Goal: Task Accomplishment & Management: Manage account settings

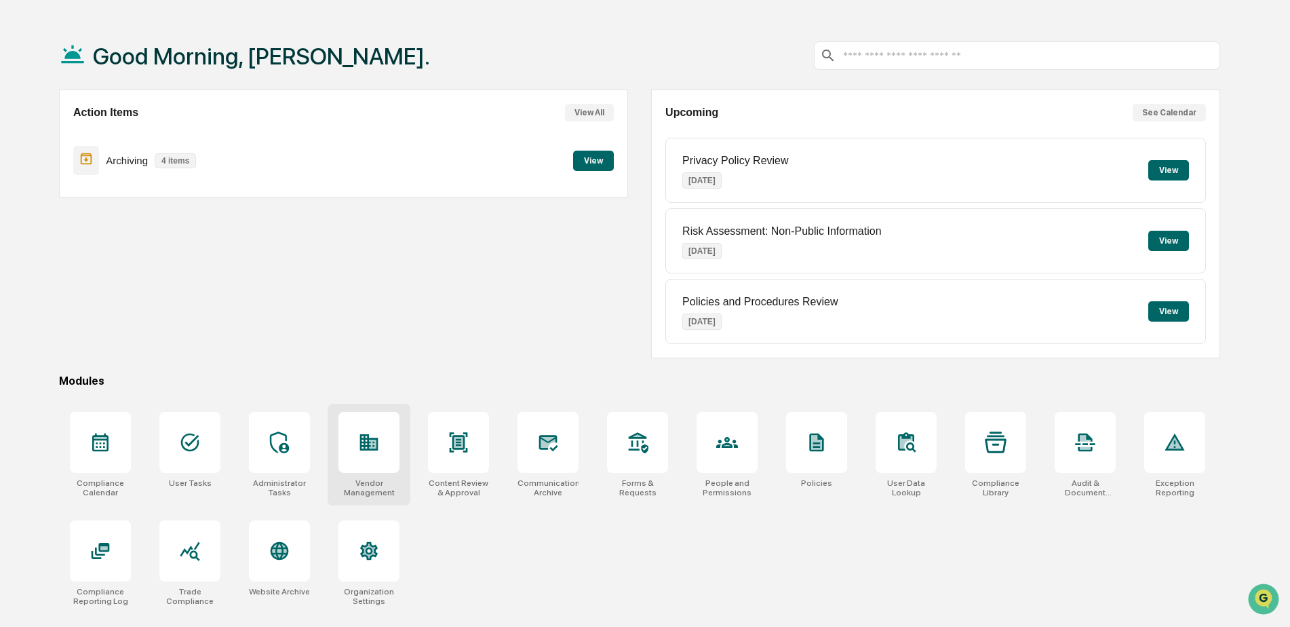
scroll to position [64, 0]
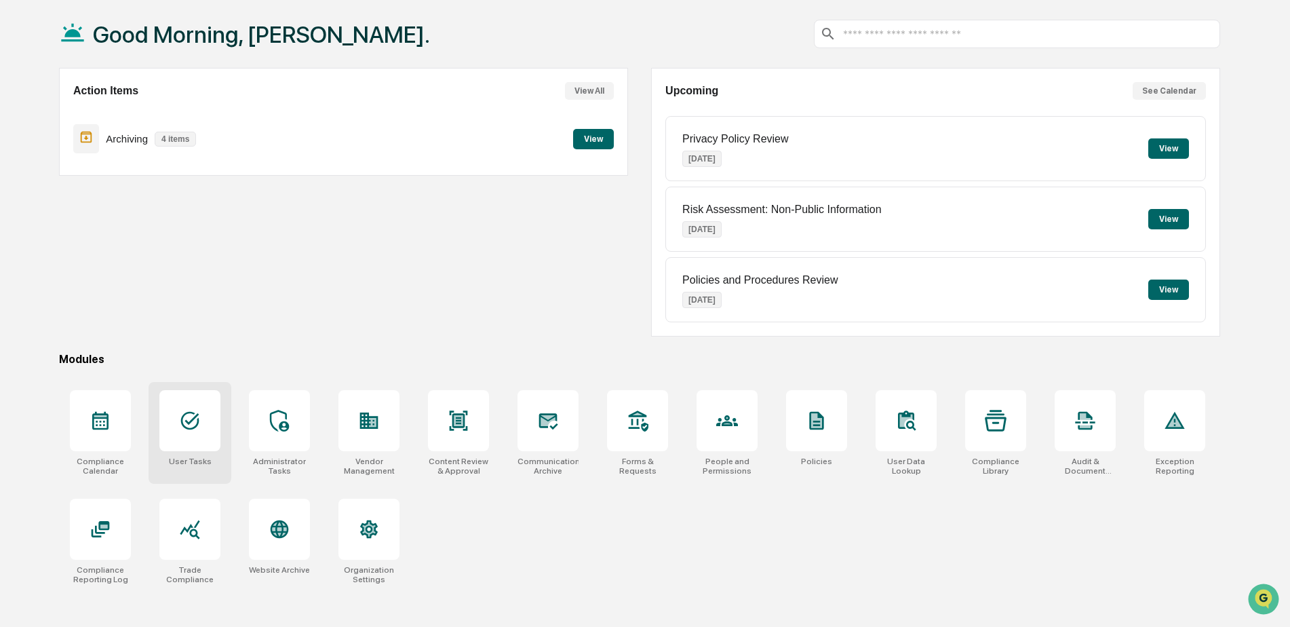
click at [206, 435] on div at bounding box center [189, 420] width 61 height 61
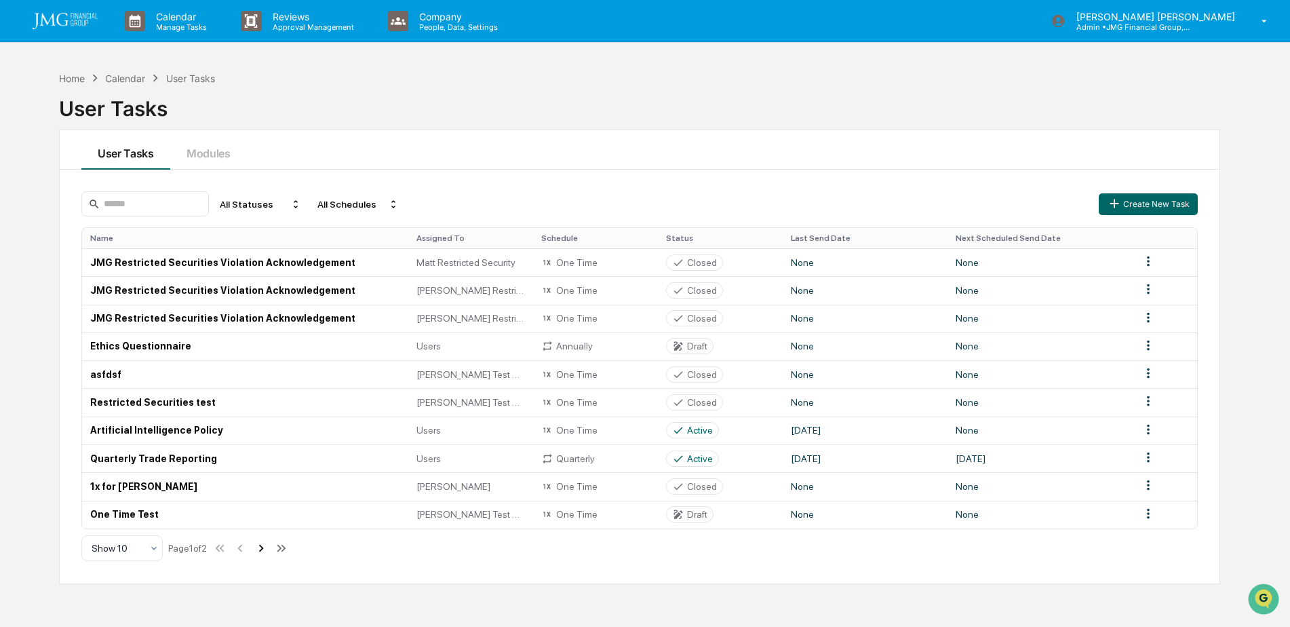
click at [264, 549] on icon at bounding box center [261, 548] width 15 height 15
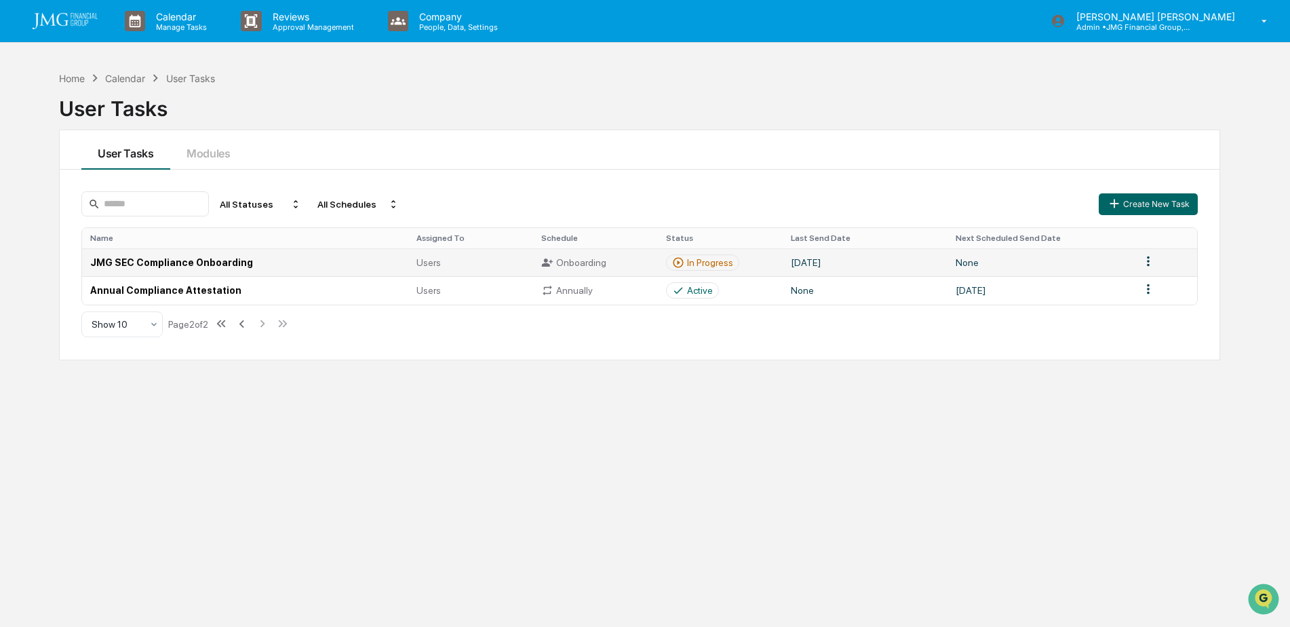
click at [731, 257] on div "In Progress" at bounding box center [702, 262] width 73 height 16
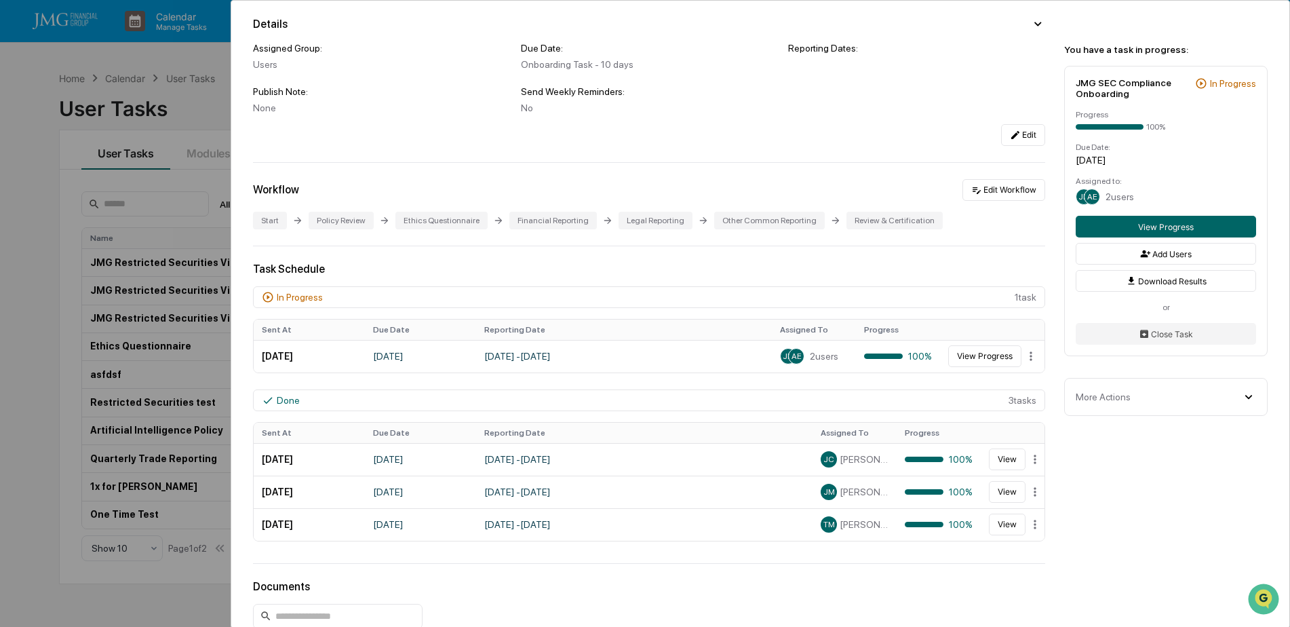
scroll to position [136, 0]
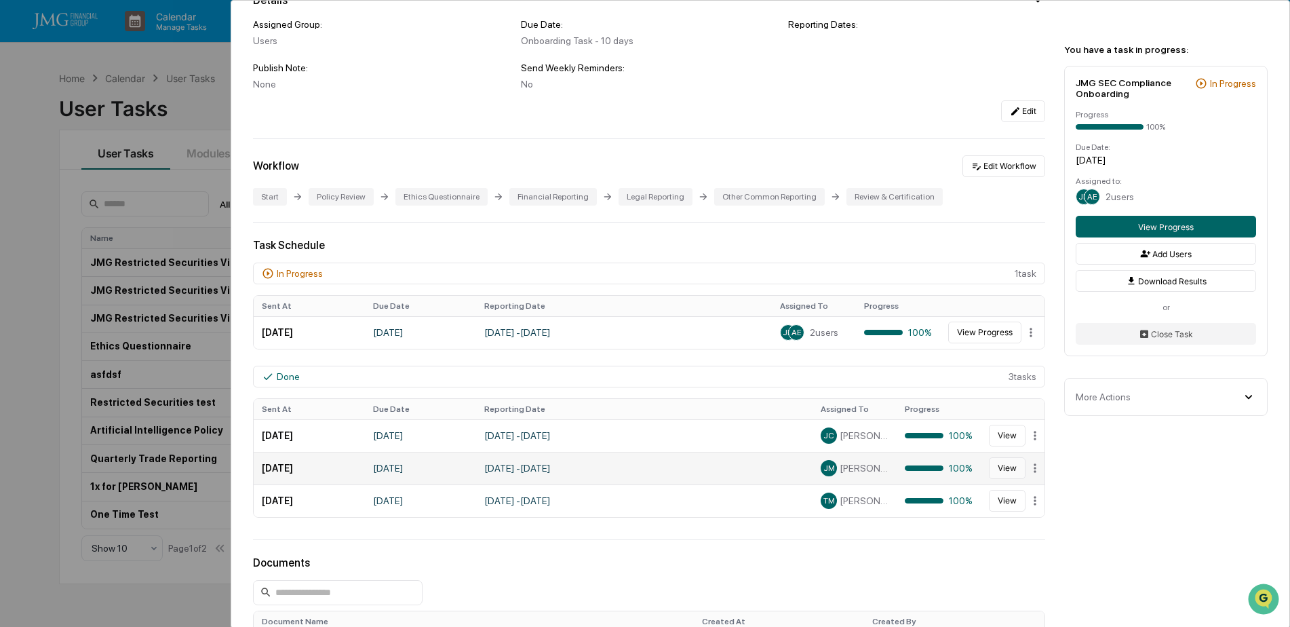
click at [997, 465] on button "View" at bounding box center [1007, 468] width 37 height 22
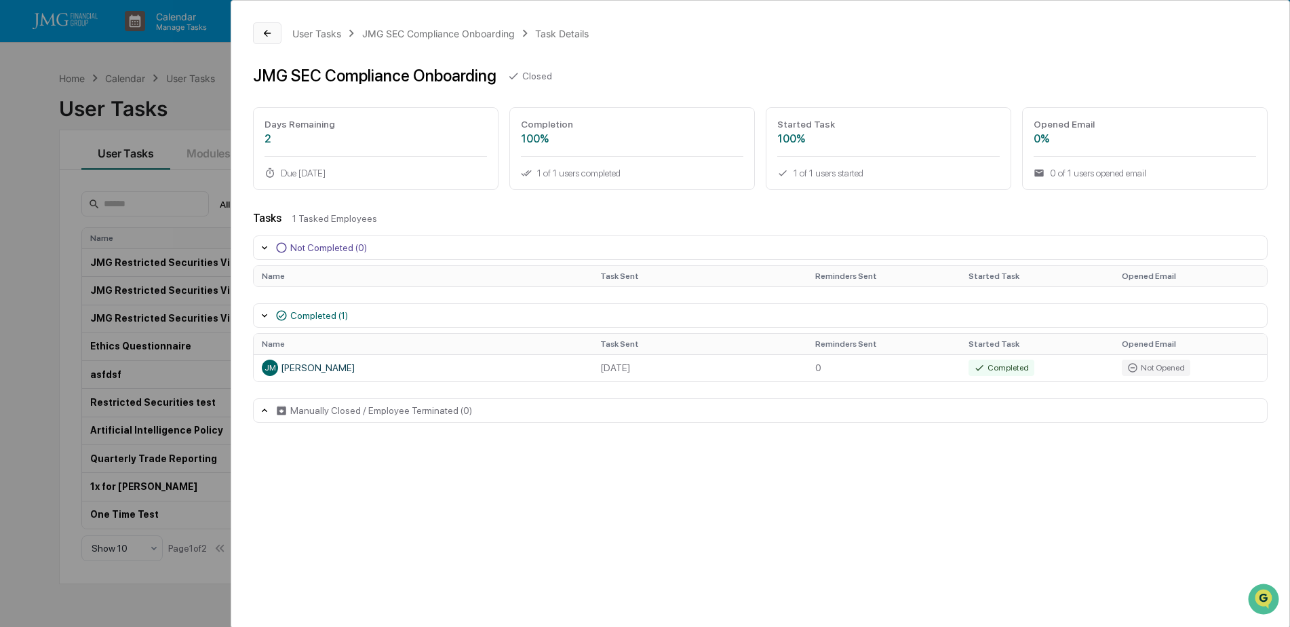
click at [273, 37] on icon at bounding box center [267, 33] width 11 height 11
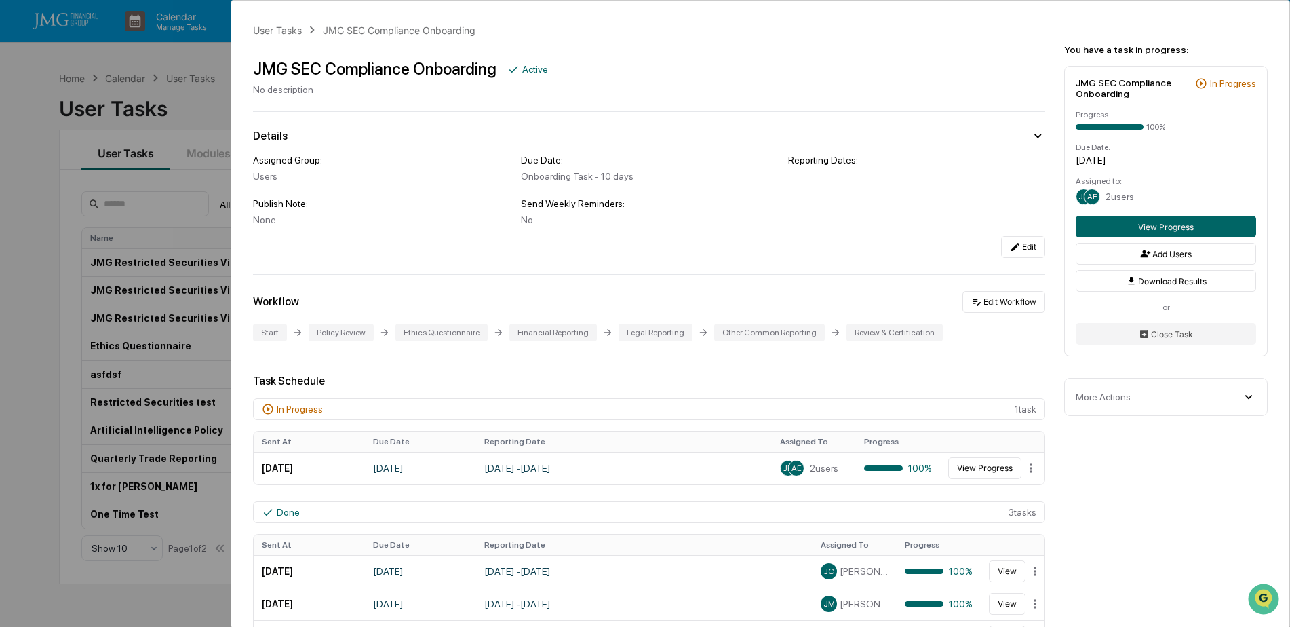
scroll to position [68, 0]
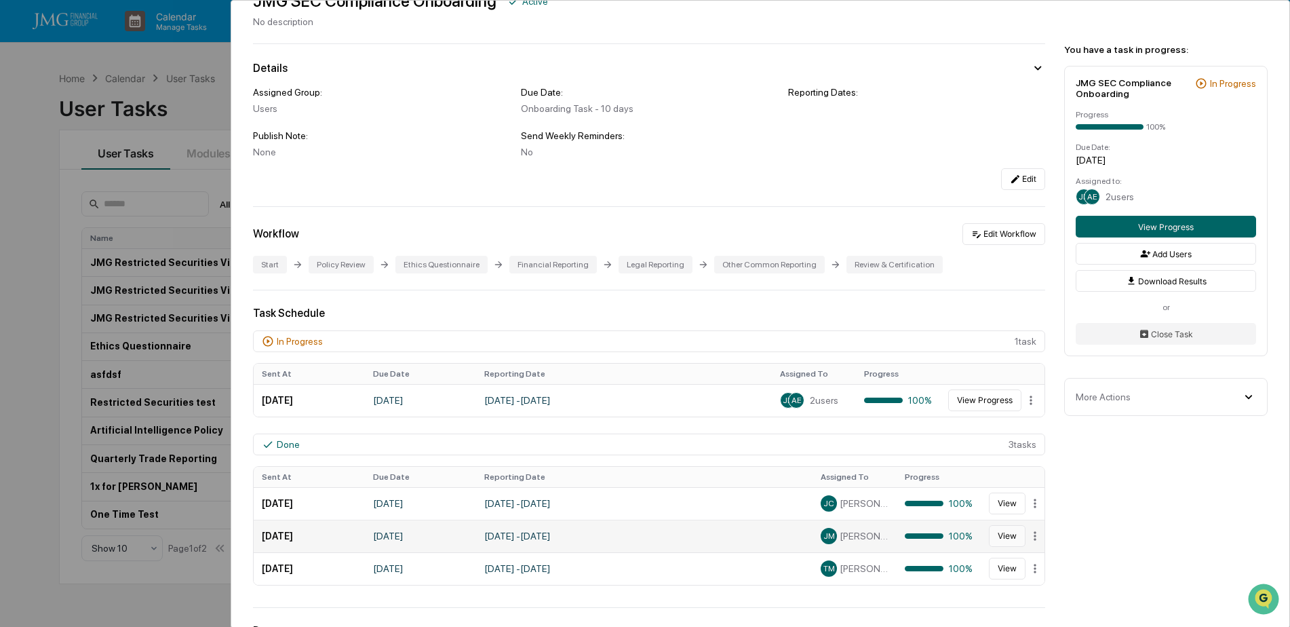
click at [996, 537] on button "View" at bounding box center [1007, 536] width 37 height 22
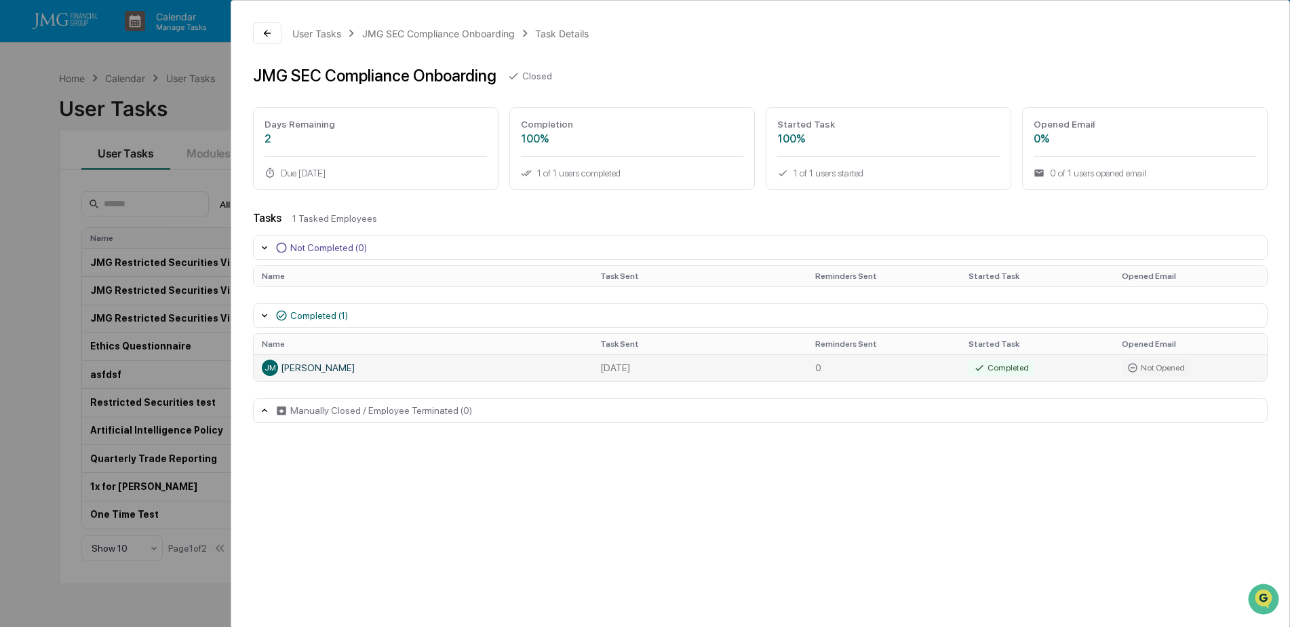
click at [328, 368] on div "JM Jake Mangers" at bounding box center [423, 368] width 322 height 16
click at [303, 316] on div "Completed (1)" at bounding box center [319, 315] width 58 height 11
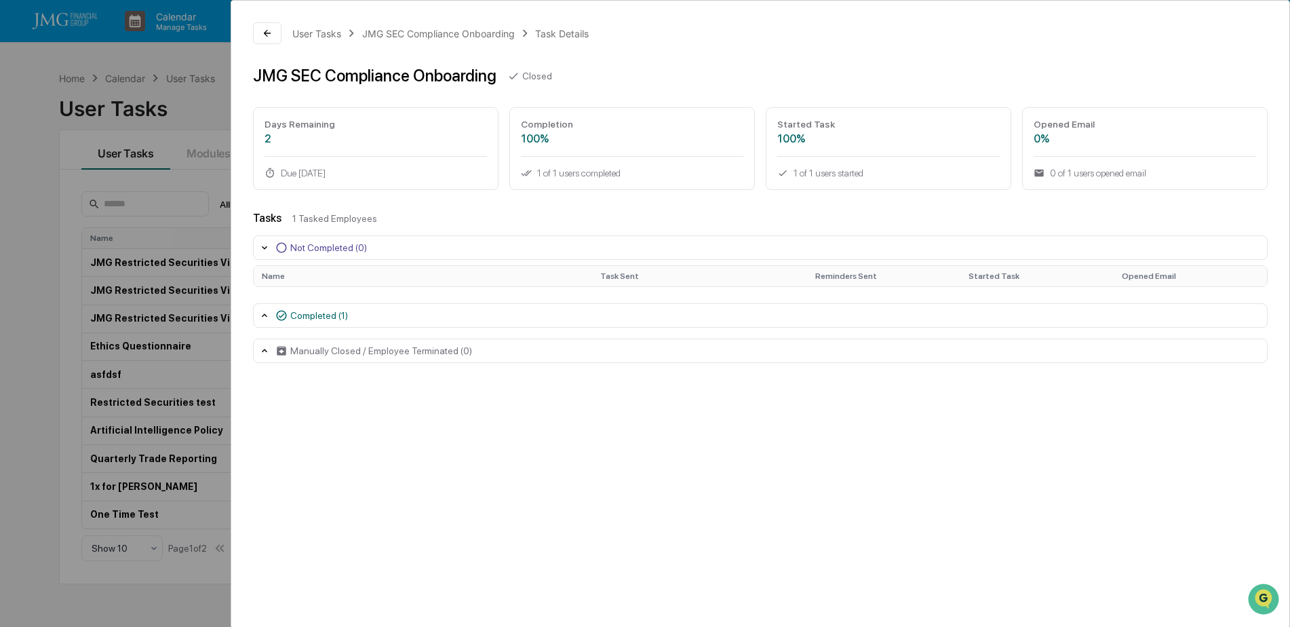
click at [303, 316] on div "Completed (1)" at bounding box center [319, 315] width 58 height 11
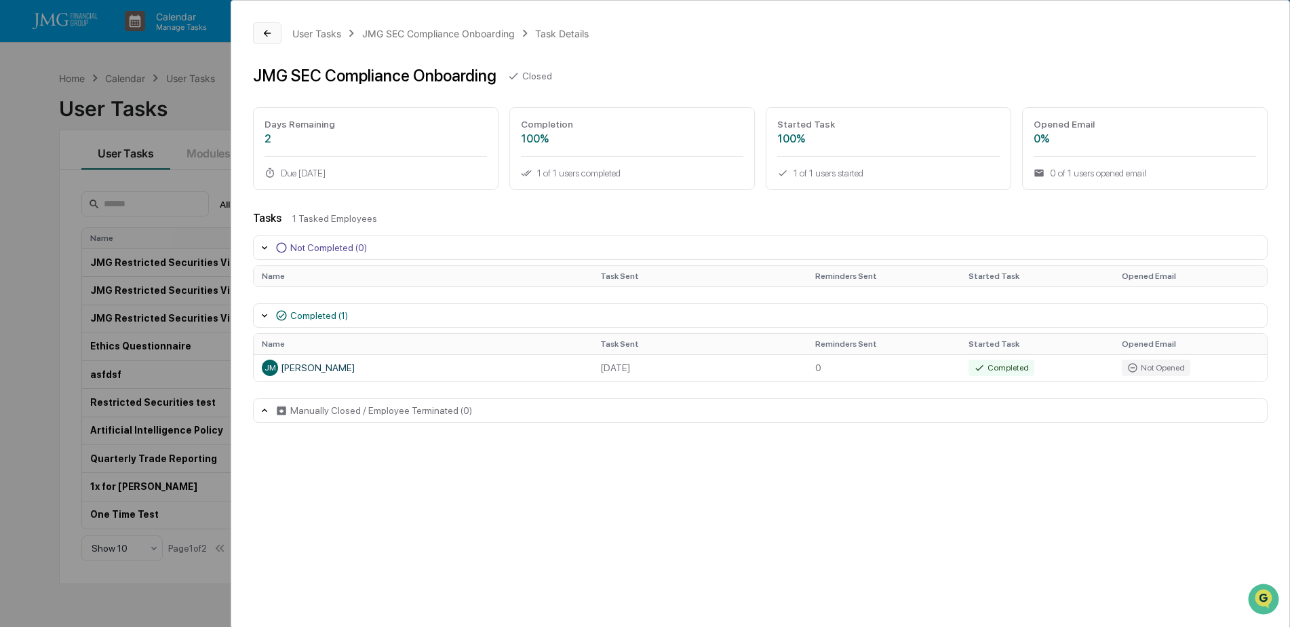
click at [273, 38] on icon at bounding box center [267, 33] width 11 height 11
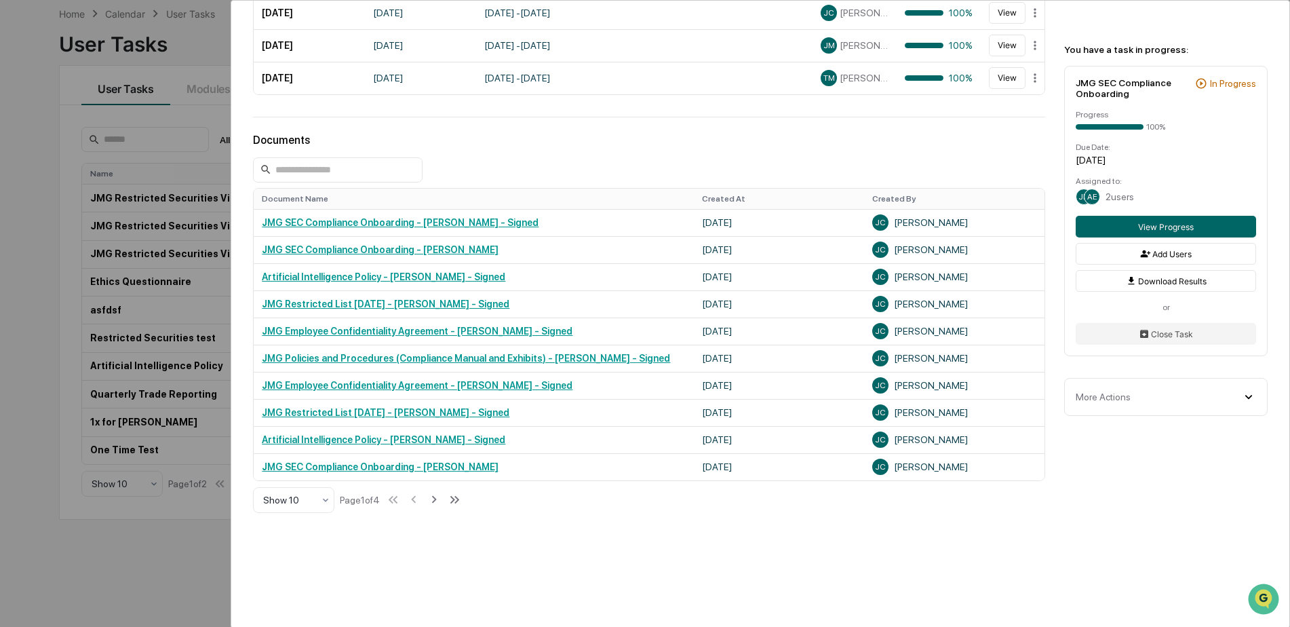
scroll to position [581, 0]
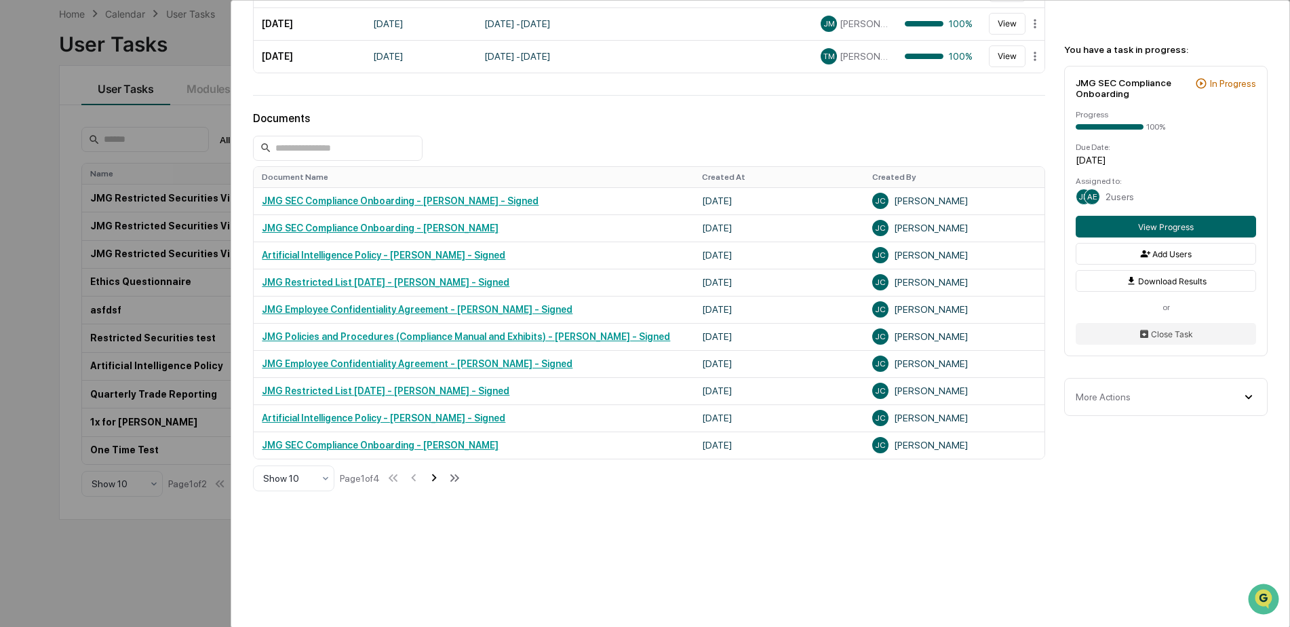
click at [438, 478] on icon at bounding box center [434, 477] width 15 height 15
click at [438, 475] on icon at bounding box center [435, 477] width 5 height 7
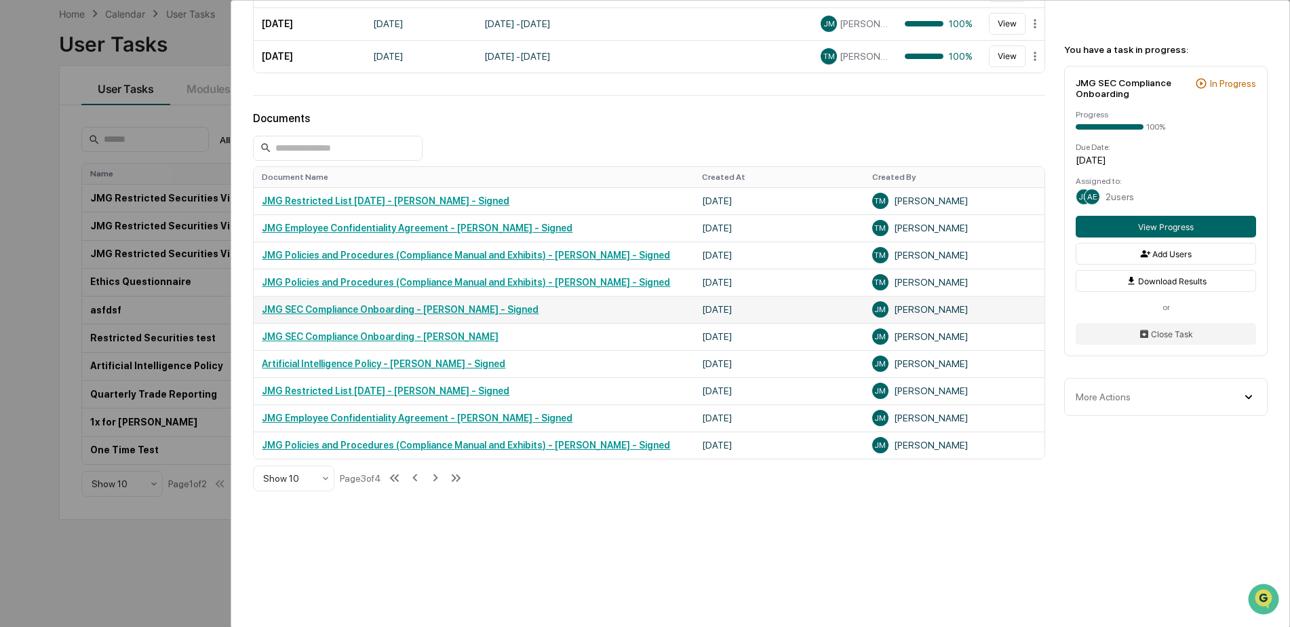
click at [503, 309] on link "JMG SEC Compliance Onboarding - Jake Mangers - Signed" at bounding box center [400, 309] width 277 height 11
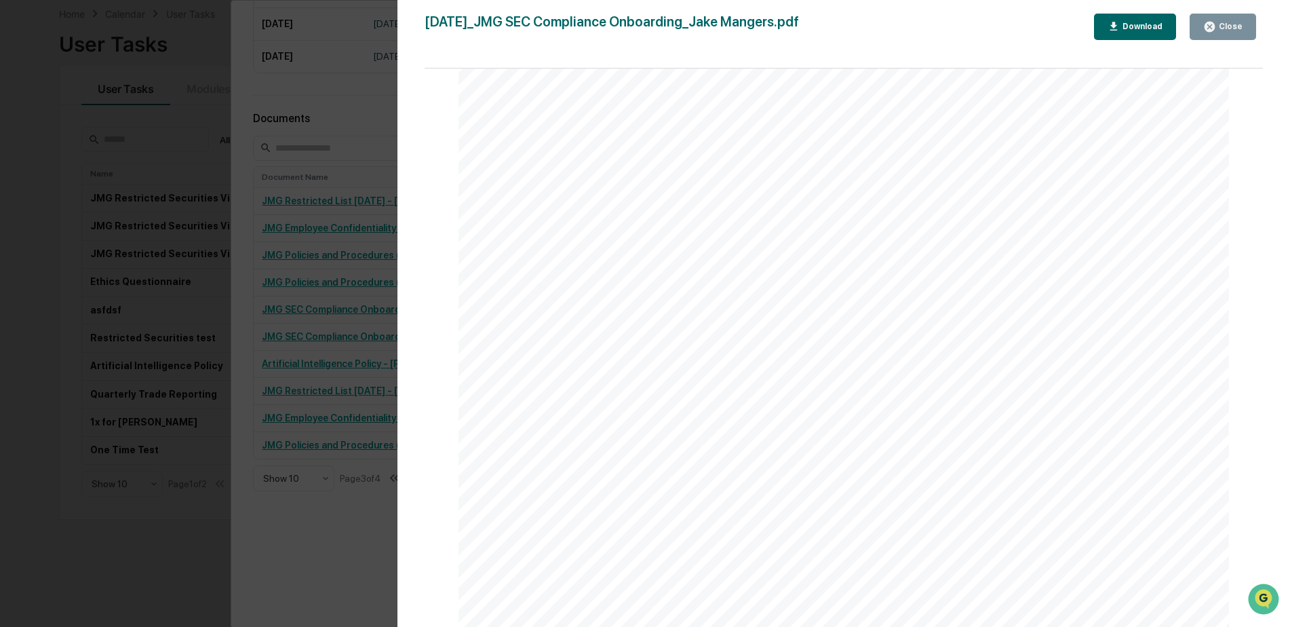
scroll to position [0, 0]
click at [1128, 28] on div "Download" at bounding box center [1141, 26] width 43 height 9
click at [1222, 28] on div "Close" at bounding box center [1229, 26] width 26 height 9
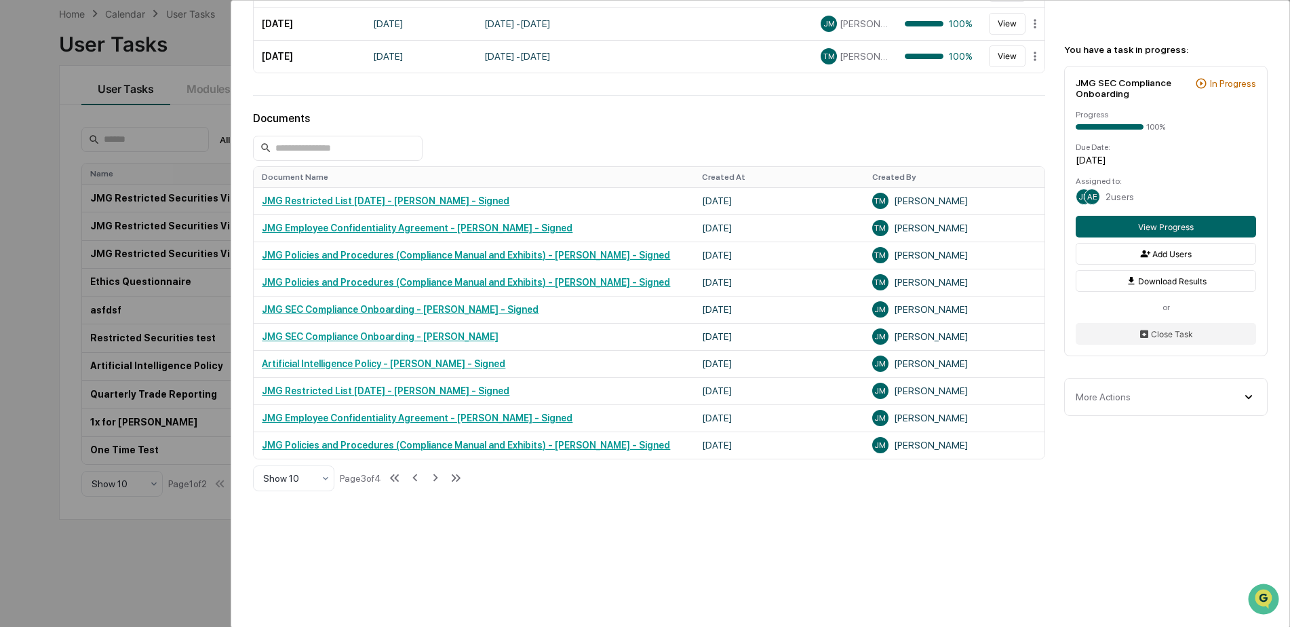
click at [189, 52] on div "User Tasks JMG SEC Compliance Onboarding JMG SEC Compliance Onboarding Active N…" at bounding box center [645, 313] width 1290 height 627
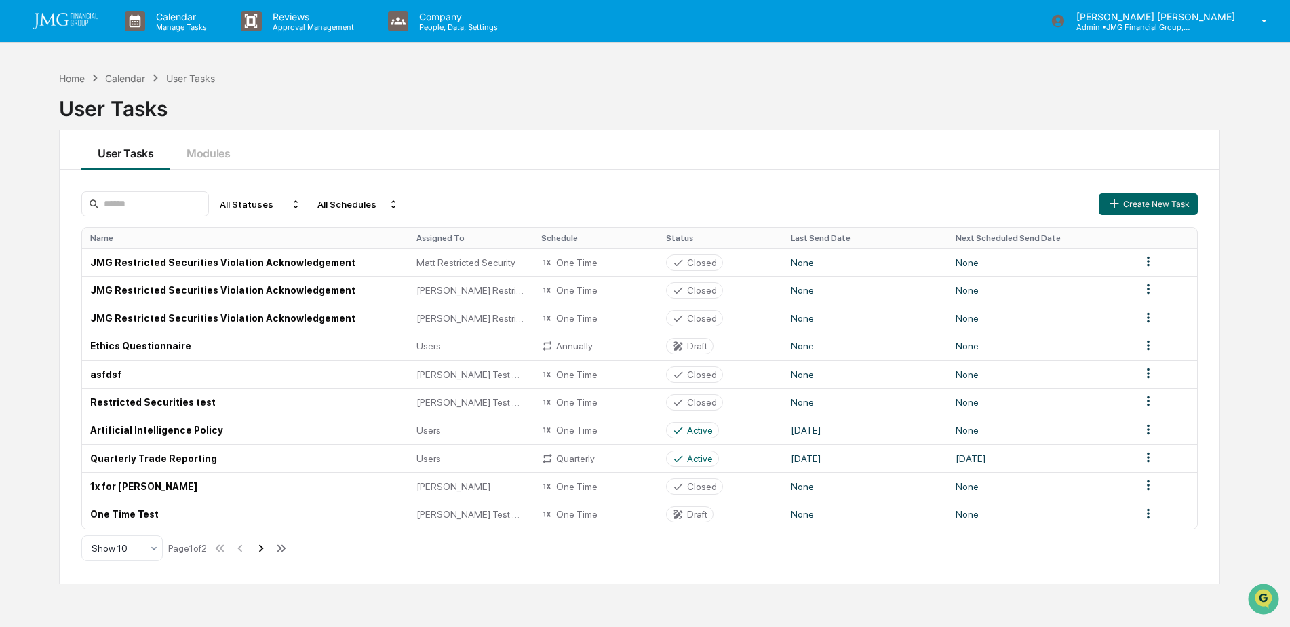
click at [264, 550] on icon at bounding box center [261, 547] width 5 height 7
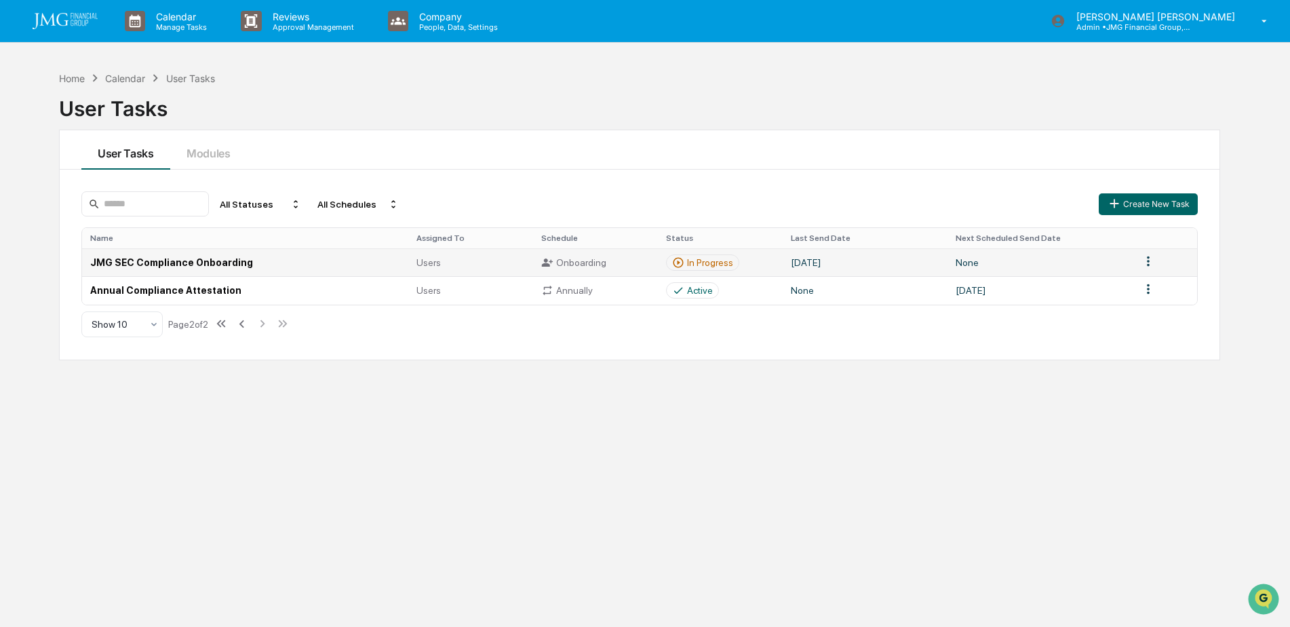
click at [725, 261] on div "In Progress" at bounding box center [710, 262] width 46 height 11
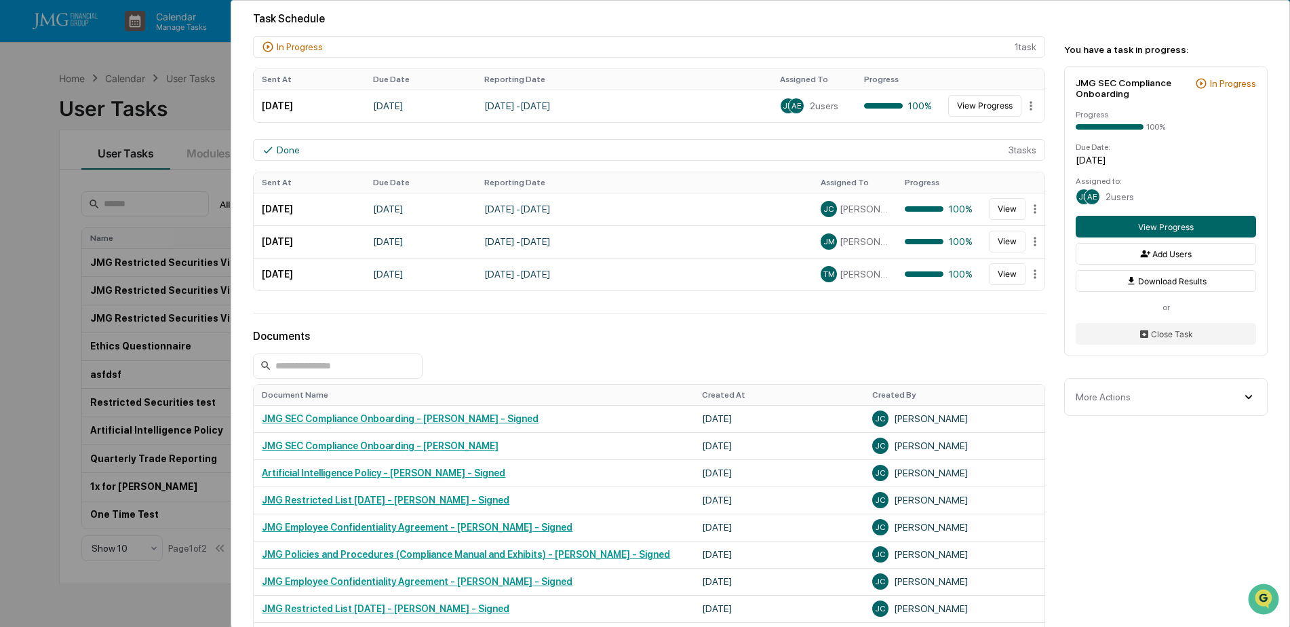
scroll to position [339, 0]
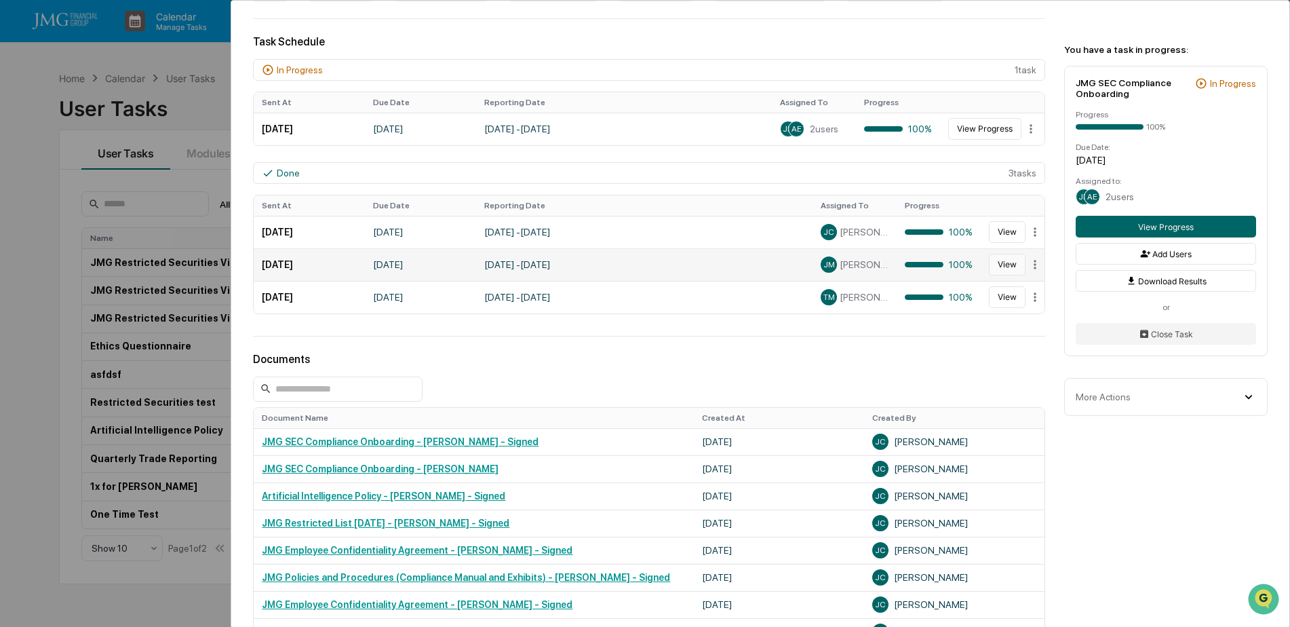
click at [1008, 266] on button "View" at bounding box center [1007, 265] width 37 height 22
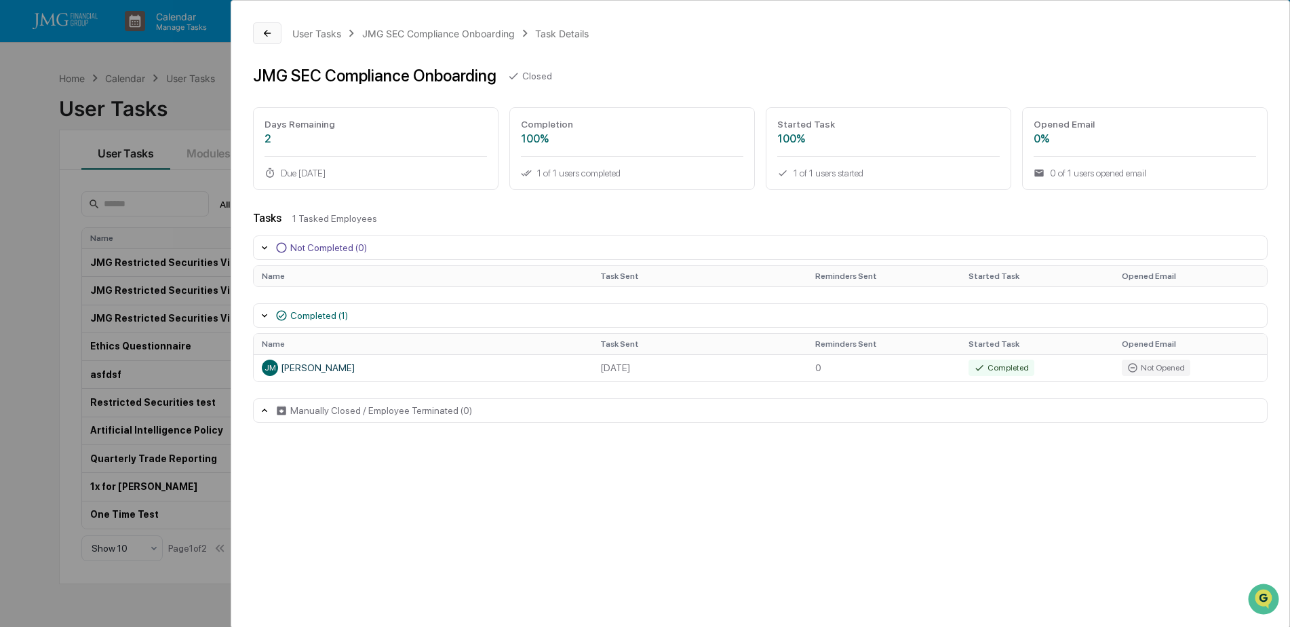
click at [273, 31] on button at bounding box center [267, 33] width 28 height 22
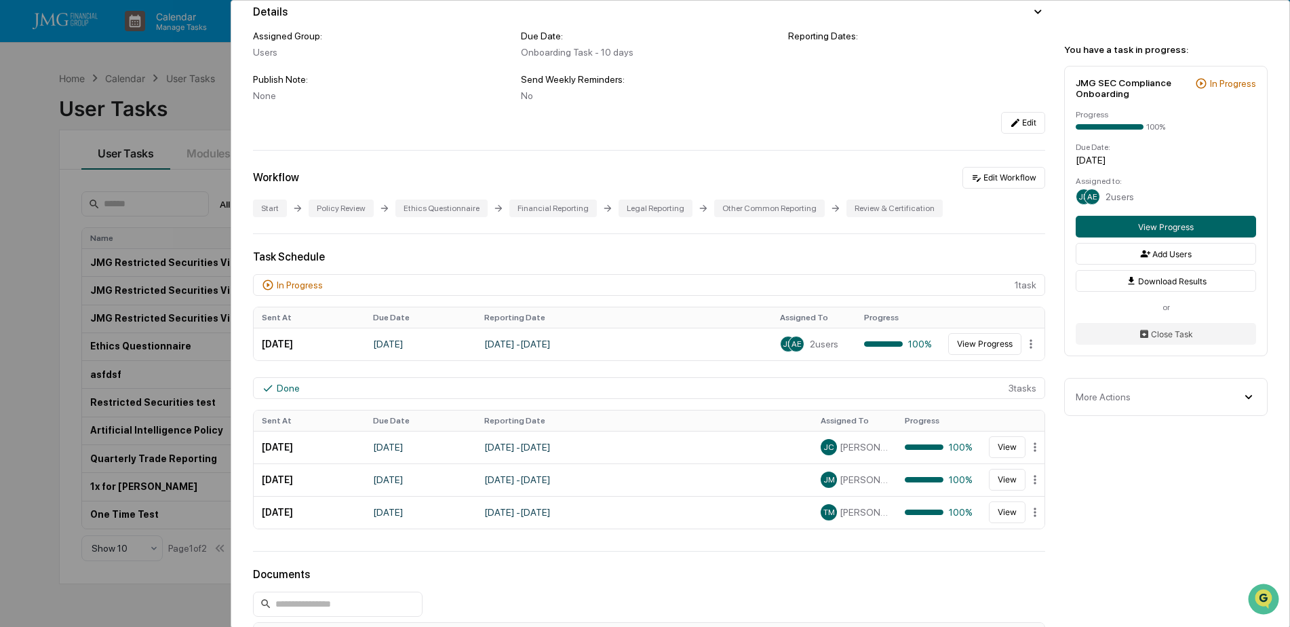
scroll to position [136, 0]
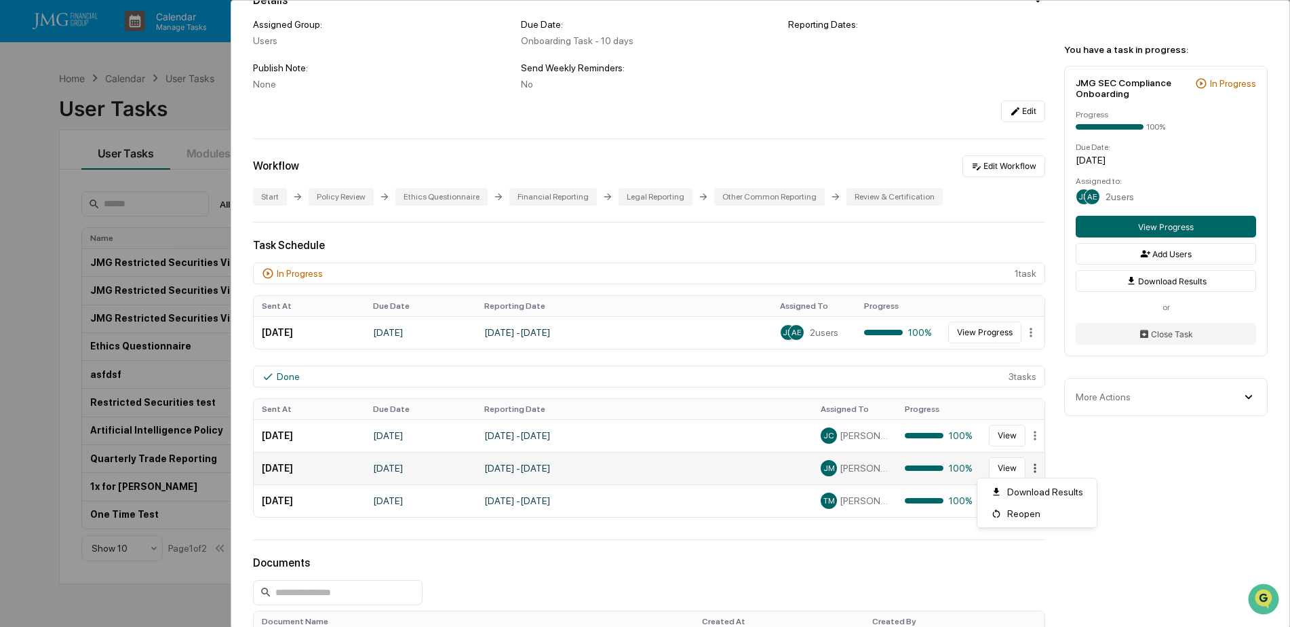
click at [1032, 467] on html "Calendar Manage Tasks Reviews Approval Management Company People, Data, Setting…" at bounding box center [645, 313] width 1290 height 627
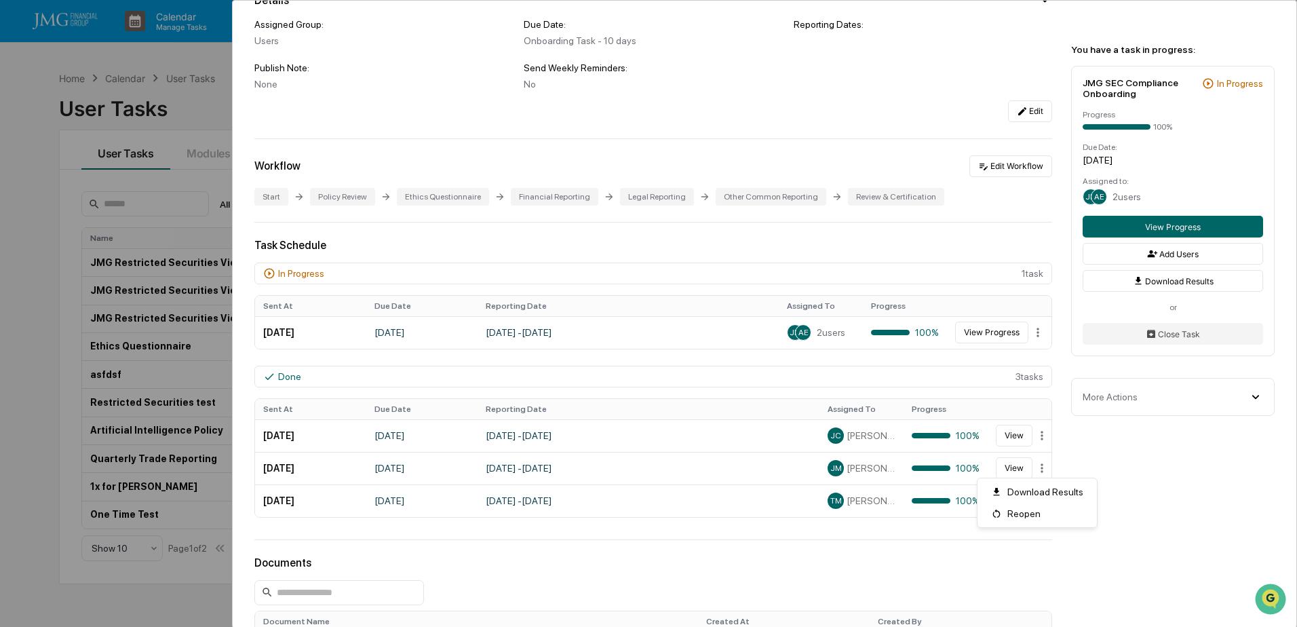
click at [1107, 466] on html "Calendar Manage Tasks Reviews Approval Management Company People, Data, Setting…" at bounding box center [648, 313] width 1297 height 627
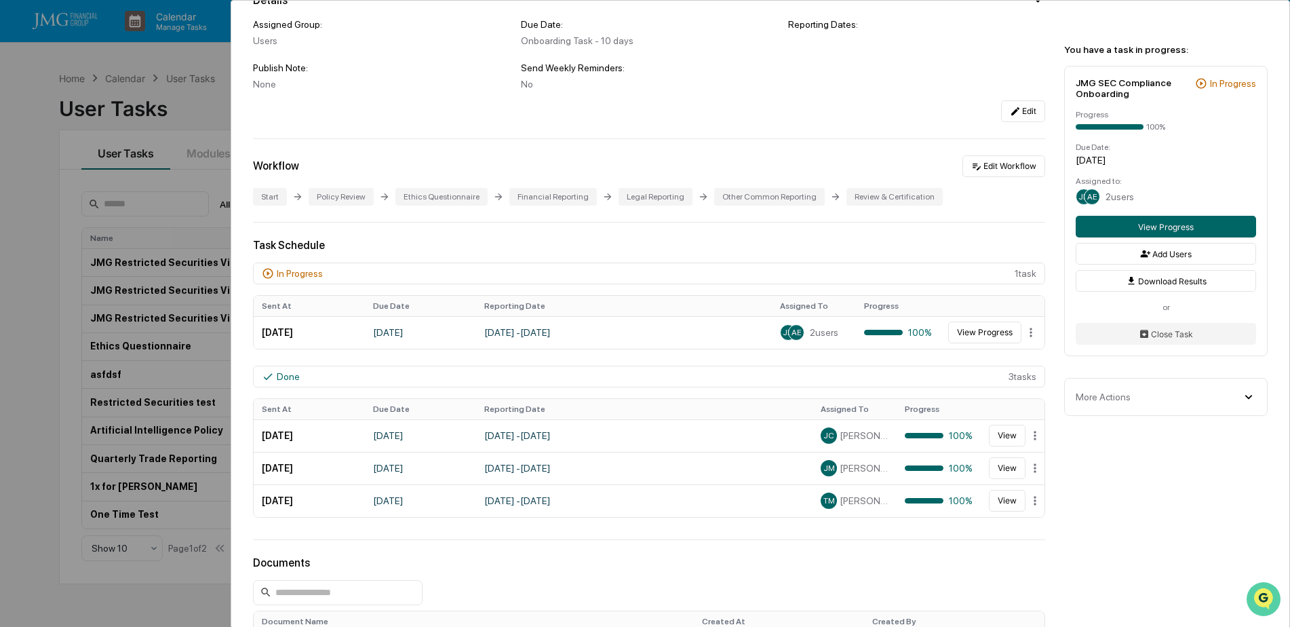
click at [1256, 598] on img "Open customer support" at bounding box center [1264, 598] width 34 height 27
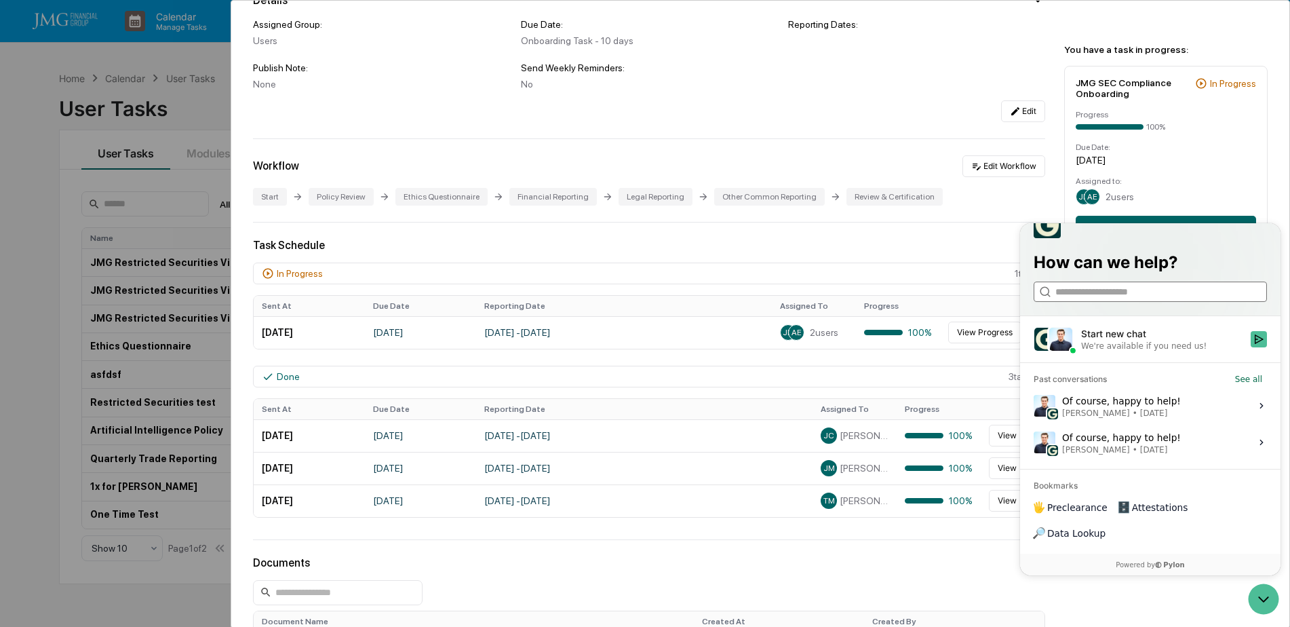
drag, startPoint x: 1112, startPoint y: 322, endPoint x: 1129, endPoint y: 315, distance: 18.5
click at [1112, 299] on input "search" at bounding box center [1149, 292] width 189 height 14
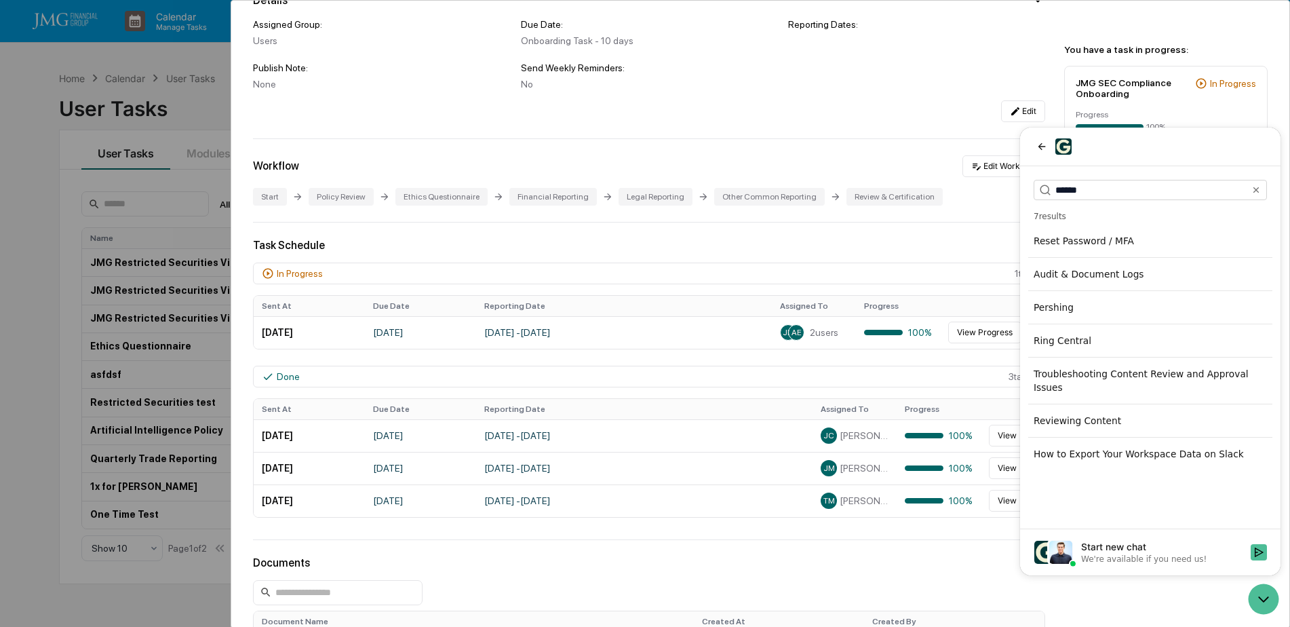
type input "******"
click at [1147, 376] on div "Troubleshooting Content Review and Approval Issues" at bounding box center [1150, 381] width 244 height 38
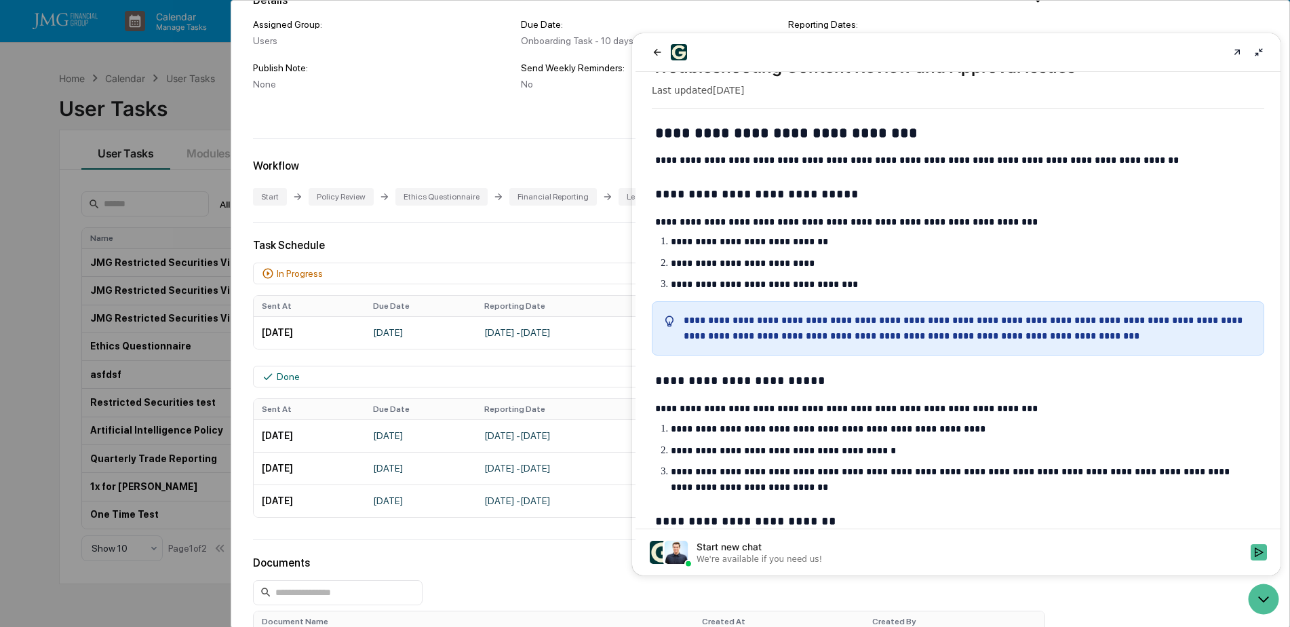
scroll to position [0, 0]
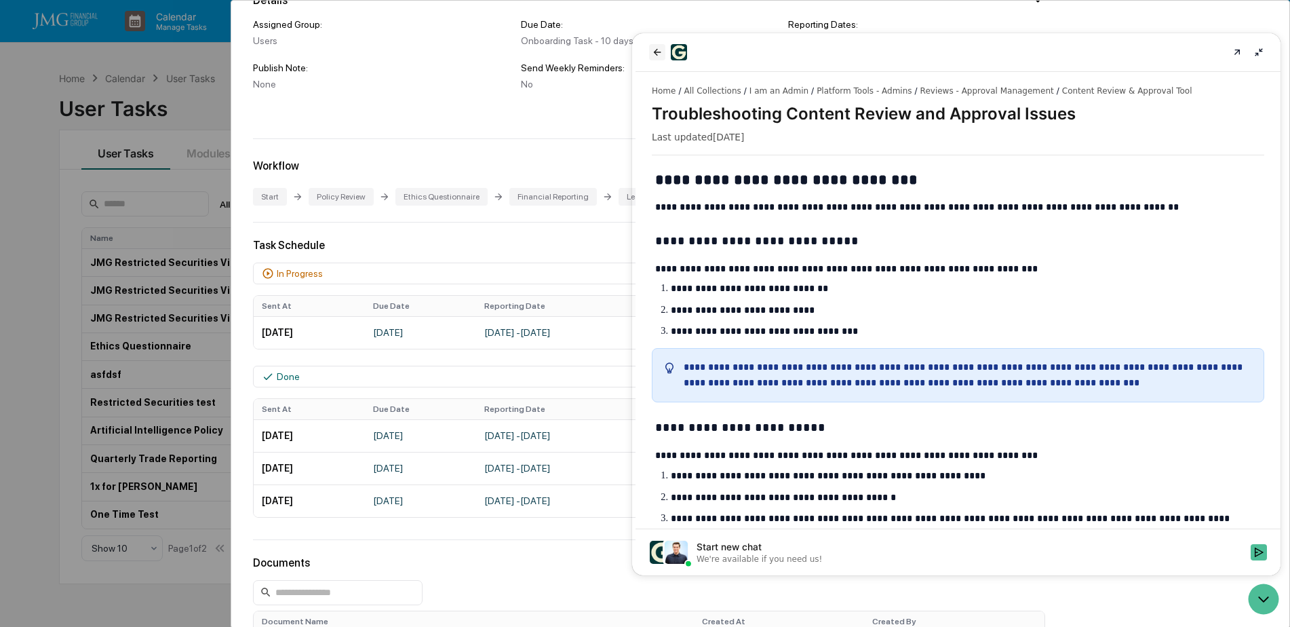
click at [653, 54] on icon "back" at bounding box center [657, 52] width 11 height 11
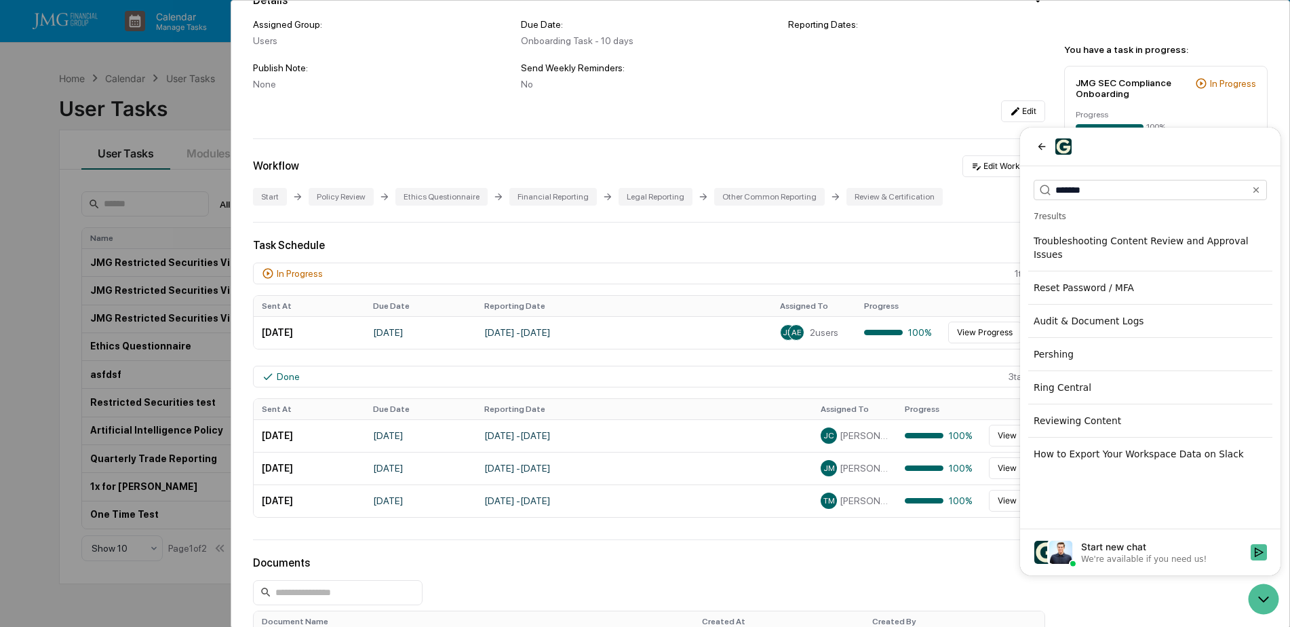
type input "*******"
click at [1129, 408] on div "Reviewing Content" at bounding box center [1150, 420] width 244 height 24
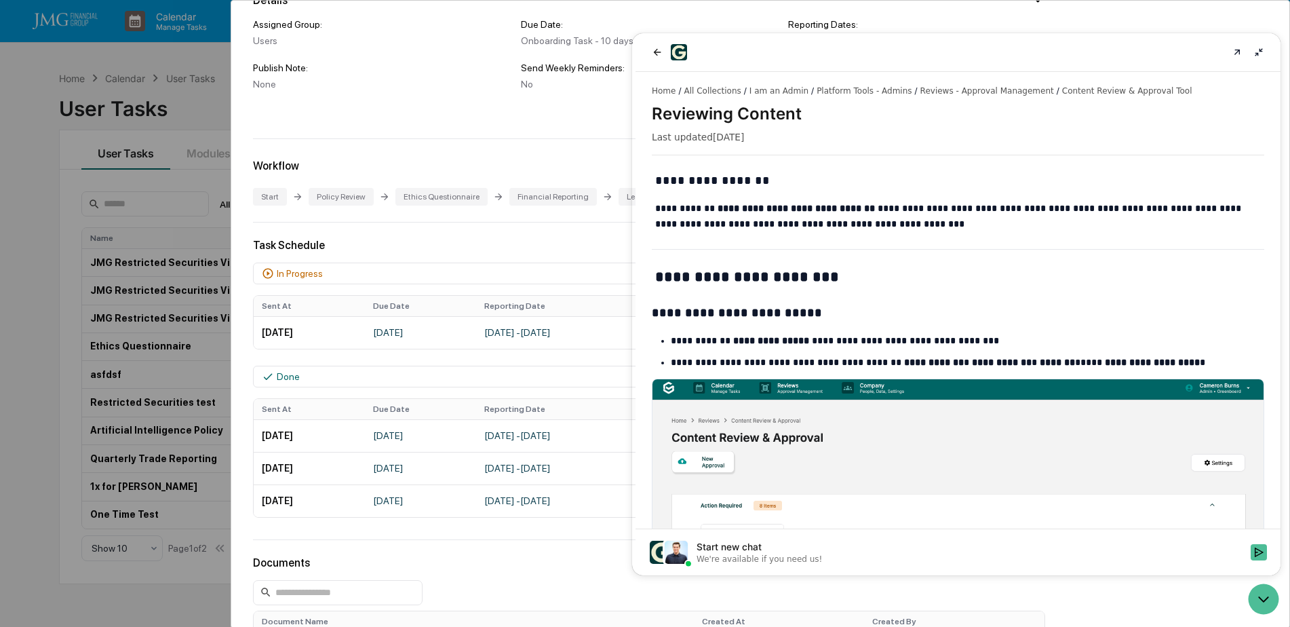
drag, startPoint x: 574, startPoint y: 142, endPoint x: 621, endPoint y: 163, distance: 51.9
click at [574, 142] on div "User Tasks JMG SEC Compliance Onboarding JMG SEC Compliance Onboarding Active N…" at bounding box center [760, 468] width 1058 height 1207
click at [1254, 594] on icon "Open customer support" at bounding box center [1264, 599] width 34 height 34
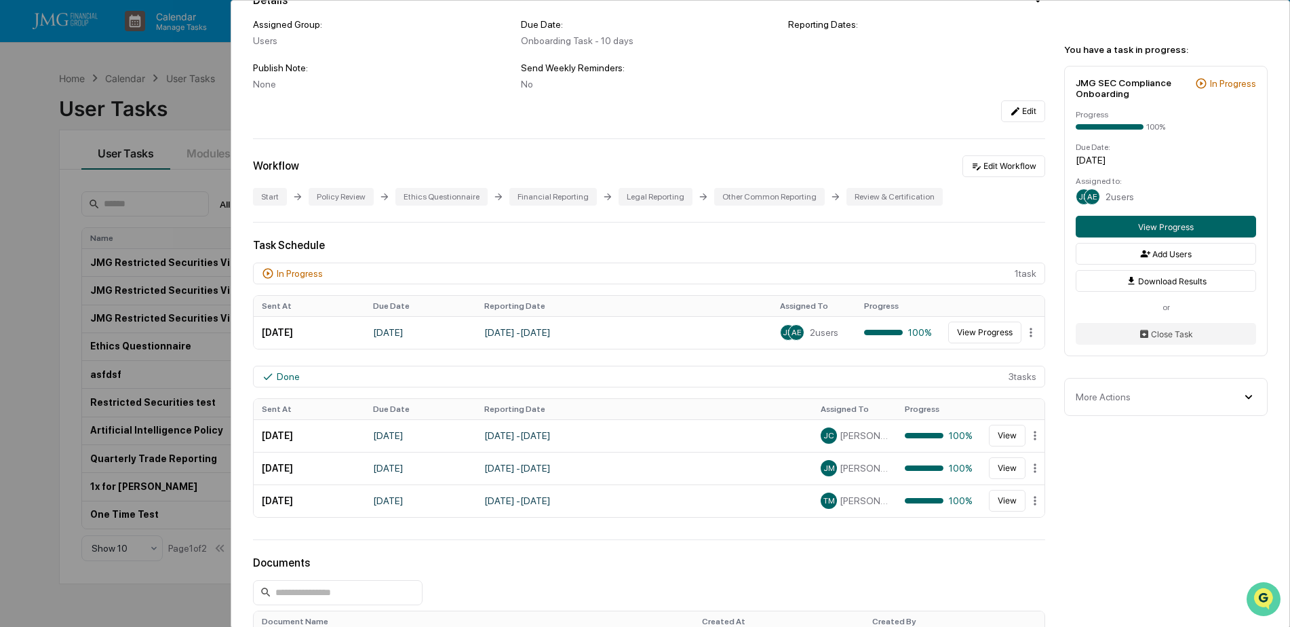
click at [1259, 600] on icon "Open customer support" at bounding box center [1264, 616] width 34 height 34
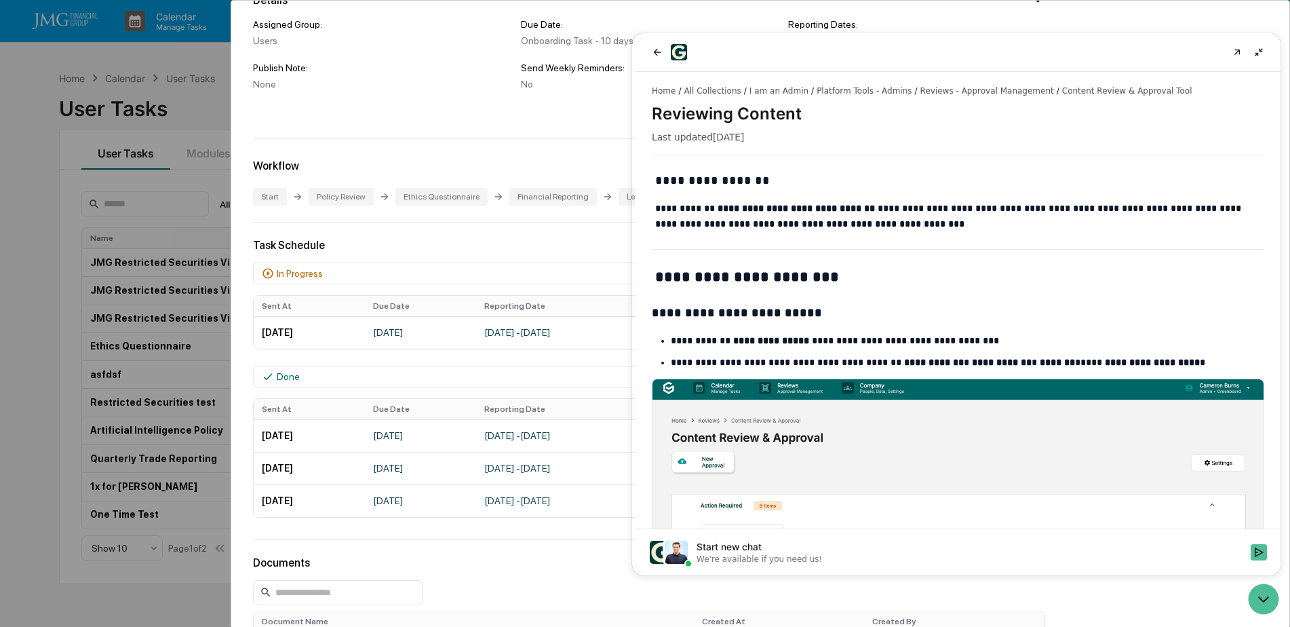
click at [960, 553] on div "Start new chat" at bounding box center [970, 547] width 546 height 14
click at [1251, 553] on button "Start new chat We're available if you need us!" at bounding box center [1259, 552] width 16 height 16
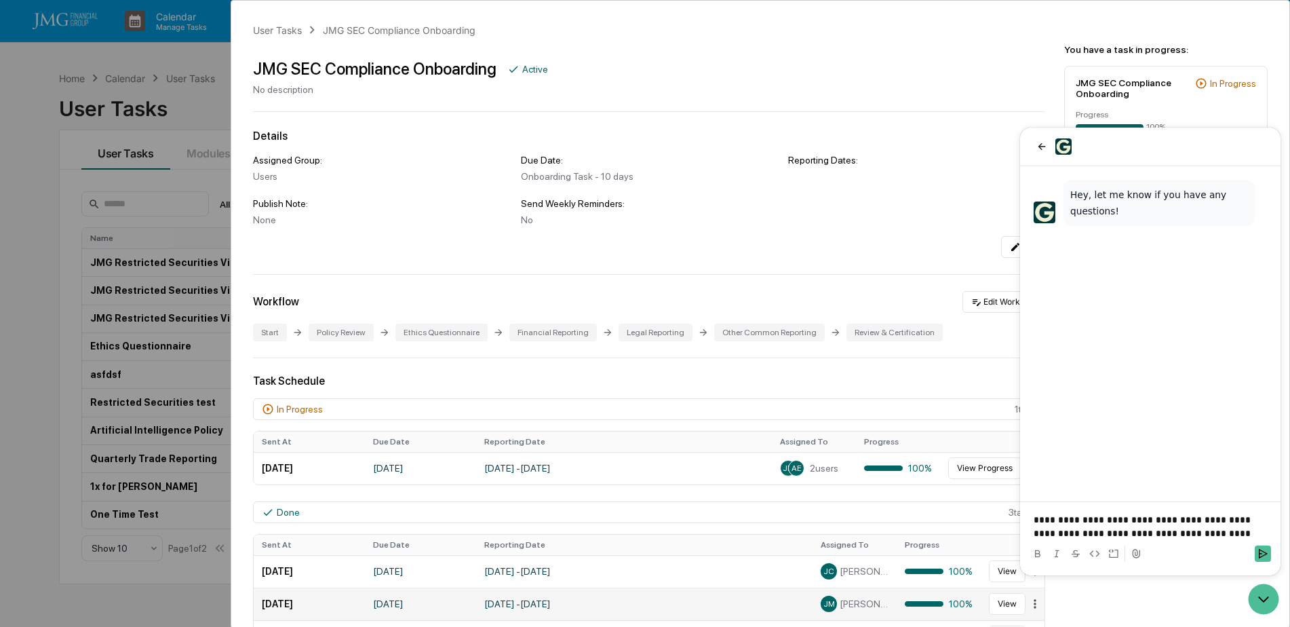
click at [1028, 603] on html "Calendar Manage Tasks Reviews Approval Management Company People, Data, Setting…" at bounding box center [645, 313] width 1290 height 627
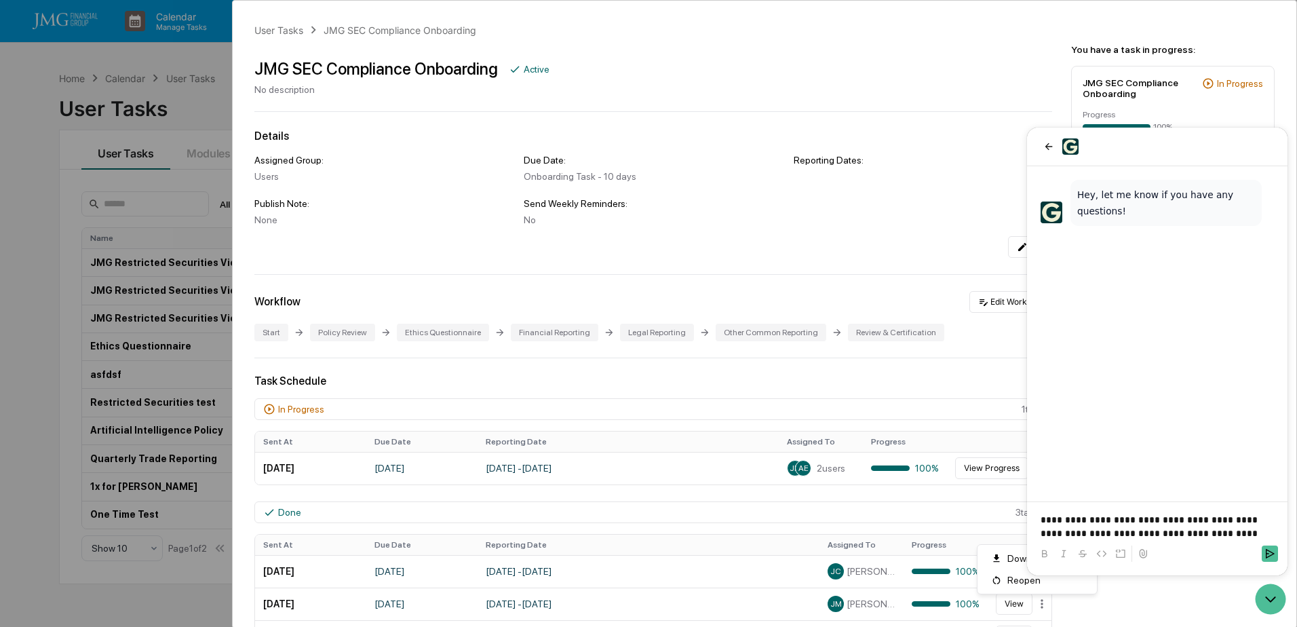
click at [1092, 597] on html "Calendar Manage Tasks Reviews Approval Management Company People, Data, Setting…" at bounding box center [648, 313] width 1297 height 627
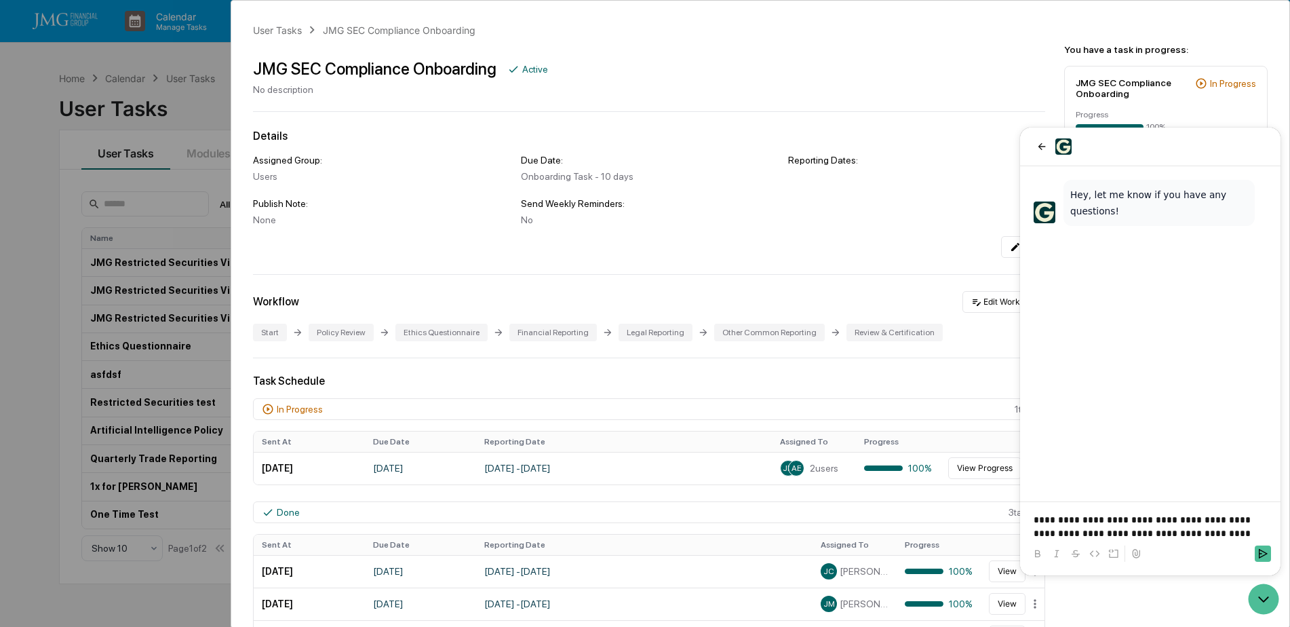
click at [1251, 535] on p "**********" at bounding box center [1150, 526] width 233 height 27
click at [1240, 535] on p "**********" at bounding box center [1150, 526] width 233 height 27
click at [1254, 535] on p "**********" at bounding box center [1150, 526] width 233 height 27
click at [1262, 551] on icon "Send" at bounding box center [1263, 553] width 11 height 11
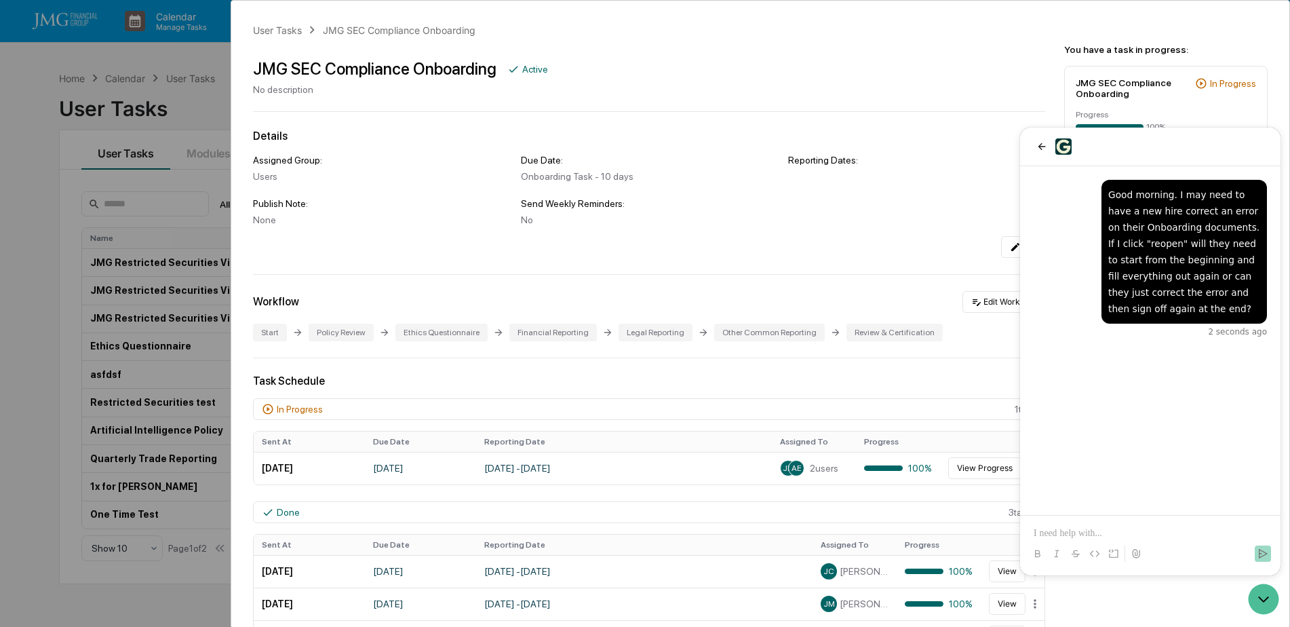
click at [758, 235] on div "Assigned Group: Users Due Date: Onboarding Task - 10 days Reporting Dates: Publ…" at bounding box center [649, 206] width 792 height 103
click at [1039, 145] on icon "back" at bounding box center [1041, 146] width 11 height 11
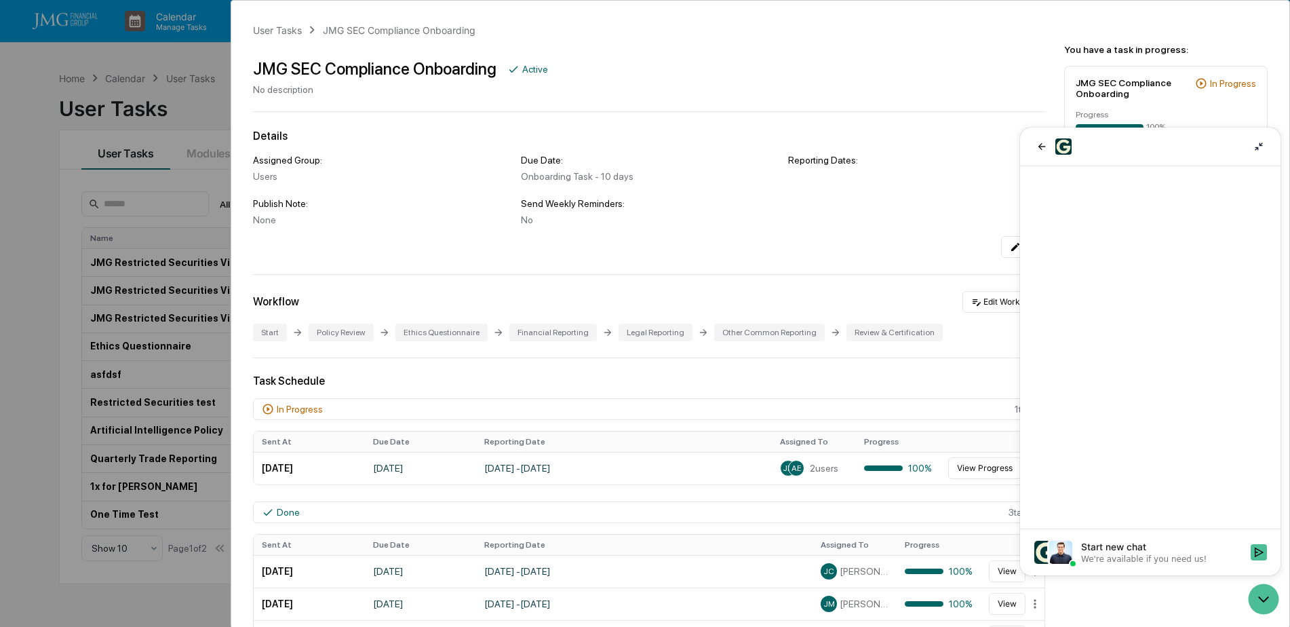
click at [1215, 319] on div at bounding box center [1150, 347] width 260 height 362
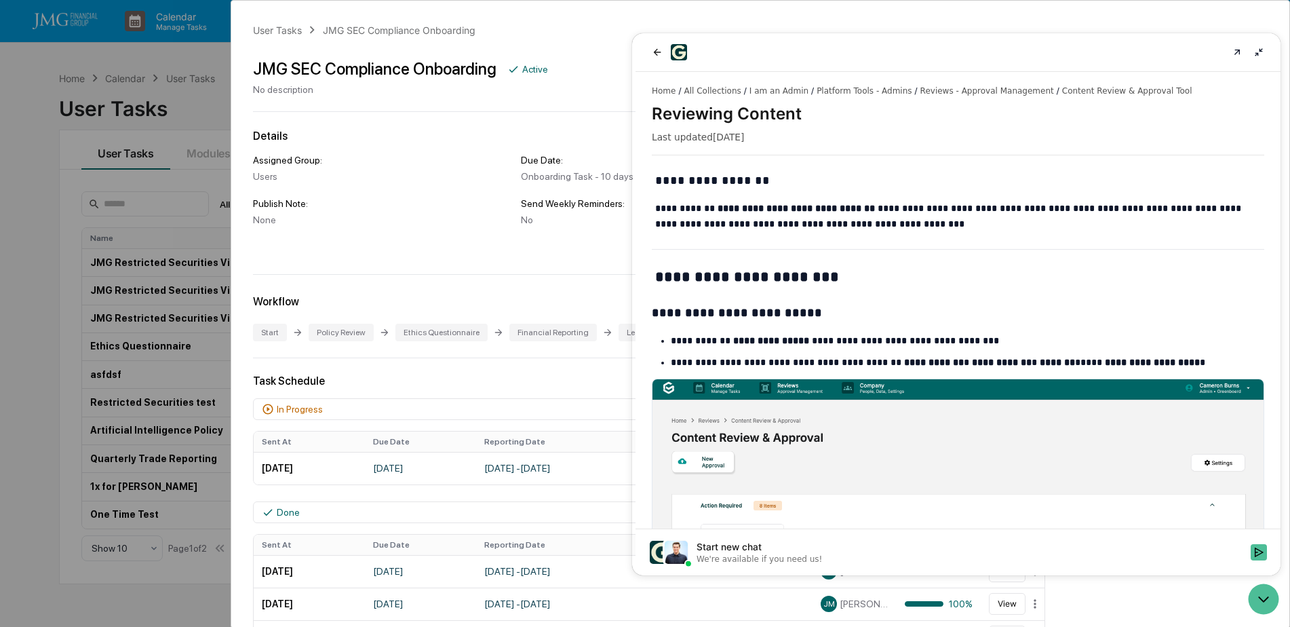
click at [473, 256] on div "Edit" at bounding box center [649, 247] width 792 height 22
click at [473, 257] on div "Edit" at bounding box center [649, 247] width 792 height 22
drag, startPoint x: 1108, startPoint y: 290, endPoint x: 654, endPoint y: 64, distance: 507.5
click at [657, 58] on button "back" at bounding box center [657, 52] width 16 height 16
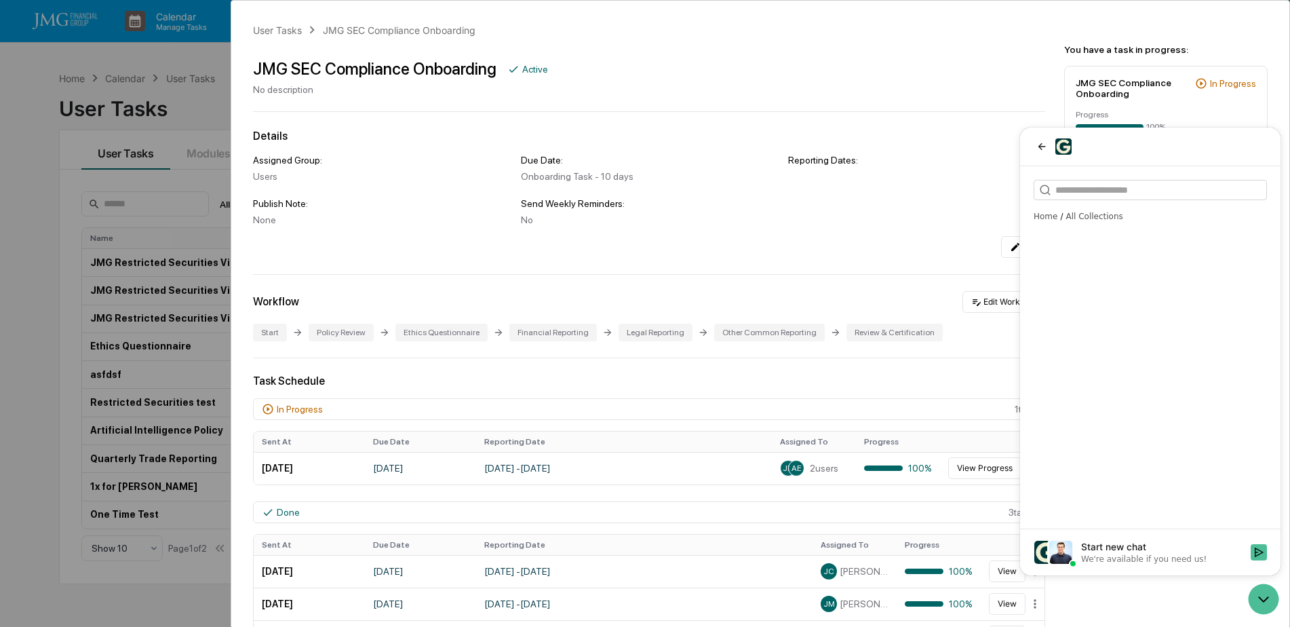
click at [459, 254] on div "Edit" at bounding box center [649, 247] width 792 height 22
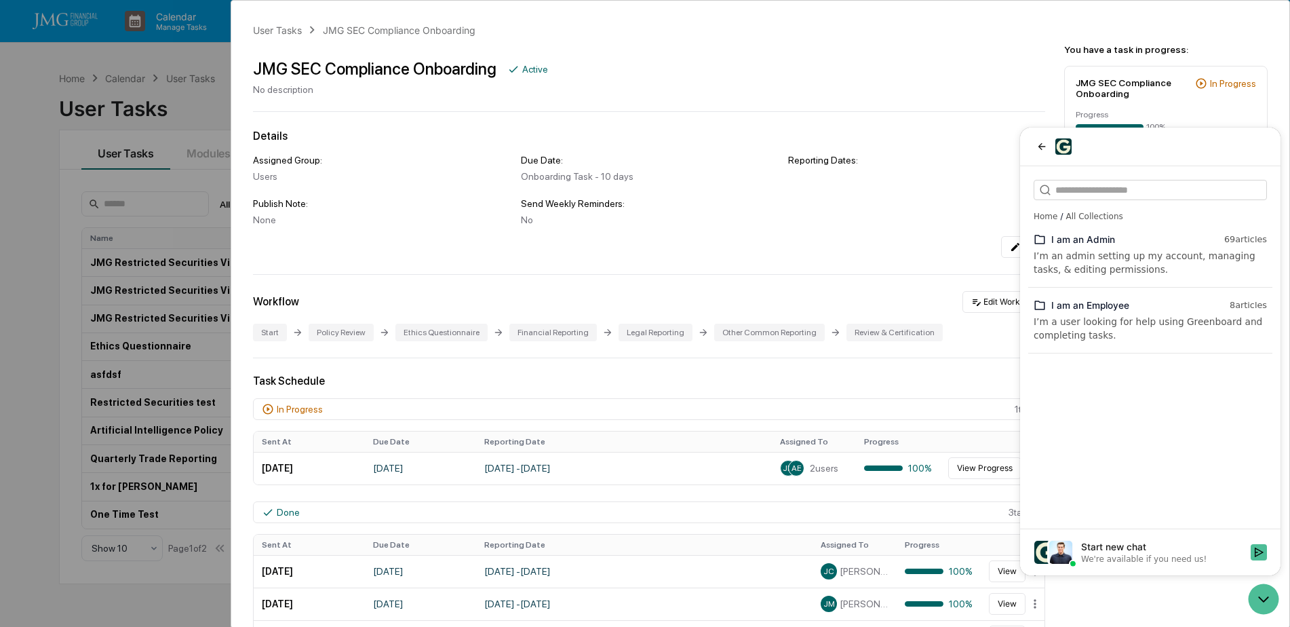
click at [198, 107] on div "User Tasks JMG SEC Compliance Onboarding JMG SEC Compliance Onboarding Active N…" at bounding box center [645, 313] width 1290 height 627
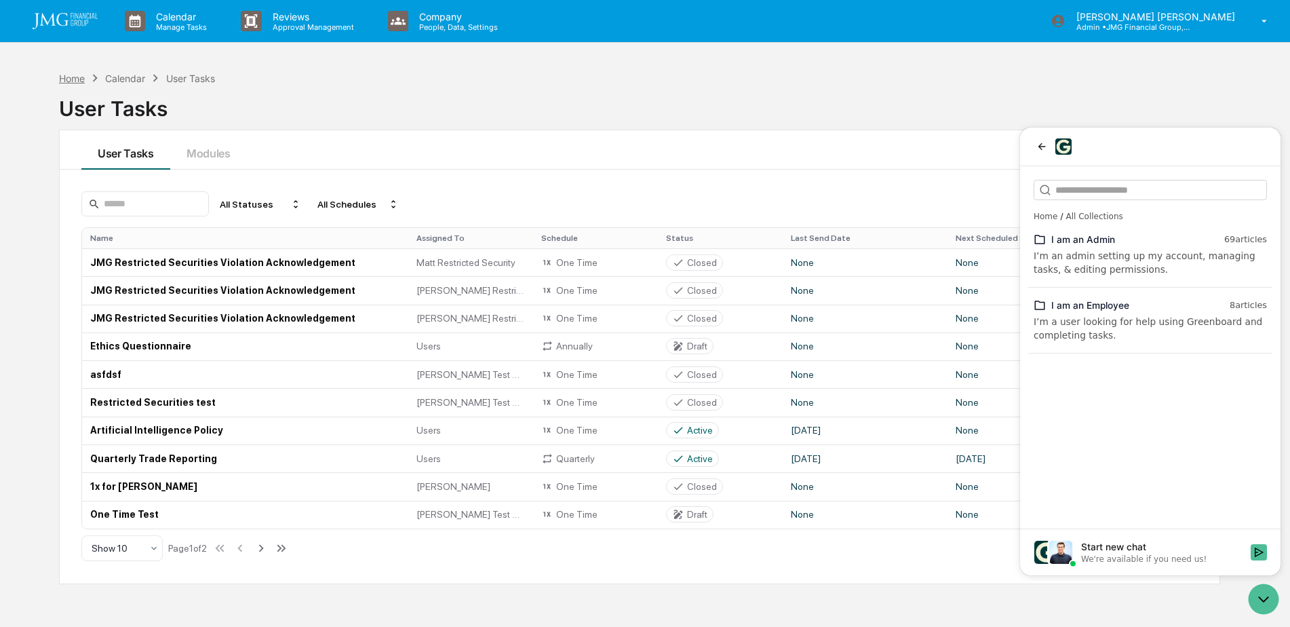
click at [80, 79] on div "Home" at bounding box center [72, 79] width 26 height 12
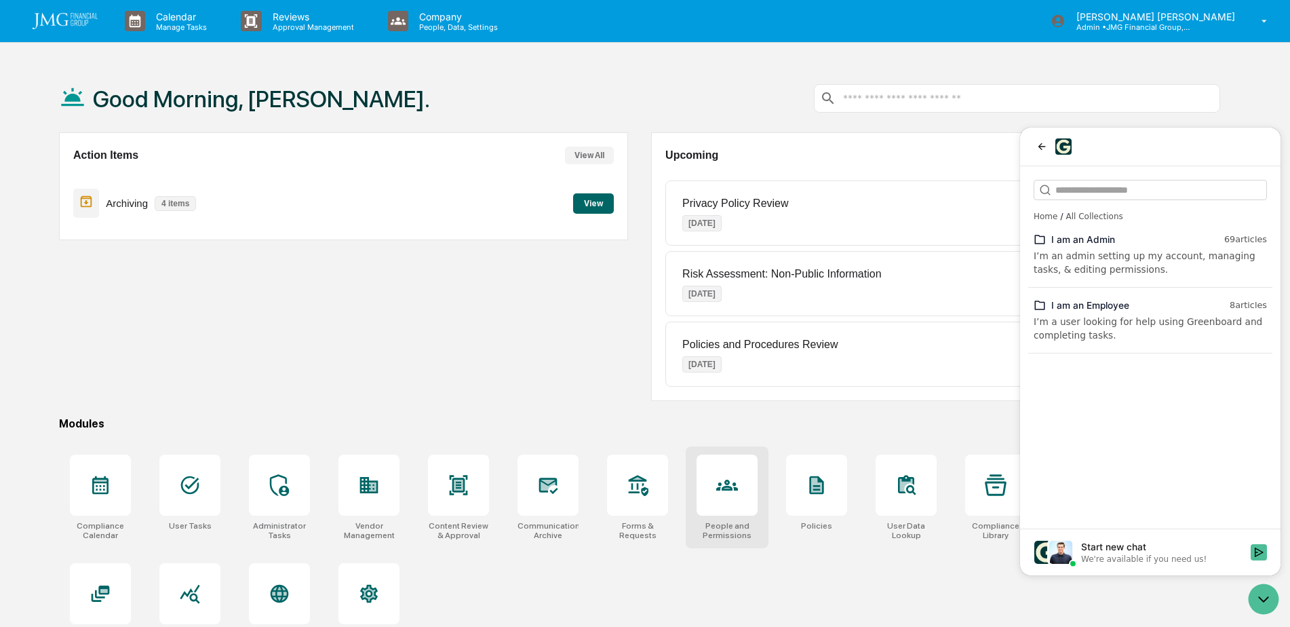
click at [720, 471] on div at bounding box center [727, 484] width 61 height 61
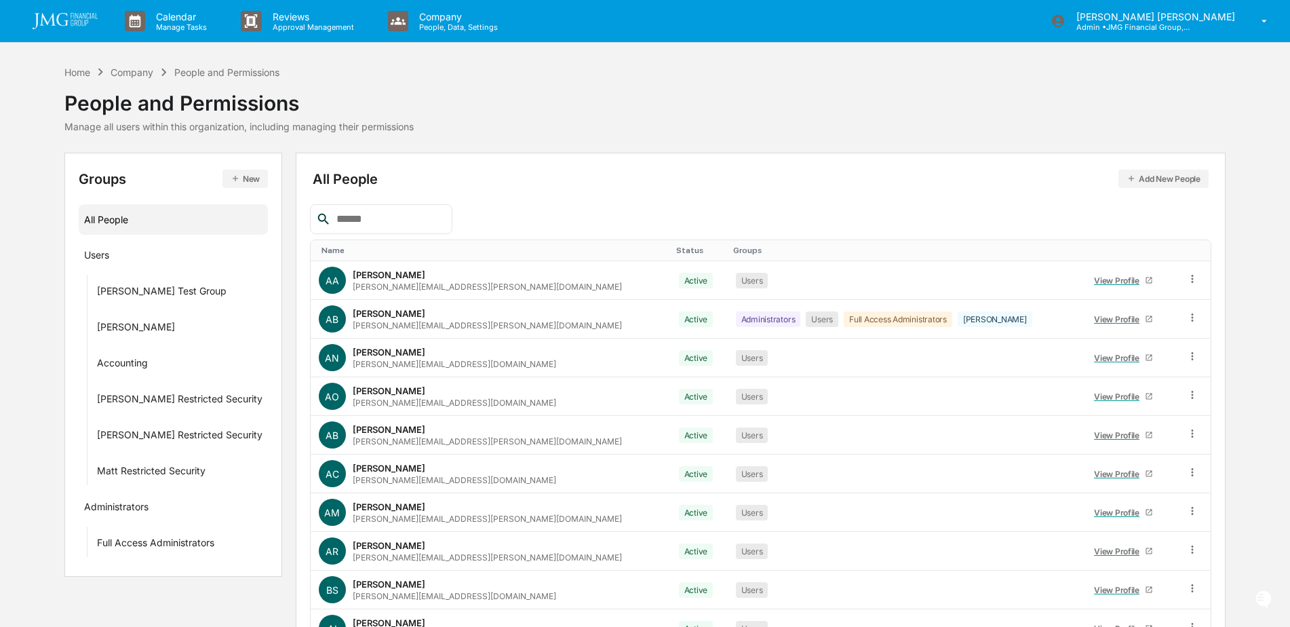
click at [422, 220] on input "text" at bounding box center [388, 219] width 115 height 18
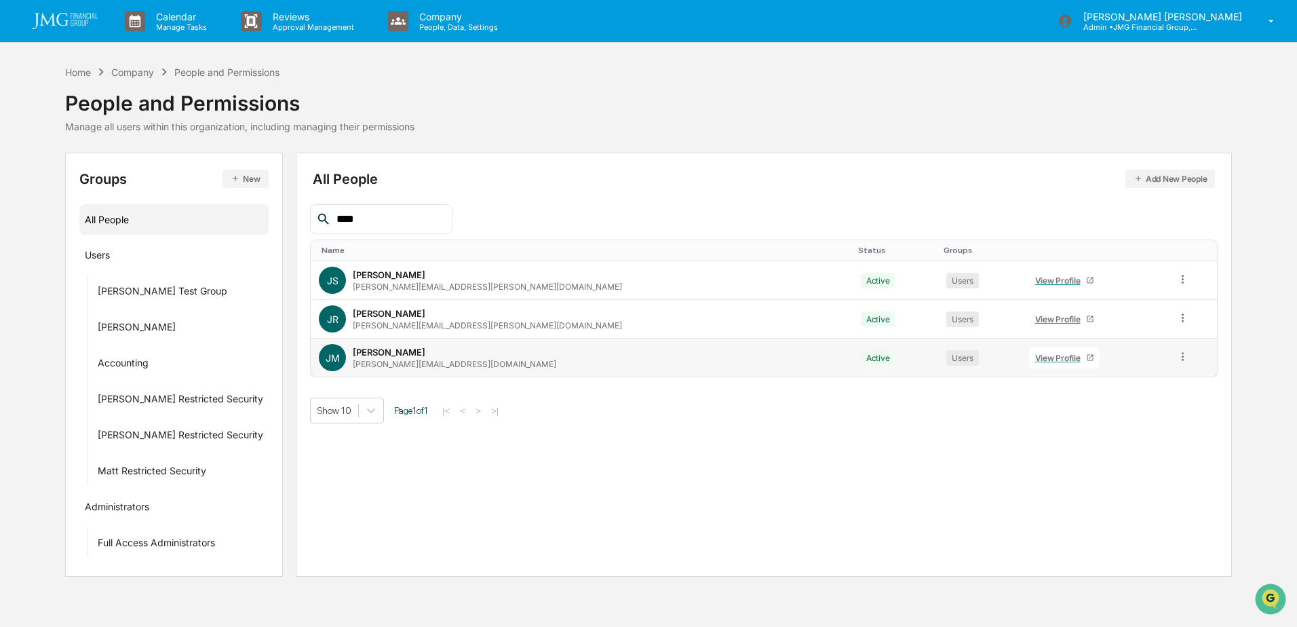
type input "****"
click at [1035, 361] on div "View Profile" at bounding box center [1060, 358] width 51 height 10
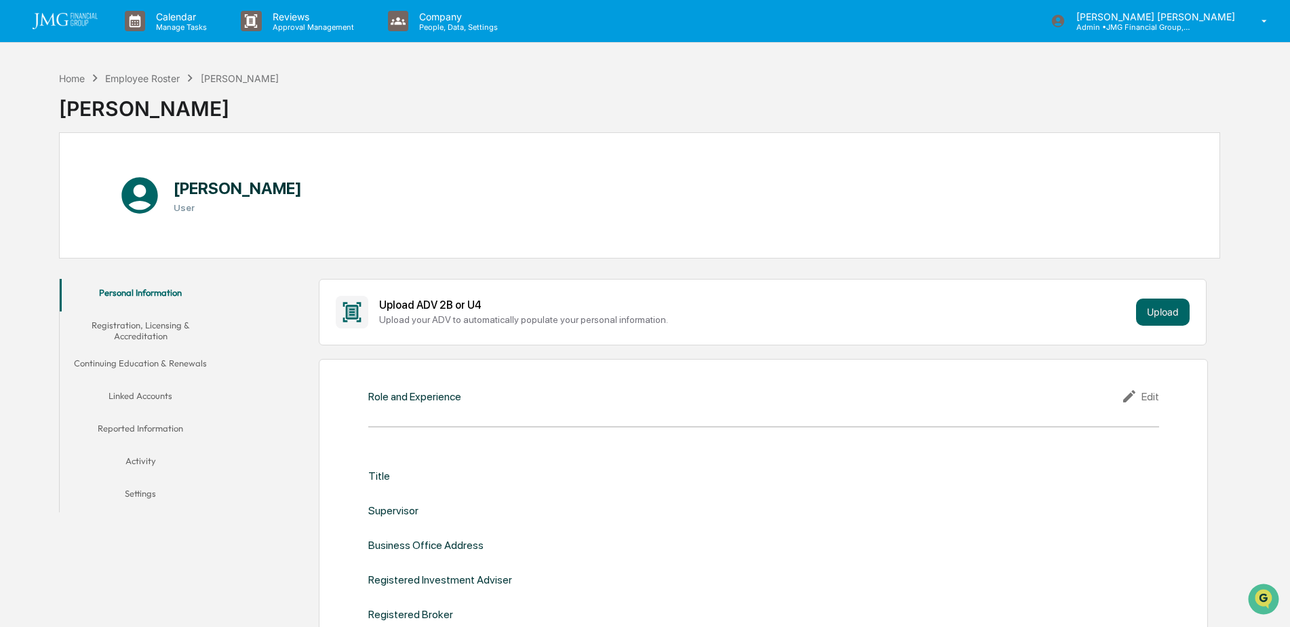
click at [139, 396] on button "Linked Accounts" at bounding box center [141, 398] width 162 height 33
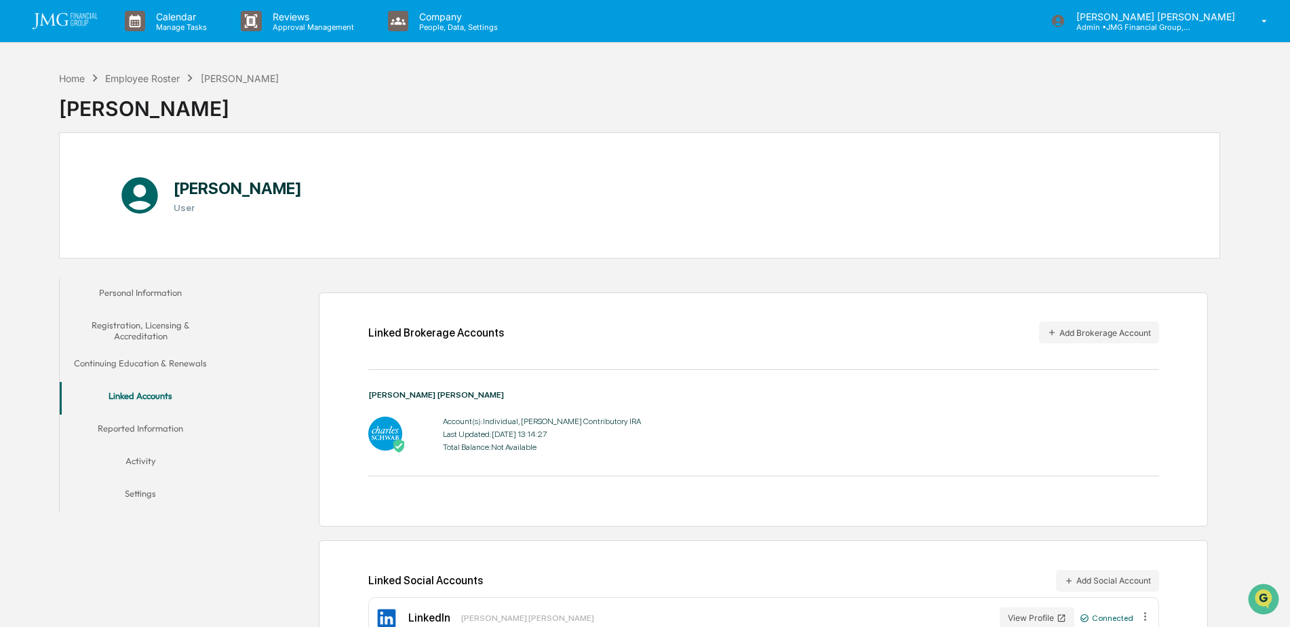
scroll to position [64, 0]
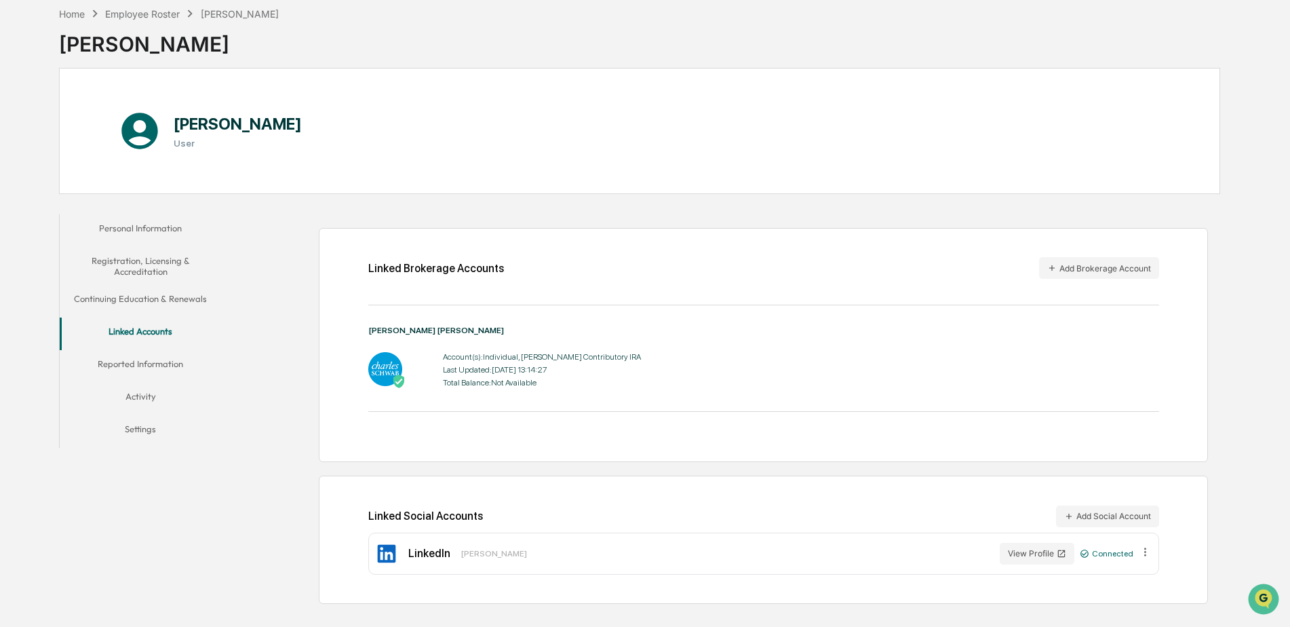
click at [143, 395] on button "Activity" at bounding box center [141, 399] width 162 height 33
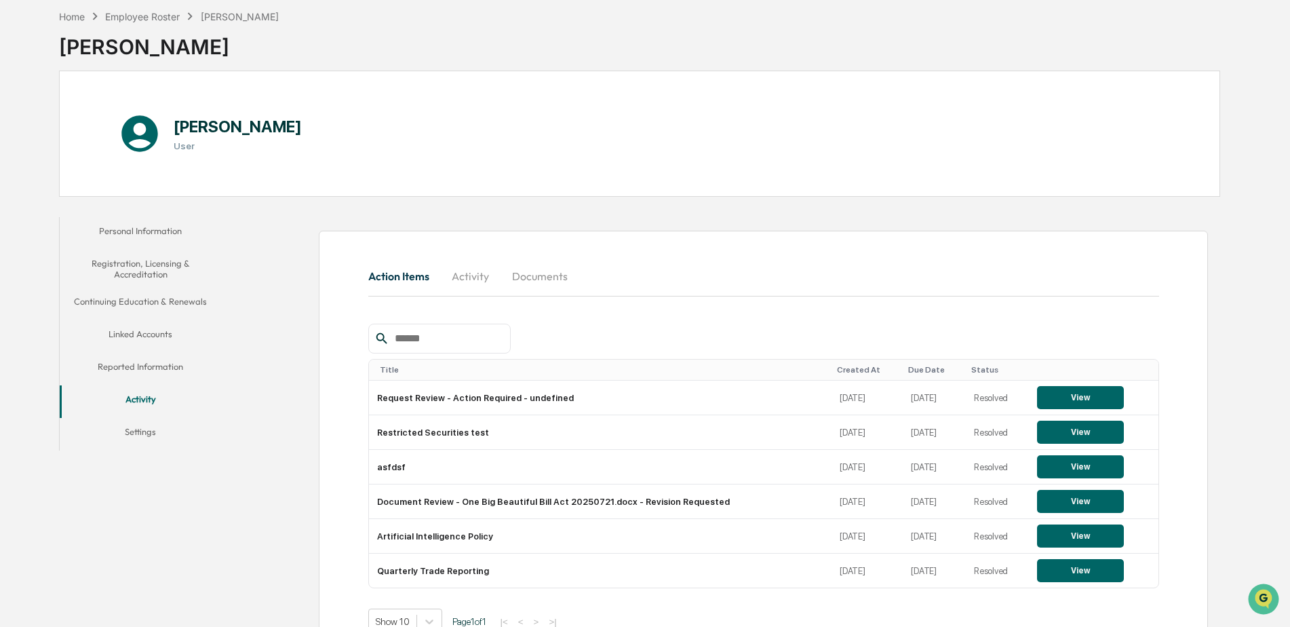
scroll to position [38, 0]
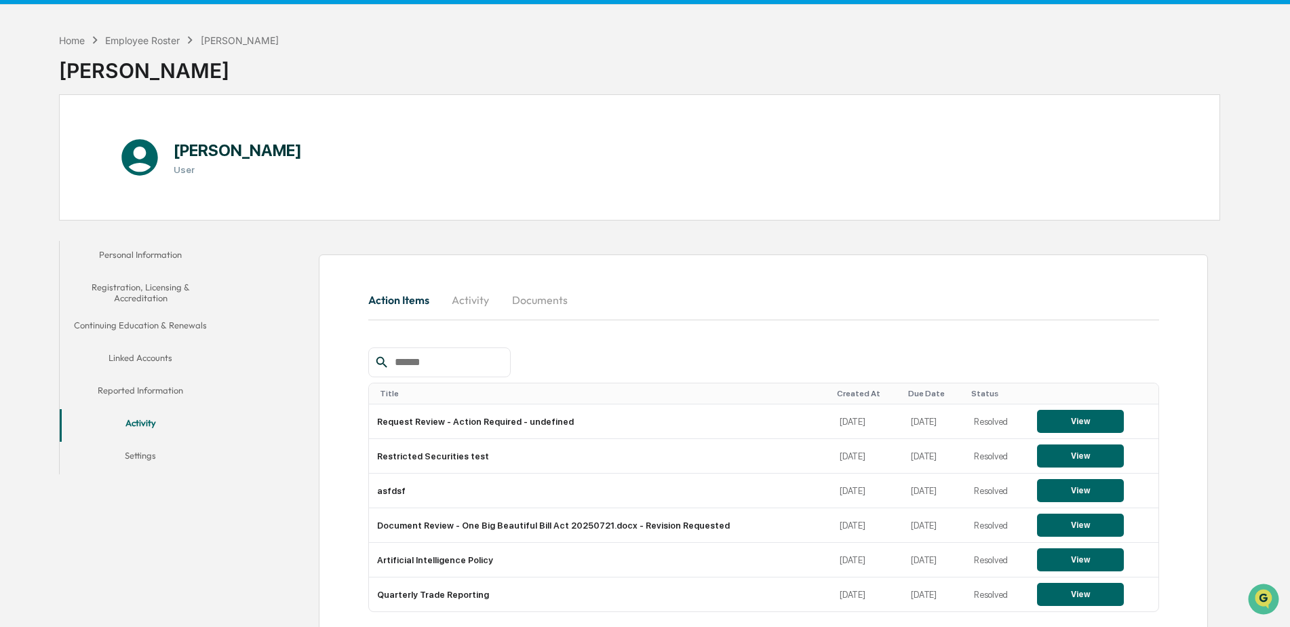
click at [166, 391] on button "Reported Information" at bounding box center [141, 392] width 162 height 33
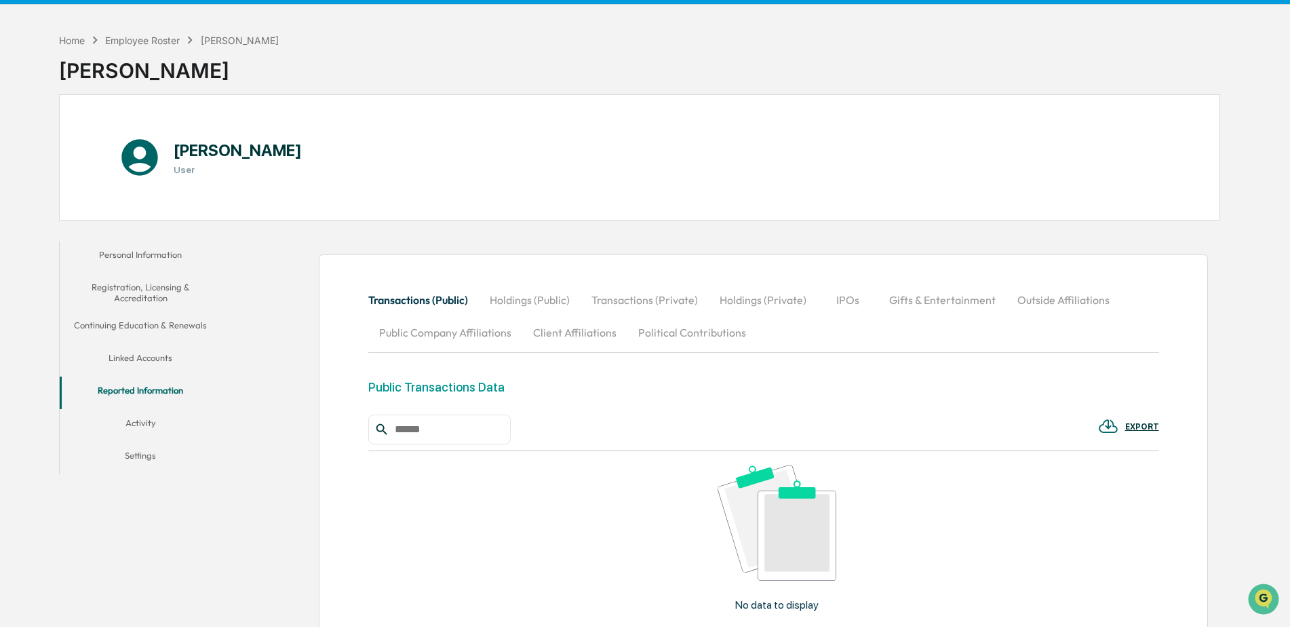
click at [168, 357] on button "Linked Accounts" at bounding box center [141, 360] width 162 height 33
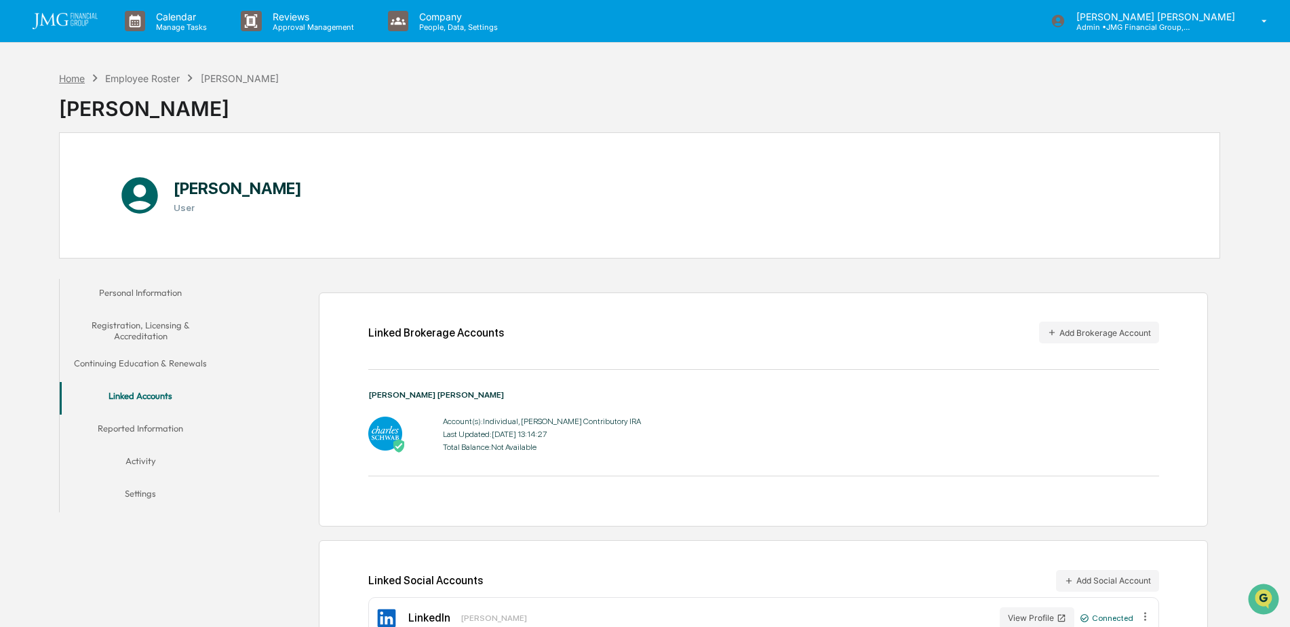
click at [74, 73] on div "Home" at bounding box center [72, 79] width 26 height 12
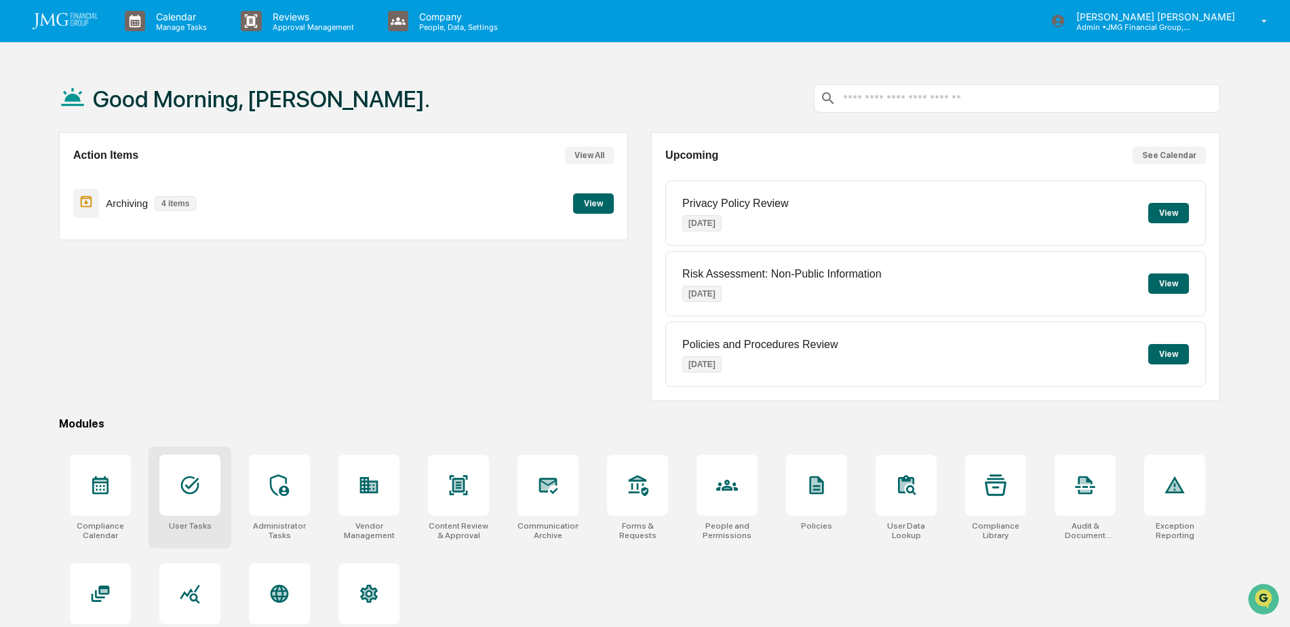
click at [193, 496] on div at bounding box center [190, 485] width 22 height 22
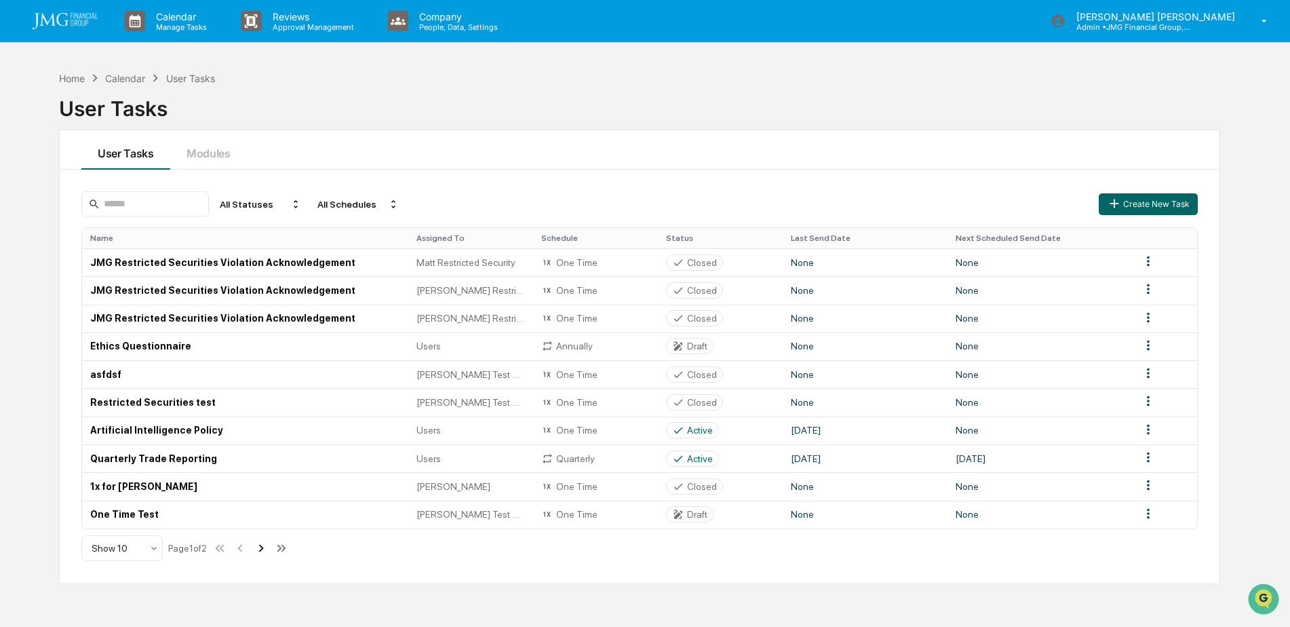
click at [259, 544] on icon at bounding box center [261, 548] width 15 height 15
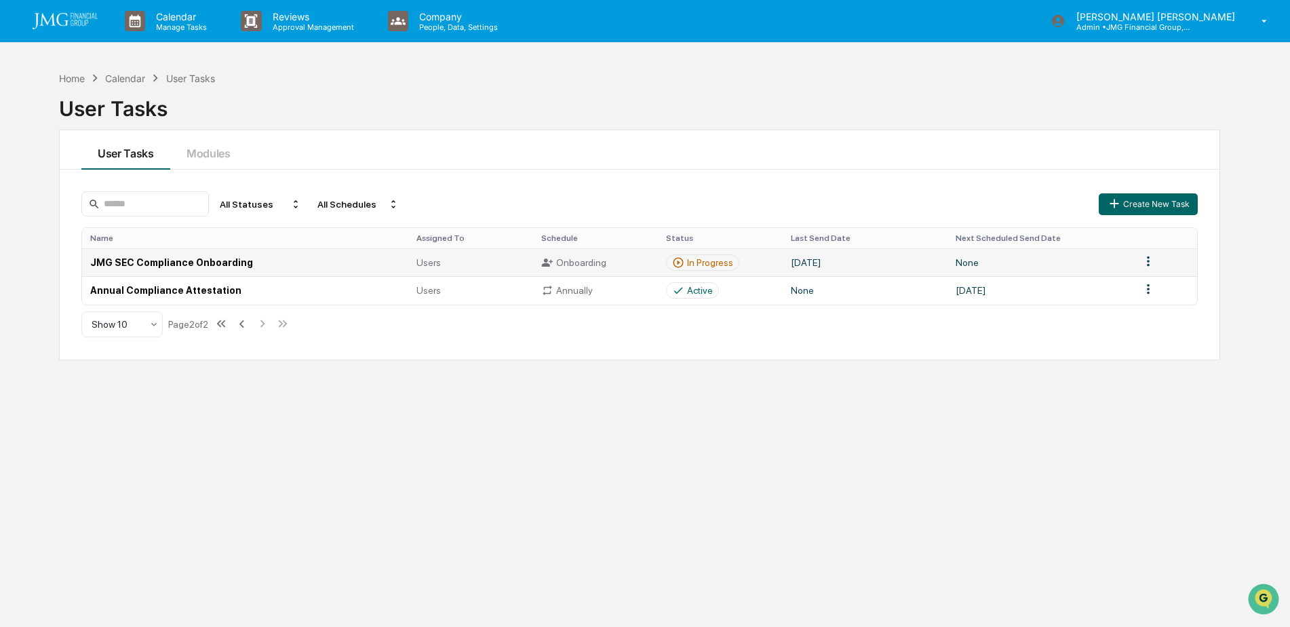
click at [701, 264] on div "In Progress" at bounding box center [710, 262] width 46 height 11
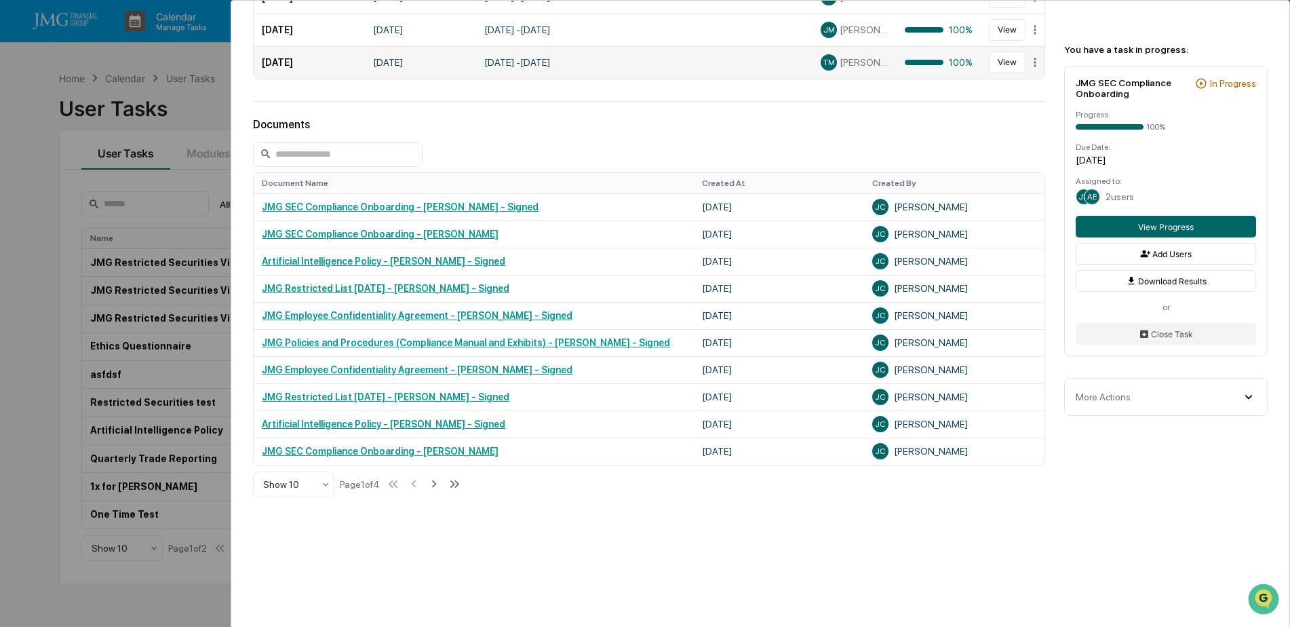
scroll to position [581, 0]
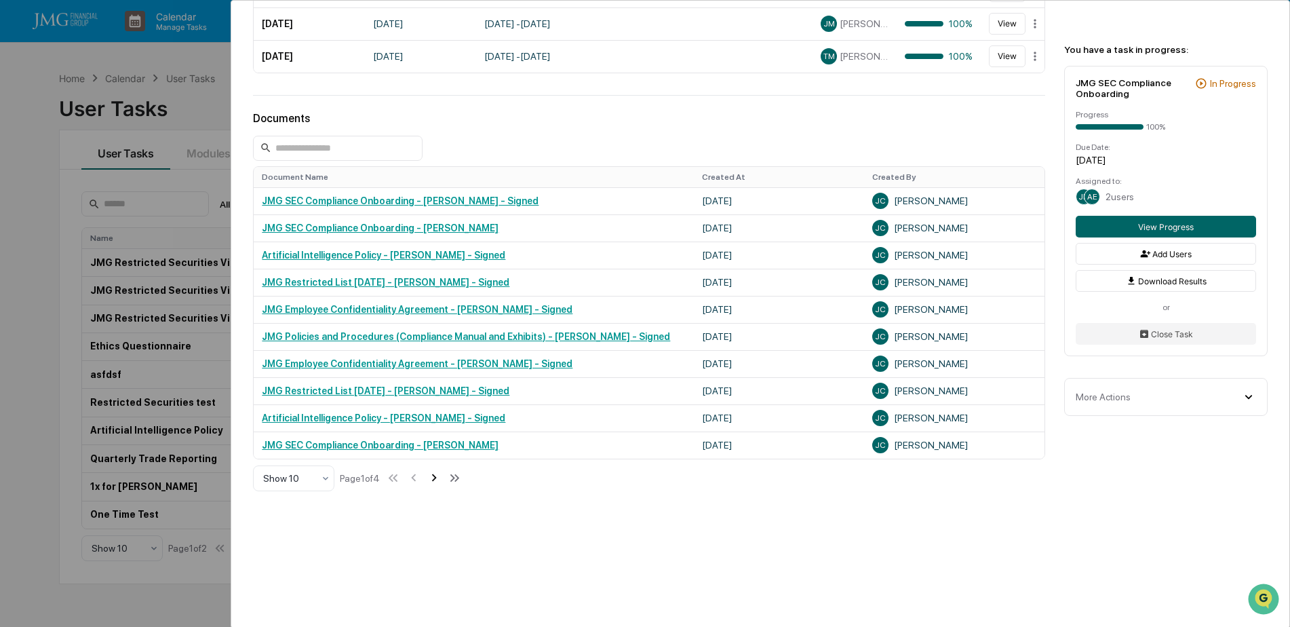
click at [433, 476] on icon at bounding box center [434, 477] width 15 height 15
click at [435, 475] on icon at bounding box center [435, 477] width 15 height 15
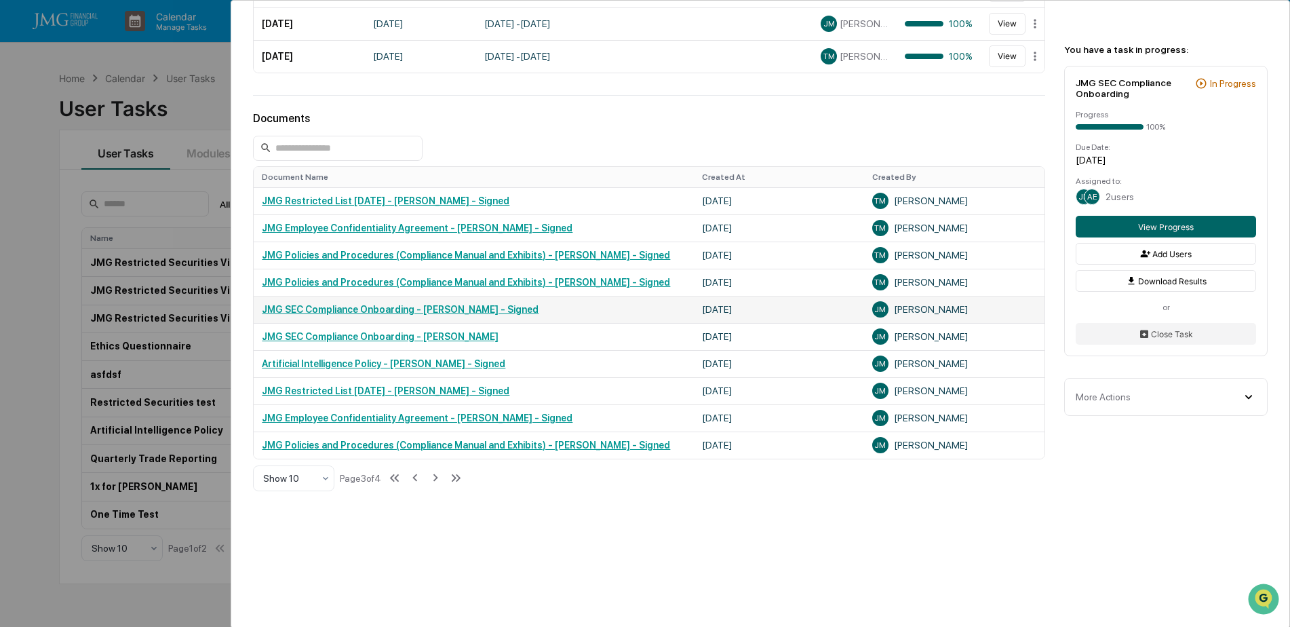
click at [492, 305] on link "JMG SEC Compliance Onboarding - Jake Mangers - Signed" at bounding box center [400, 309] width 277 height 11
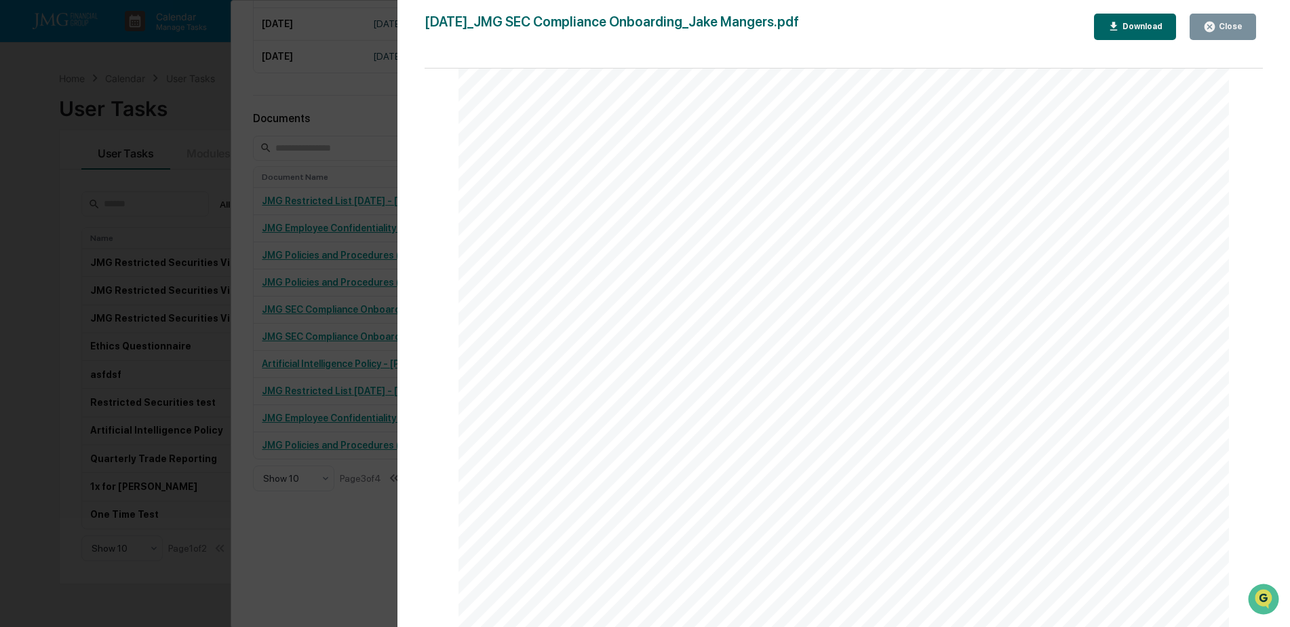
scroll to position [4952, 0]
click at [1251, 591] on img "Open customer support" at bounding box center [1264, 598] width 34 height 27
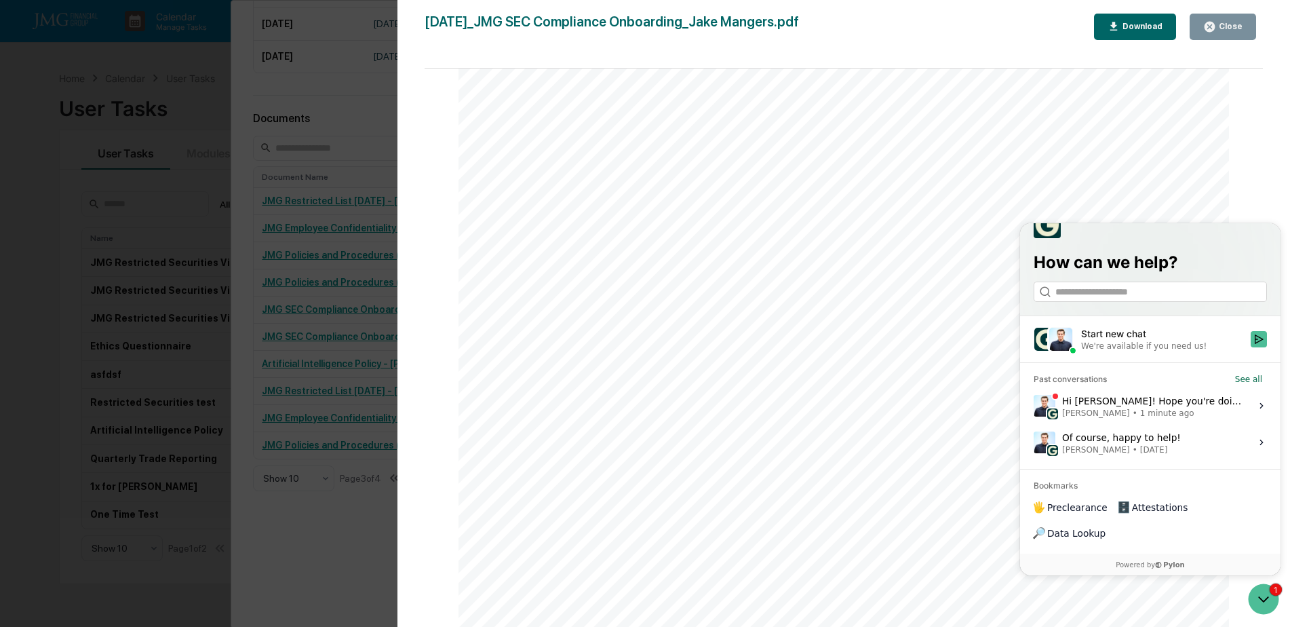
click at [1176, 419] on div "Hi Steve! Hope you're doing well. If you reopen it, it should let them go back …" at bounding box center [1152, 406] width 180 height 26
click at [1034, 406] on button "View issue" at bounding box center [1033, 406] width 1 height 1
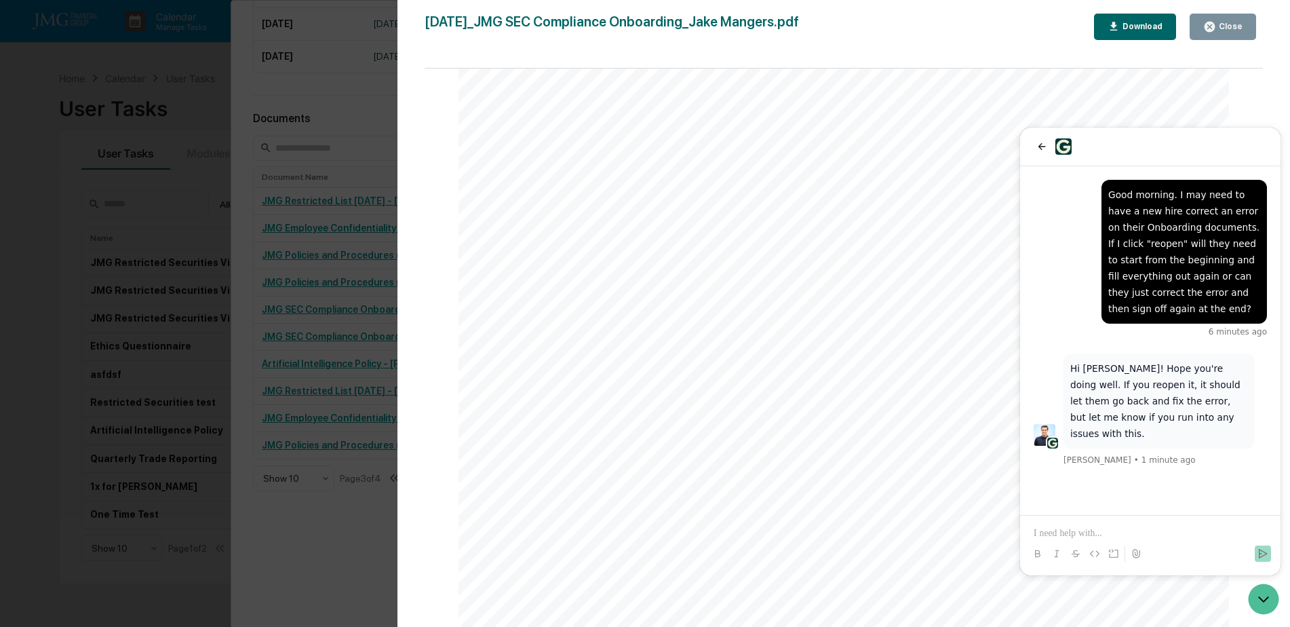
click at [1068, 535] on p at bounding box center [1150, 533] width 233 height 14
click at [1263, 548] on icon "Send" at bounding box center [1263, 553] width 11 height 11
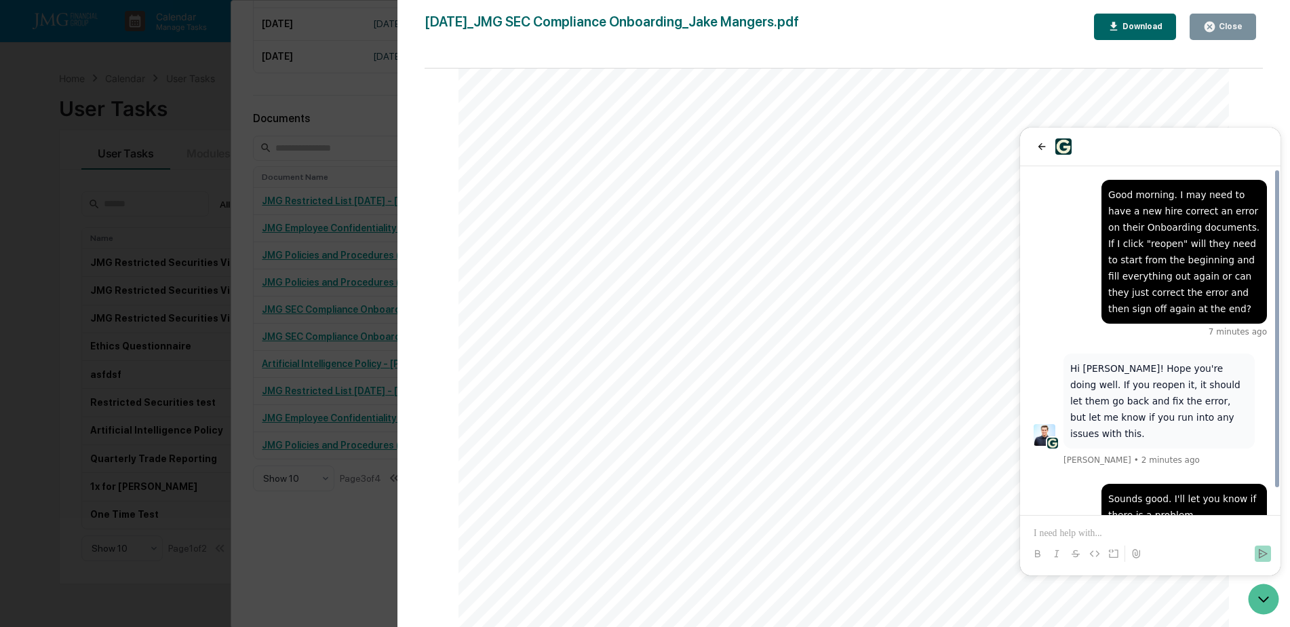
scroll to position [26, 0]
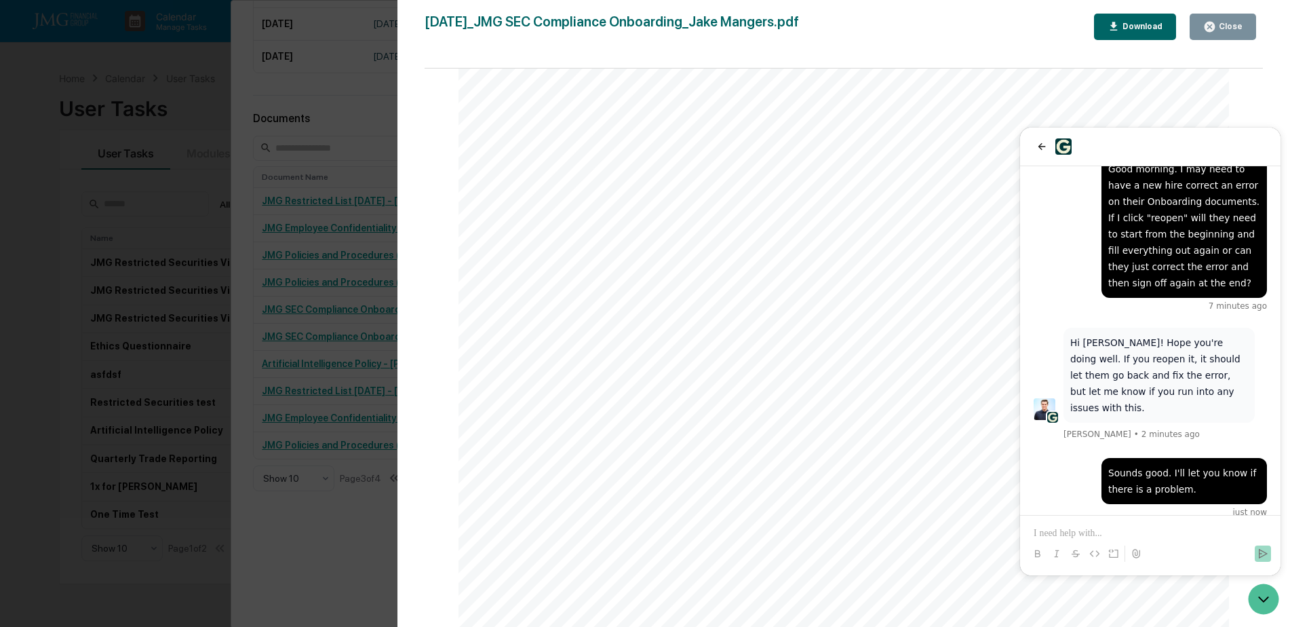
click at [1156, 539] on p at bounding box center [1150, 533] width 233 height 14
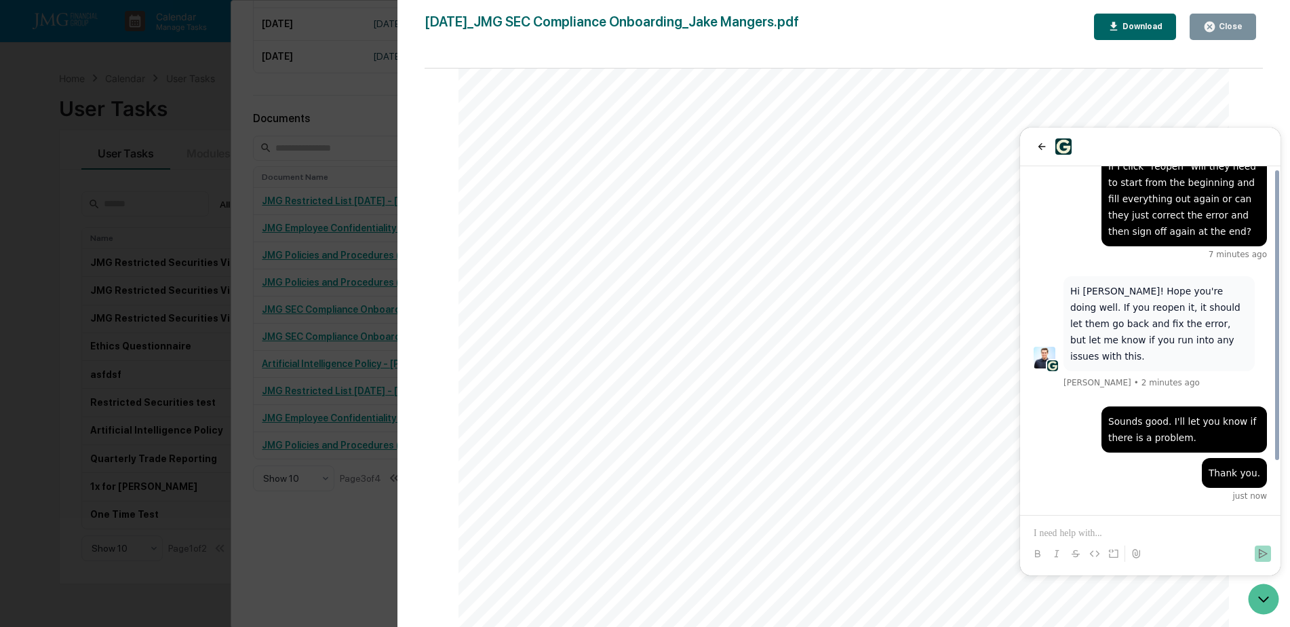
scroll to position [61, 0]
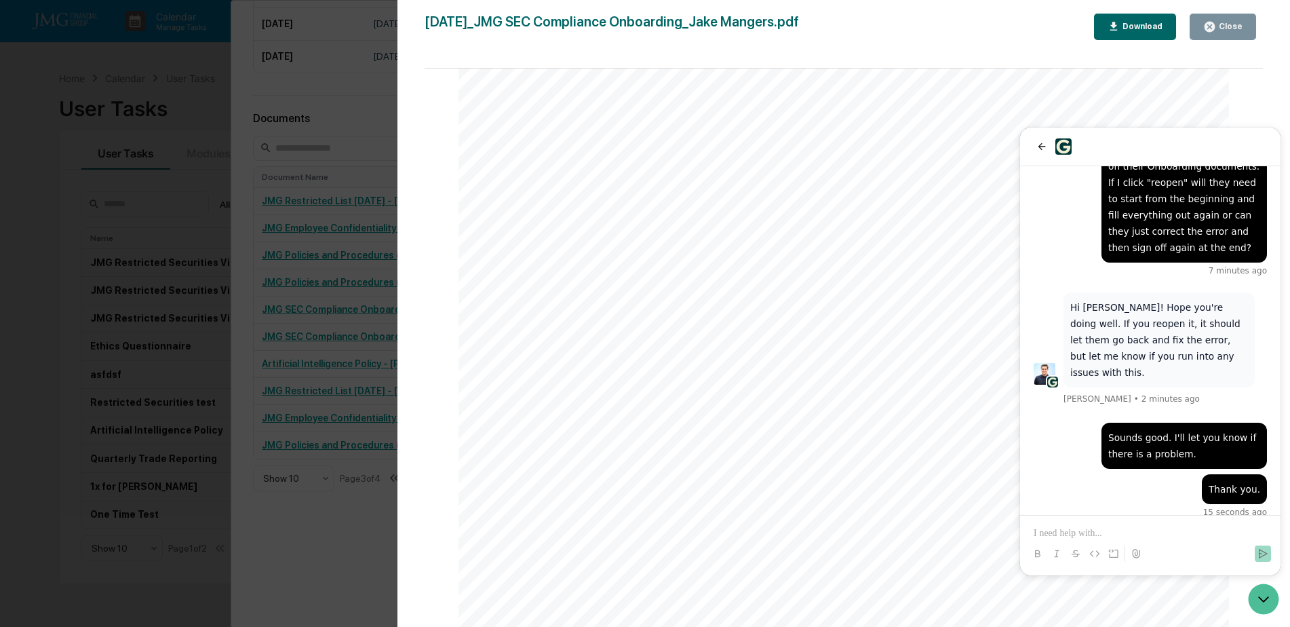
click at [1261, 594] on icon "Open customer support" at bounding box center [1264, 599] width 34 height 34
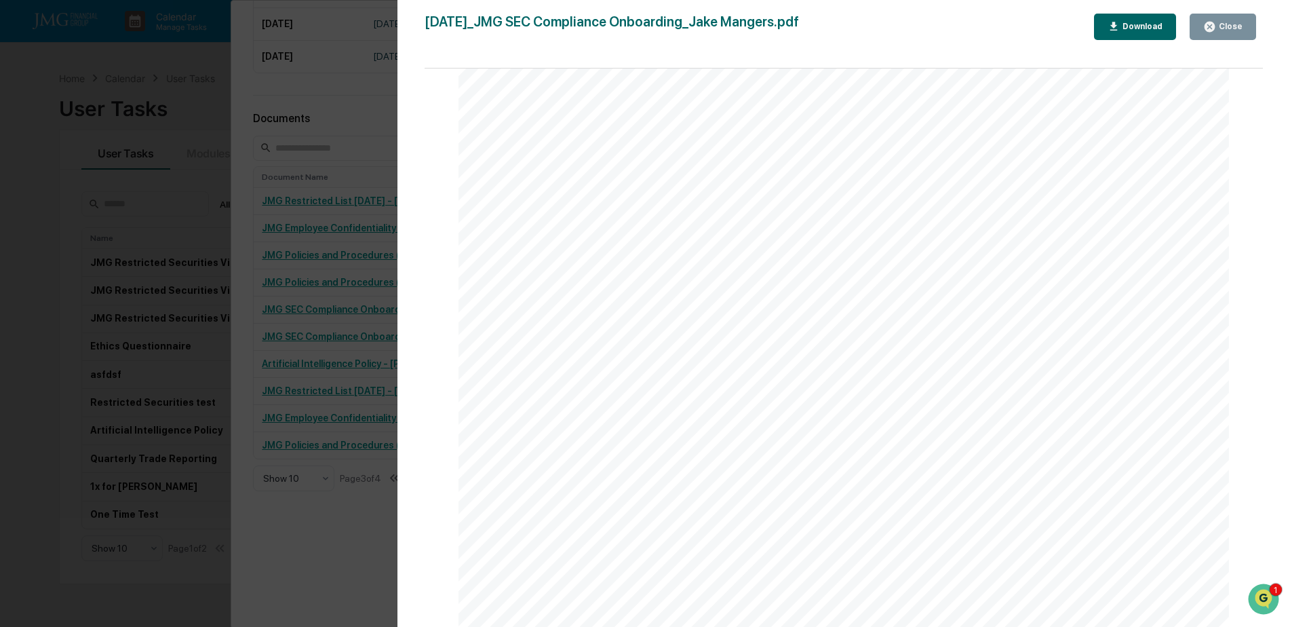
scroll to position [5087, 0]
click at [1220, 26] on div "Close" at bounding box center [1229, 26] width 26 height 9
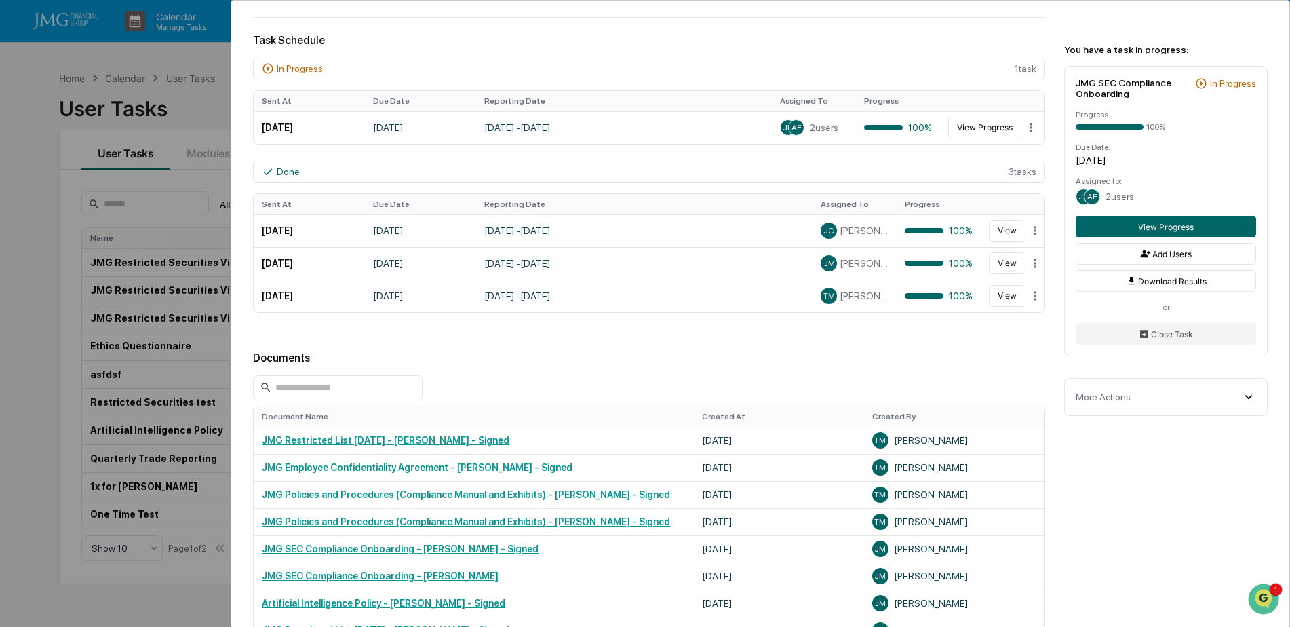
scroll to position [309, 0]
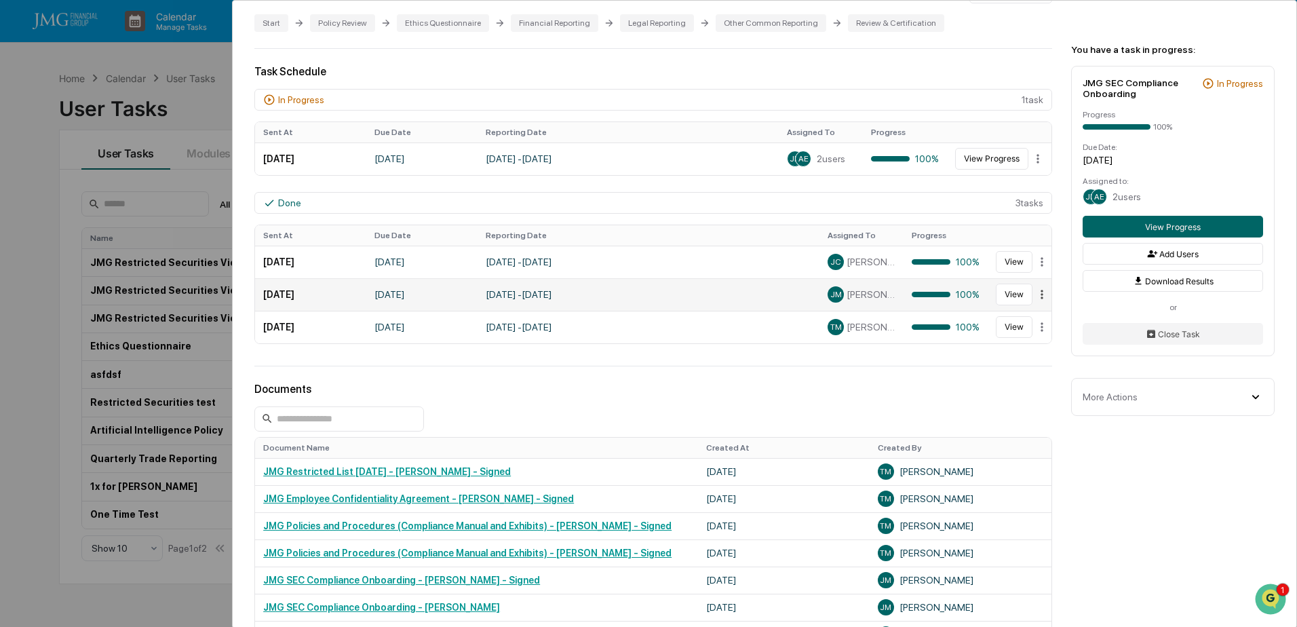
click at [1029, 291] on html "Calendar Manage Tasks Reviews Approval Management Company People, Data, Setting…" at bounding box center [648, 313] width 1297 height 627
click at [1023, 343] on div "Reopen" at bounding box center [1037, 340] width 114 height 22
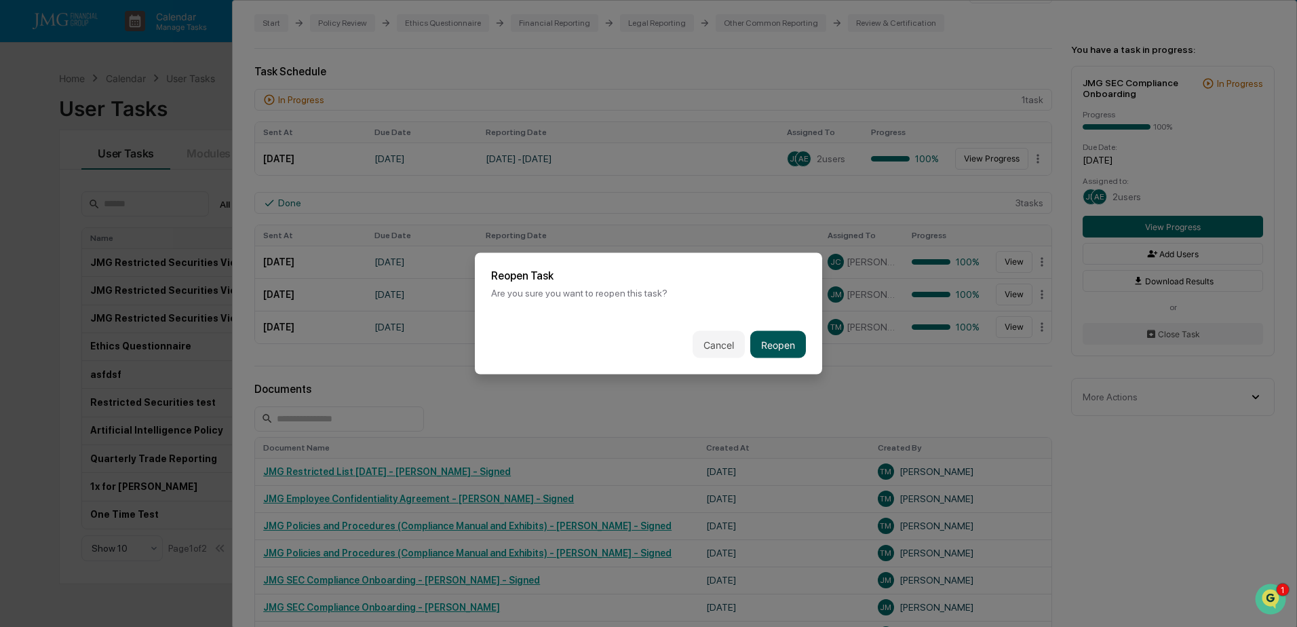
click at [783, 341] on button "Reopen" at bounding box center [778, 344] width 56 height 27
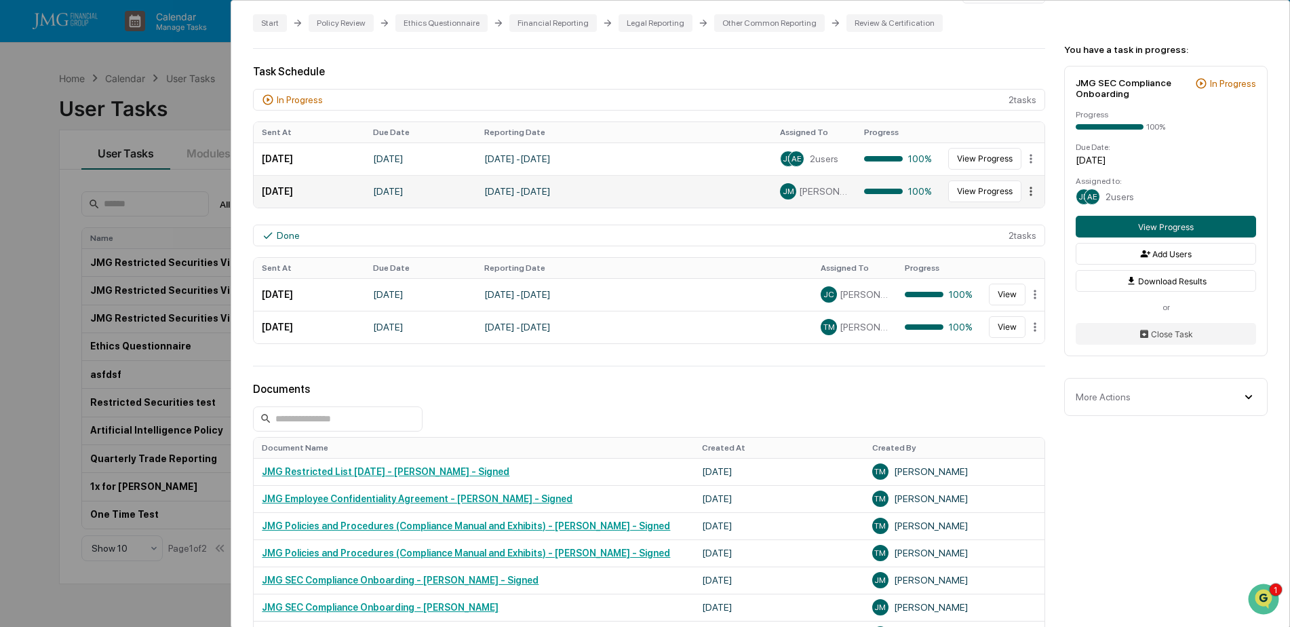
click at [1028, 192] on html "Calendar Manage Tasks Reviews Approval Management Company People, Data, Setting…" at bounding box center [645, 313] width 1290 height 627
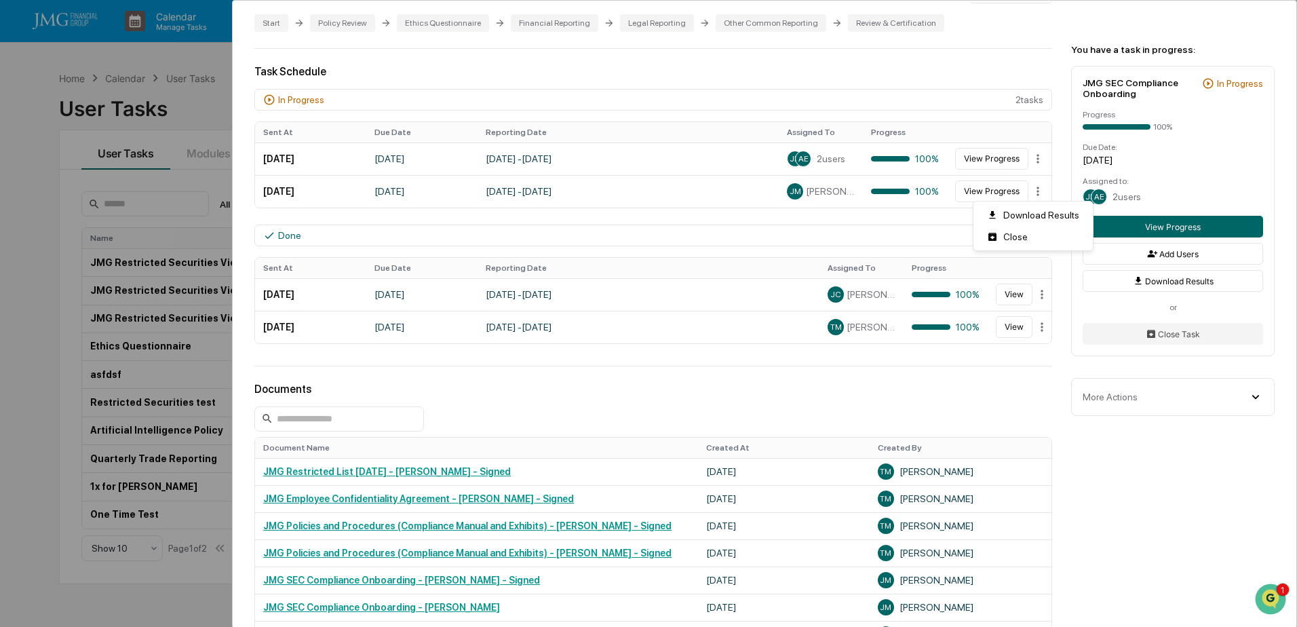
click at [719, 227] on html "Calendar Manage Tasks Reviews Approval Management Company People, Data, Setting…" at bounding box center [648, 313] width 1297 height 627
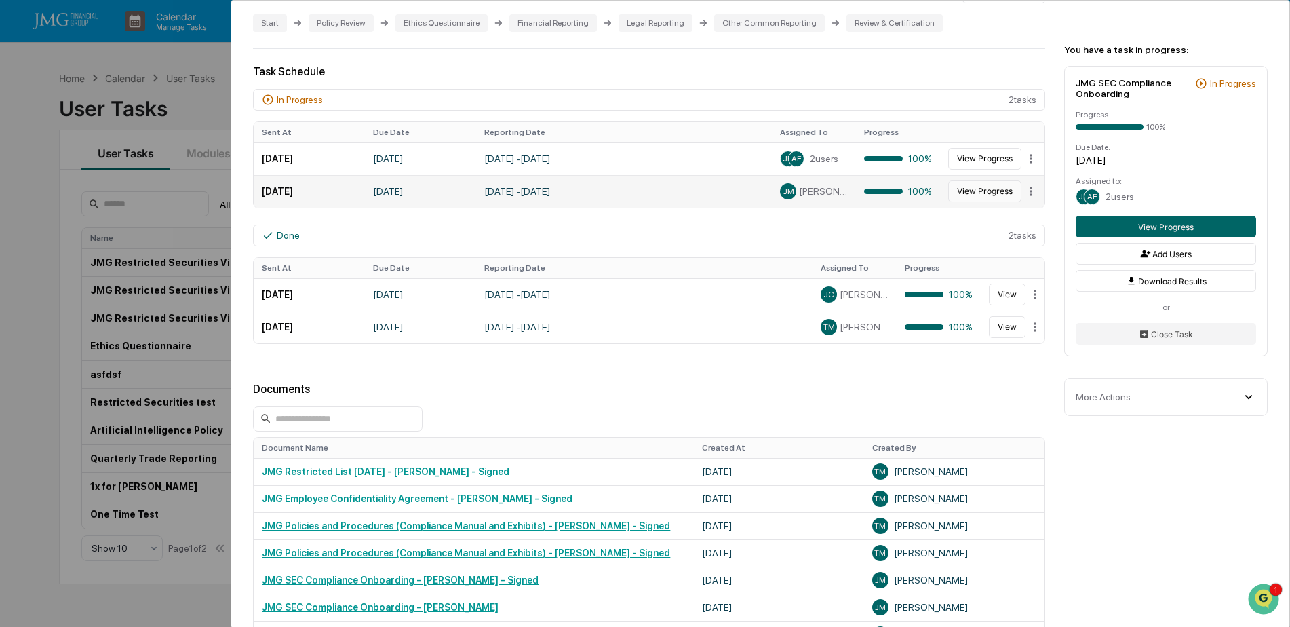
click at [976, 192] on button "View Progress" at bounding box center [984, 191] width 73 height 22
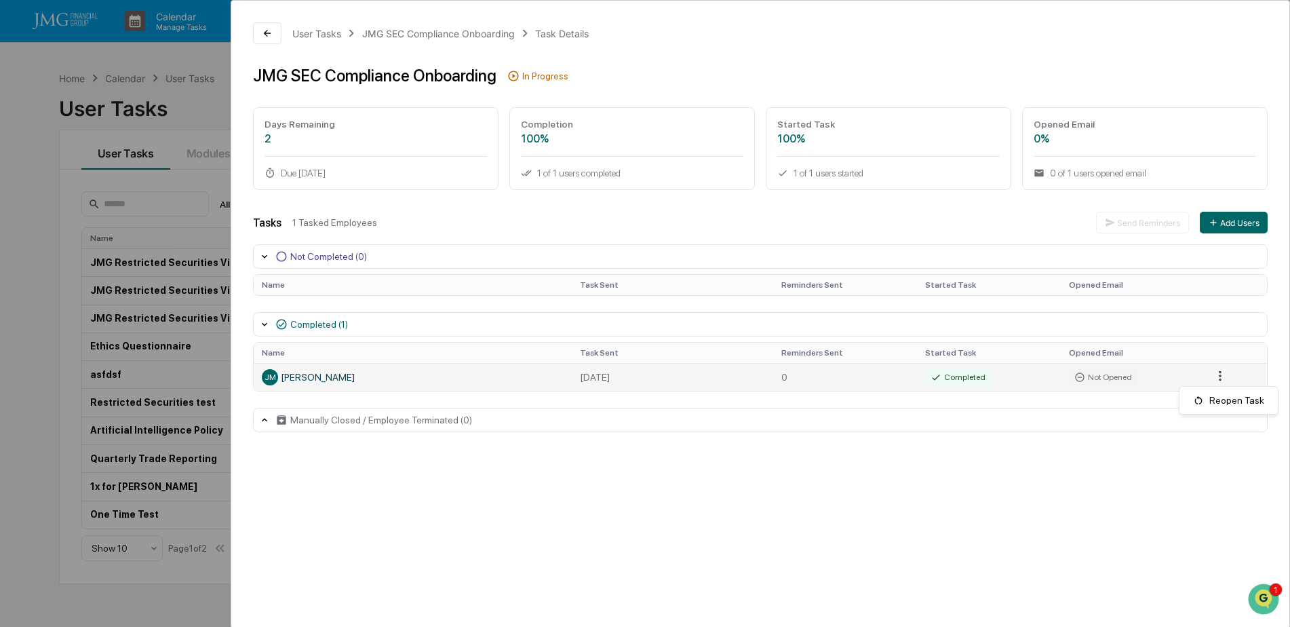
click at [1221, 373] on html "Calendar Manage Tasks Reviews Approval Management Company People, Data, Setting…" at bounding box center [645, 313] width 1290 height 627
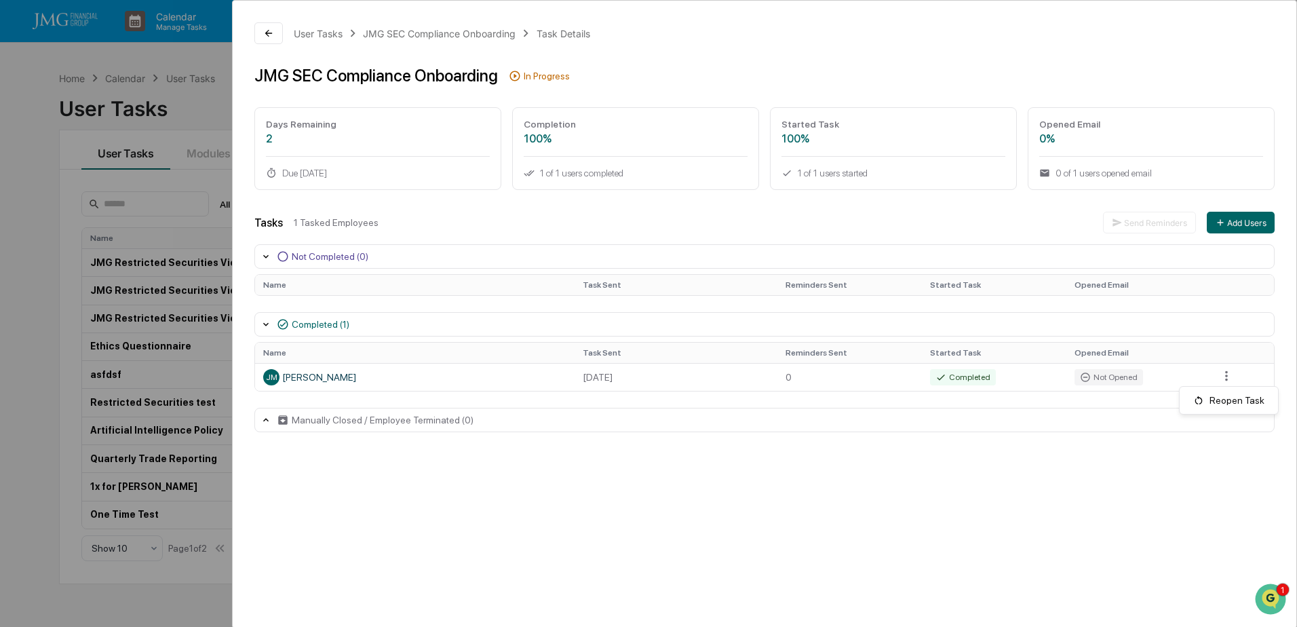
click at [198, 103] on html "Calendar Manage Tasks Reviews Approval Management Company People, Data, Setting…" at bounding box center [648, 313] width 1297 height 627
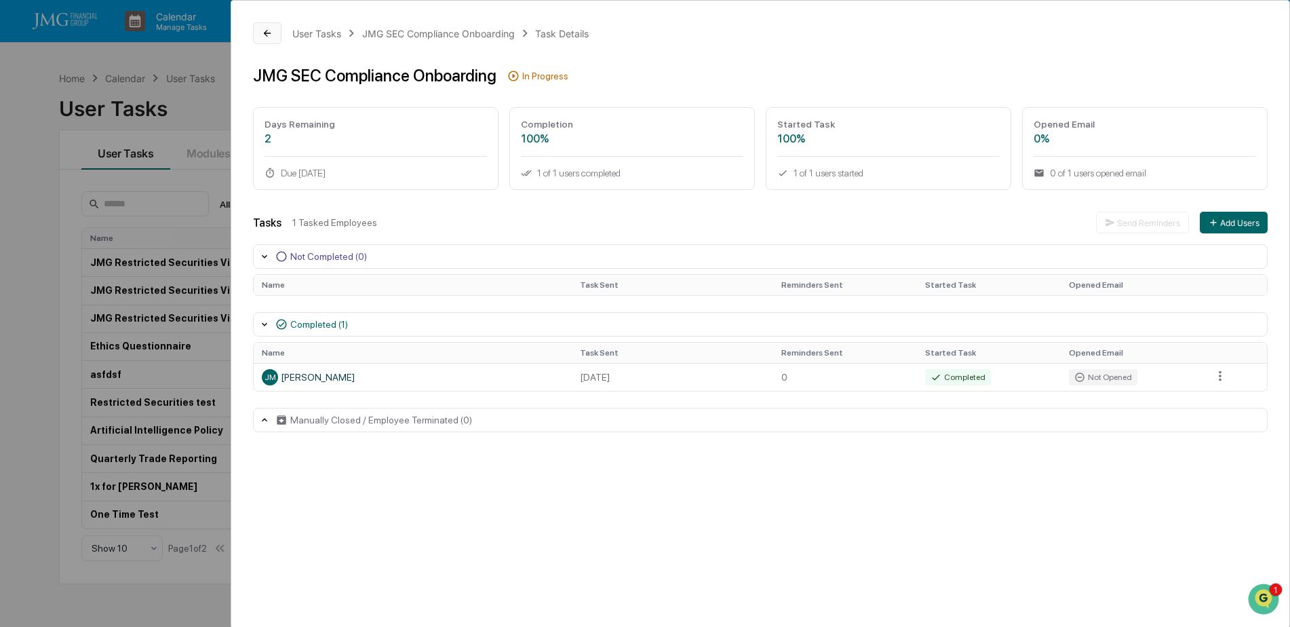
click at [263, 35] on icon at bounding box center [267, 33] width 11 height 11
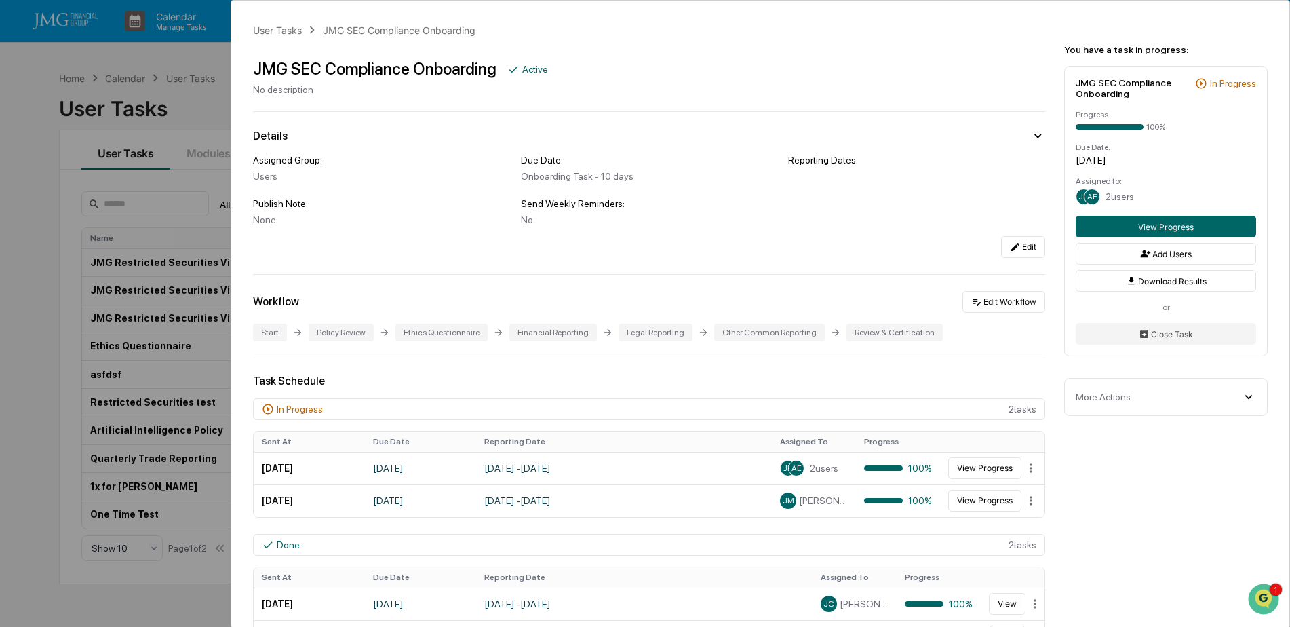
click at [220, 96] on div "User Tasks JMG SEC Compliance Onboarding JMG SEC Compliance Onboarding Active N…" at bounding box center [645, 313] width 1290 height 627
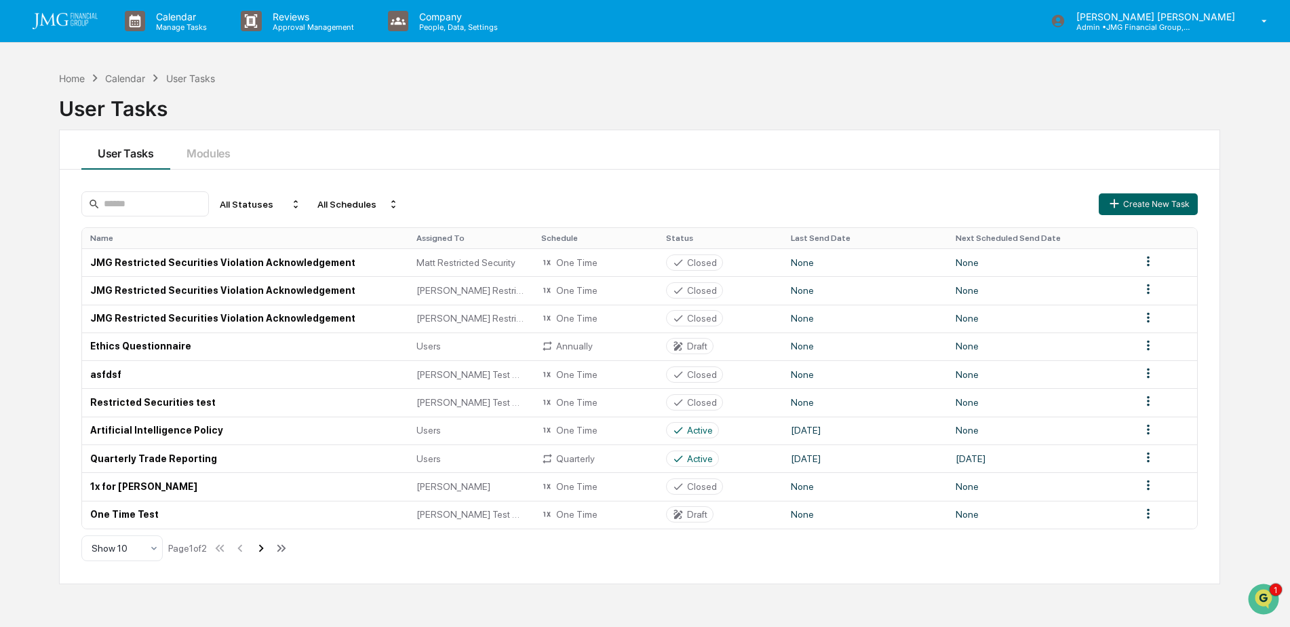
click at [269, 549] on icon at bounding box center [261, 548] width 15 height 15
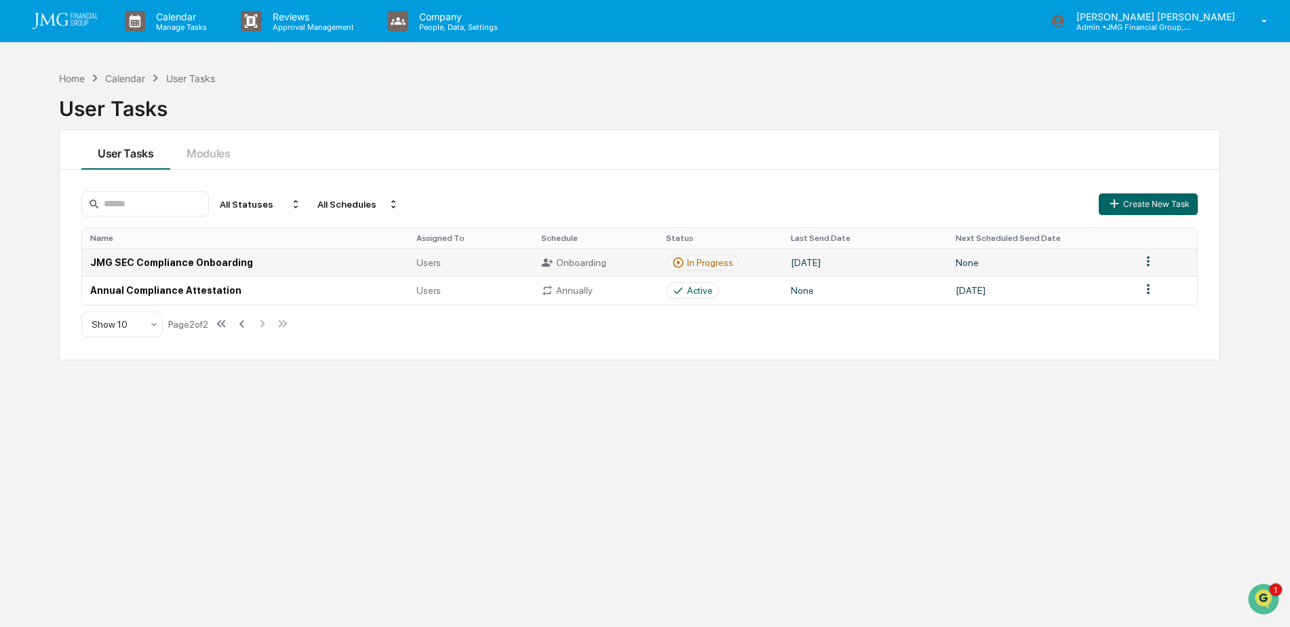
click at [731, 260] on div "In Progress" at bounding box center [710, 262] width 46 height 11
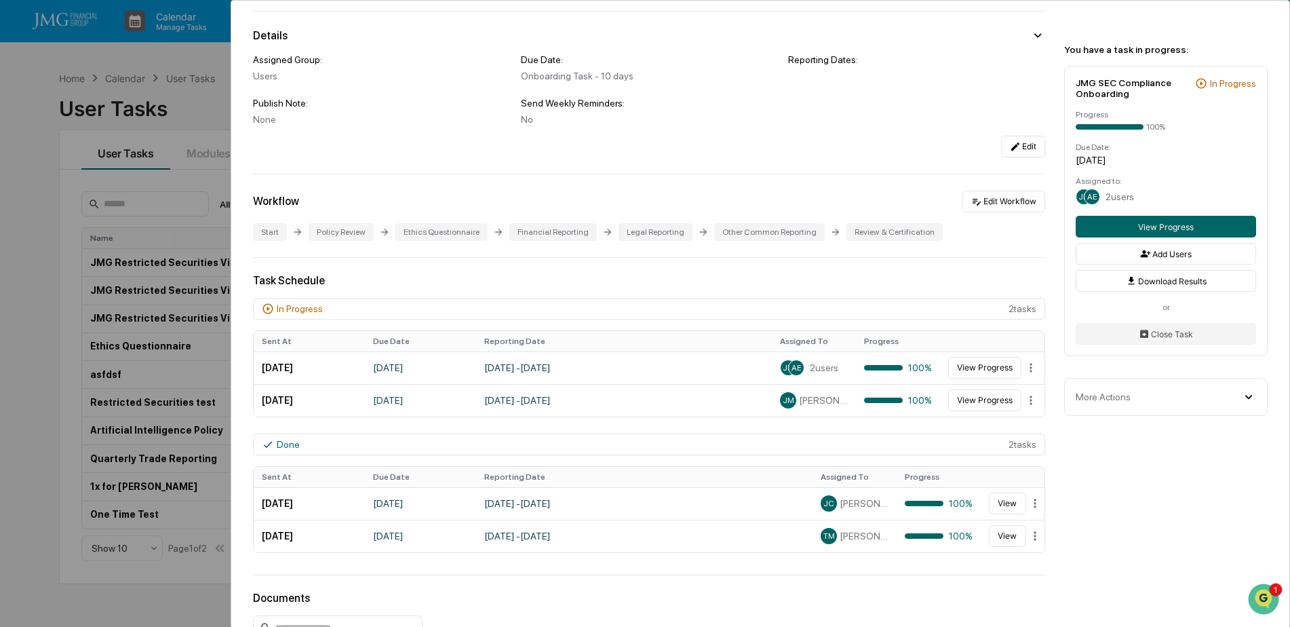
scroll to position [136, 0]
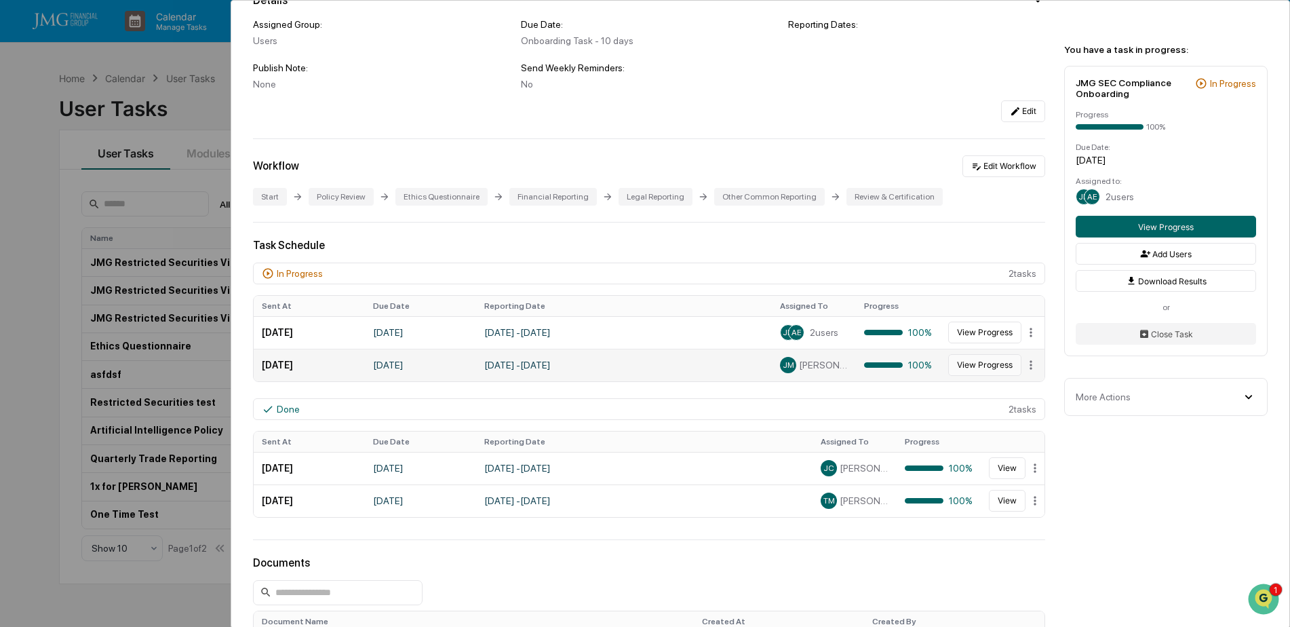
click at [965, 367] on button "View Progress" at bounding box center [984, 365] width 73 height 22
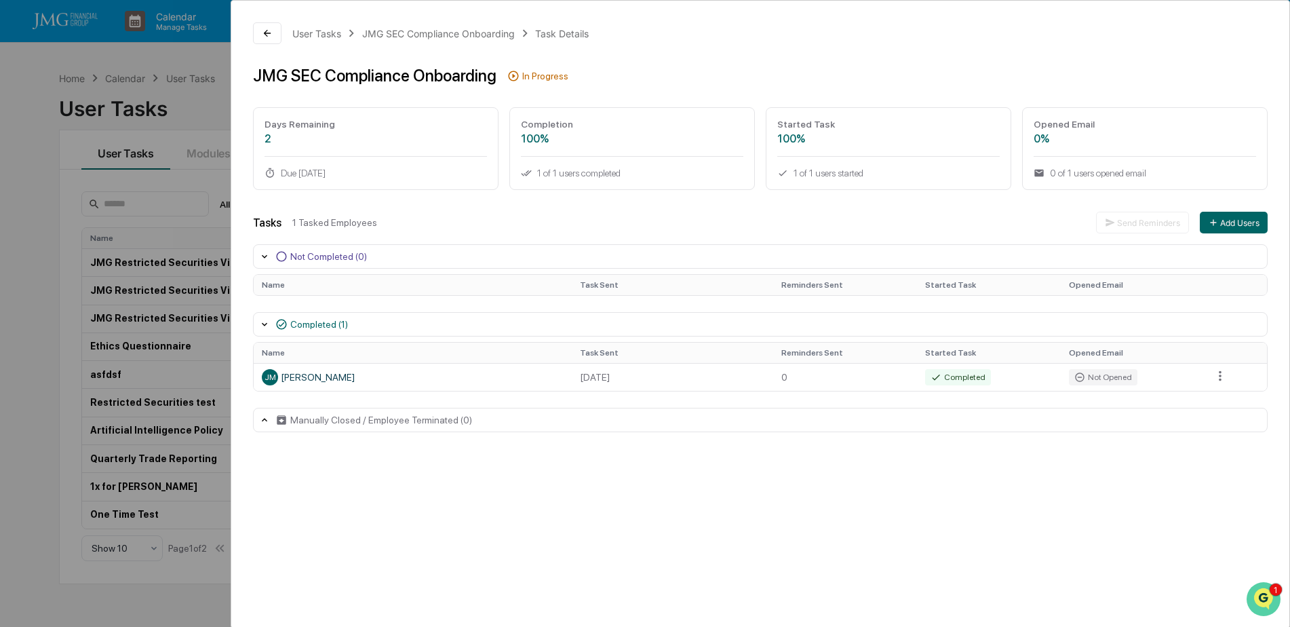
click at [1254, 598] on img "Open customer support" at bounding box center [1264, 598] width 34 height 27
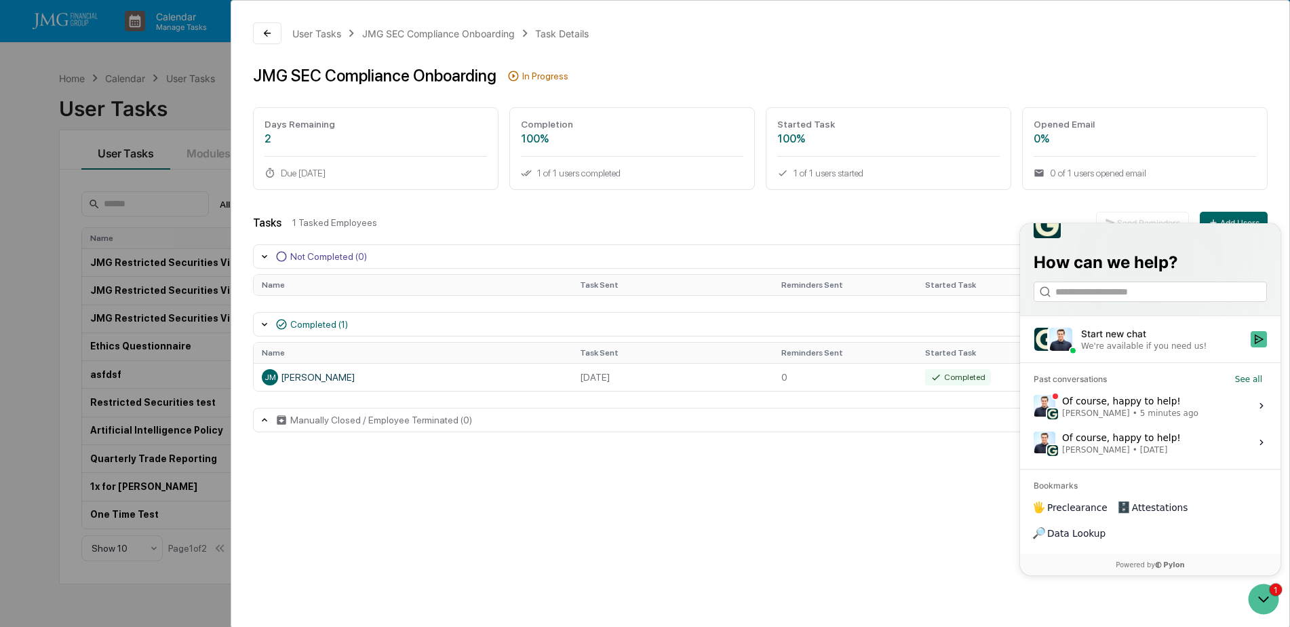
click at [892, 493] on div "User Tasks JMG SEC Compliance Onboarding Task Details JMG SEC Compliance Onboar…" at bounding box center [761, 314] width 1060 height 628
click at [1261, 592] on icon "Open customer support" at bounding box center [1264, 599] width 34 height 34
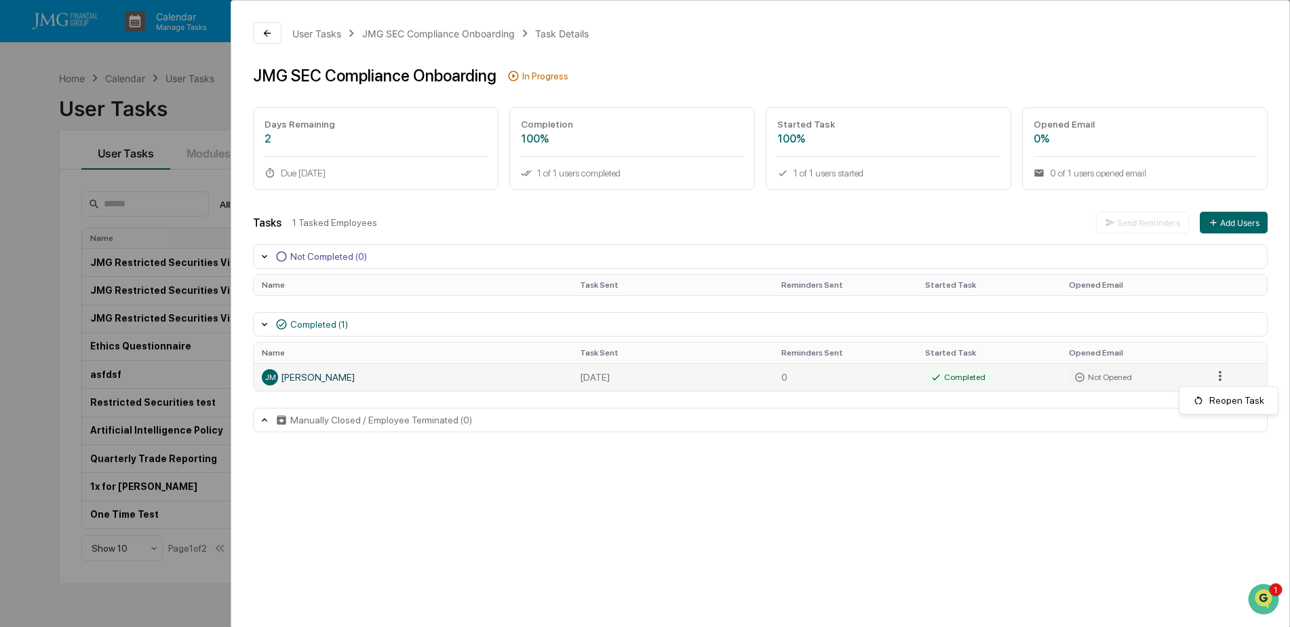
click at [1219, 376] on html "Calendar Manage Tasks Reviews Approval Management Company People, Data, Setting…" at bounding box center [645, 313] width 1290 height 627
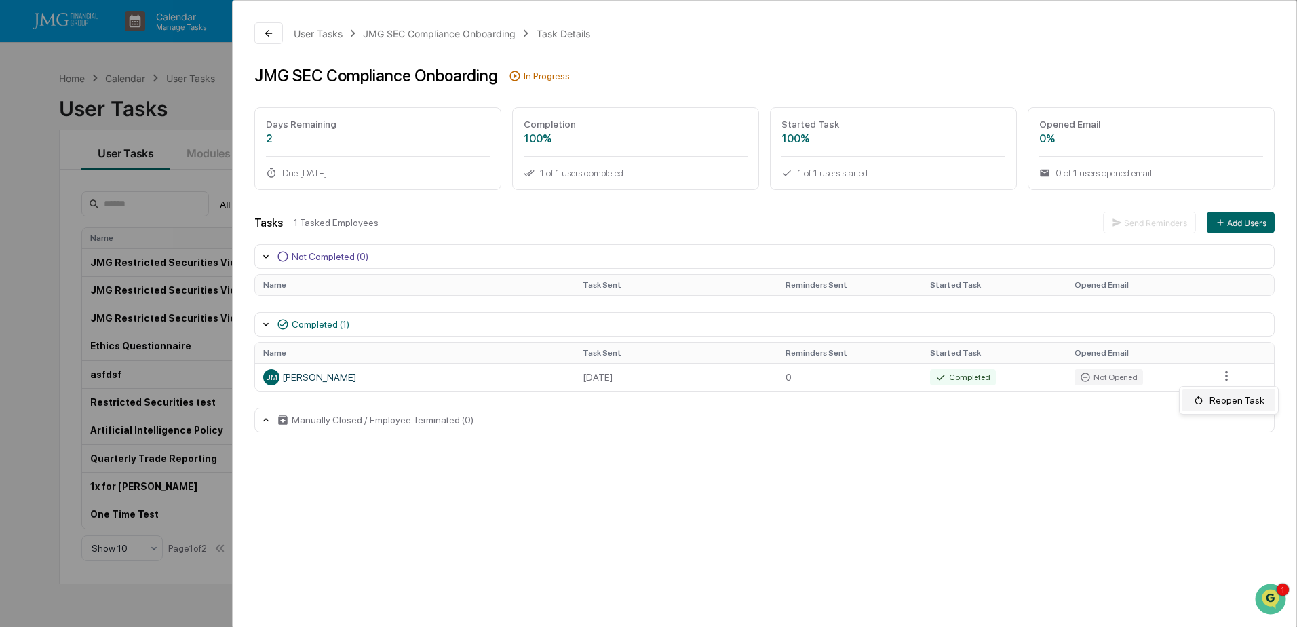
click at [1224, 398] on div "Reopen Task" at bounding box center [1228, 400] width 93 height 22
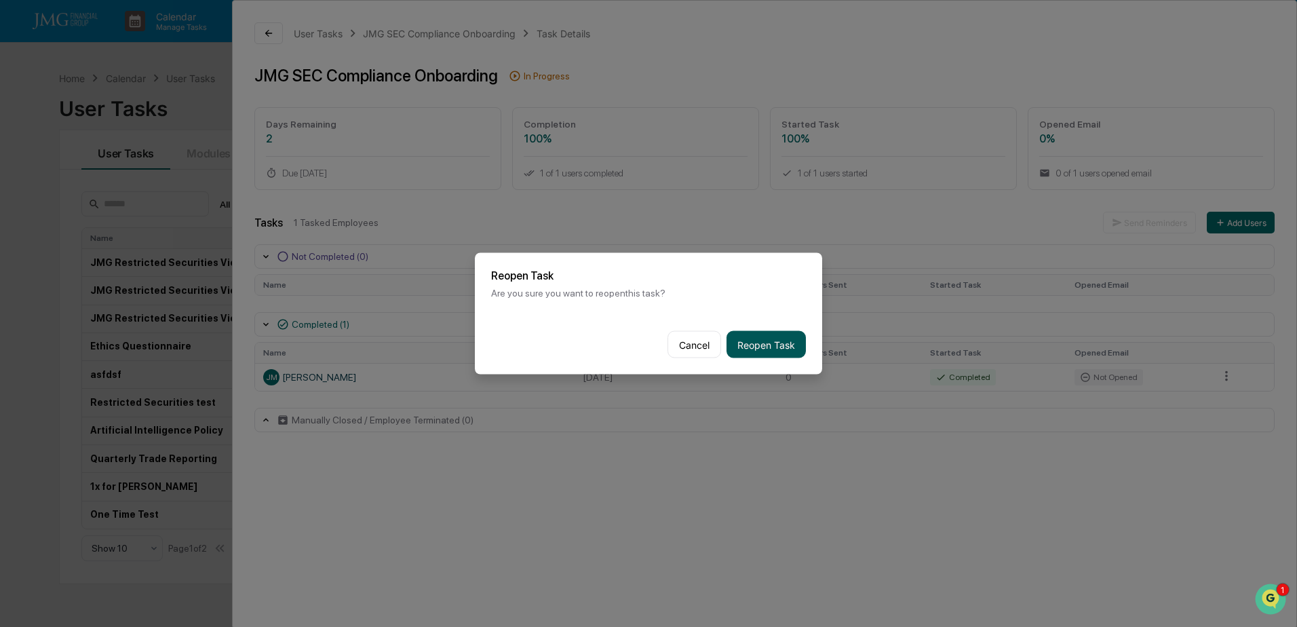
click at [777, 338] on button "Reopen Task" at bounding box center [765, 344] width 79 height 27
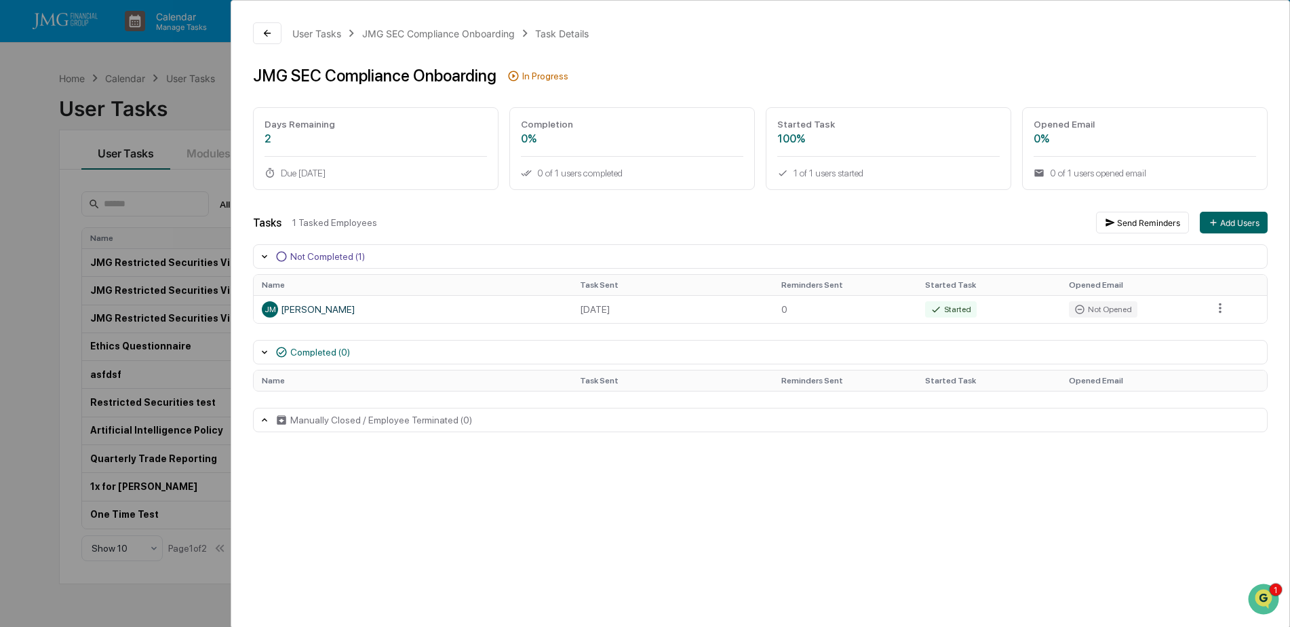
click at [203, 111] on div "User Tasks JMG SEC Compliance Onboarding Task Details JMG SEC Compliance Onboar…" at bounding box center [645, 313] width 1290 height 627
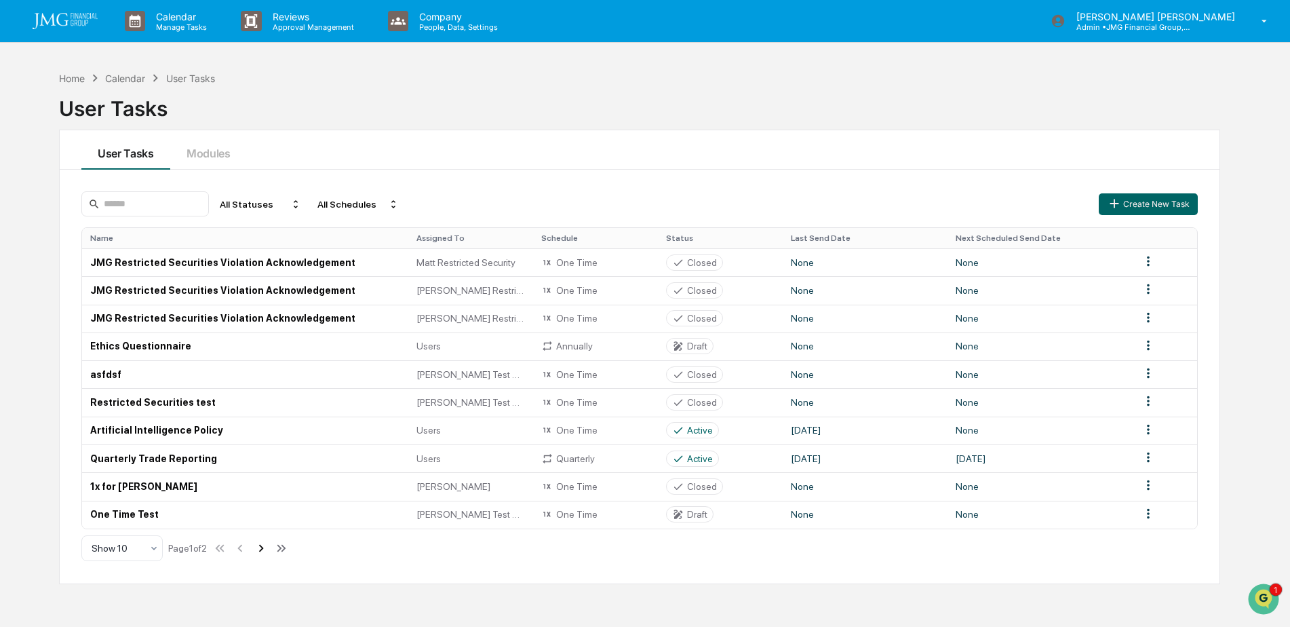
click at [266, 554] on icon at bounding box center [261, 548] width 15 height 15
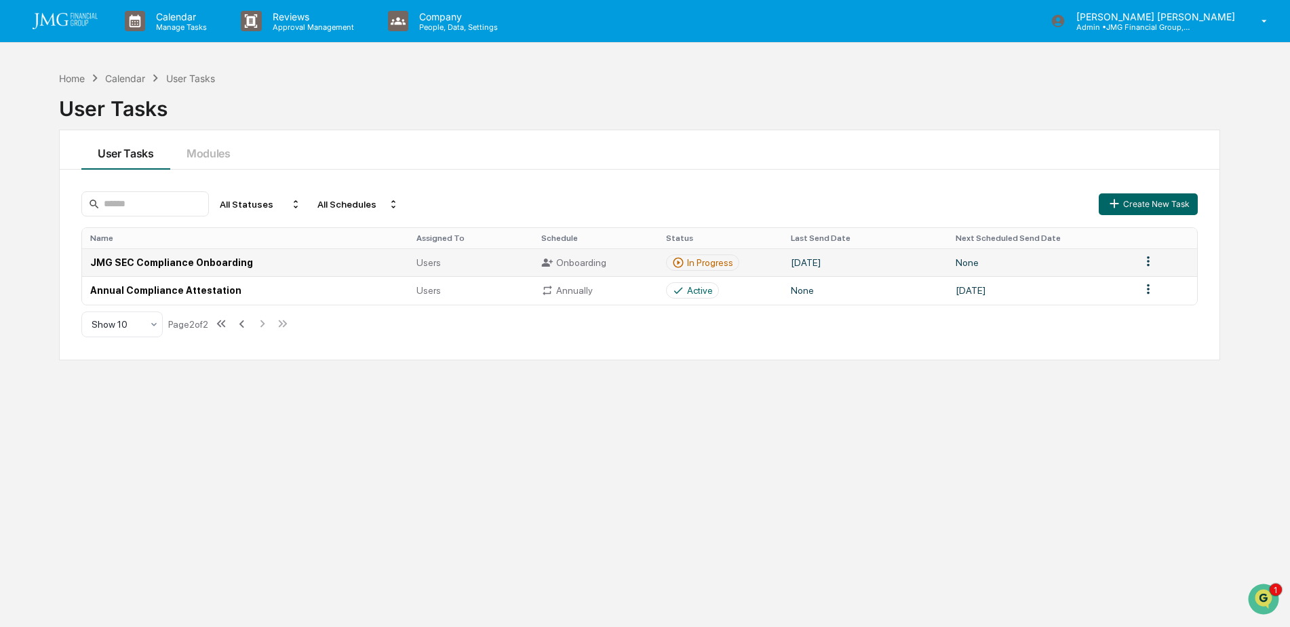
click at [732, 260] on div "In Progress" at bounding box center [702, 262] width 73 height 16
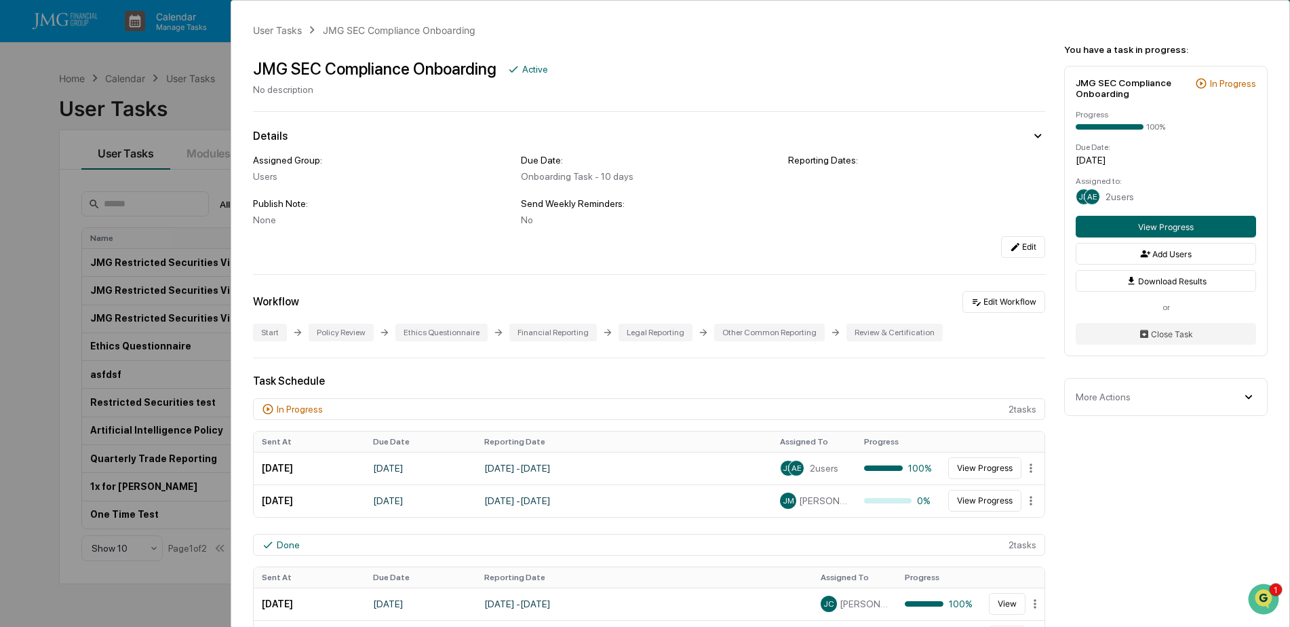
scroll to position [68, 0]
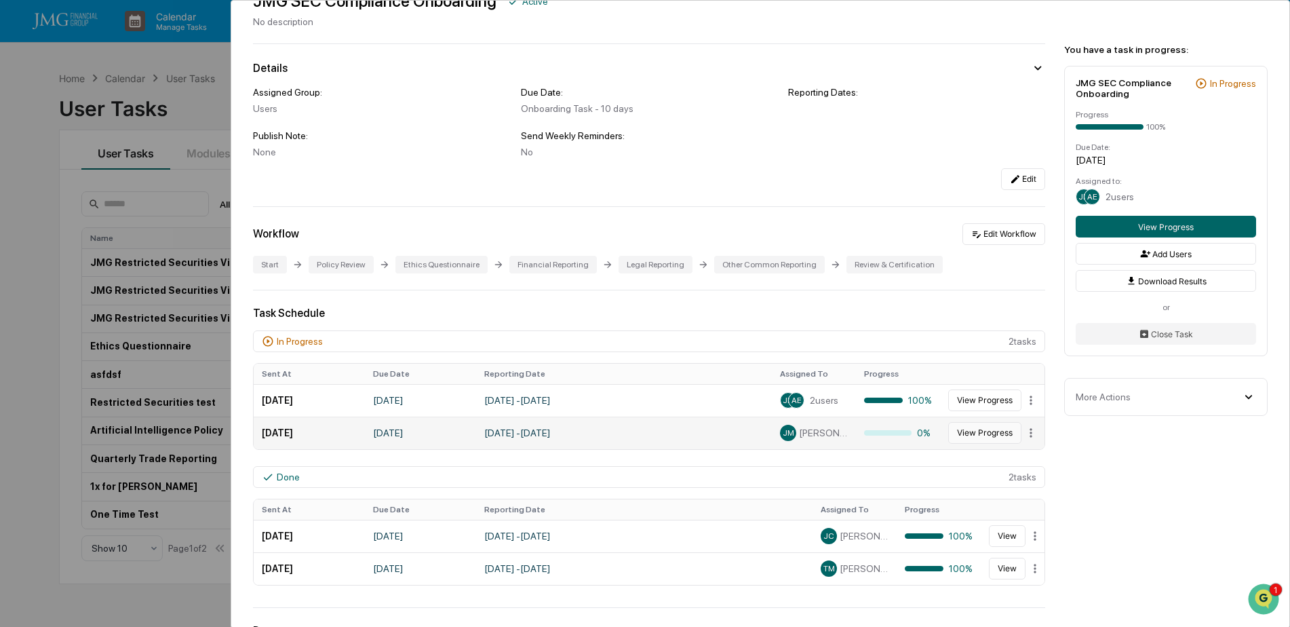
click at [983, 433] on button "View Progress" at bounding box center [984, 433] width 73 height 22
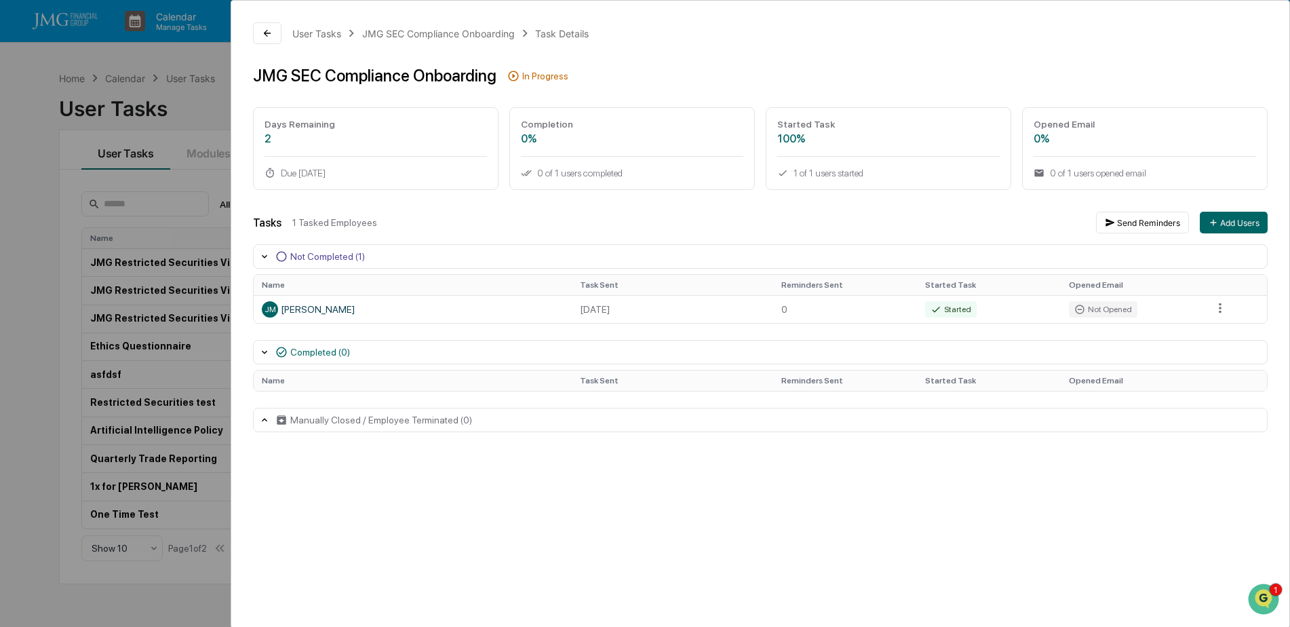
click at [210, 53] on div "User Tasks JMG SEC Compliance Onboarding Task Details JMG SEC Compliance Onboar…" at bounding box center [645, 313] width 1290 height 627
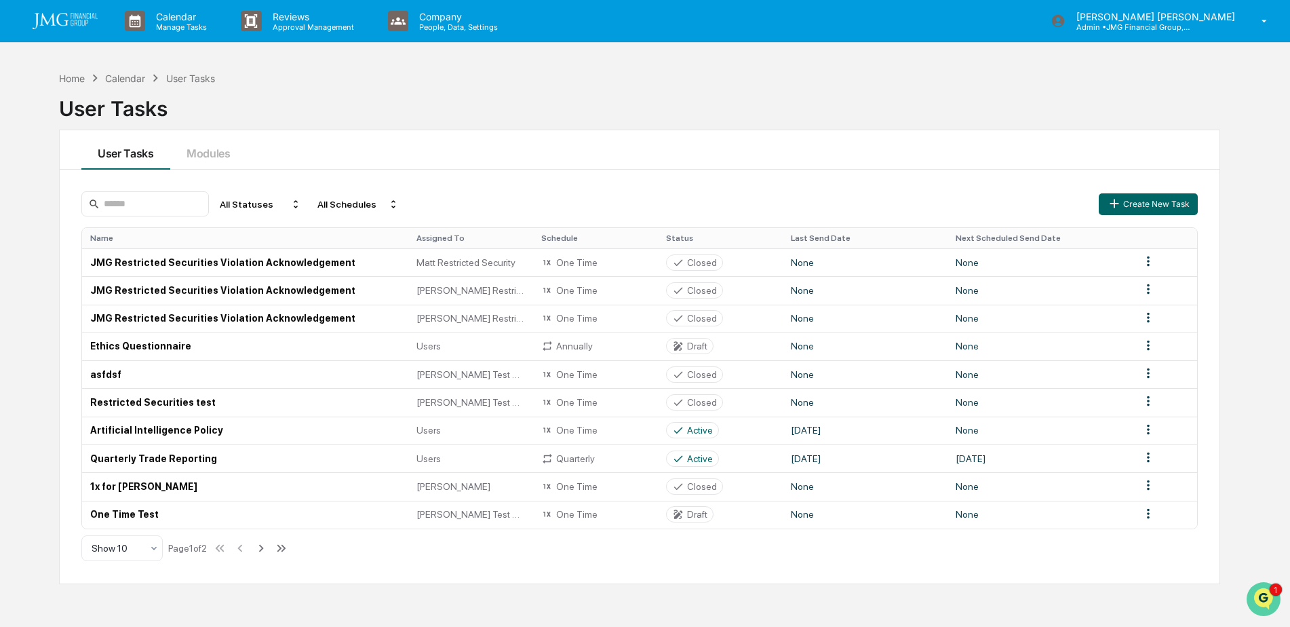
click at [1265, 600] on icon "Open customer support" at bounding box center [1264, 616] width 34 height 34
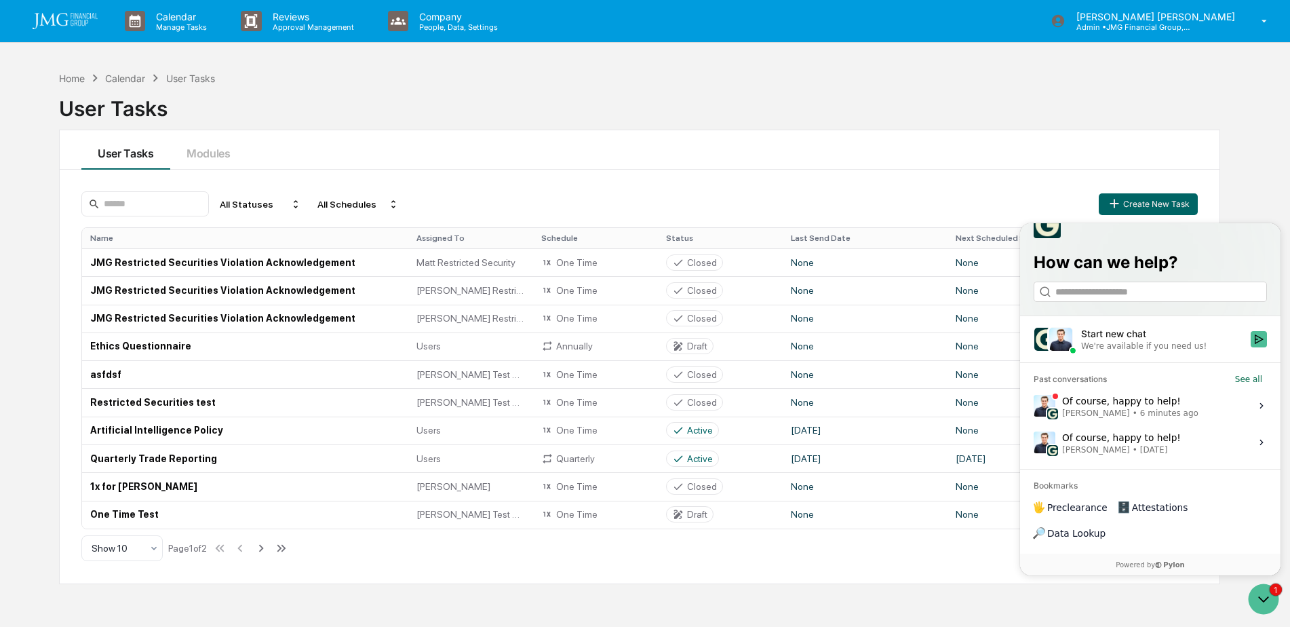
click at [1188, 424] on label "Of course, happy to help! Jack Rasmussen • 6 minutes ago View issue" at bounding box center [1150, 405] width 244 height 37
click at [1034, 406] on button "View issue" at bounding box center [1033, 406] width 1 height 1
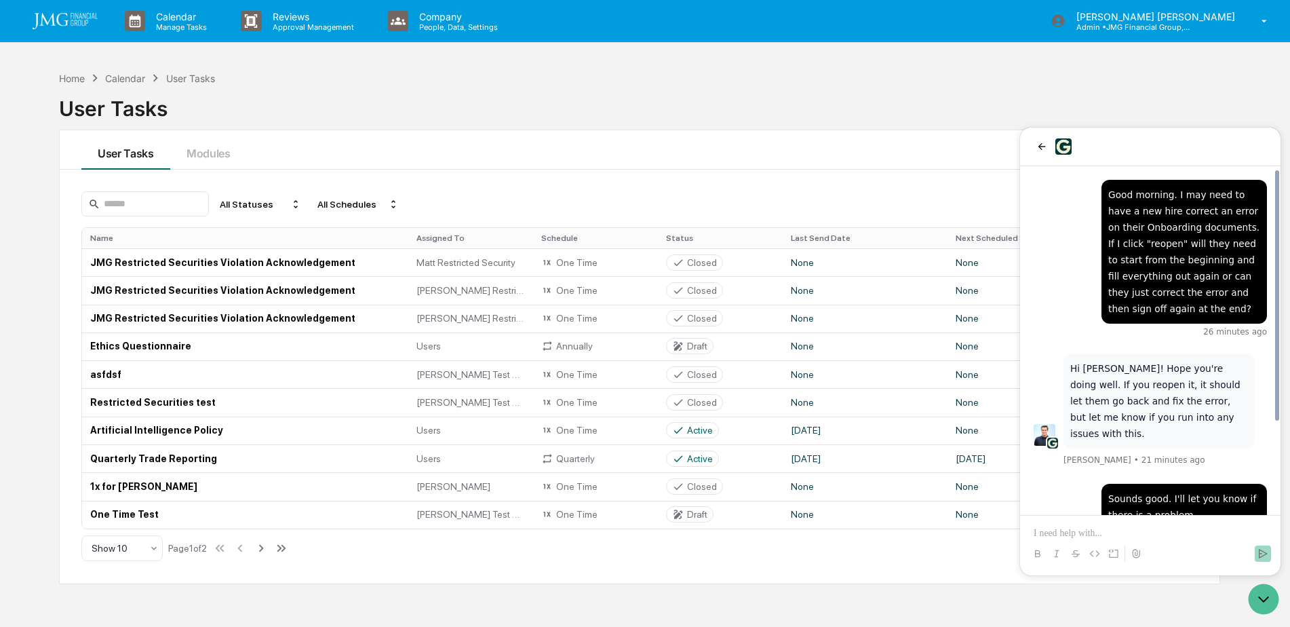
scroll to position [126, 0]
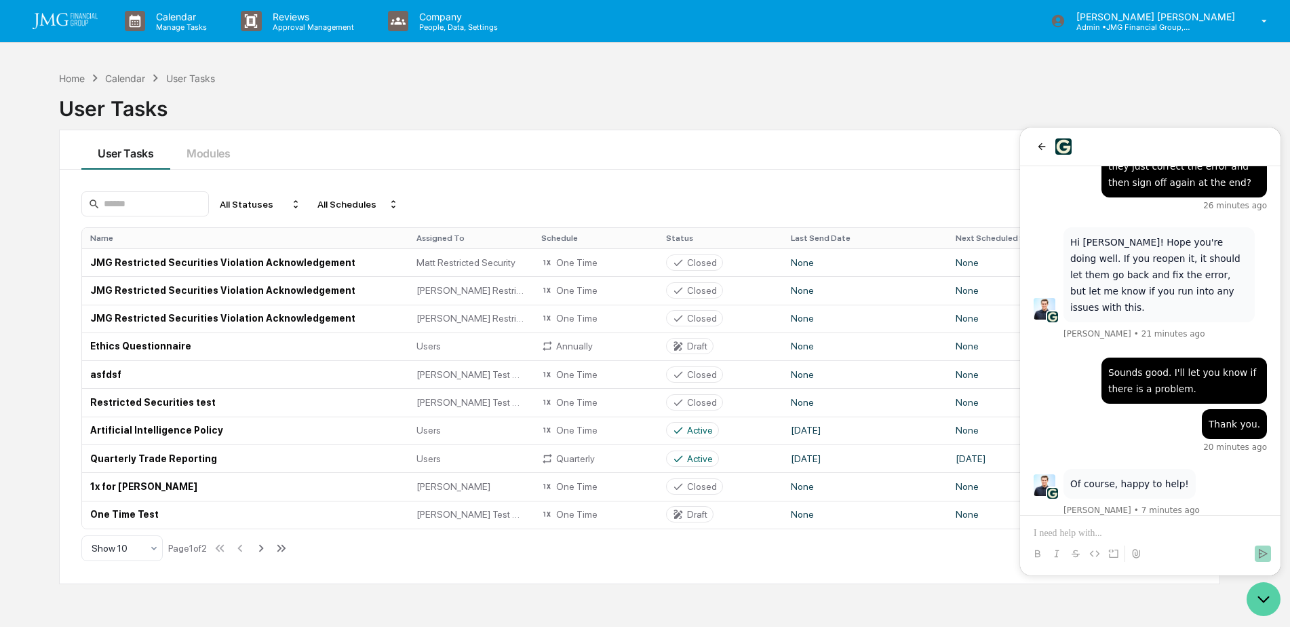
drag, startPoint x: 1268, startPoint y: 596, endPoint x: 2235, endPoint y: 1180, distance: 1129.3
click at [1268, 596] on icon "Open customer support" at bounding box center [1264, 599] width 34 height 34
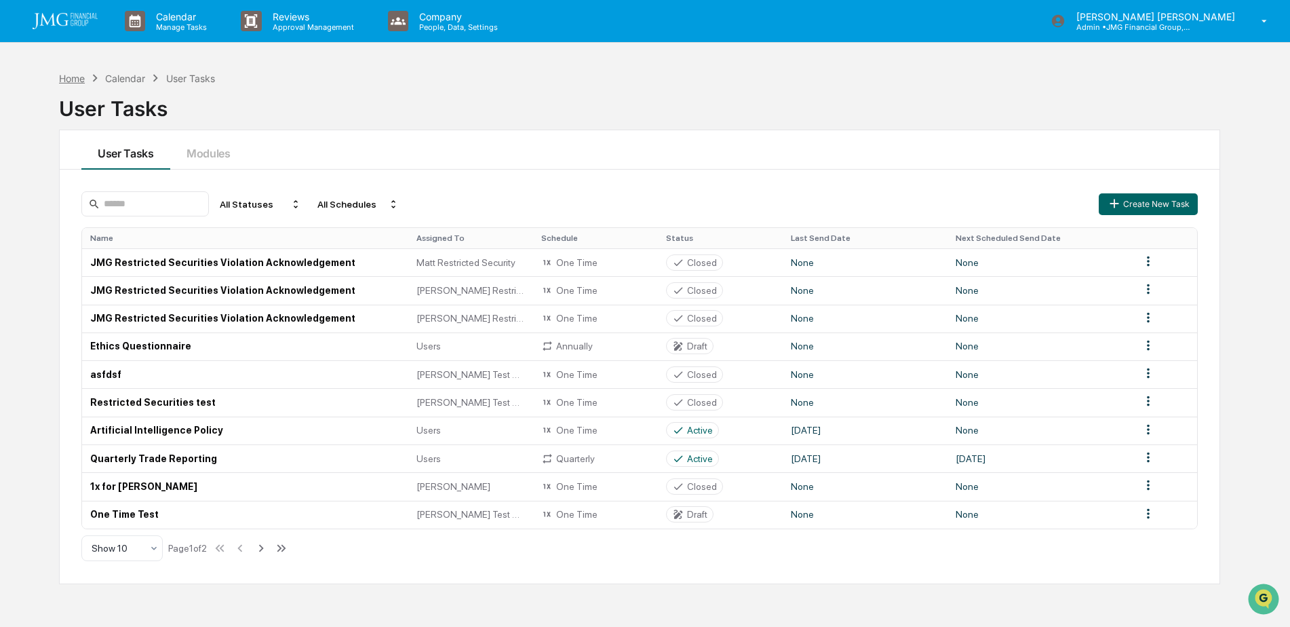
click at [69, 81] on div "Home" at bounding box center [72, 79] width 26 height 12
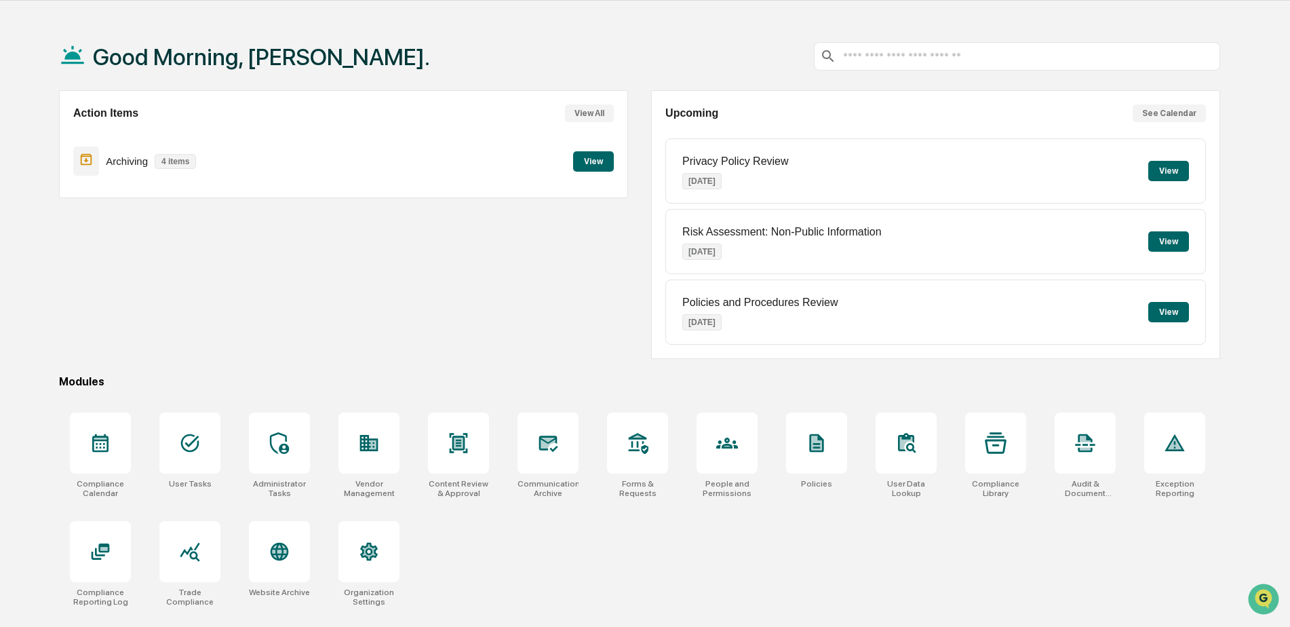
scroll to position [64, 0]
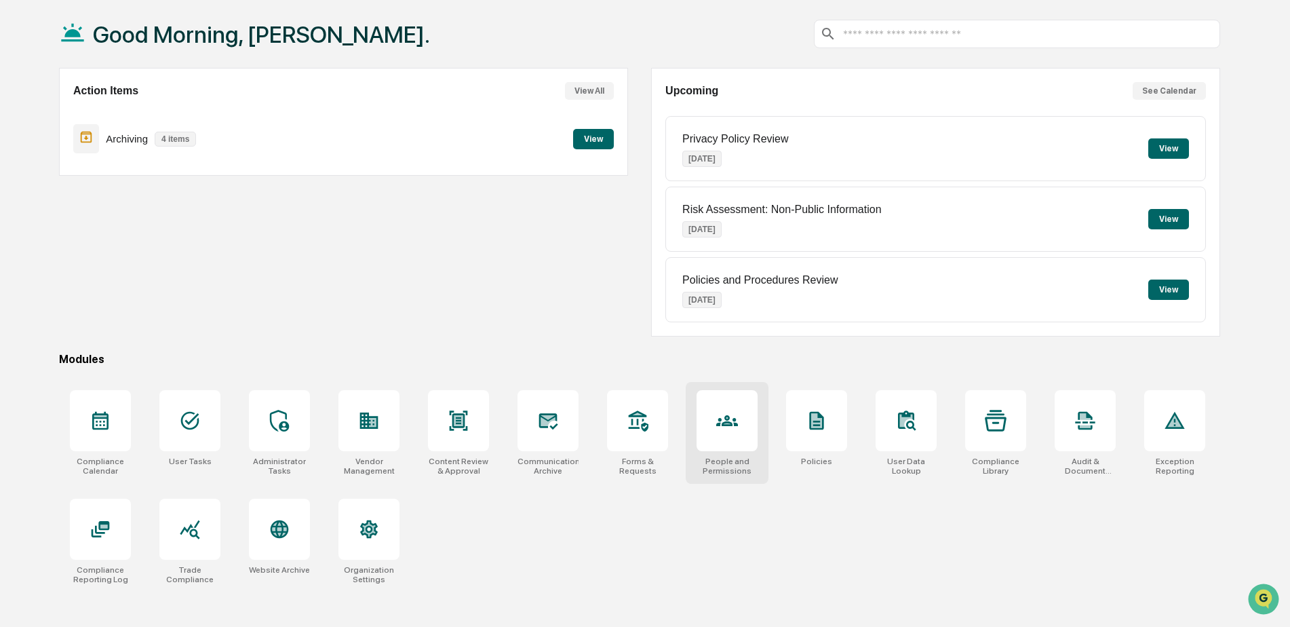
click at [722, 442] on div at bounding box center [727, 420] width 61 height 61
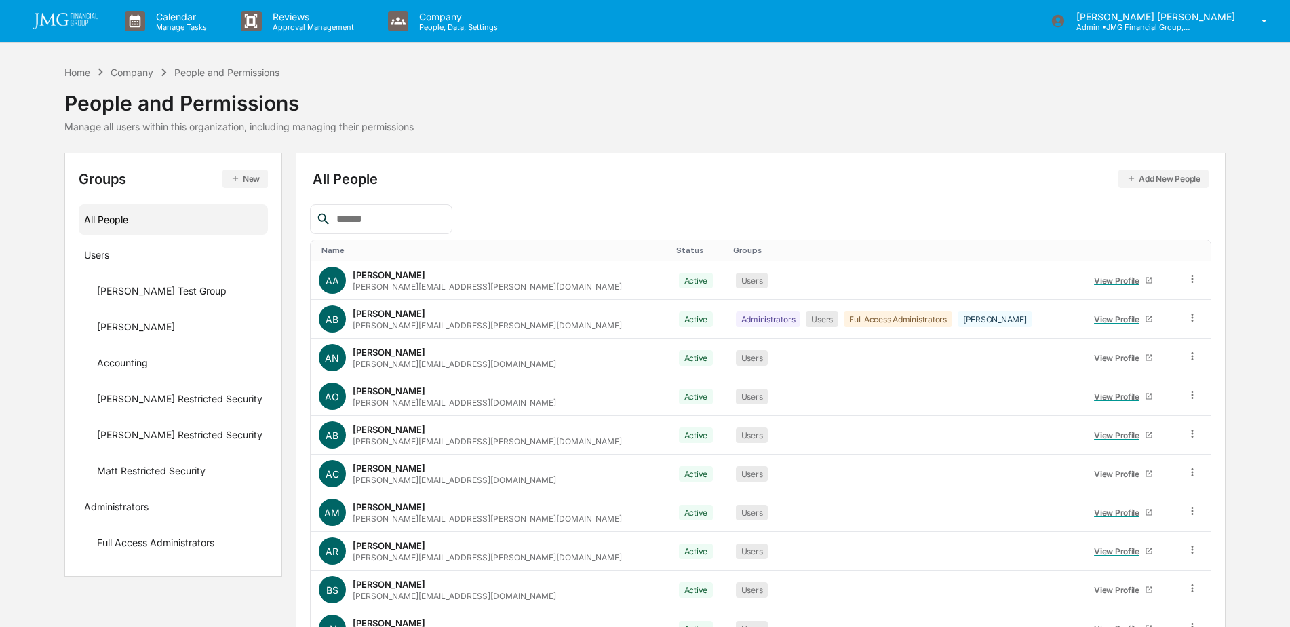
click at [391, 218] on input "text" at bounding box center [388, 219] width 115 height 18
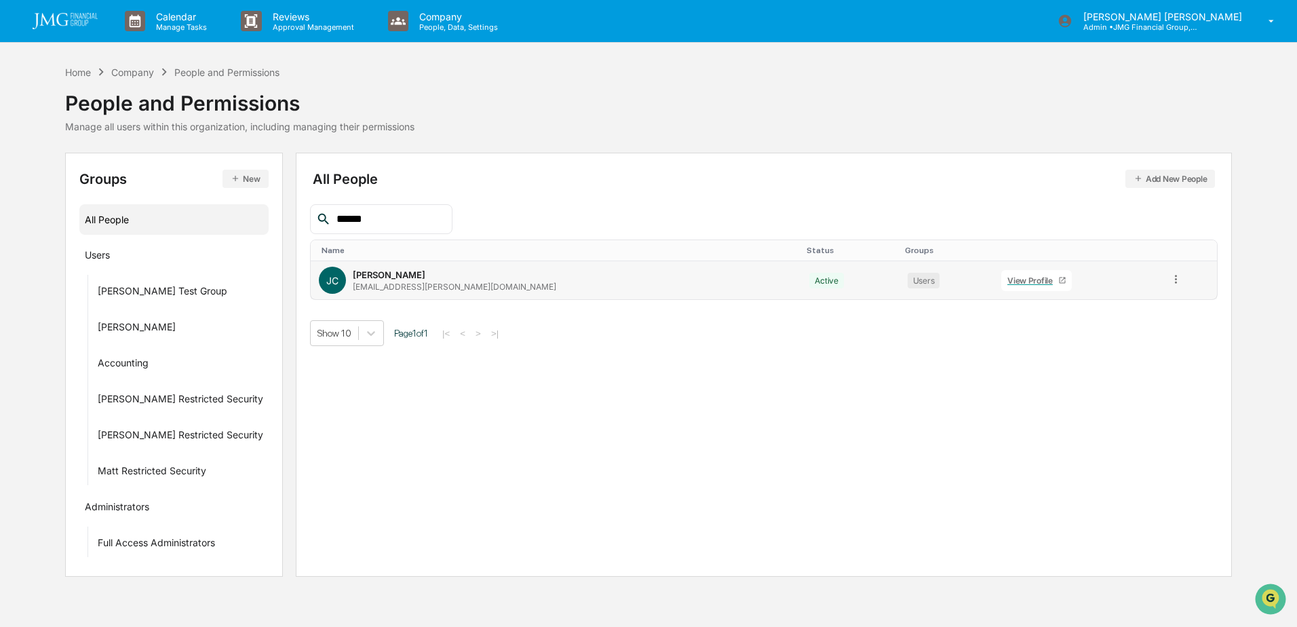
type input "******"
click at [509, 263] on td "[PERSON_NAME] Crahan [EMAIL_ADDRESS][PERSON_NAME][DOMAIN_NAME]" at bounding box center [556, 280] width 490 height 38
click at [1001, 279] on link "View Profile" at bounding box center [1036, 280] width 71 height 21
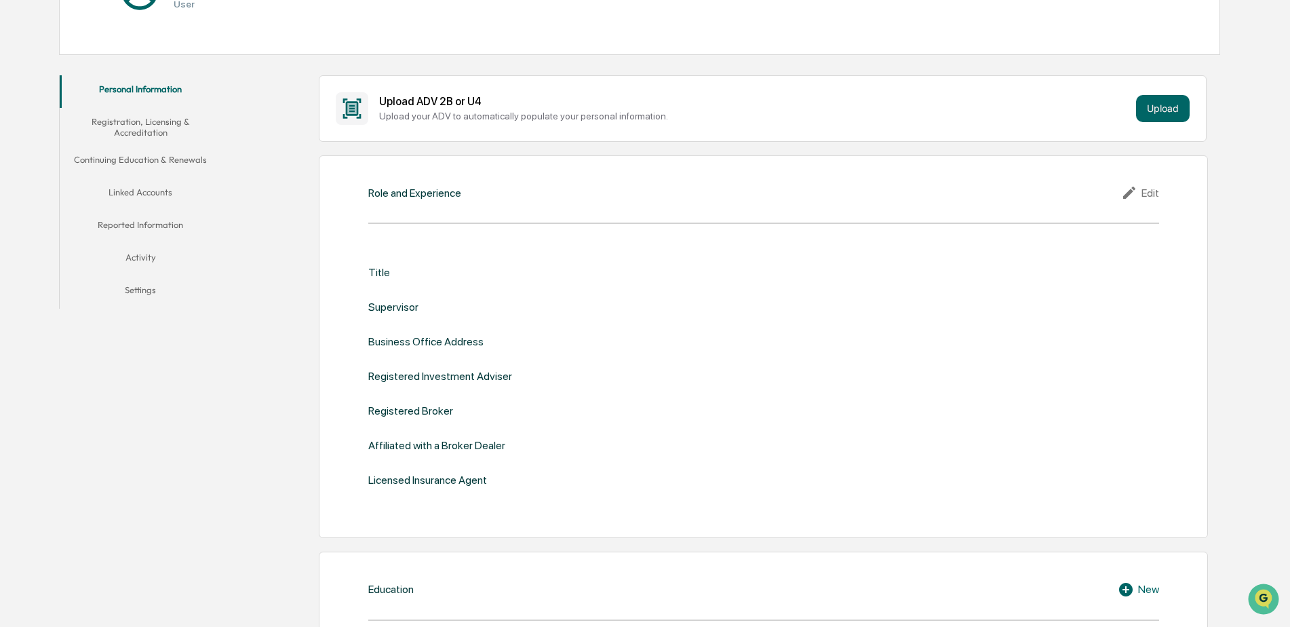
click at [166, 195] on button "Linked Accounts" at bounding box center [141, 194] width 162 height 33
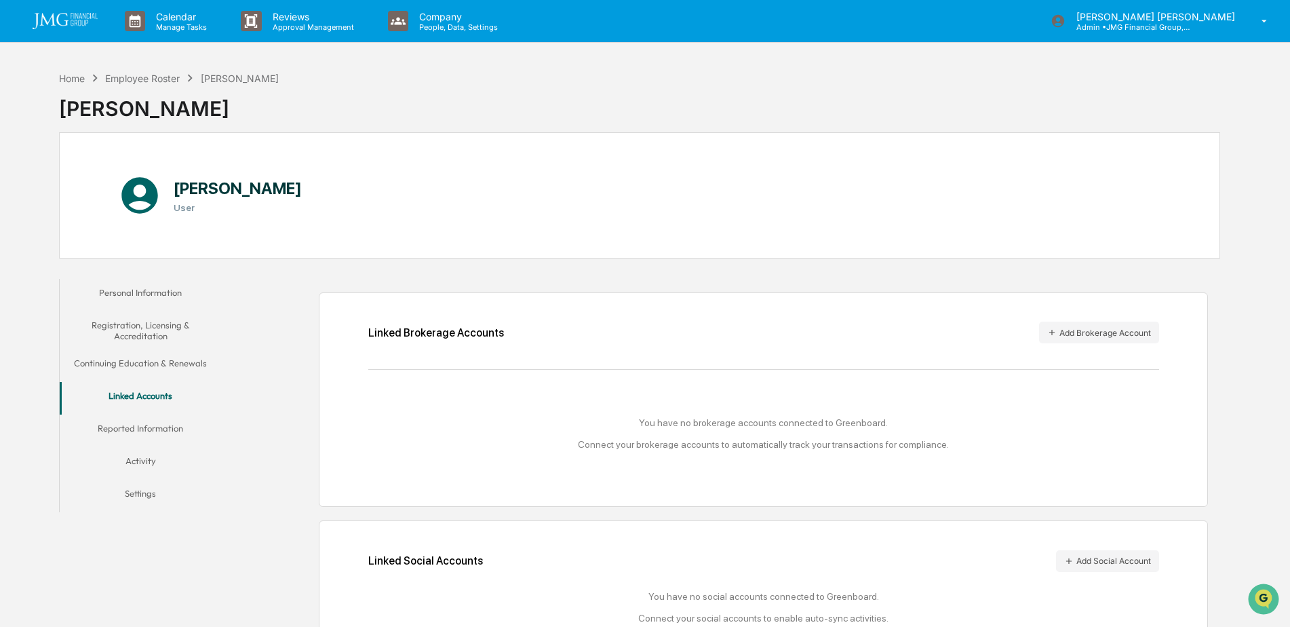
scroll to position [64, 0]
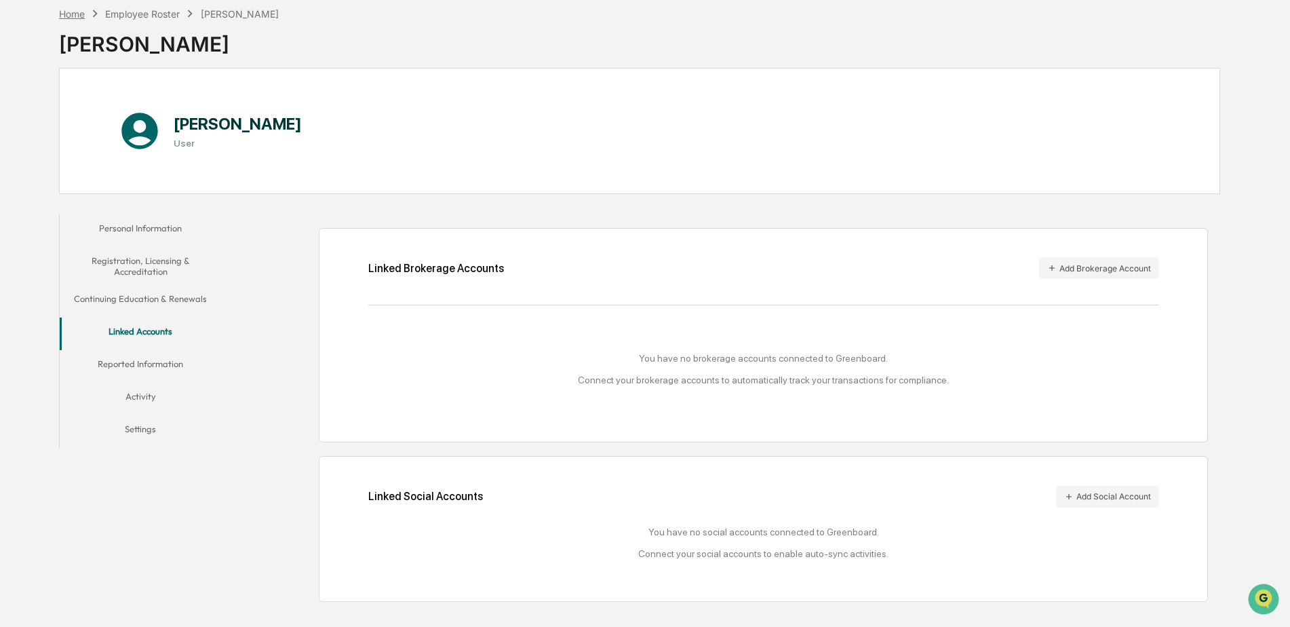
click at [81, 14] on div "Home" at bounding box center [72, 14] width 26 height 12
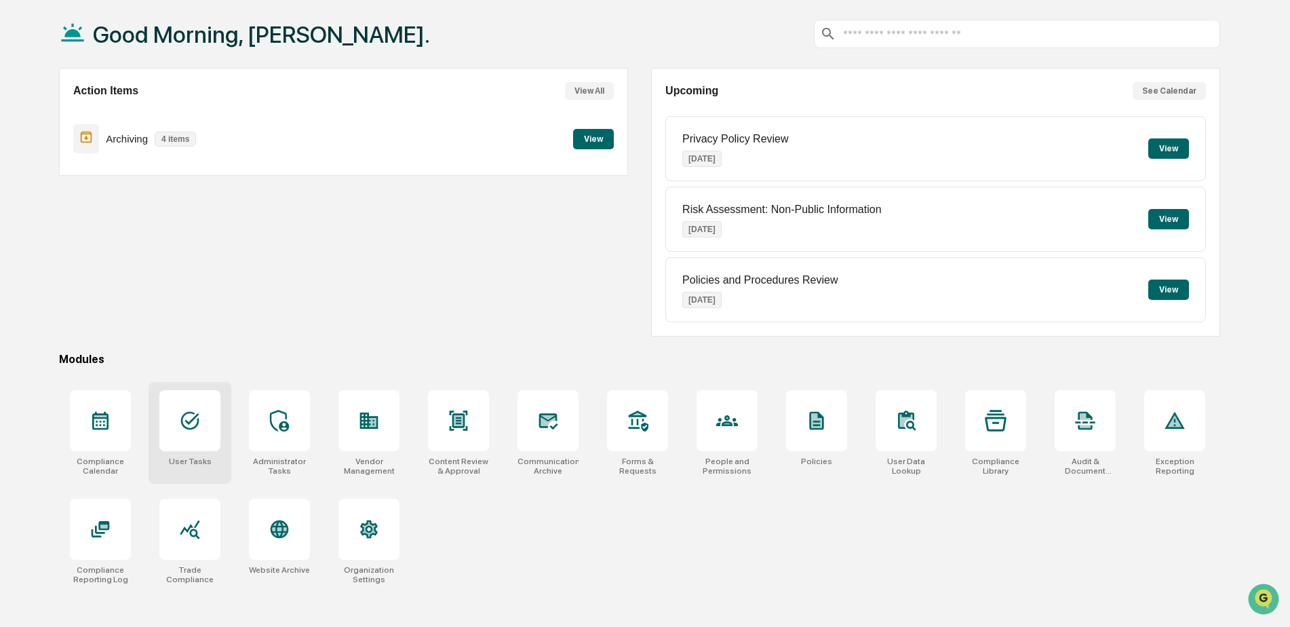
click at [212, 429] on div at bounding box center [189, 420] width 61 height 61
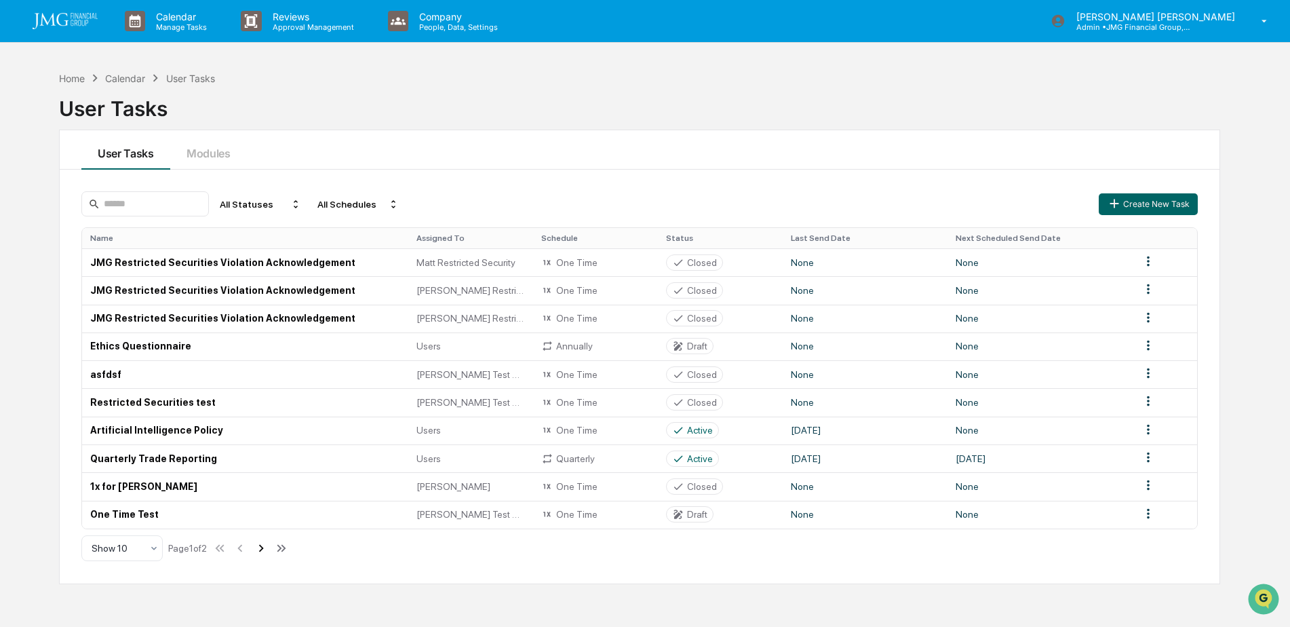
click at [264, 549] on icon at bounding box center [261, 547] width 5 height 7
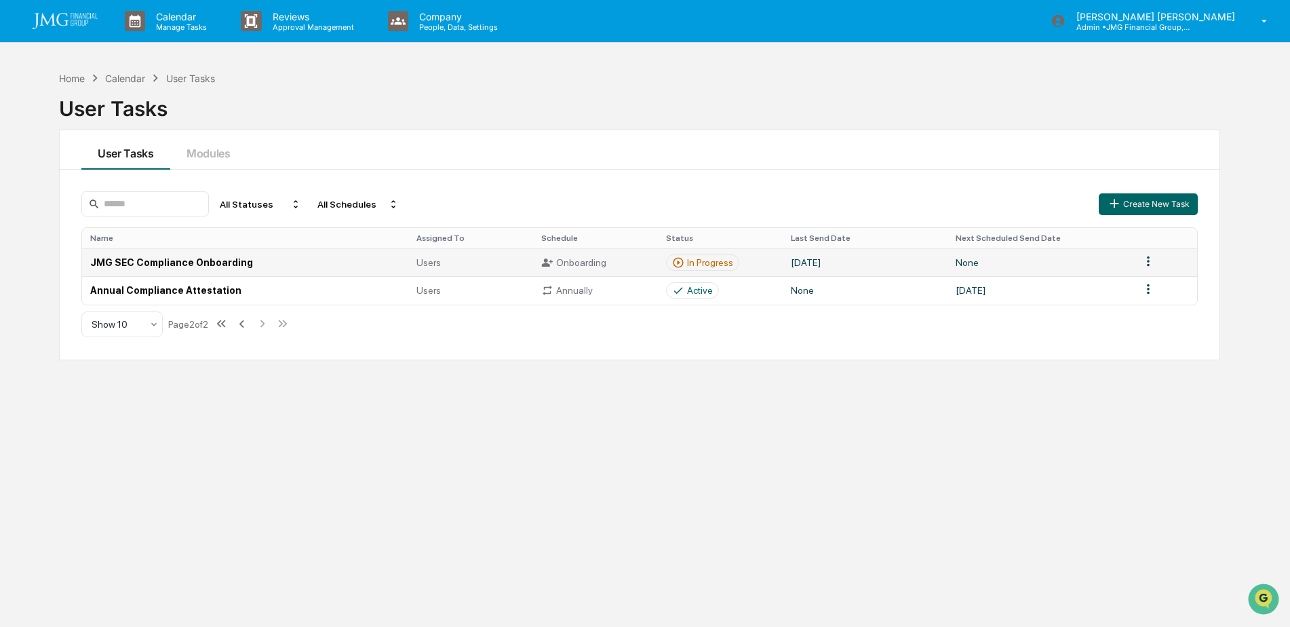
click at [753, 260] on td "In Progress" at bounding box center [720, 262] width 125 height 28
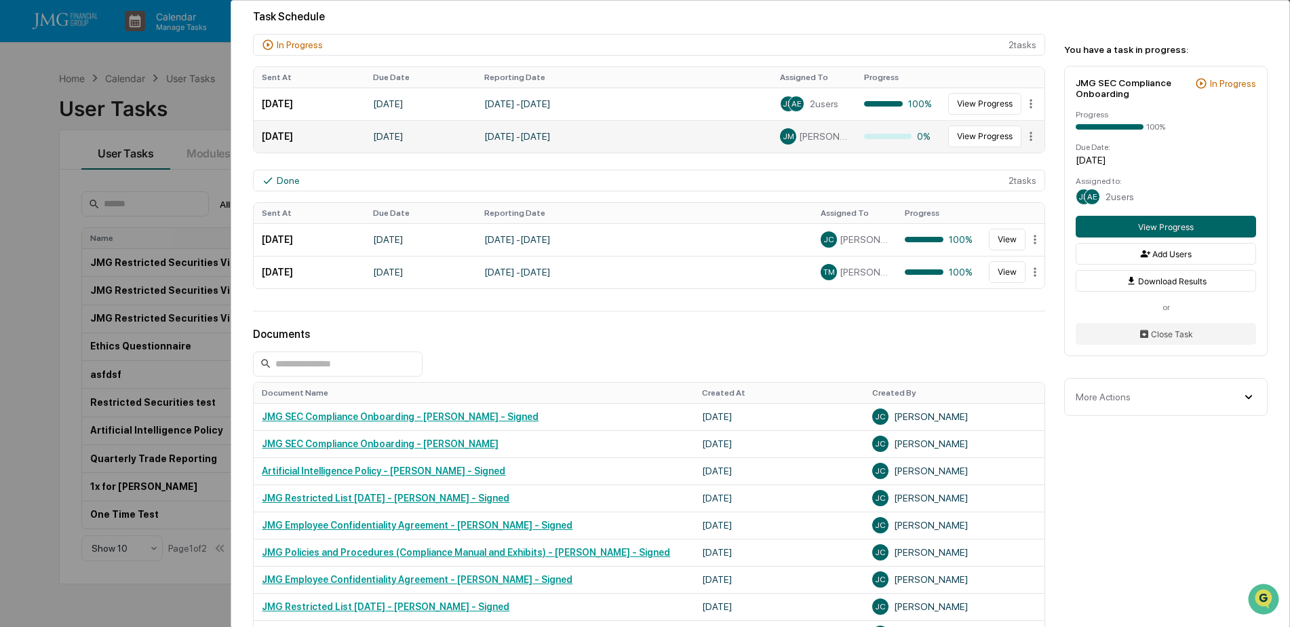
scroll to position [407, 0]
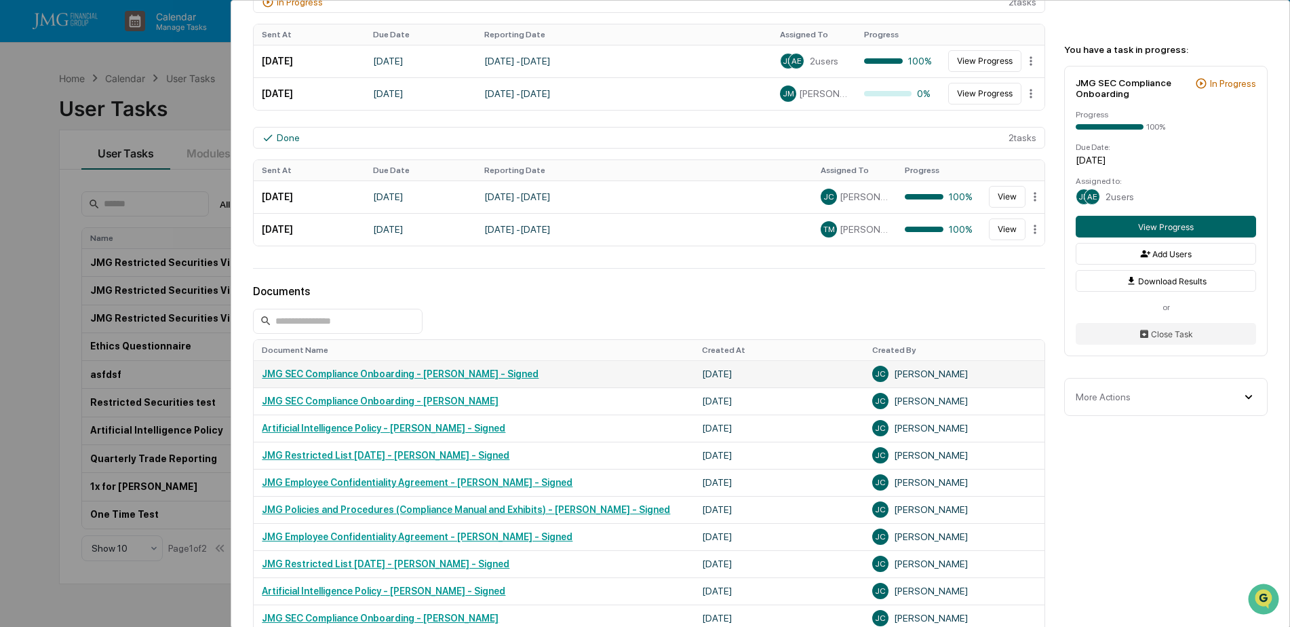
click at [492, 372] on link "JMG SEC Compliance Onboarding - [PERSON_NAME] - Signed" at bounding box center [400, 373] width 277 height 11
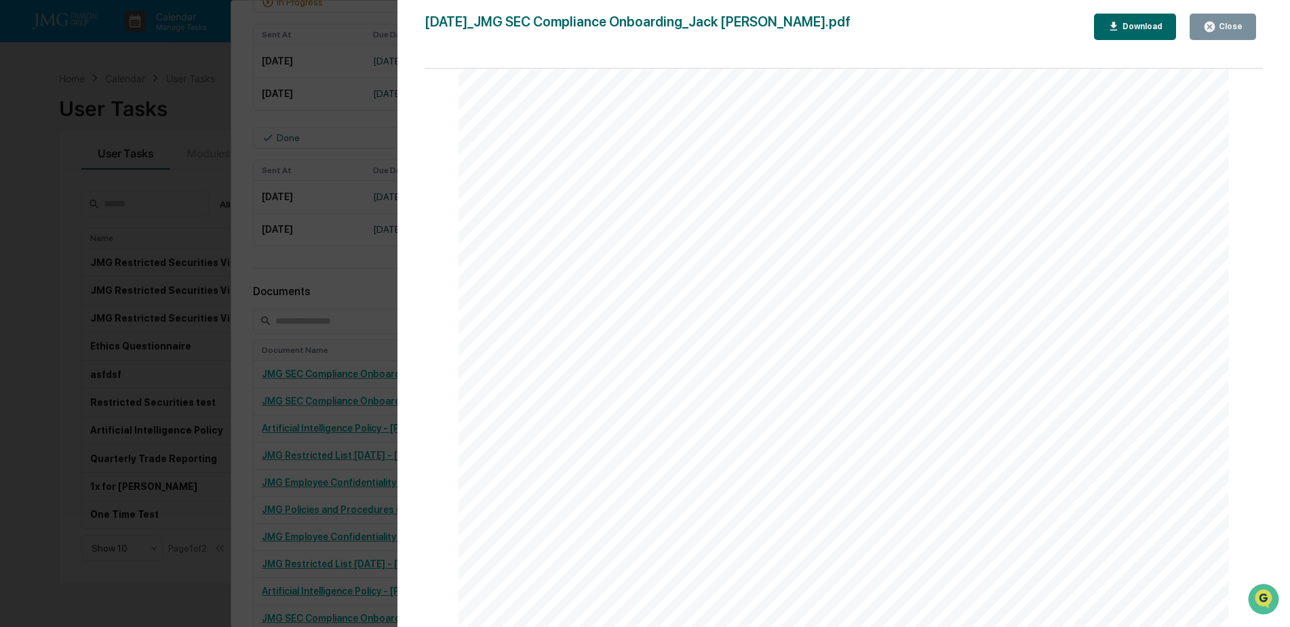
scroll to position [5834, 0]
click at [1241, 26] on div "Close" at bounding box center [1229, 26] width 26 height 9
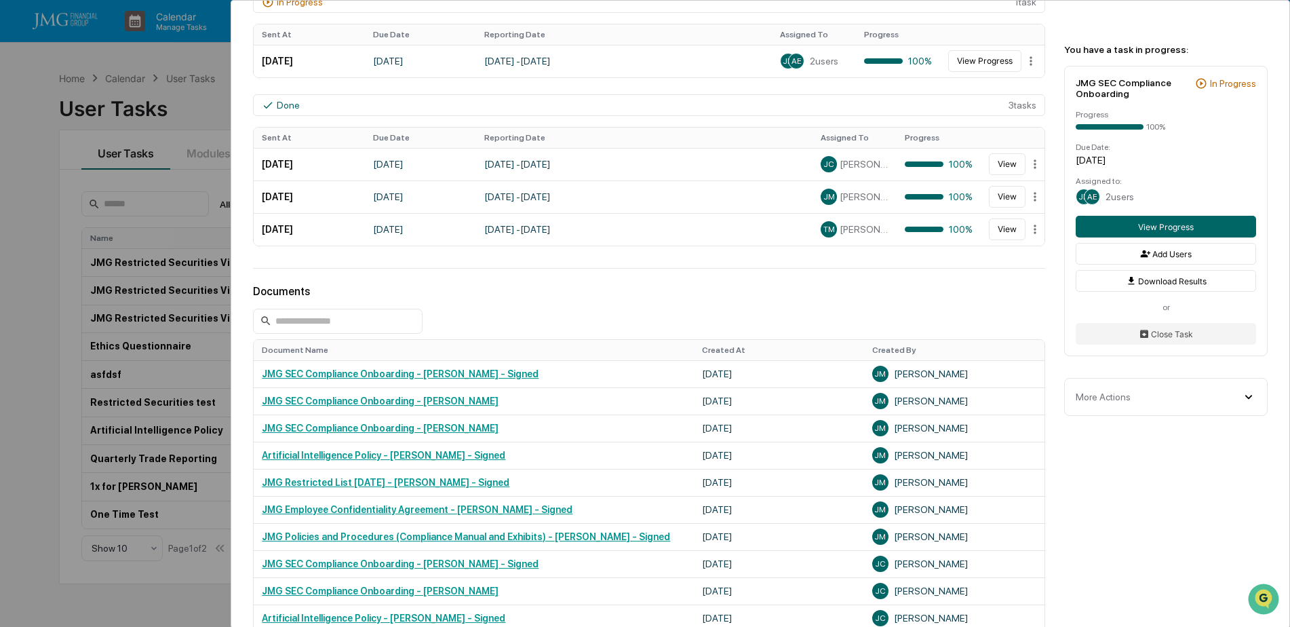
click at [191, 103] on div "User Tasks JMG SEC Compliance Onboarding JMG SEC Compliance Onboarding Active N…" at bounding box center [645, 313] width 1290 height 627
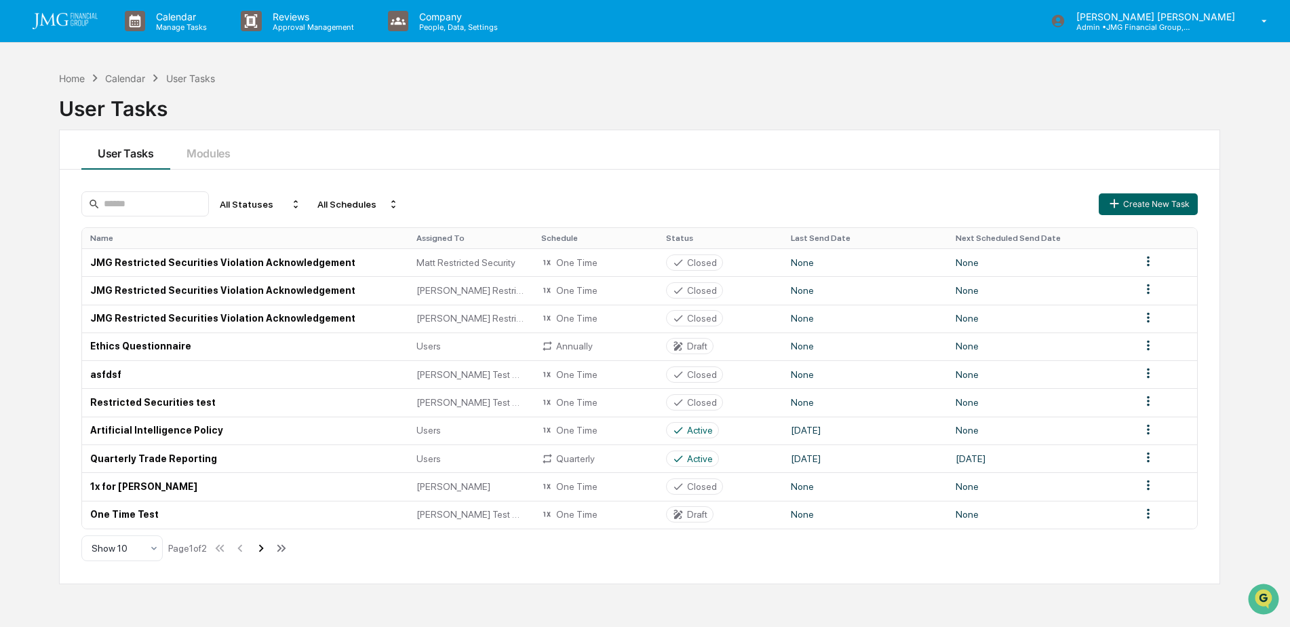
click at [268, 548] on icon at bounding box center [261, 548] width 15 height 15
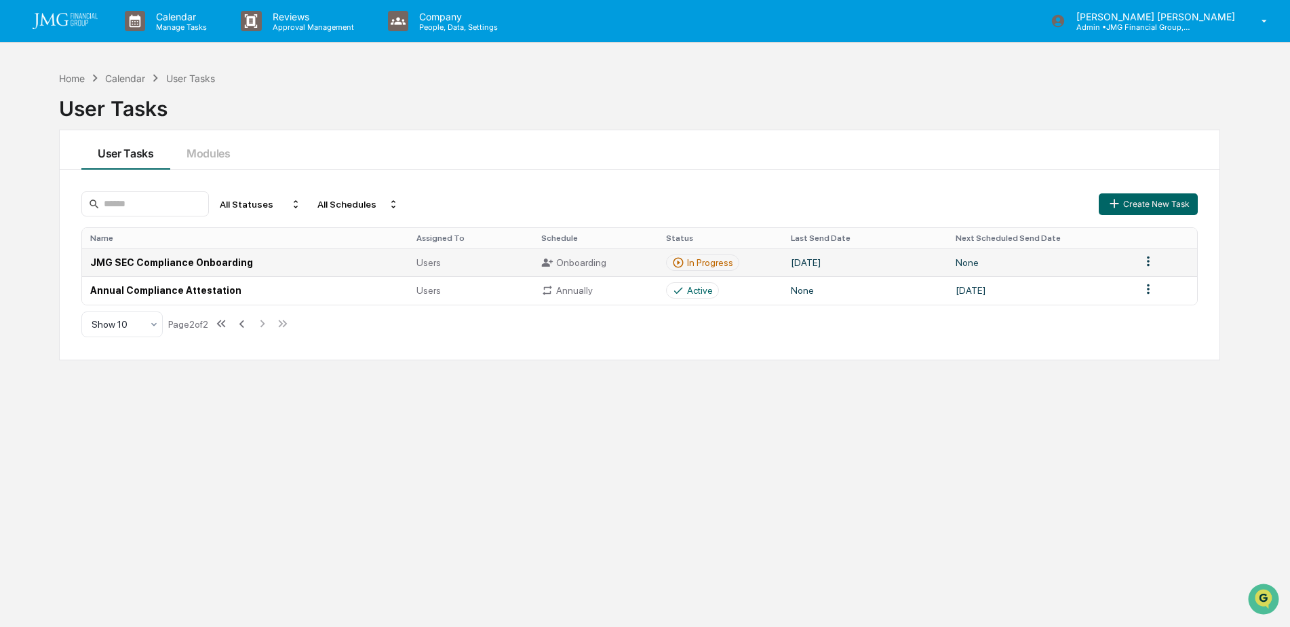
click at [729, 258] on div "In Progress" at bounding box center [710, 262] width 46 height 11
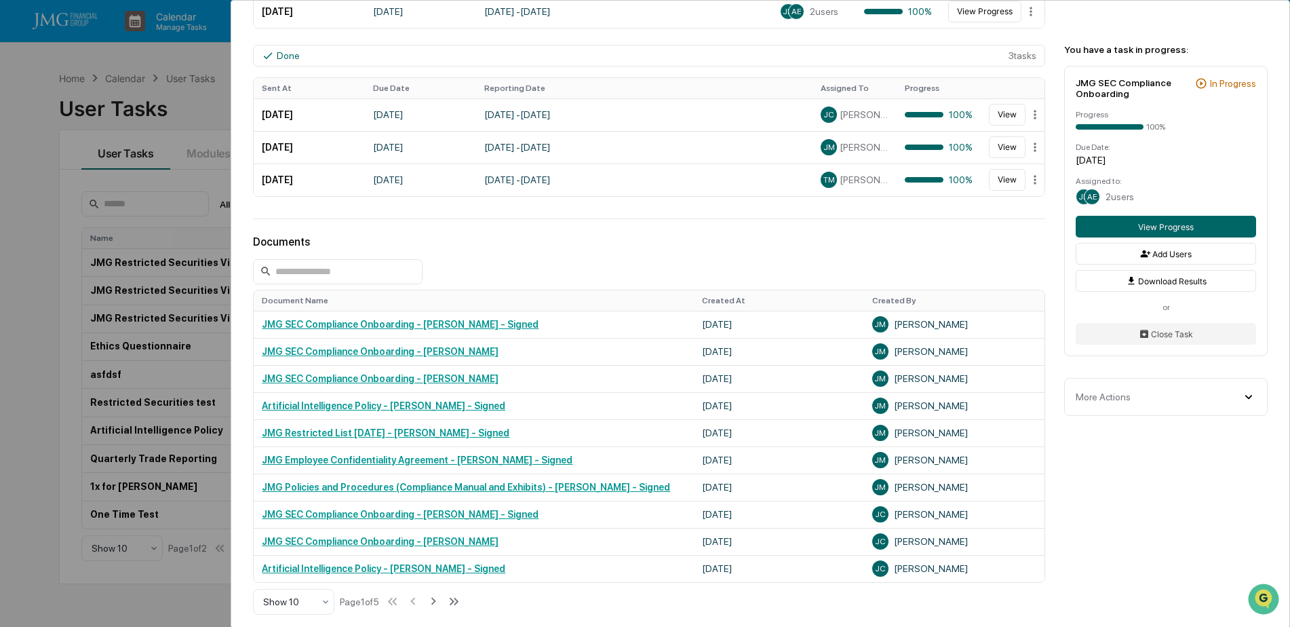
scroll to position [475, 0]
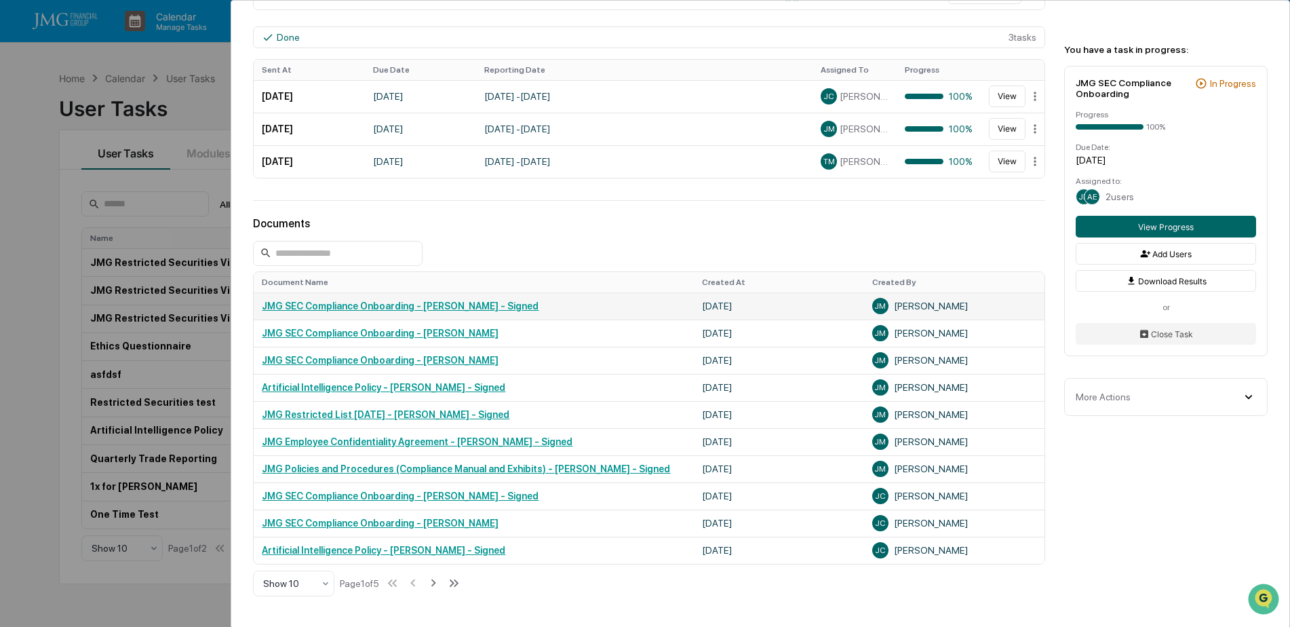
click at [504, 302] on link "JMG SEC Compliance Onboarding - [PERSON_NAME] - Signed" at bounding box center [400, 305] width 277 height 11
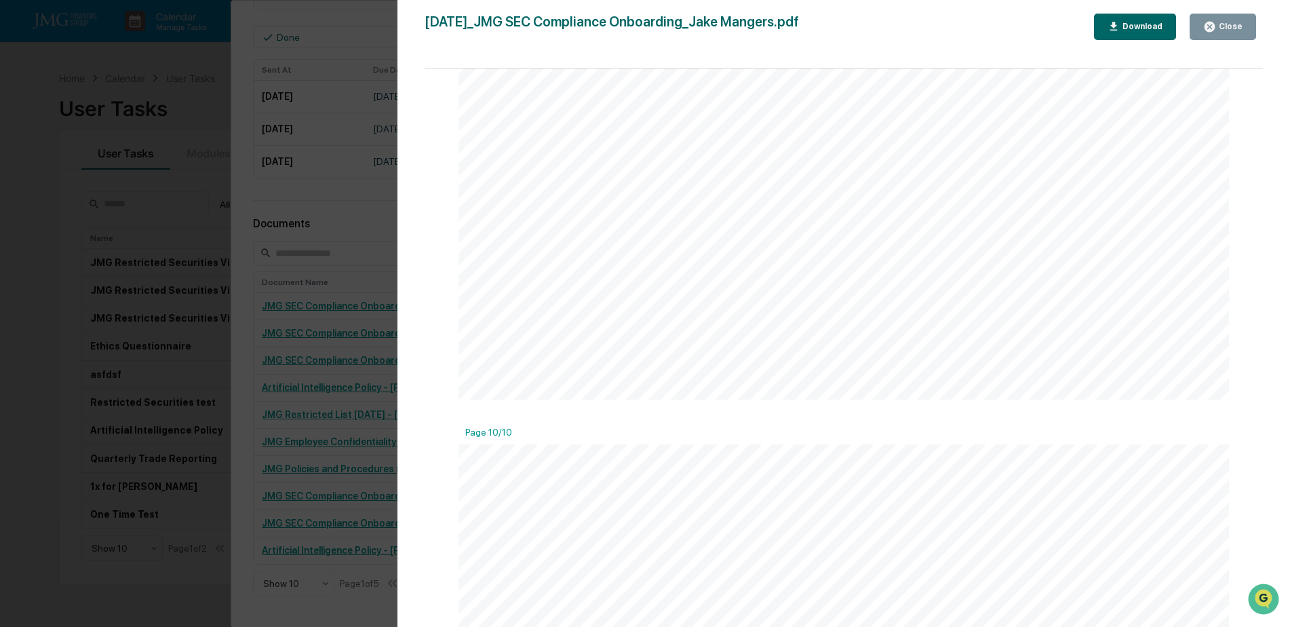
scroll to position [9430, 0]
click at [1237, 24] on div "Close" at bounding box center [1229, 26] width 26 height 9
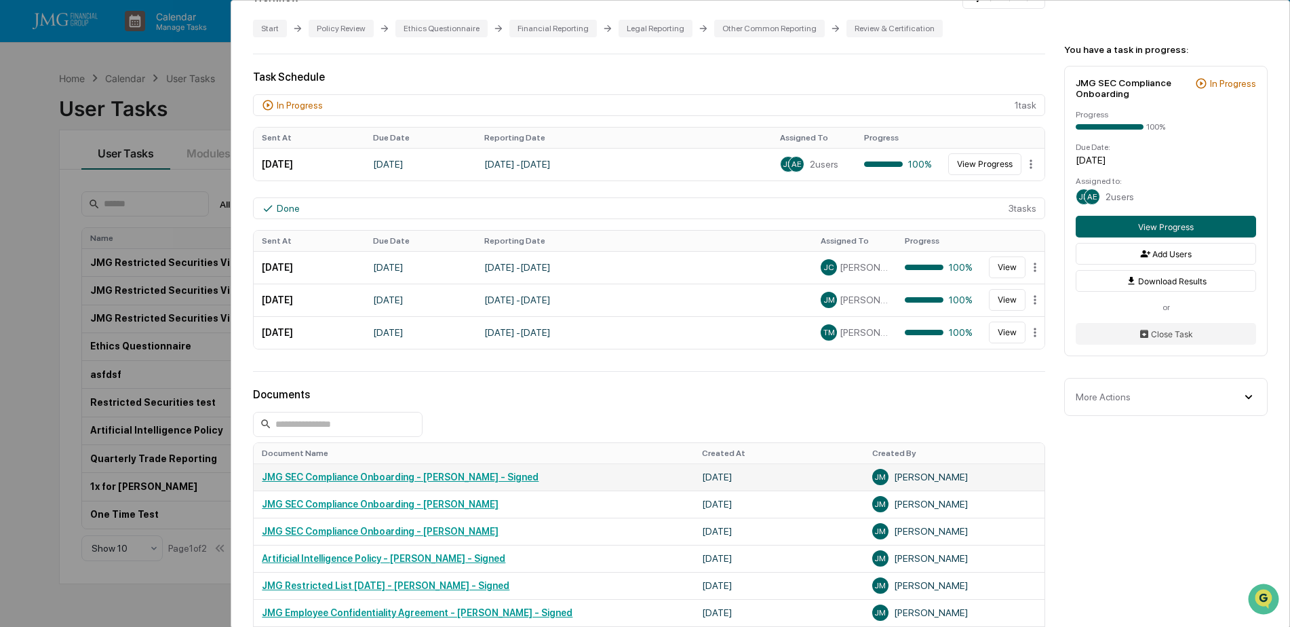
scroll to position [271, 0]
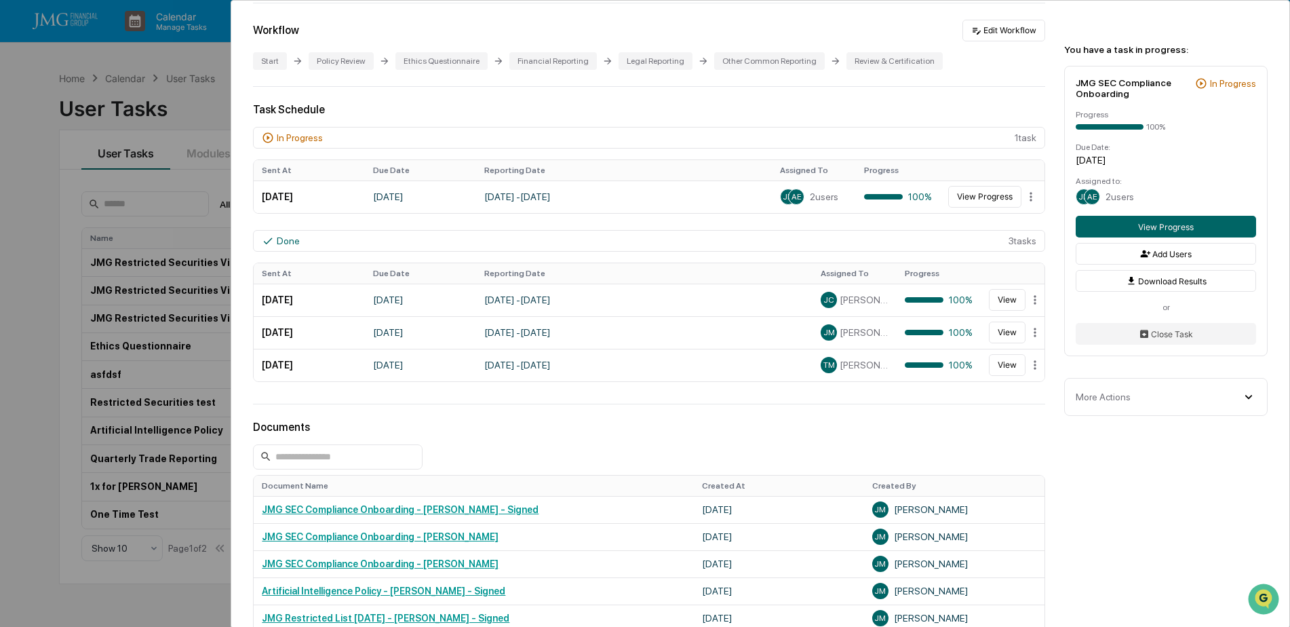
click at [170, 113] on div "User Tasks JMG SEC Compliance Onboarding JMG SEC Compliance Onboarding Active N…" at bounding box center [645, 313] width 1290 height 627
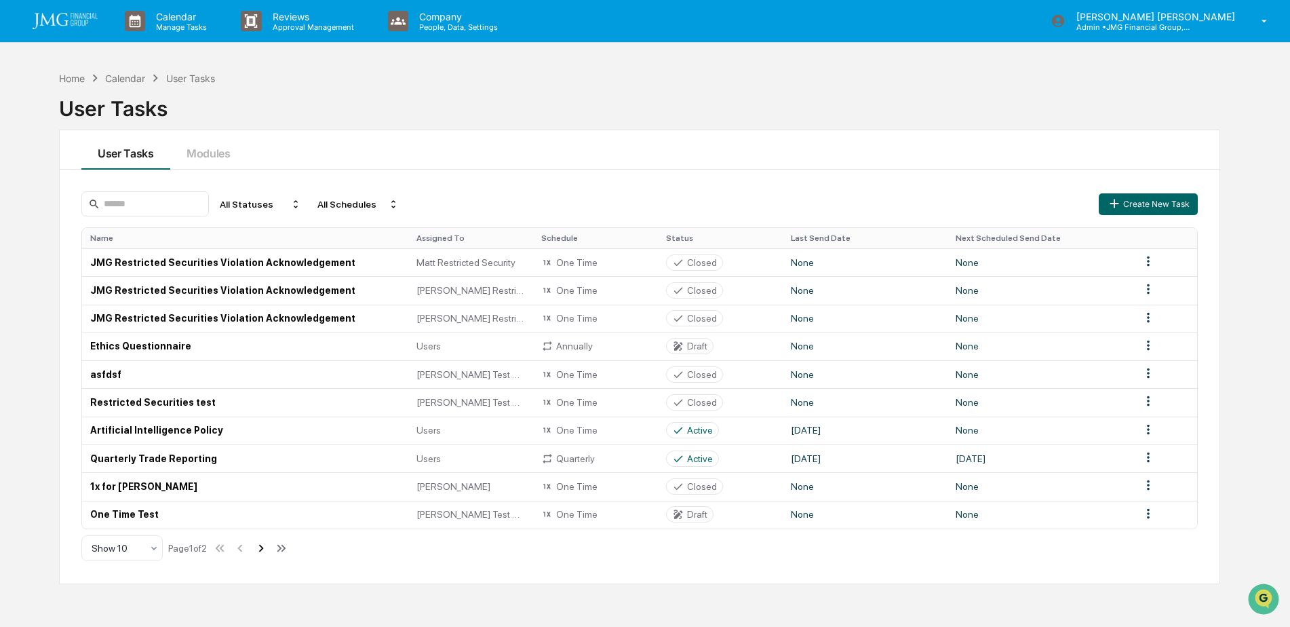
click at [264, 551] on icon at bounding box center [261, 547] width 5 height 7
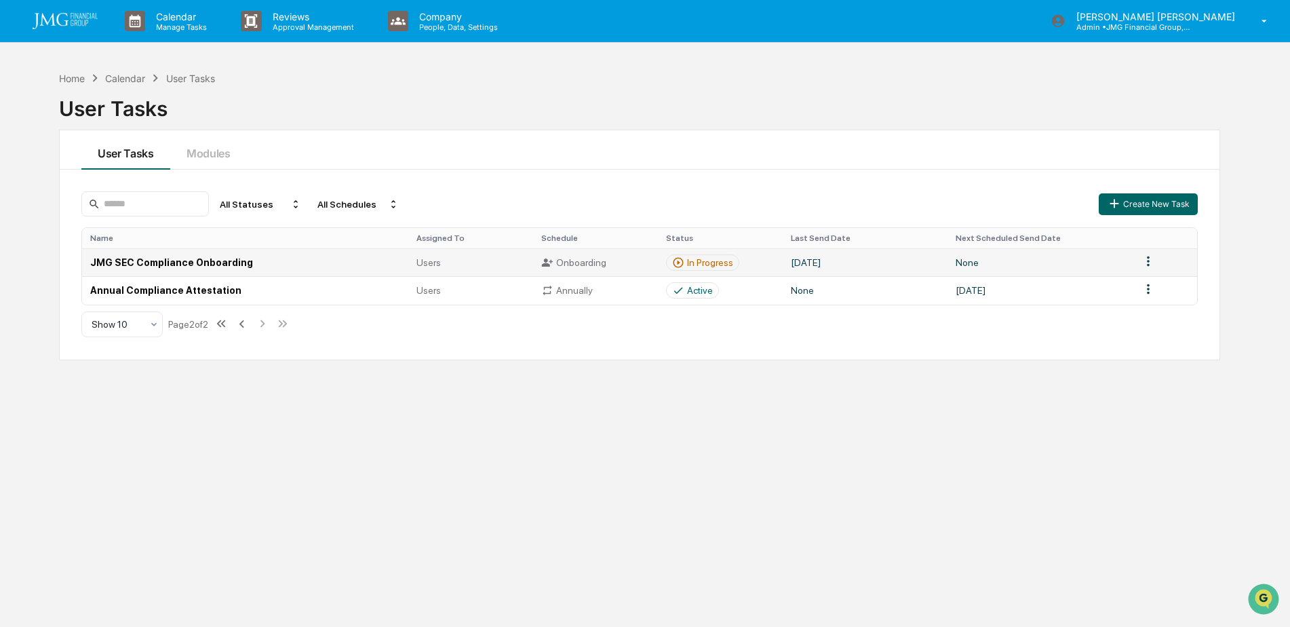
click at [742, 261] on td "In Progress" at bounding box center [720, 262] width 125 height 28
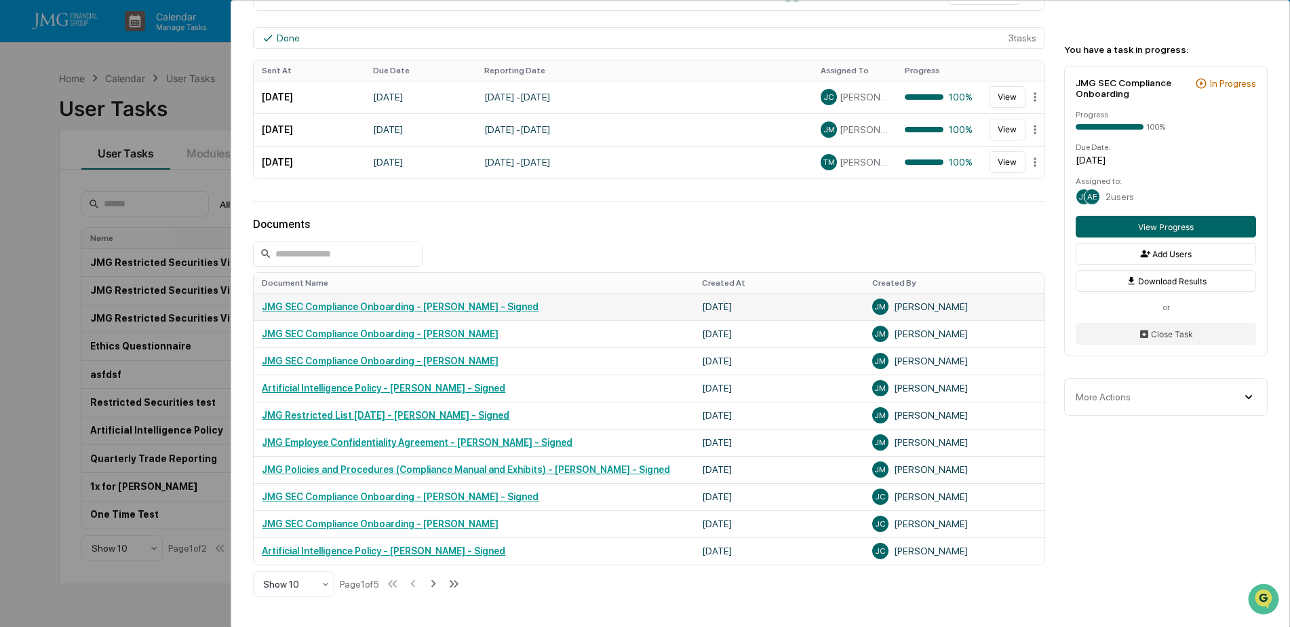
scroll to position [543, 0]
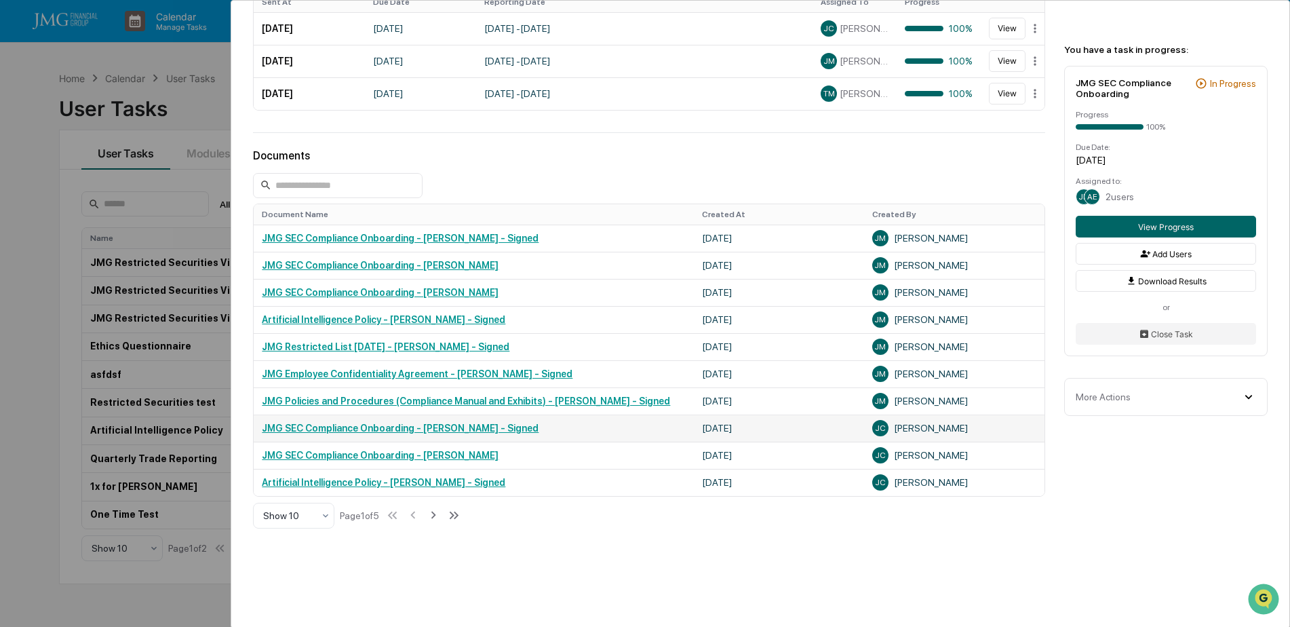
click at [502, 429] on link "JMG SEC Compliance Onboarding - Jack Crahan - Signed" at bounding box center [400, 428] width 277 height 11
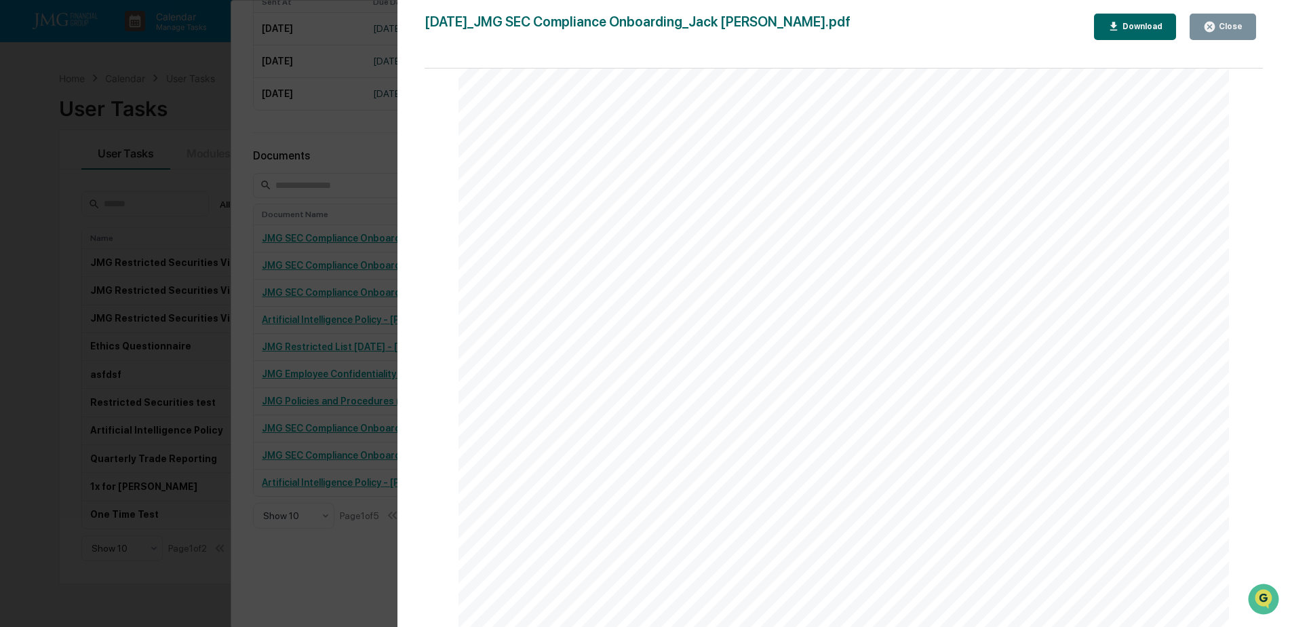
scroll to position [68, 0]
click at [1240, 35] on button "Close" at bounding box center [1223, 27] width 66 height 26
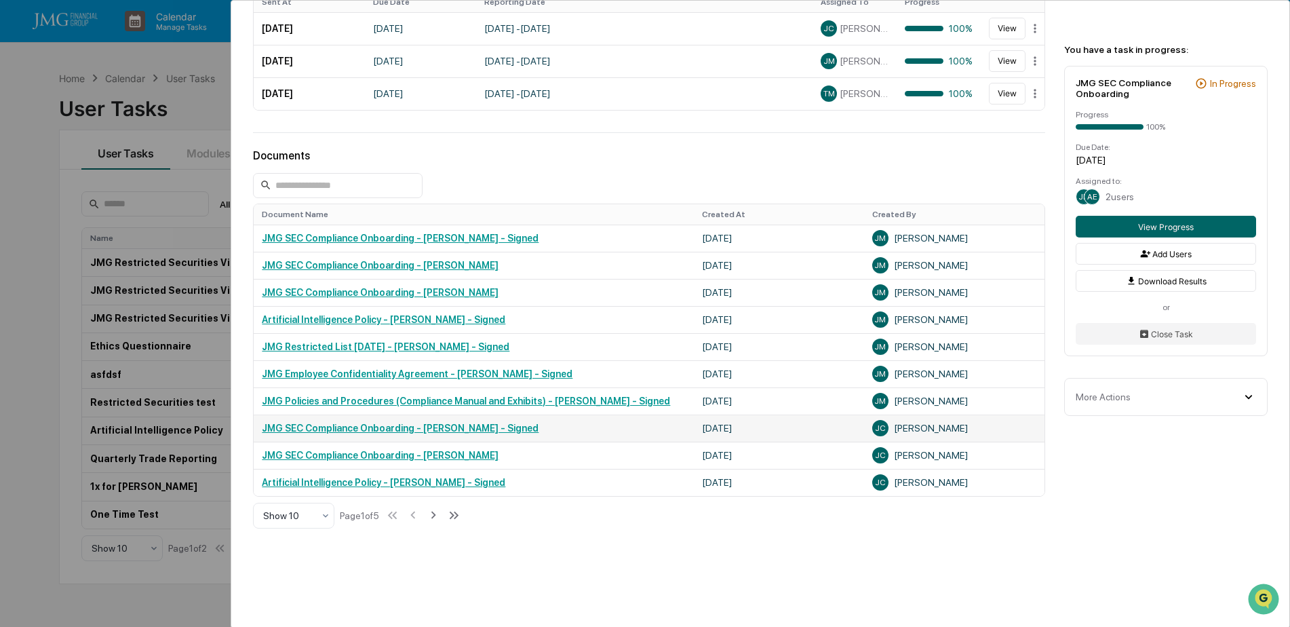
scroll to position [581, 0]
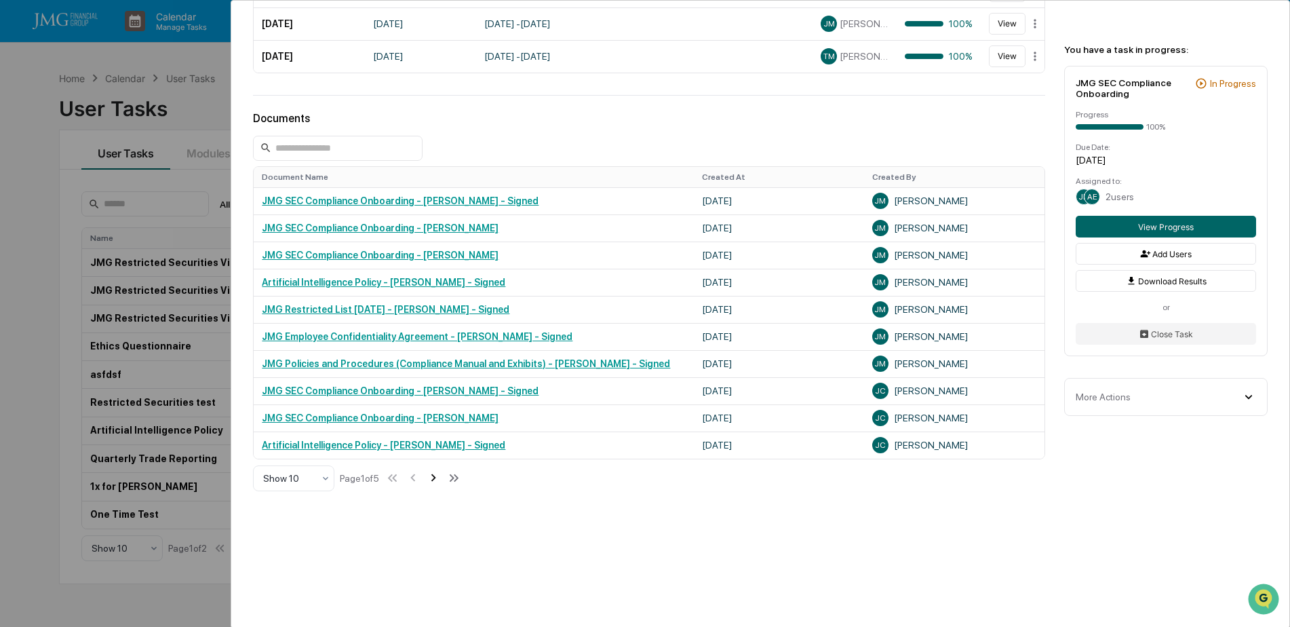
click at [436, 477] on icon at bounding box center [433, 477] width 5 height 7
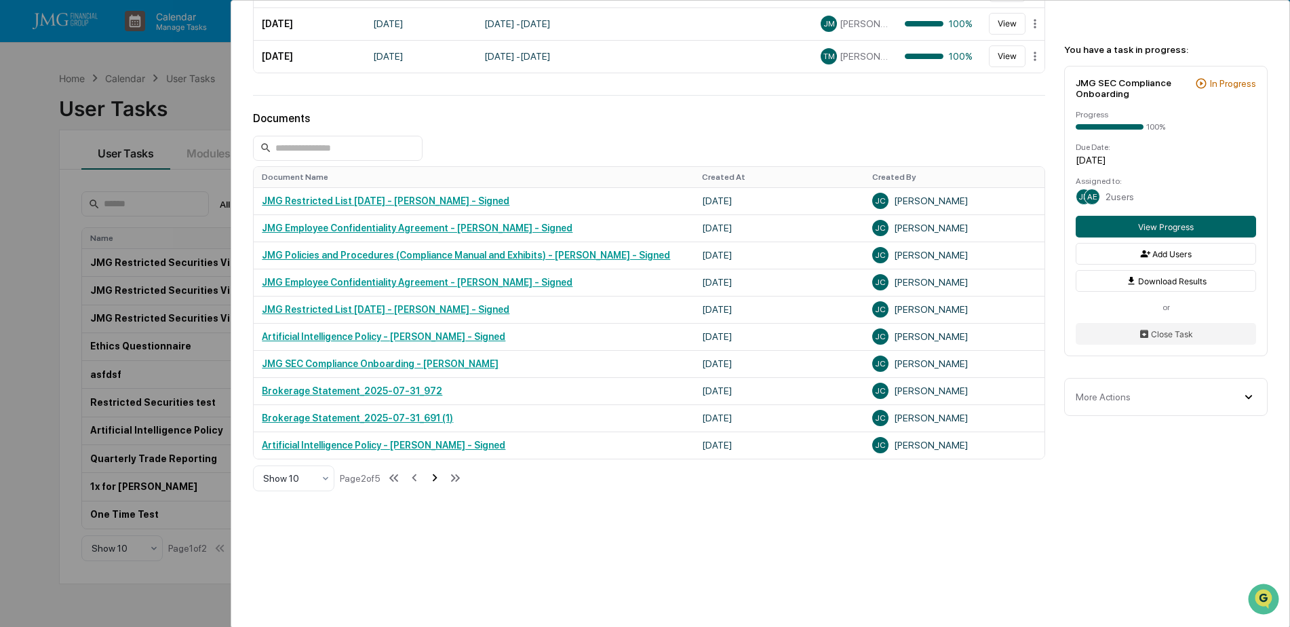
click at [438, 477] on icon at bounding box center [434, 477] width 15 height 15
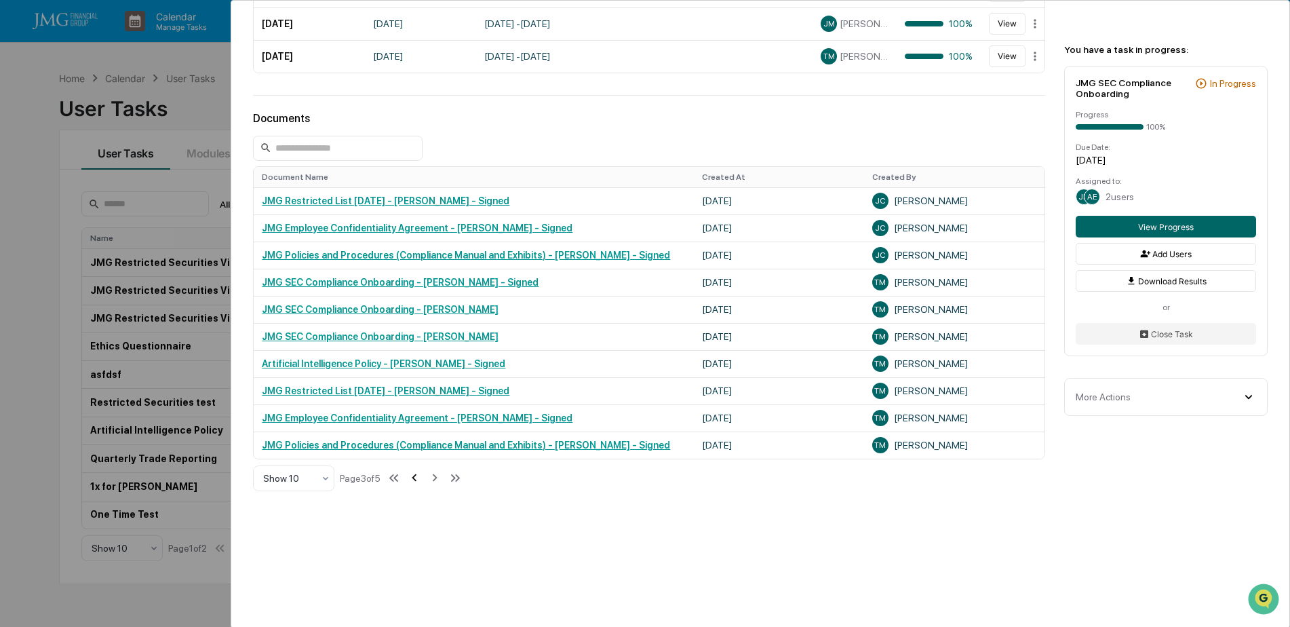
click at [420, 479] on icon at bounding box center [414, 477] width 15 height 15
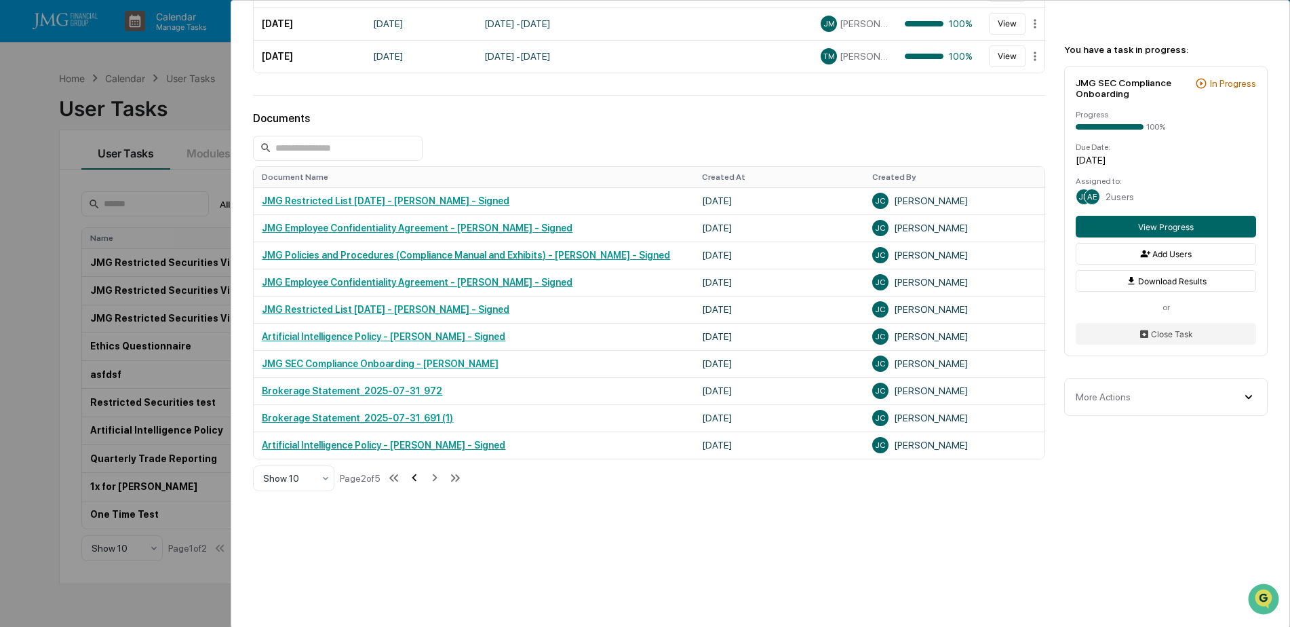
click at [420, 479] on icon at bounding box center [414, 477] width 15 height 15
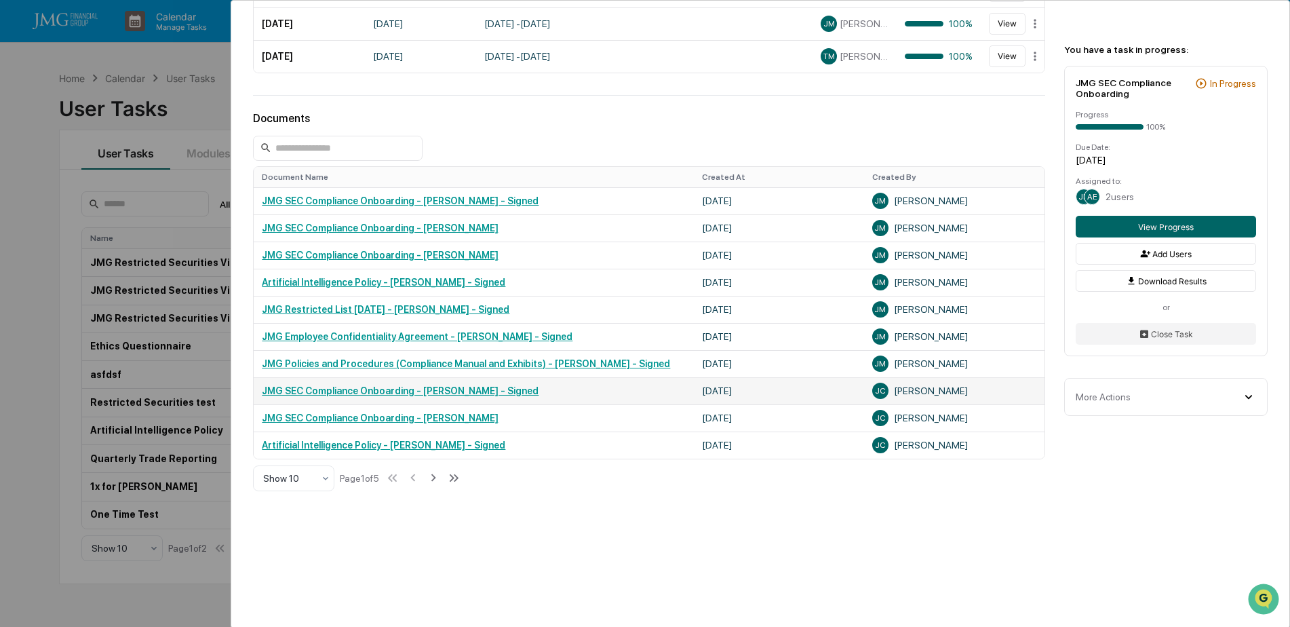
click at [499, 391] on link "JMG SEC Compliance Onboarding - Jack Crahan - Signed" at bounding box center [400, 390] width 277 height 11
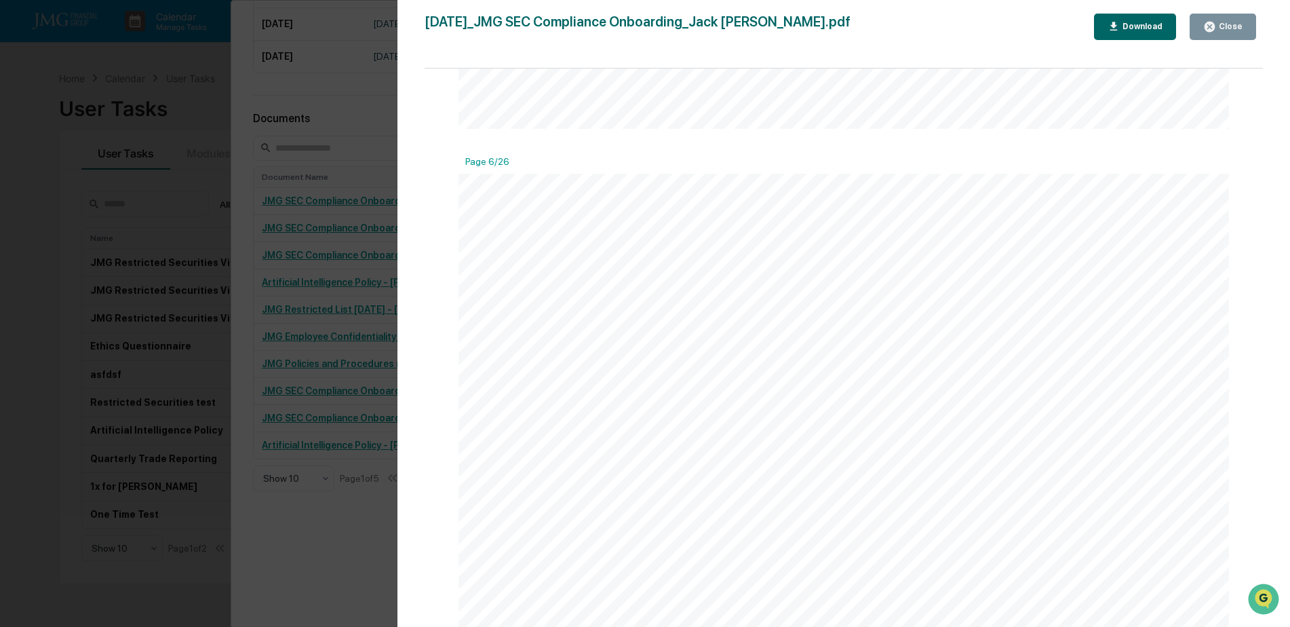
scroll to position [5666, 0]
click at [1159, 29] on div "Download" at bounding box center [1141, 26] width 43 height 9
click at [1224, 29] on div "Close" at bounding box center [1229, 26] width 26 height 9
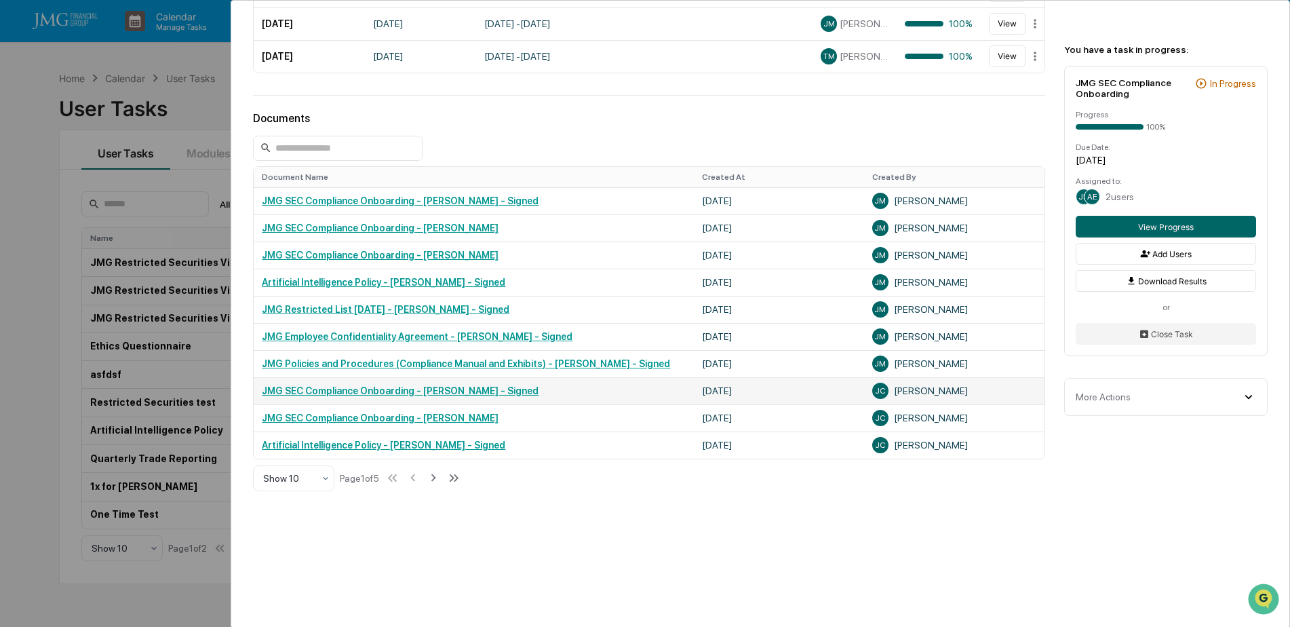
click at [491, 393] on link "JMG SEC Compliance Onboarding - Jack Crahan - Signed" at bounding box center [400, 390] width 277 height 11
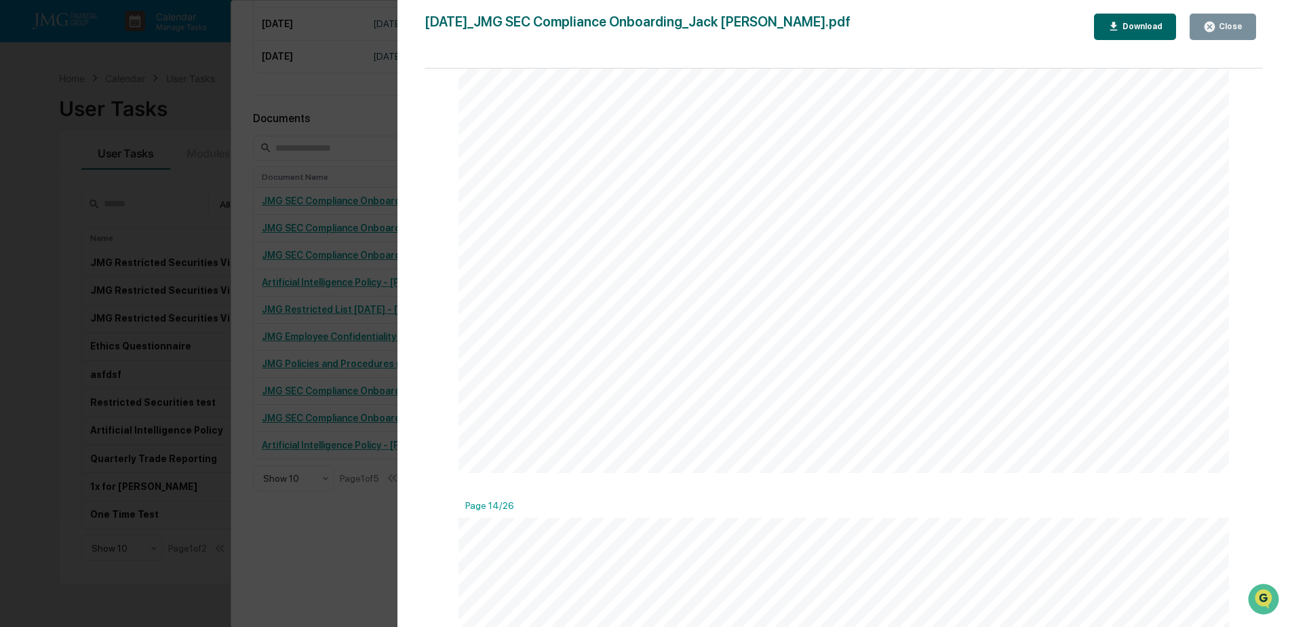
scroll to position [12969, 0]
click at [203, 201] on div "Version History 08/12/2025, 12:44 PM Jack Crahan 2025-08-12_JMG SEC Compliance …" at bounding box center [645, 313] width 1290 height 627
click at [1213, 34] on button "Close" at bounding box center [1223, 27] width 66 height 26
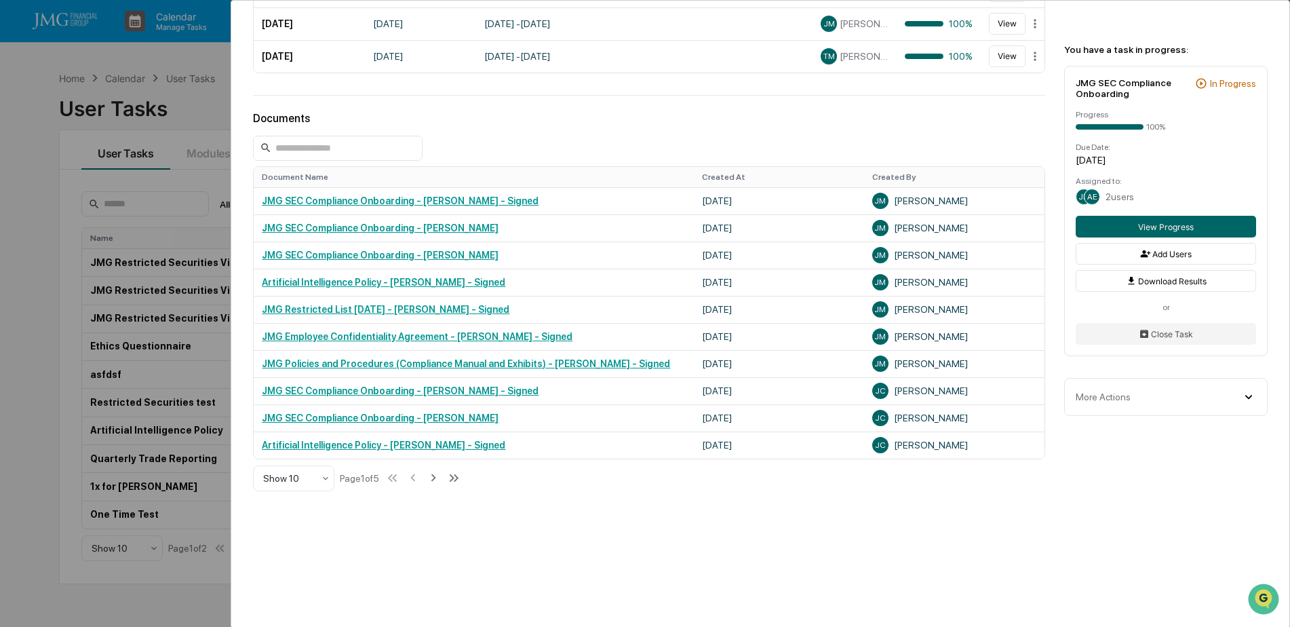
click at [198, 111] on div "User Tasks JMG SEC Compliance Onboarding JMG SEC Compliance Onboarding Active N…" at bounding box center [645, 313] width 1290 height 627
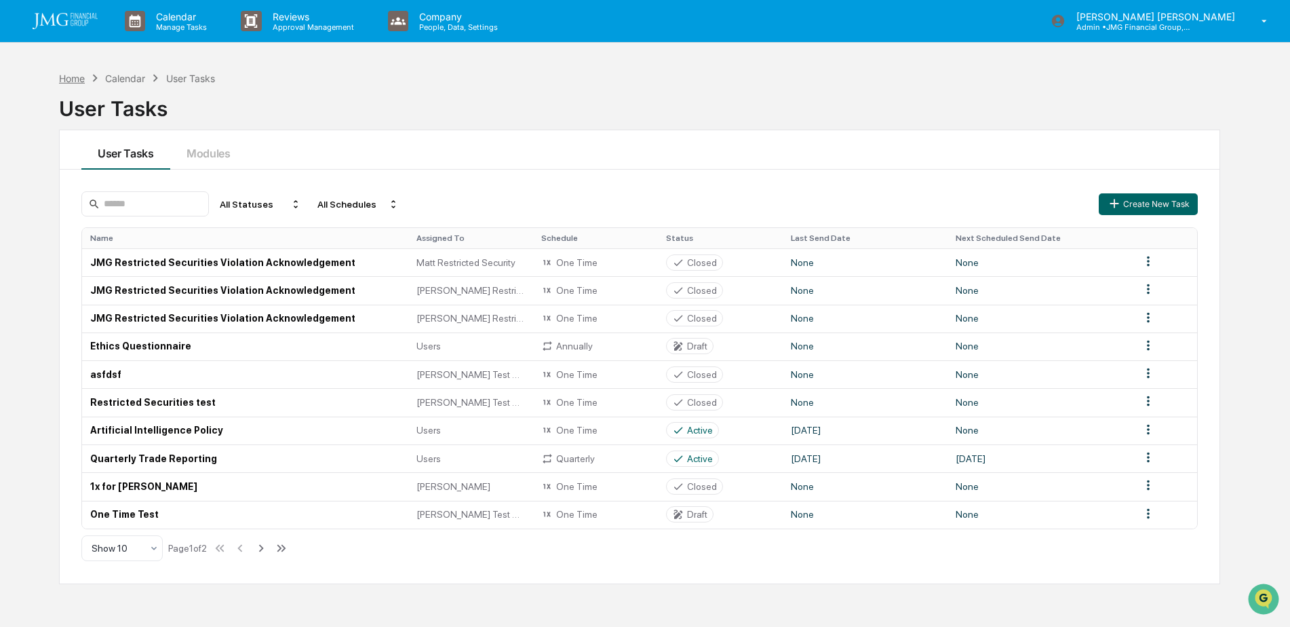
click at [79, 82] on div "Home" at bounding box center [72, 79] width 26 height 12
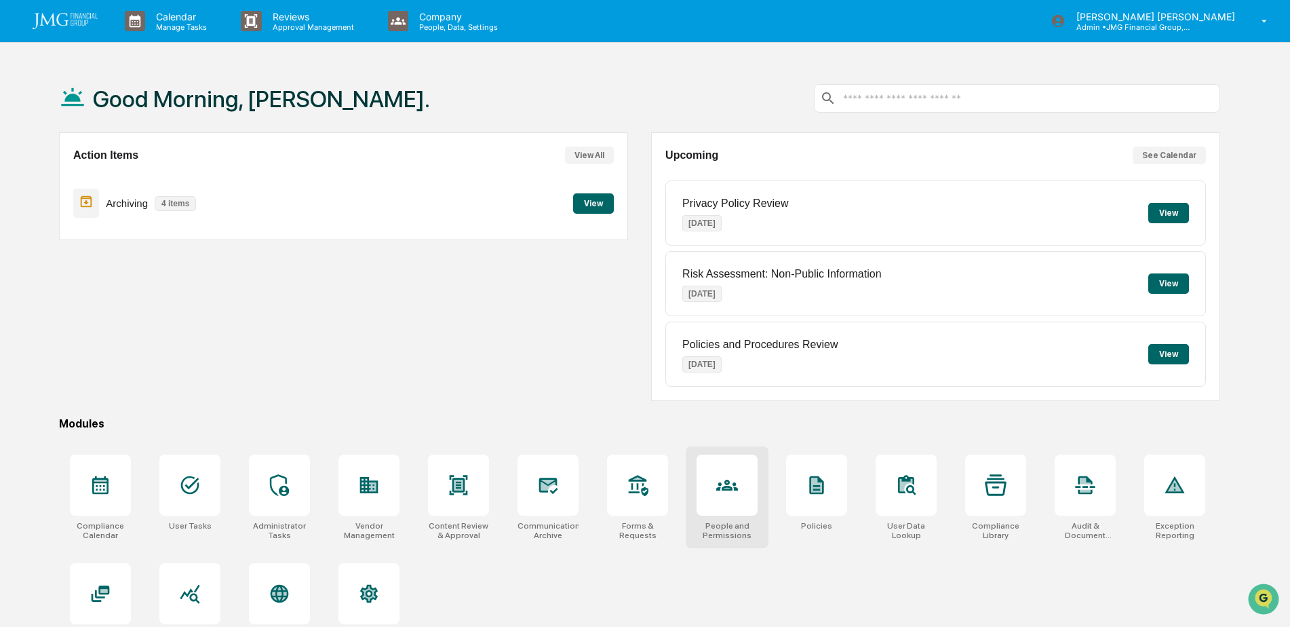
click at [722, 495] on icon at bounding box center [727, 485] width 22 height 22
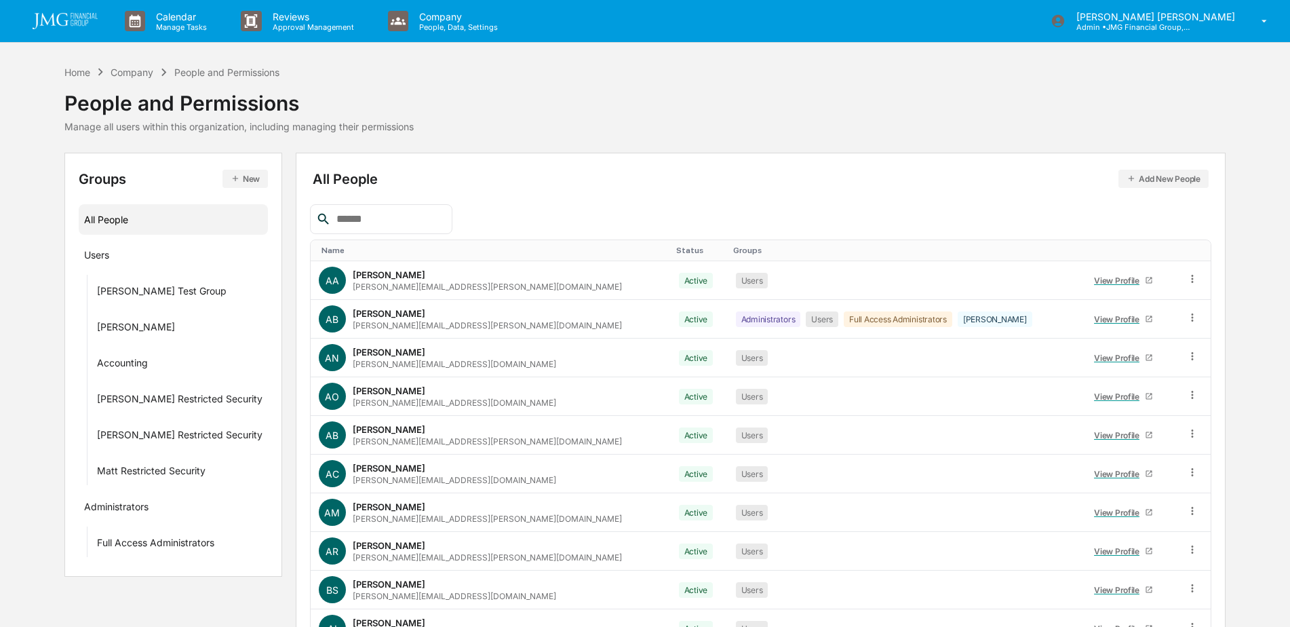
click at [416, 225] on input "text" at bounding box center [388, 219] width 115 height 18
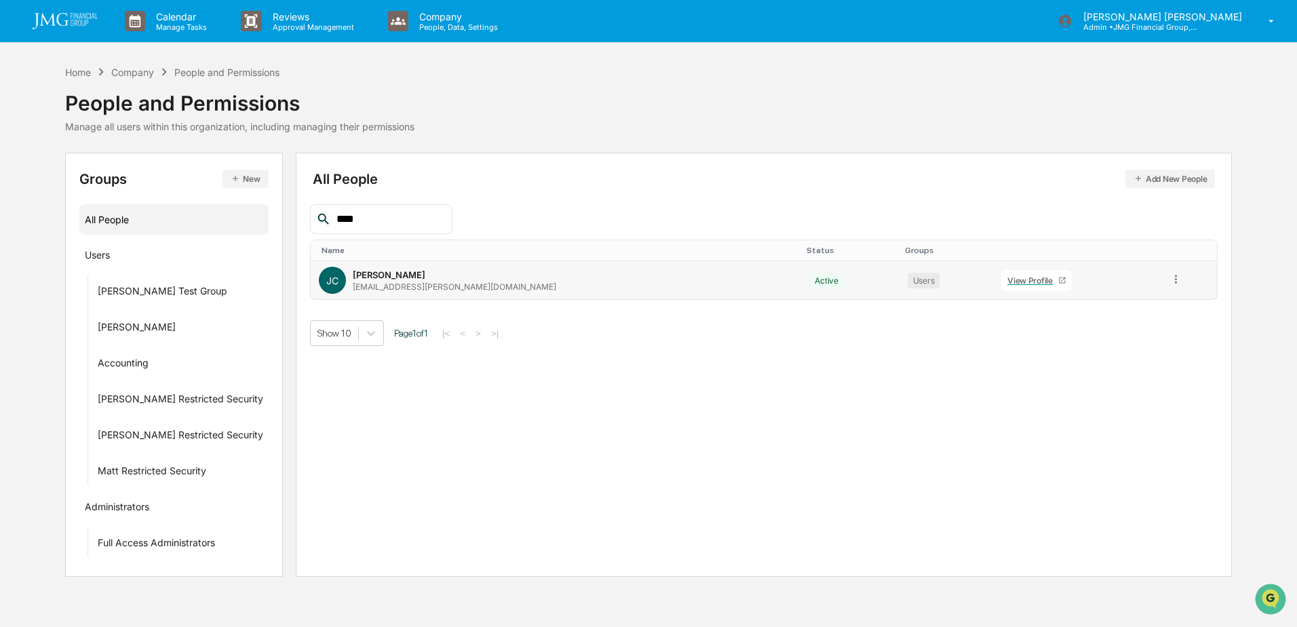
type input "****"
click at [1007, 285] on div "View Profile" at bounding box center [1032, 280] width 51 height 10
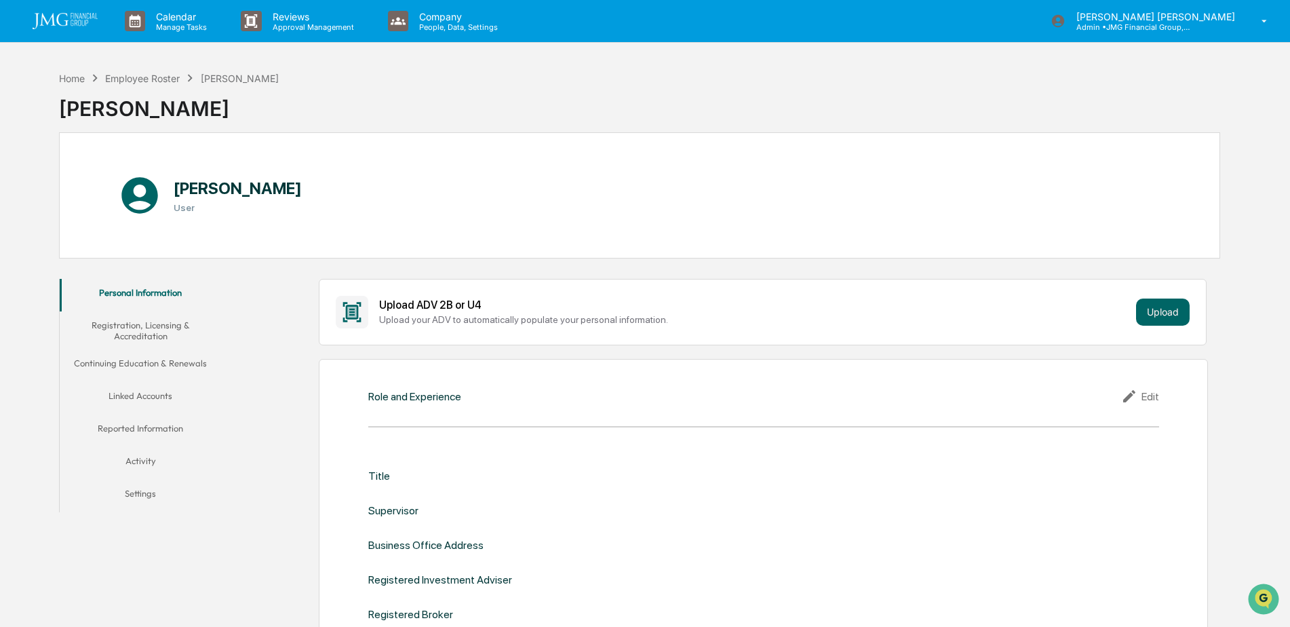
click at [157, 397] on button "Linked Accounts" at bounding box center [141, 398] width 162 height 33
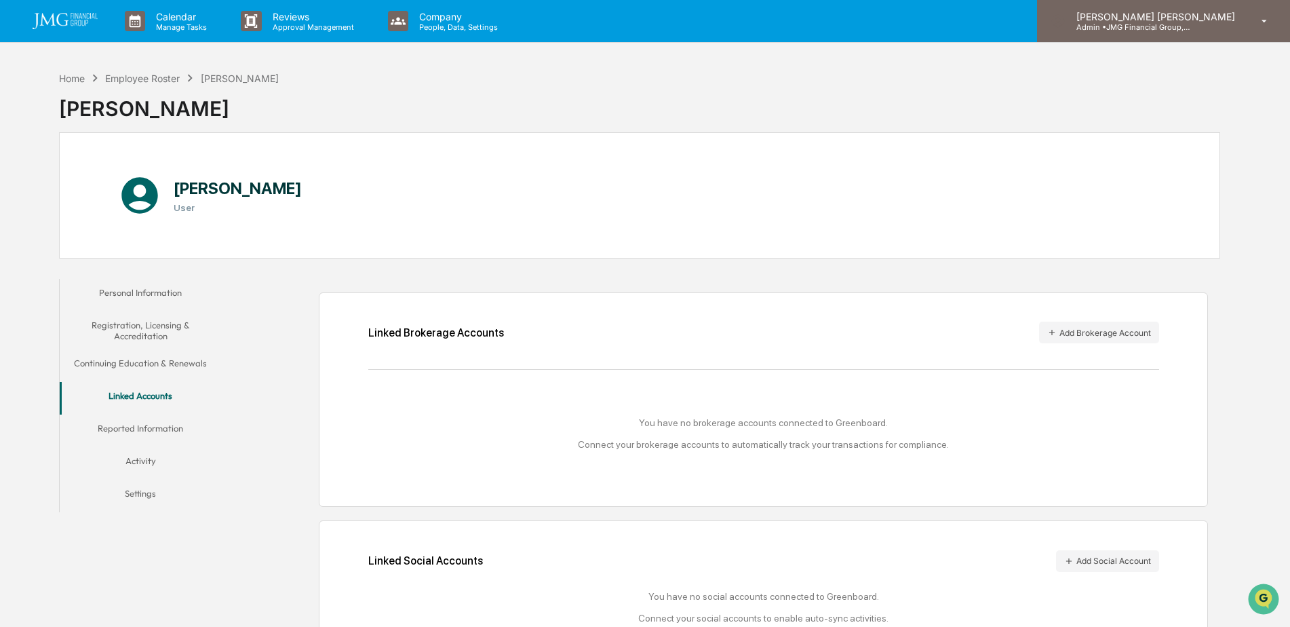
click at [1161, 30] on p "Admin • JMG Financial Group, Ltd." at bounding box center [1129, 26] width 126 height 9
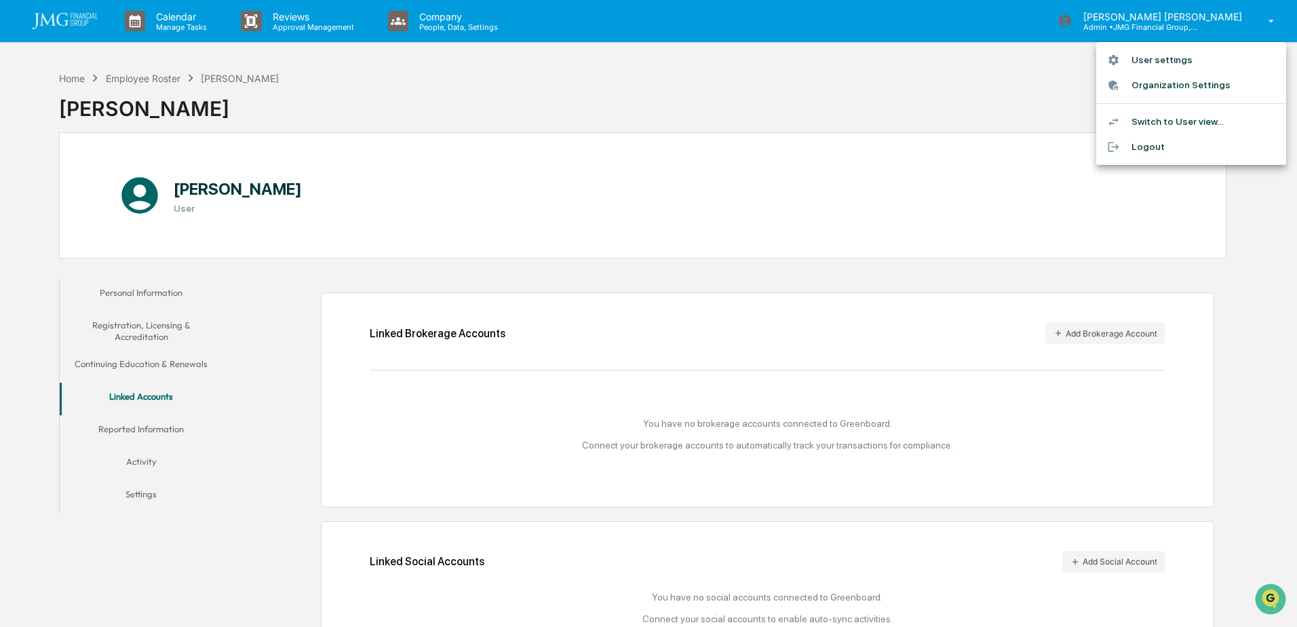
click at [1171, 143] on li "Logout" at bounding box center [1191, 146] width 190 height 25
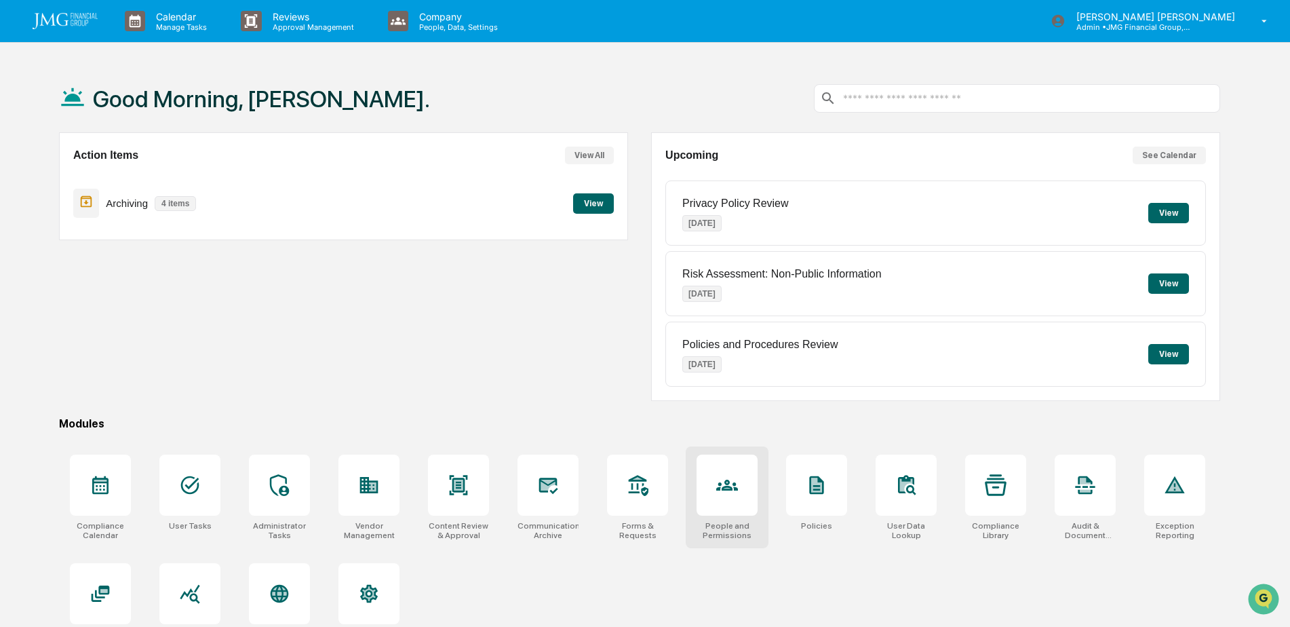
scroll to position [64, 0]
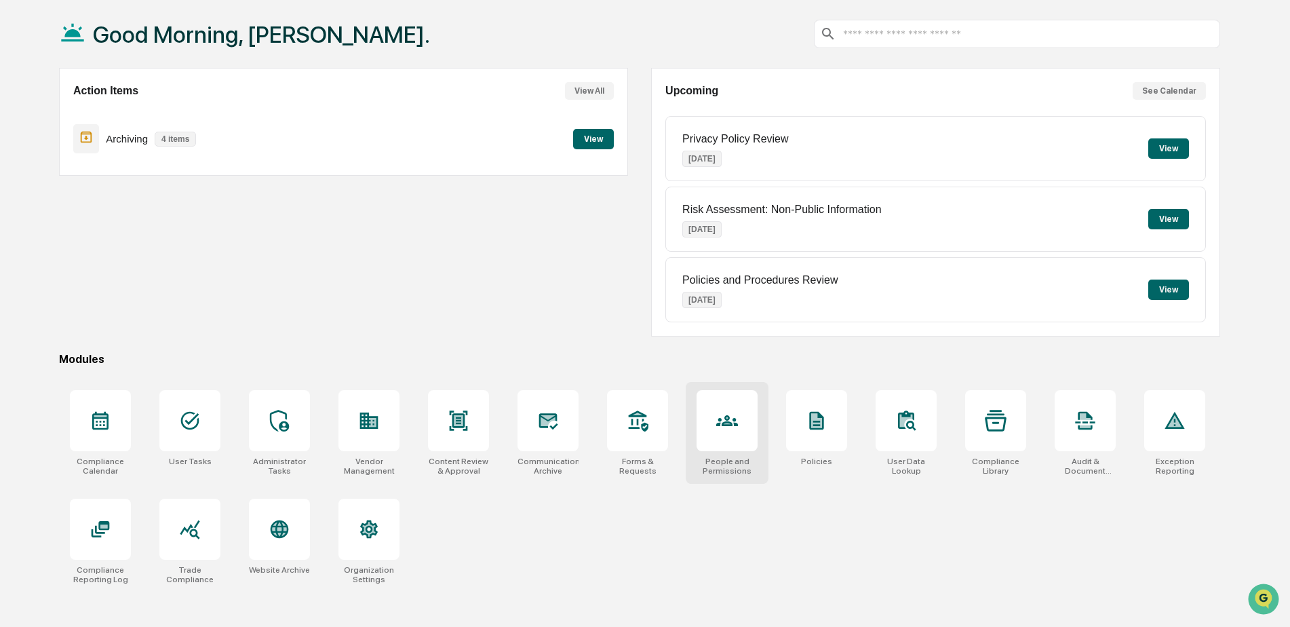
click at [716, 419] on div at bounding box center [727, 420] width 61 height 61
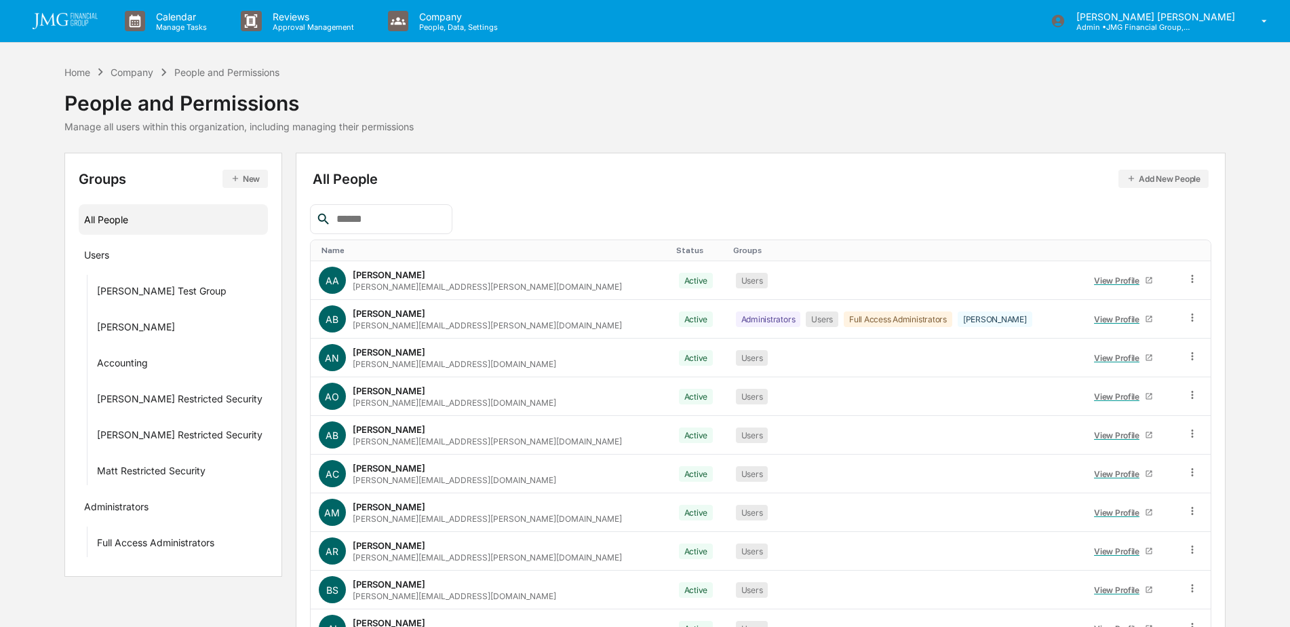
click at [401, 203] on div "All People Add New People Name Status Groups AA Aaron Ahlstrom Aaron.Ahlstrom@j…" at bounding box center [760, 430] width 901 height 527
click at [402, 214] on input "text" at bounding box center [388, 219] width 115 height 18
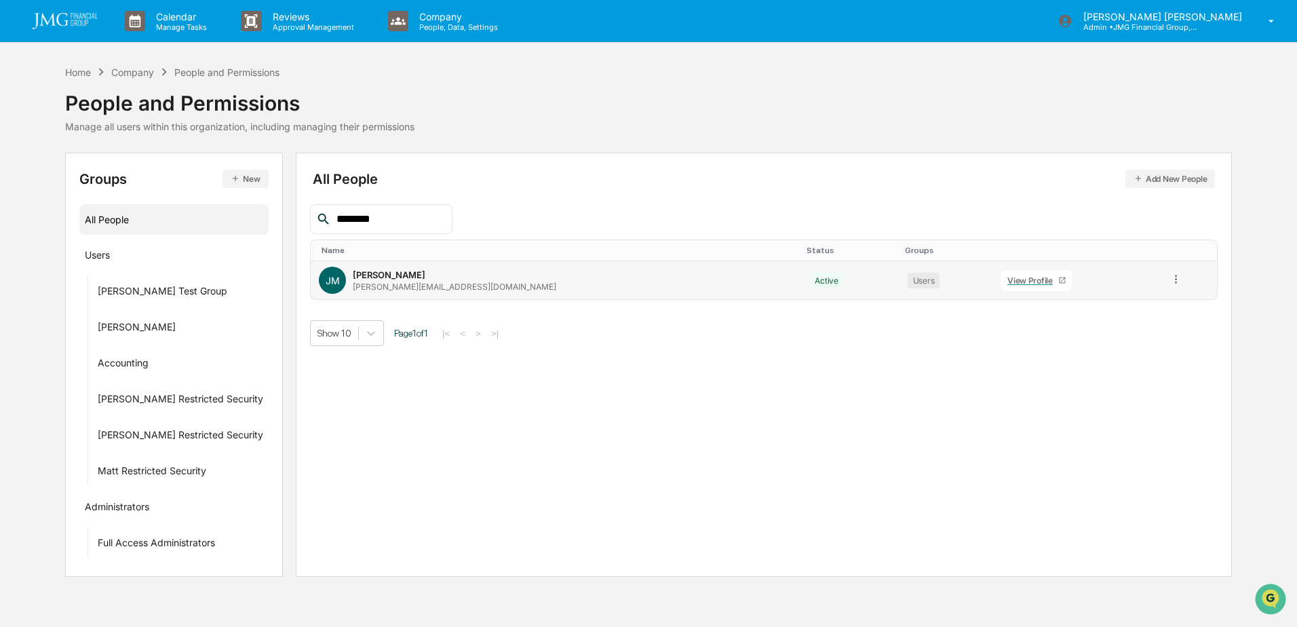
type input "********"
click at [1007, 284] on div "View Profile" at bounding box center [1032, 280] width 51 height 10
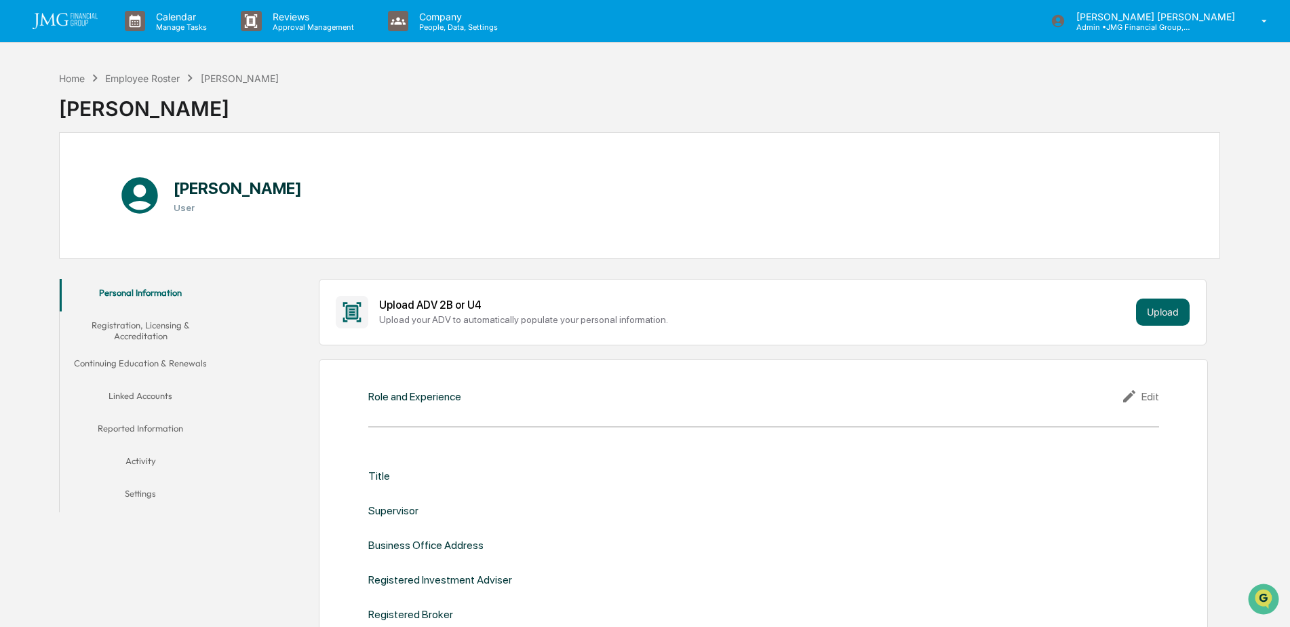
click at [152, 394] on button "Linked Accounts" at bounding box center [141, 398] width 162 height 33
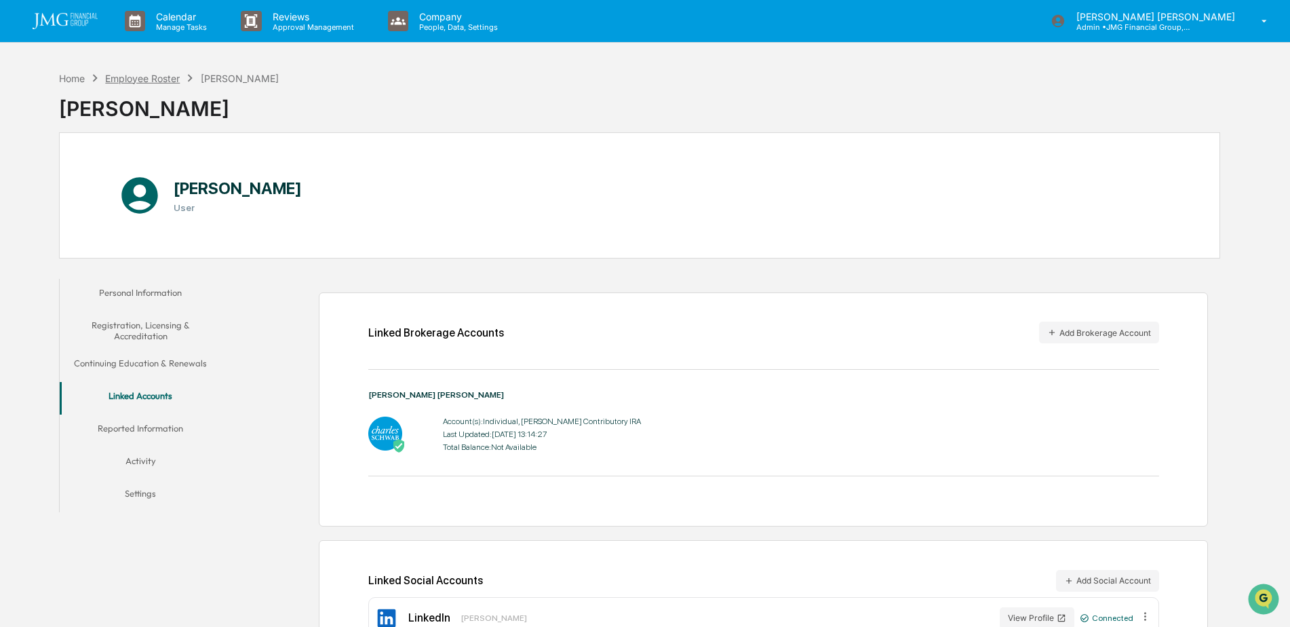
click at [164, 80] on div "Employee Roster" at bounding box center [142, 79] width 75 height 12
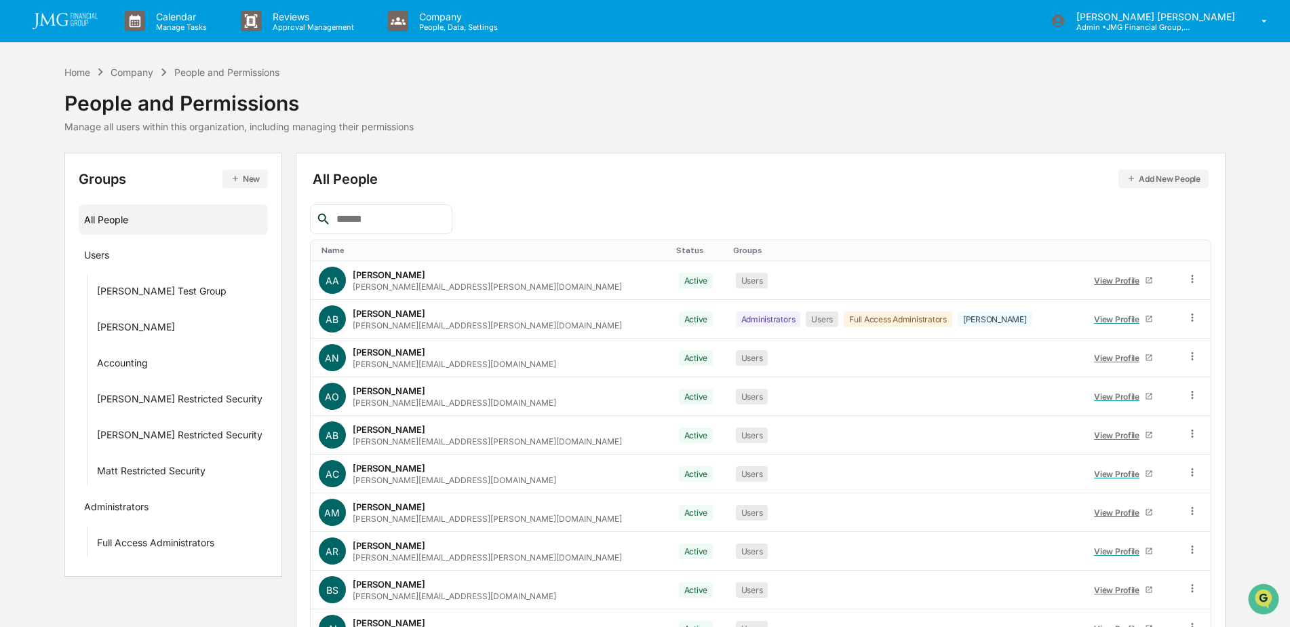
click at [400, 215] on input "text" at bounding box center [388, 219] width 115 height 18
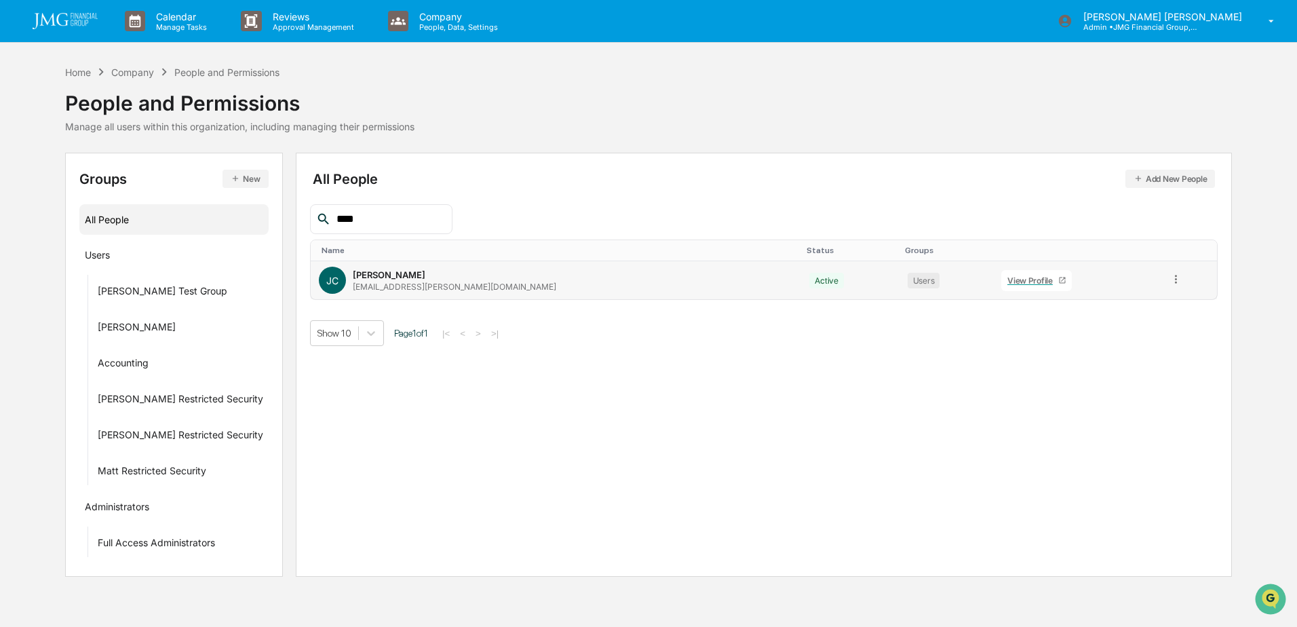
type input "****"
click at [1007, 283] on div "View Profile" at bounding box center [1032, 280] width 51 height 10
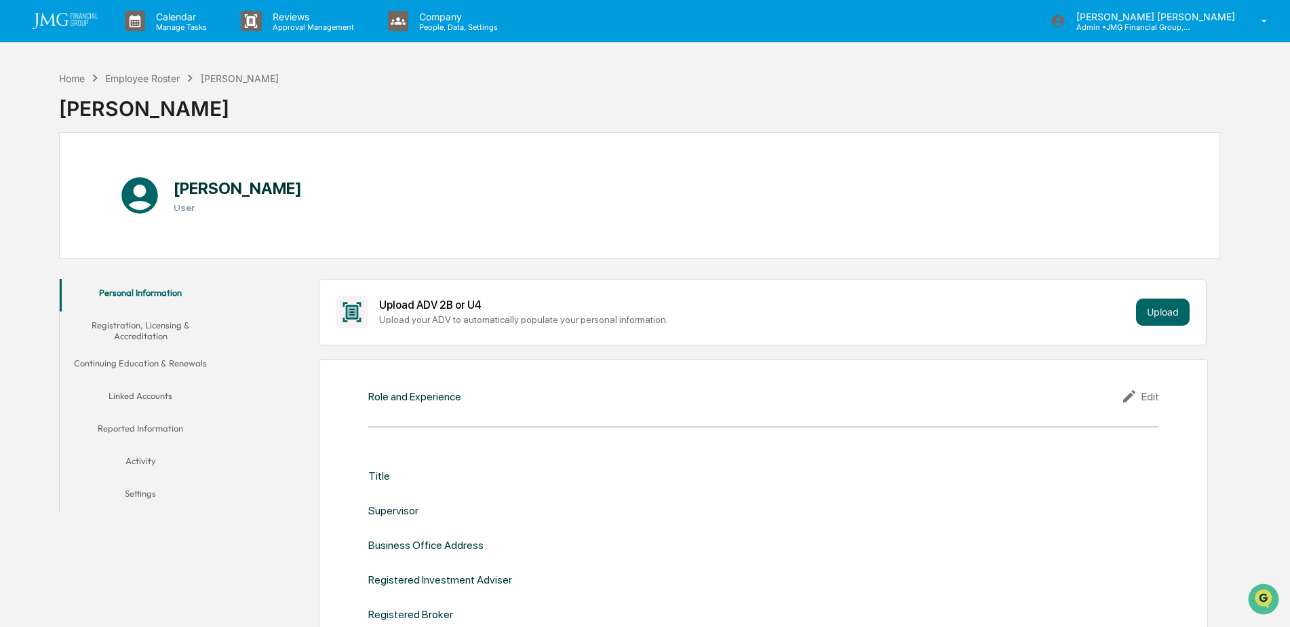
click at [172, 394] on button "Linked Accounts" at bounding box center [141, 398] width 162 height 33
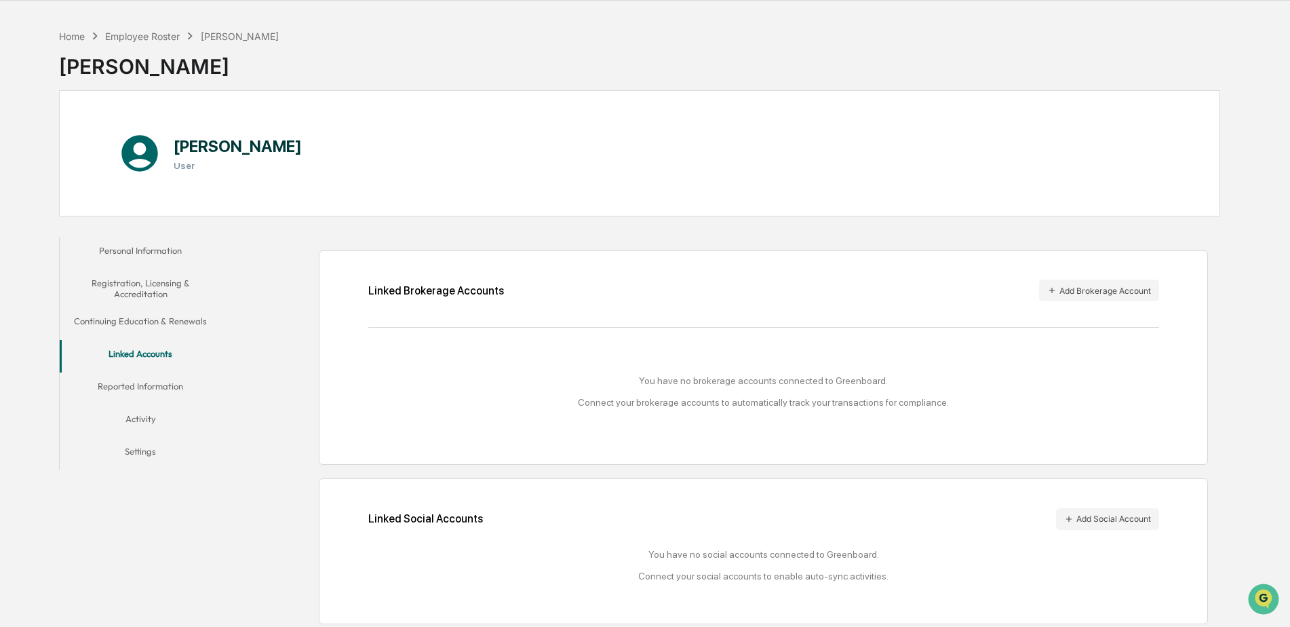
scroll to position [64, 0]
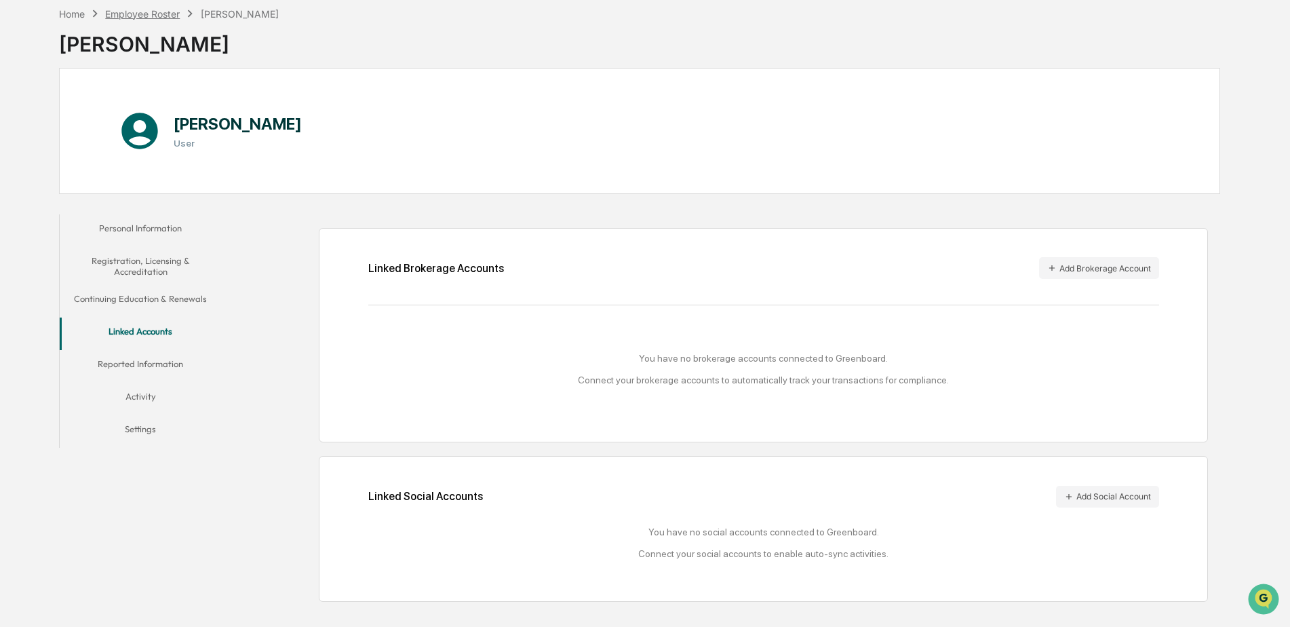
click at [140, 11] on div "Employee Roster" at bounding box center [142, 14] width 75 height 12
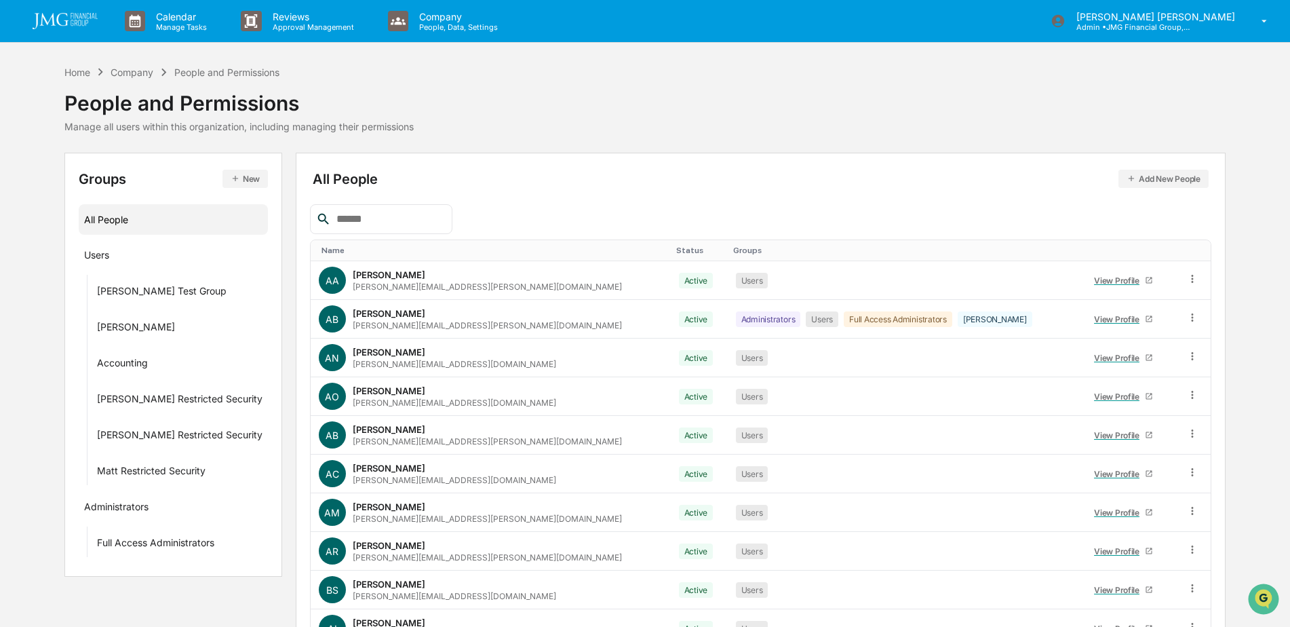
click at [410, 220] on input "text" at bounding box center [388, 219] width 115 height 18
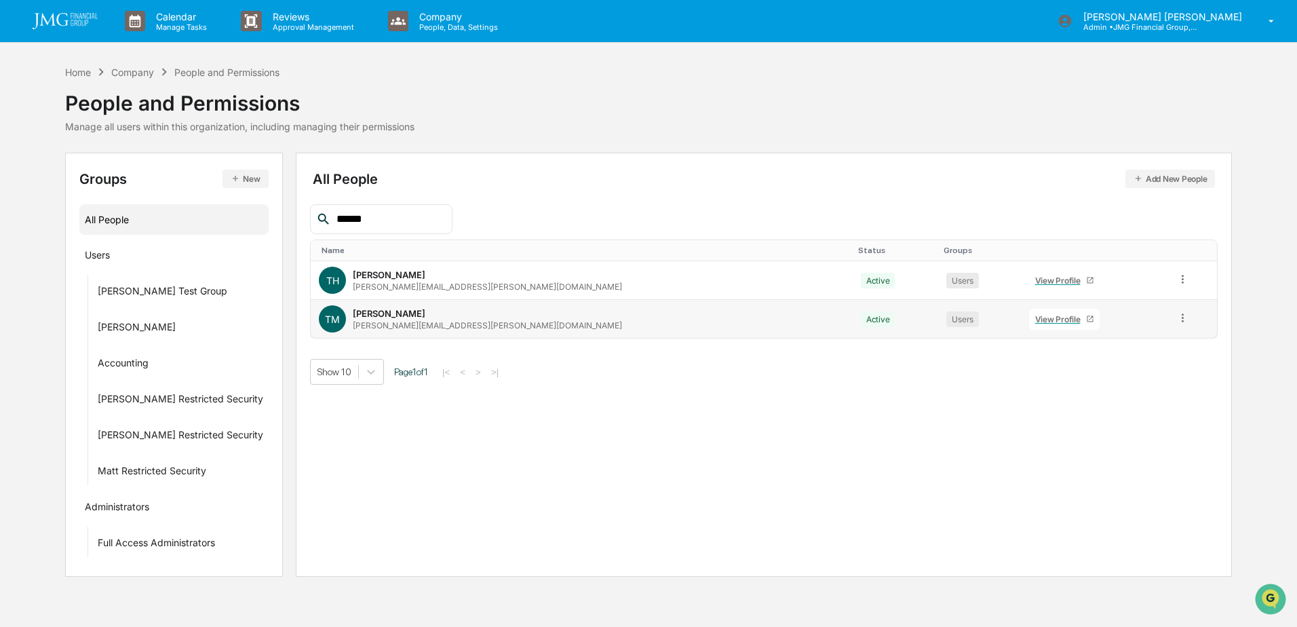
type input "******"
click at [1029, 319] on link "View Profile" at bounding box center [1064, 319] width 71 height 21
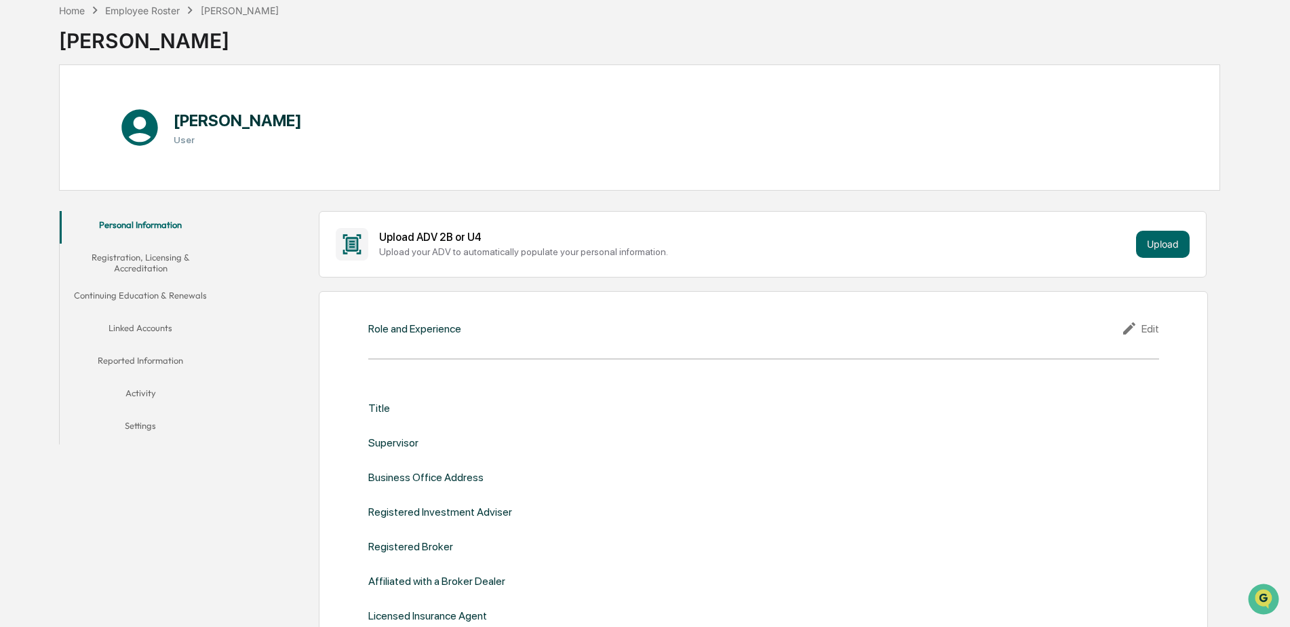
click at [167, 330] on button "Linked Accounts" at bounding box center [141, 330] width 162 height 33
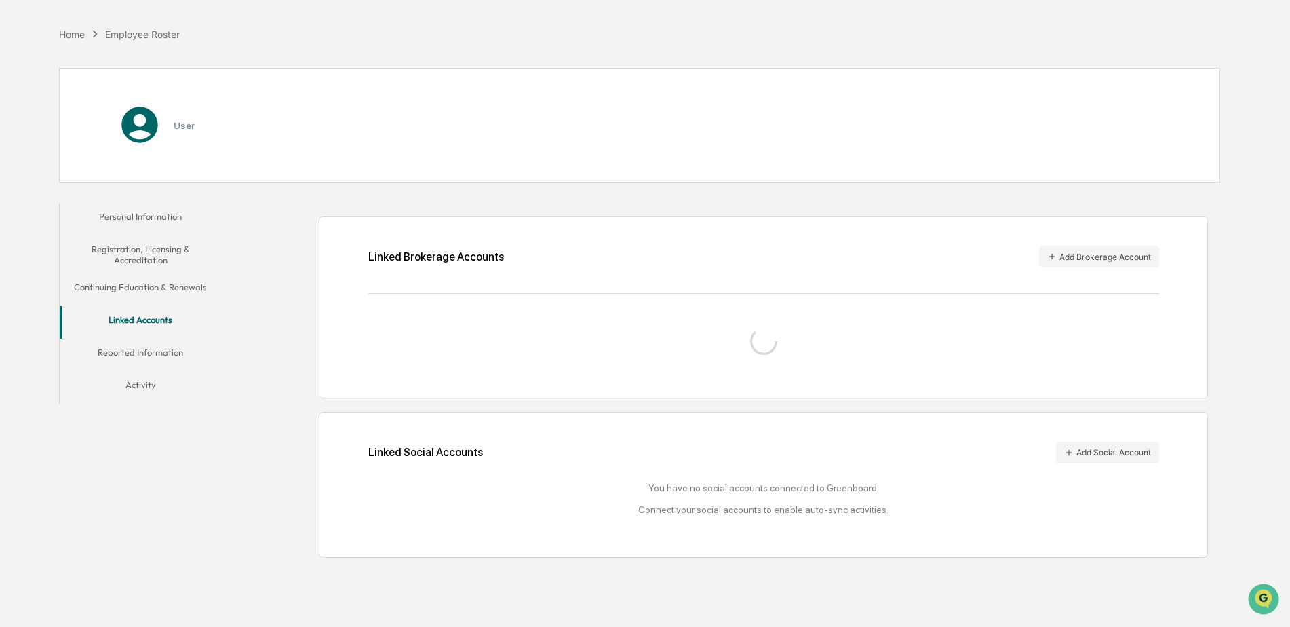
scroll to position [64, 0]
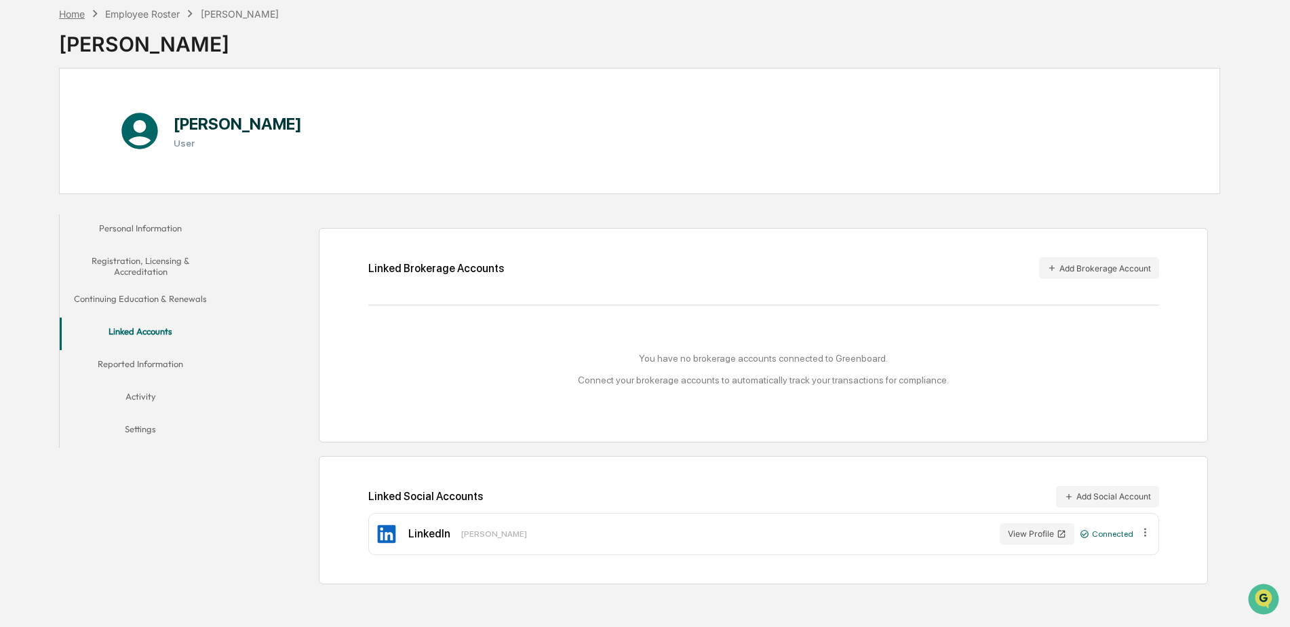
click at [71, 16] on div "Home" at bounding box center [72, 14] width 26 height 12
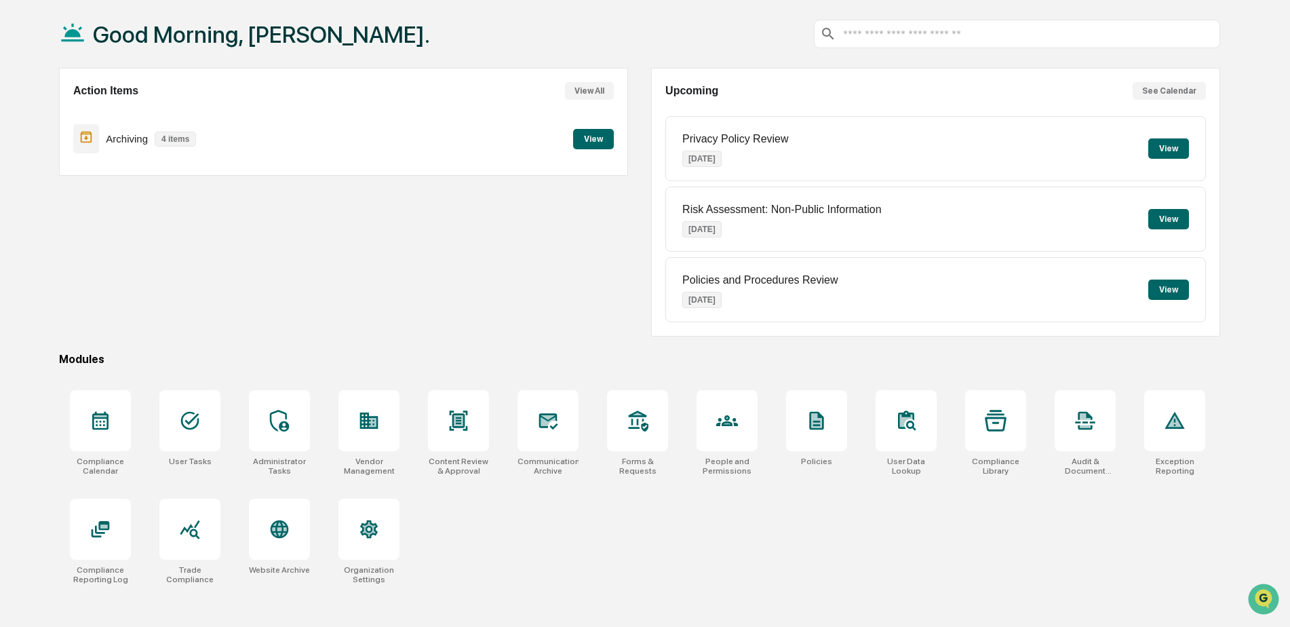
click at [954, 353] on div "Modules" at bounding box center [639, 359] width 1161 height 13
click at [199, 421] on icon at bounding box center [190, 421] width 22 height 22
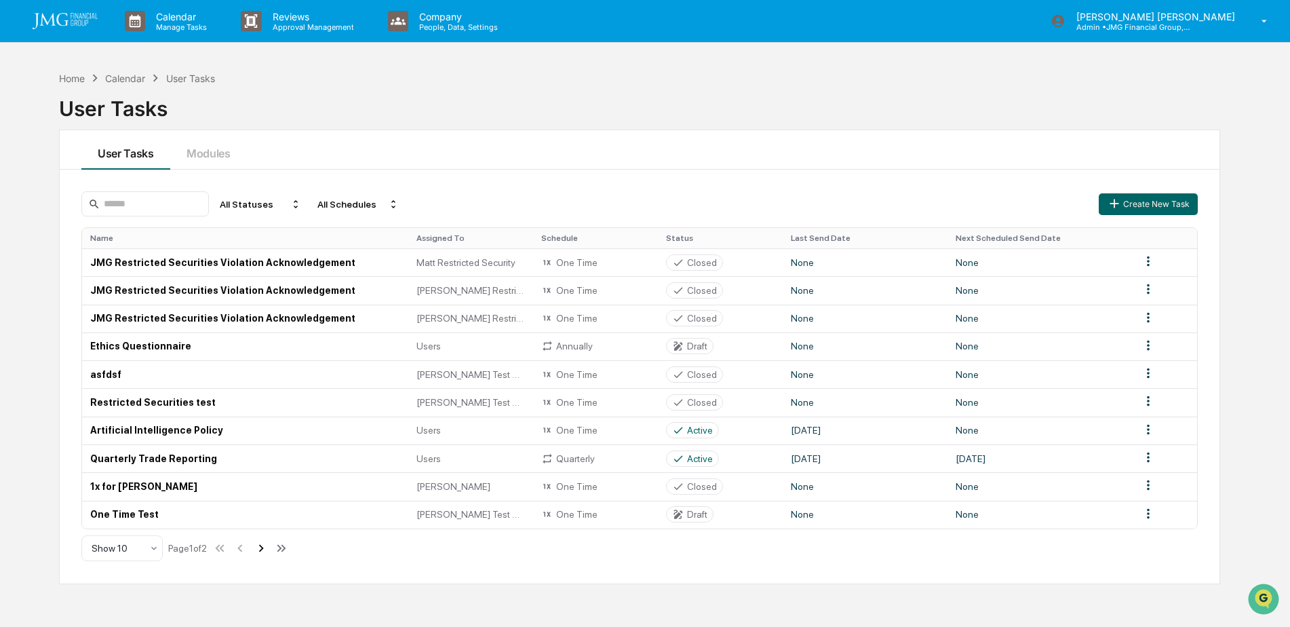
click at [264, 547] on icon at bounding box center [261, 547] width 5 height 7
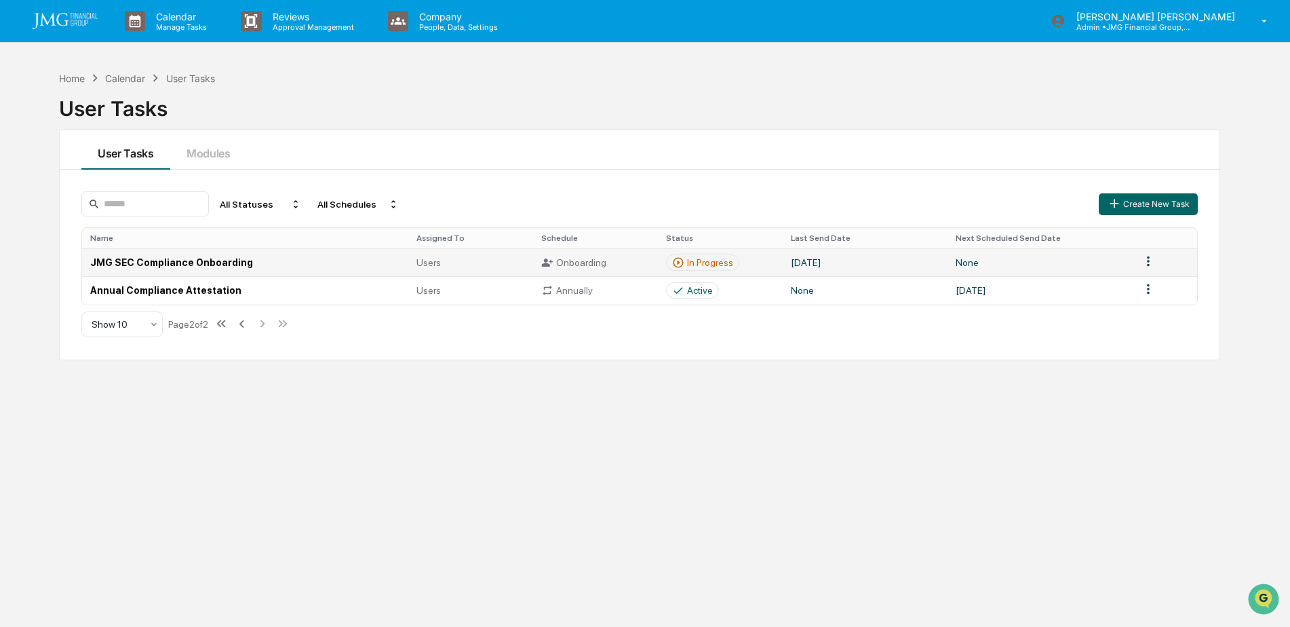
click at [720, 265] on div "In Progress" at bounding box center [710, 262] width 46 height 11
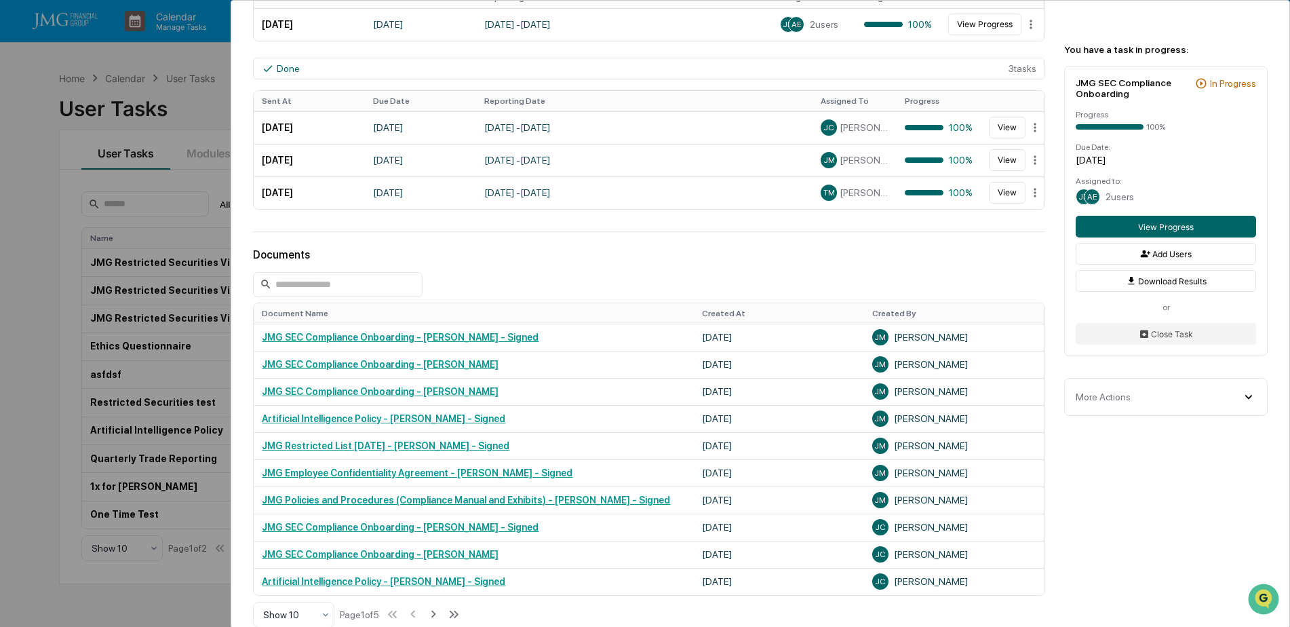
scroll to position [475, 0]
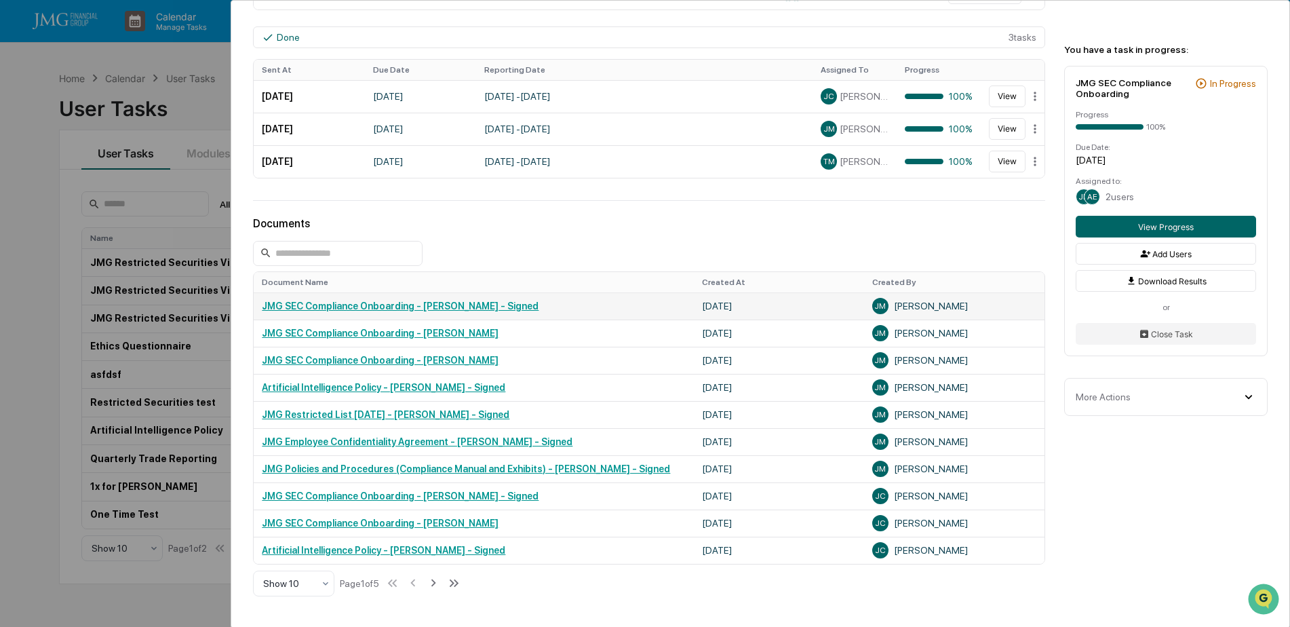
click at [507, 303] on link "JMG SEC Compliance Onboarding - [PERSON_NAME] - Signed" at bounding box center [400, 305] width 277 height 11
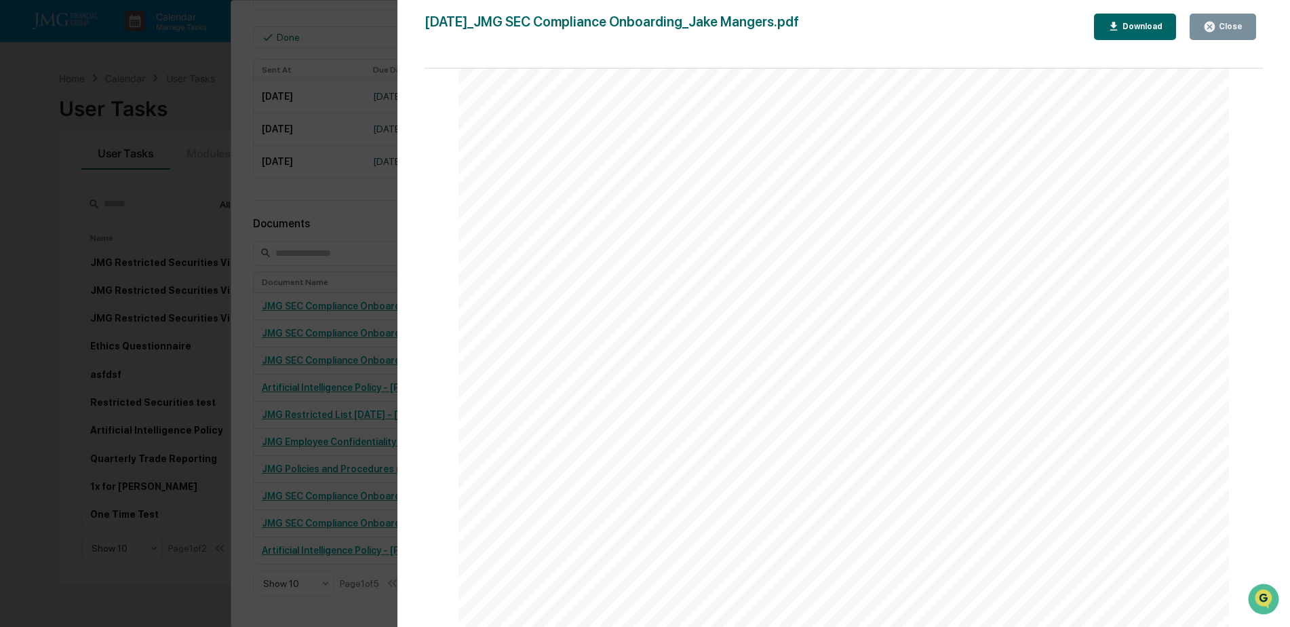
scroll to position [10312, 0]
click at [1214, 24] on icon "button" at bounding box center [1210, 27] width 10 height 10
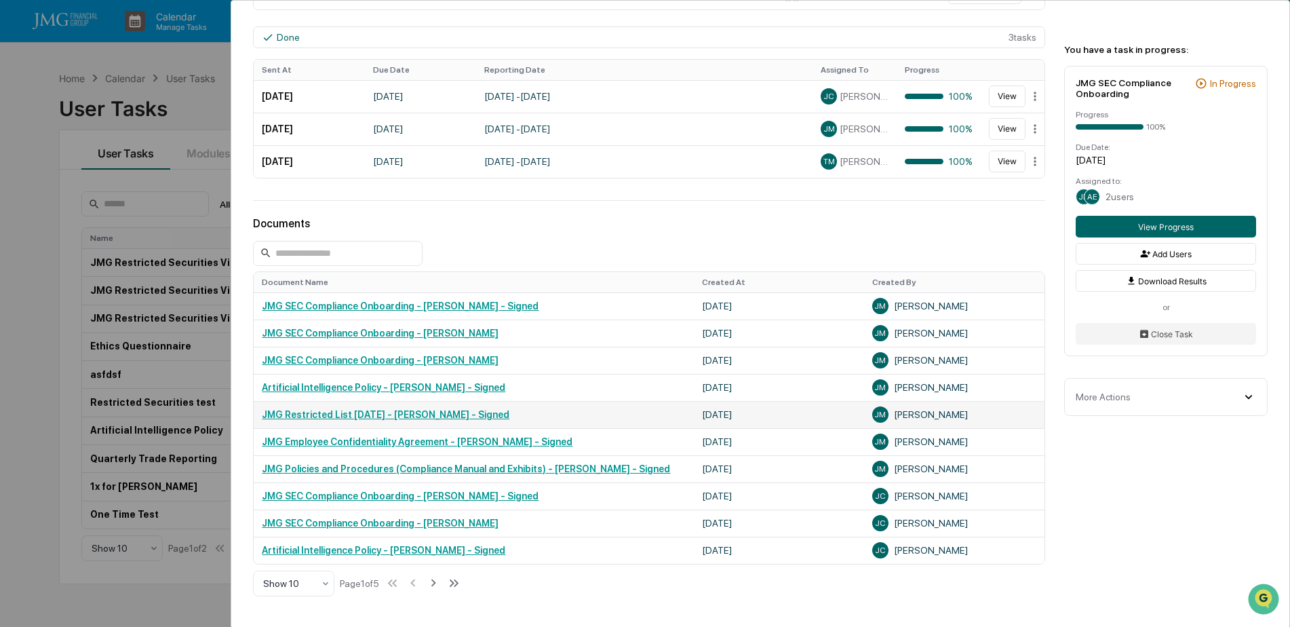
scroll to position [543, 0]
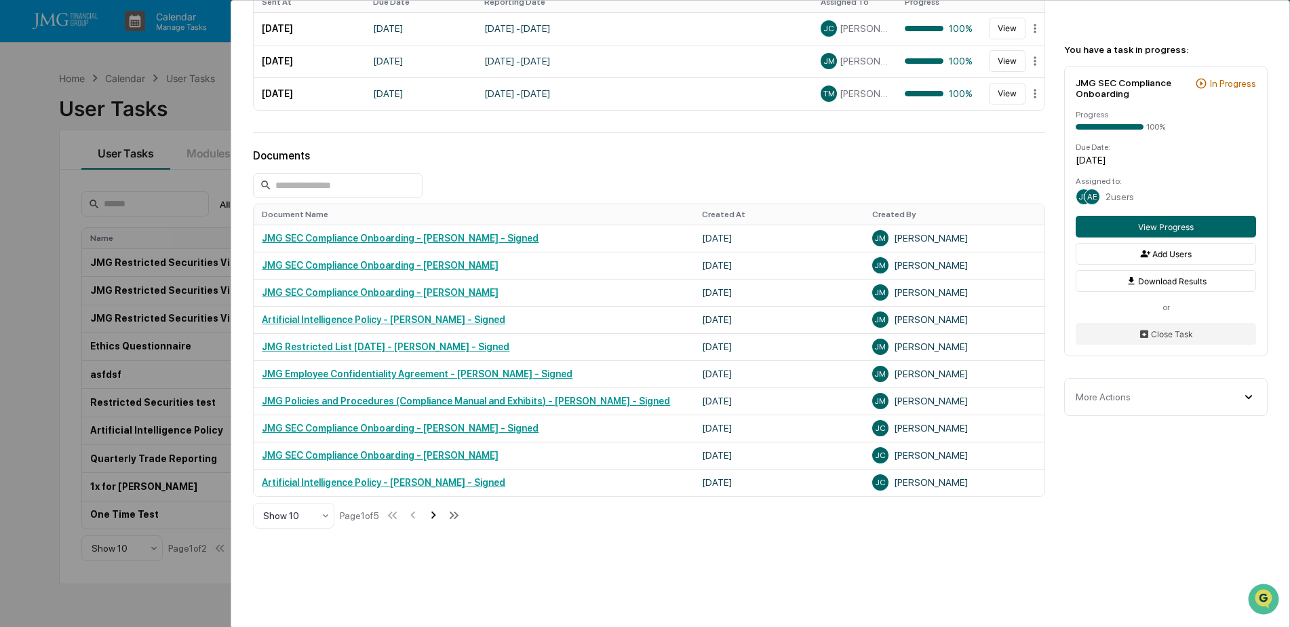
click at [436, 515] on icon at bounding box center [433, 514] width 5 height 7
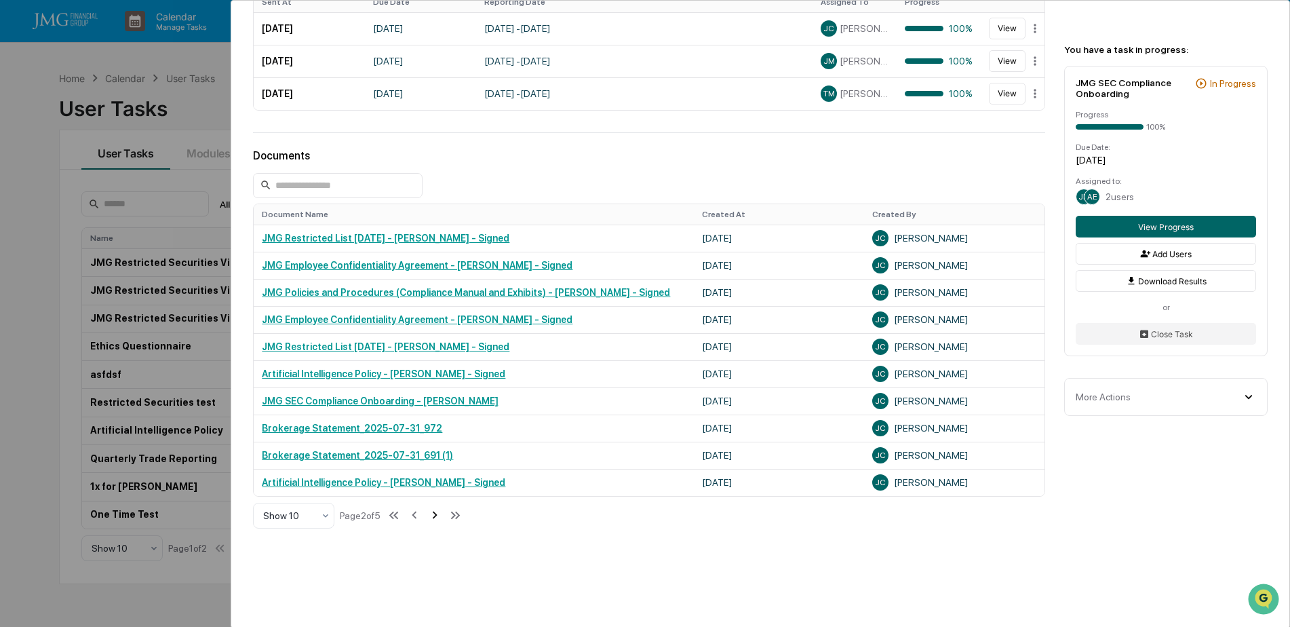
click at [438, 517] on icon at bounding box center [435, 514] width 5 height 7
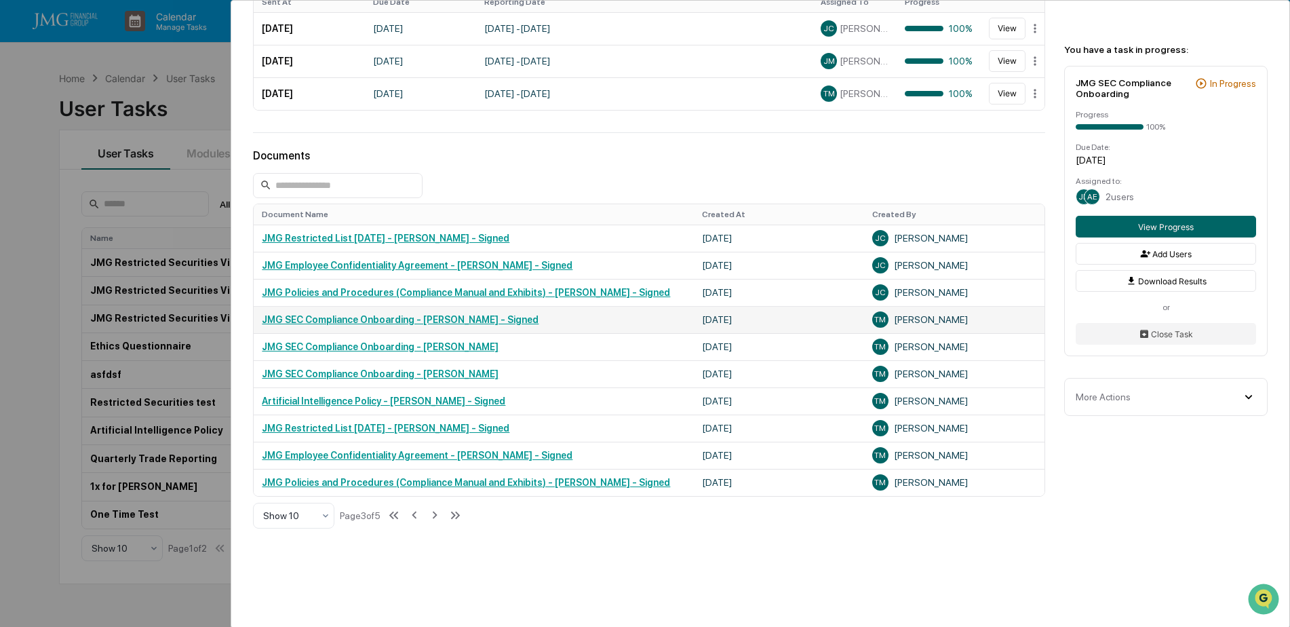
click at [523, 320] on link "JMG SEC Compliance Onboarding - [PERSON_NAME] - Signed" at bounding box center [400, 319] width 277 height 11
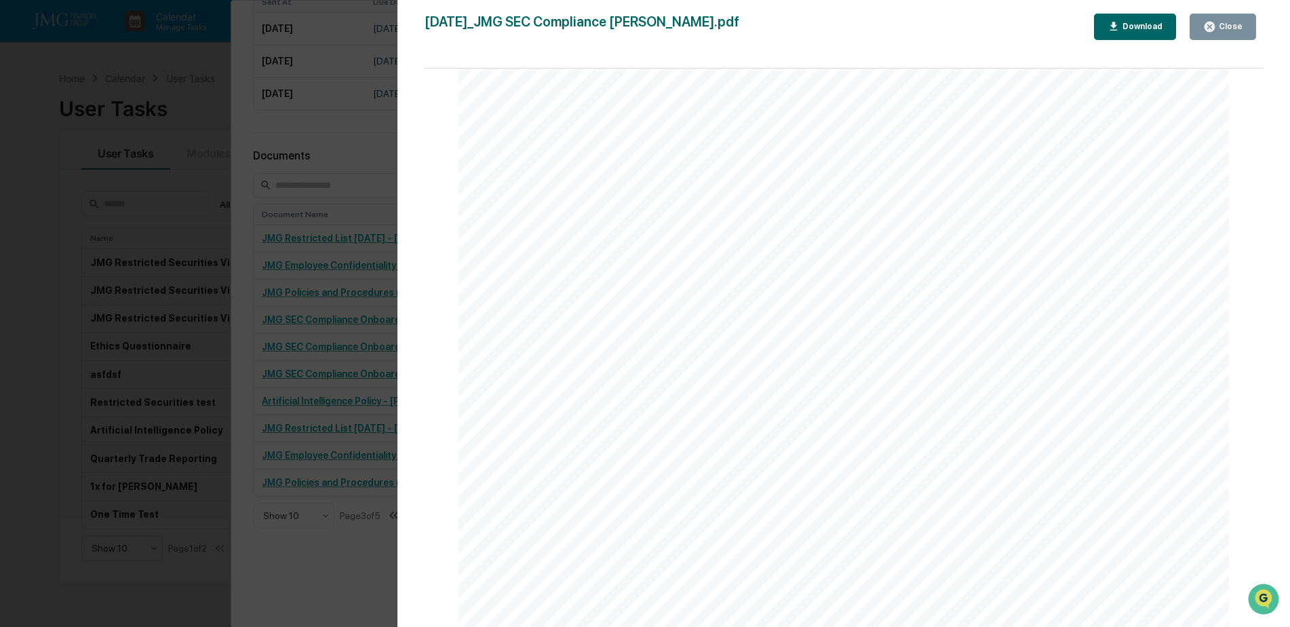
scroll to position [4613, 0]
click at [1150, 26] on div "Download" at bounding box center [1141, 26] width 43 height 9
click at [1207, 35] on button "Close" at bounding box center [1223, 27] width 66 height 26
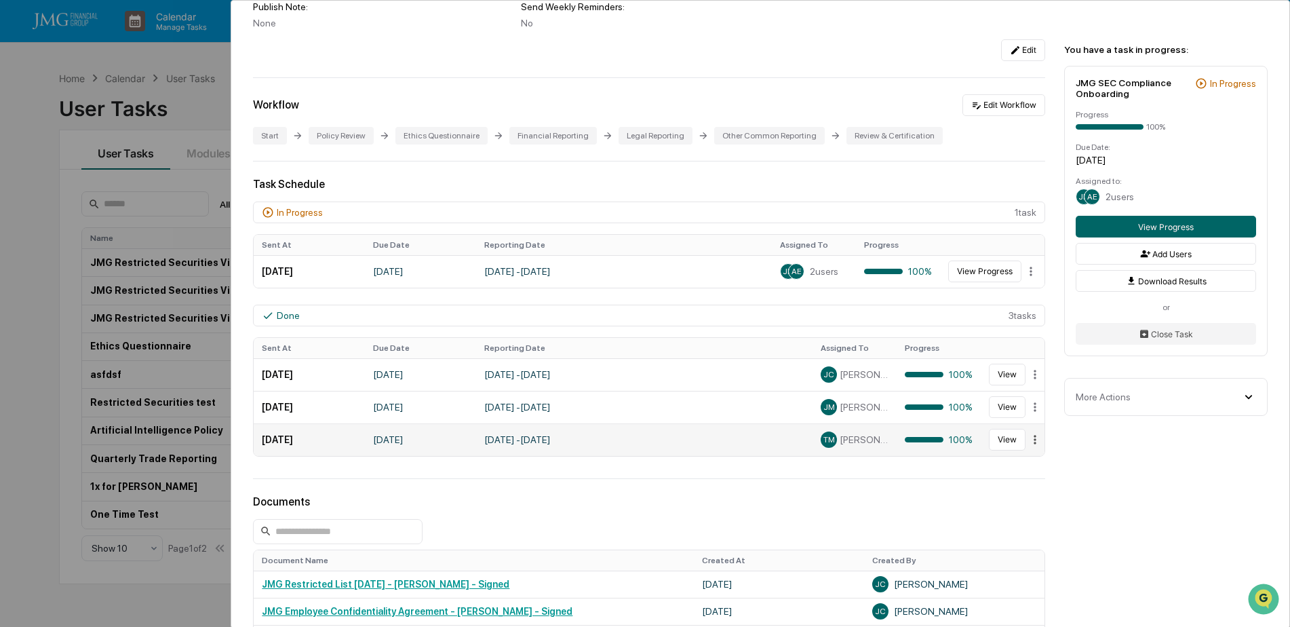
scroll to position [271, 0]
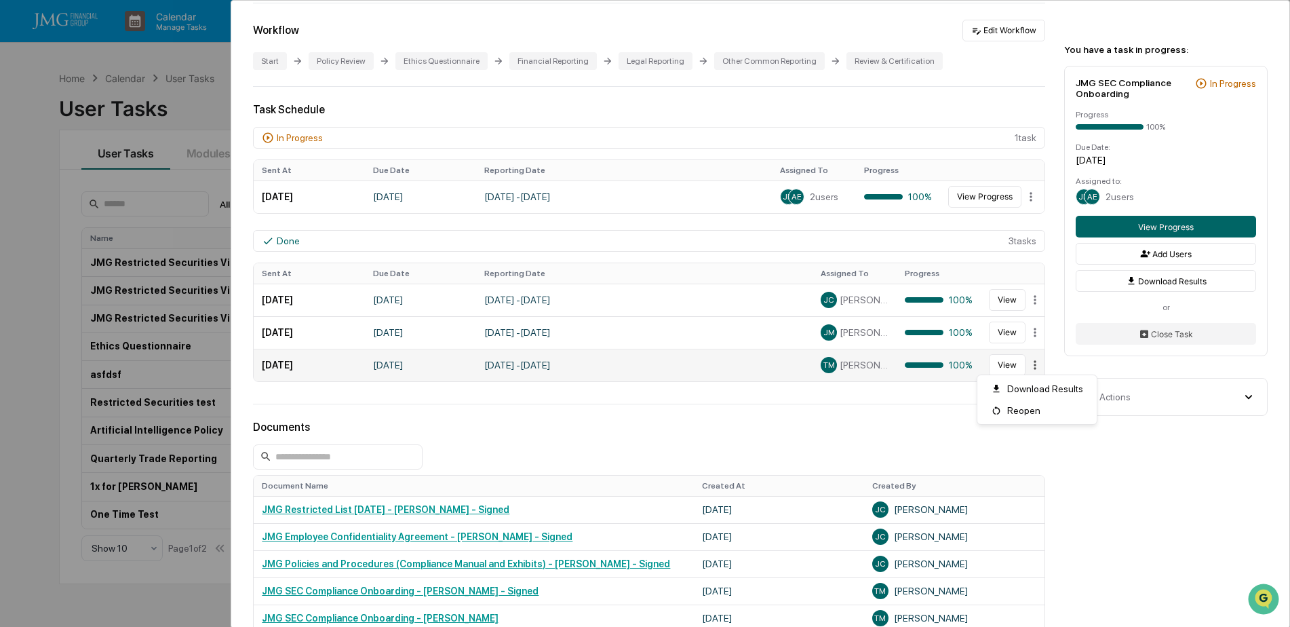
click at [1032, 364] on html "Calendar Manage Tasks Reviews Approval Management Company People, Data, Setting…" at bounding box center [645, 313] width 1290 height 627
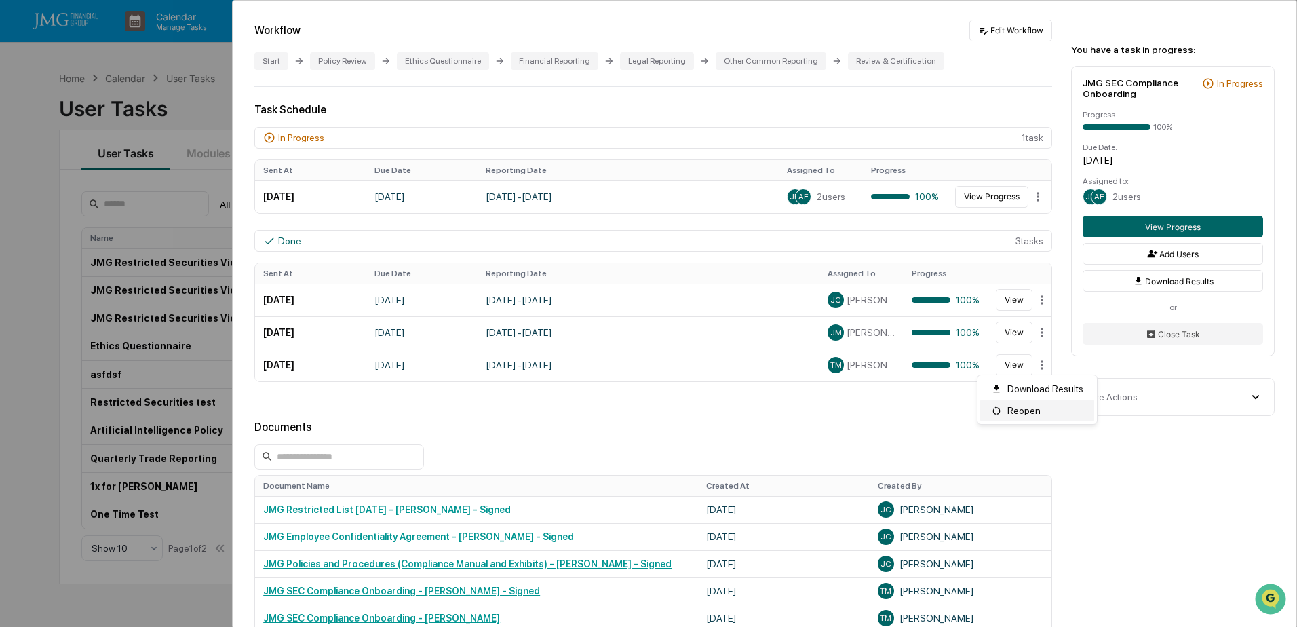
click at [1031, 411] on div "Reopen" at bounding box center [1037, 411] width 114 height 22
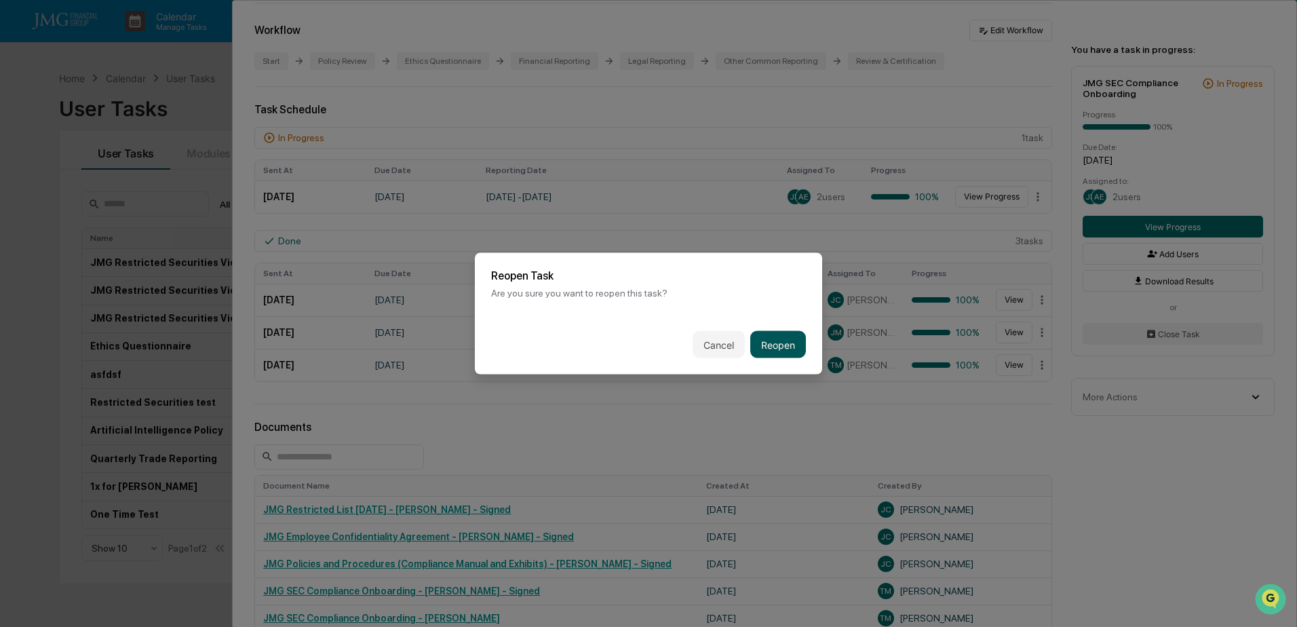
click at [778, 349] on button "Reopen" at bounding box center [778, 344] width 56 height 27
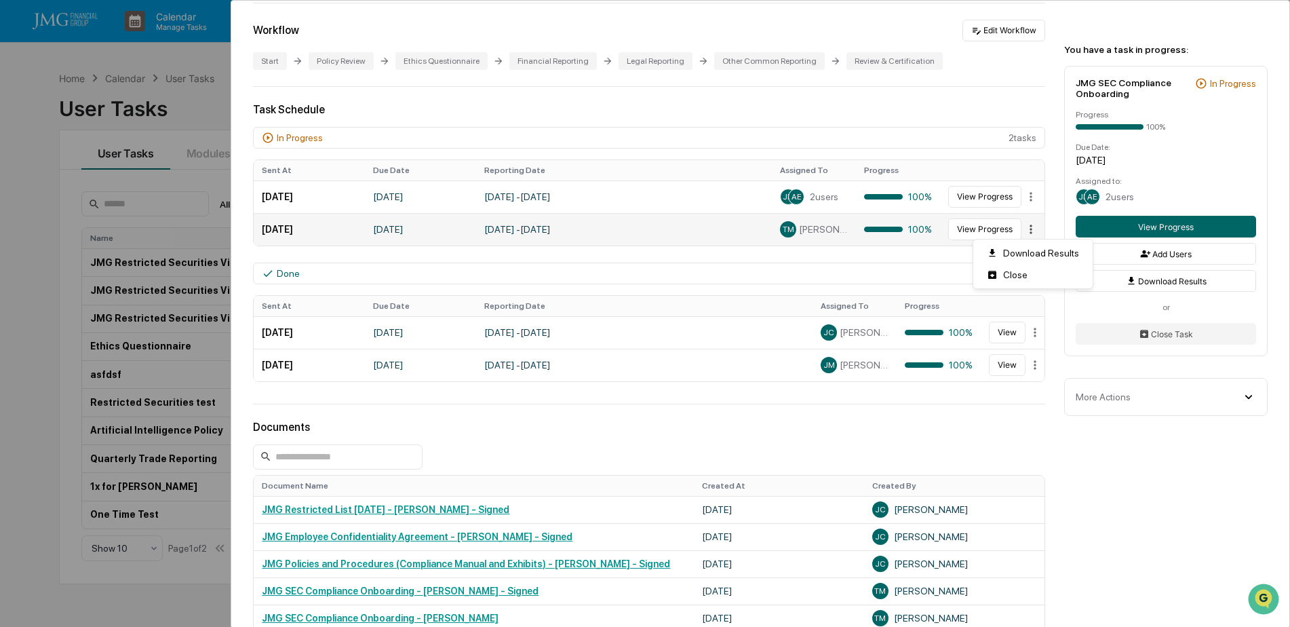
click at [1026, 229] on html "Calendar Manage Tasks Reviews Approval Management Company People, Data, Setting…" at bounding box center [645, 313] width 1290 height 627
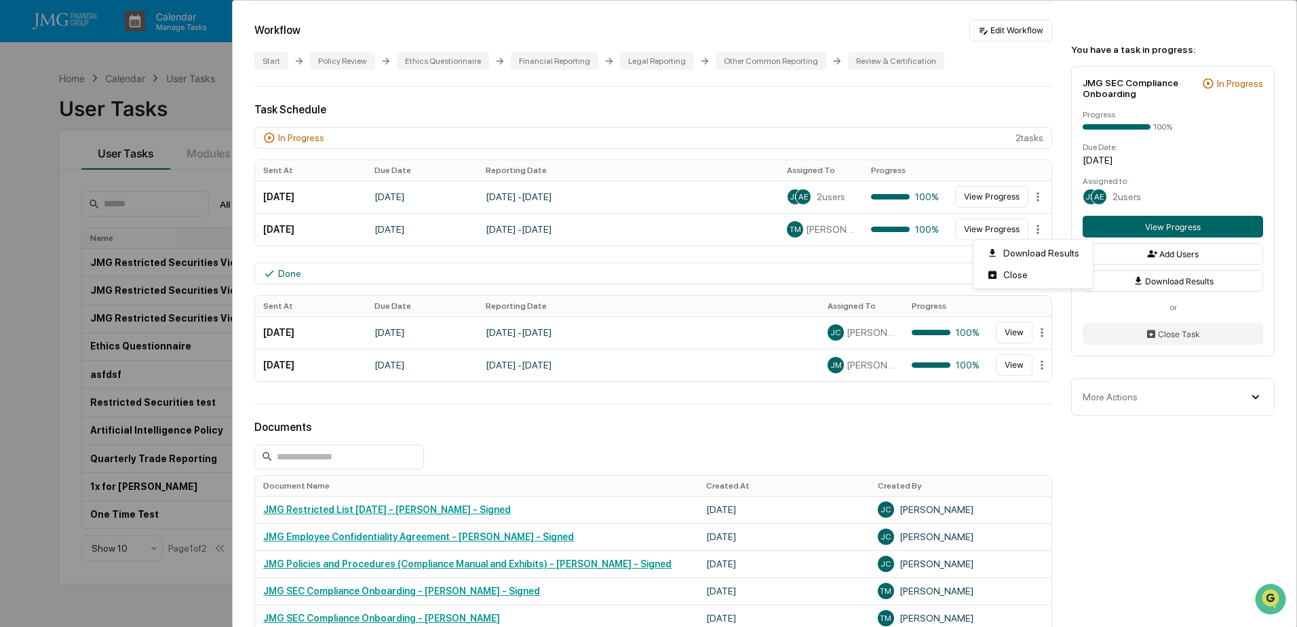
click at [570, 244] on html "Calendar Manage Tasks Reviews Approval Management Company People, Data, Setting…" at bounding box center [648, 313] width 1297 height 627
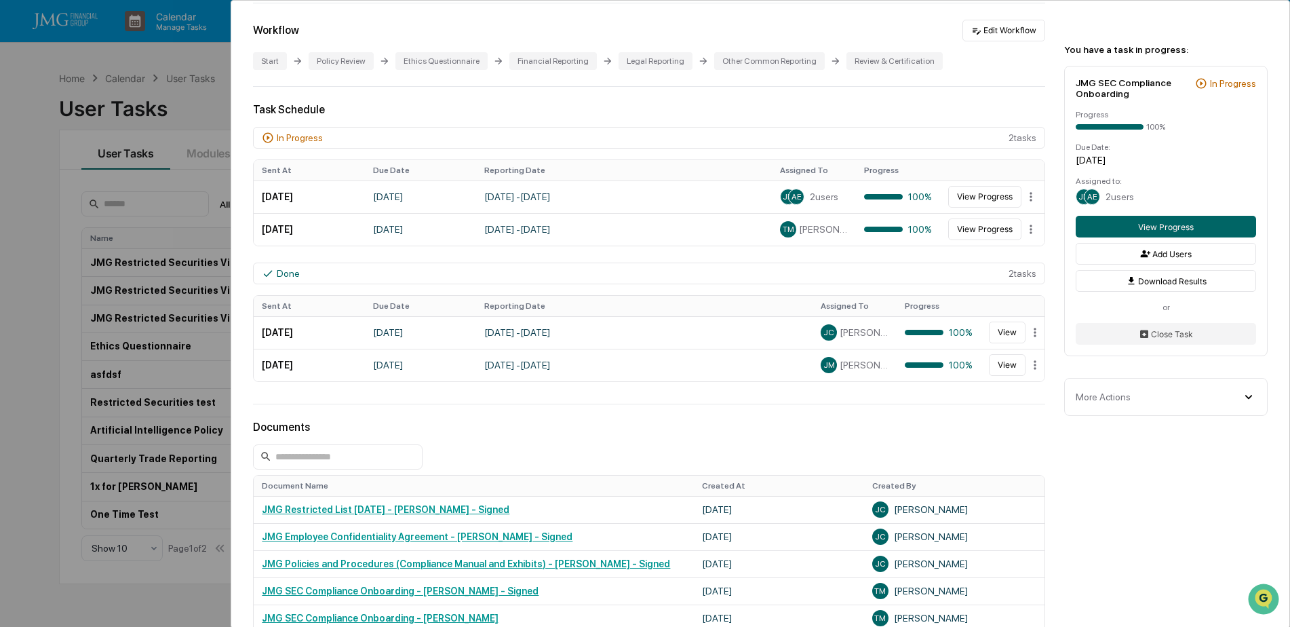
click at [166, 97] on div "User Tasks JMG SEC Compliance Onboarding JMG SEC Compliance Onboarding Active N…" at bounding box center [645, 313] width 1290 height 627
click at [184, 113] on div "User Tasks JMG SEC Compliance Onboarding JMG SEC Compliance Onboarding Active N…" at bounding box center [645, 313] width 1290 height 627
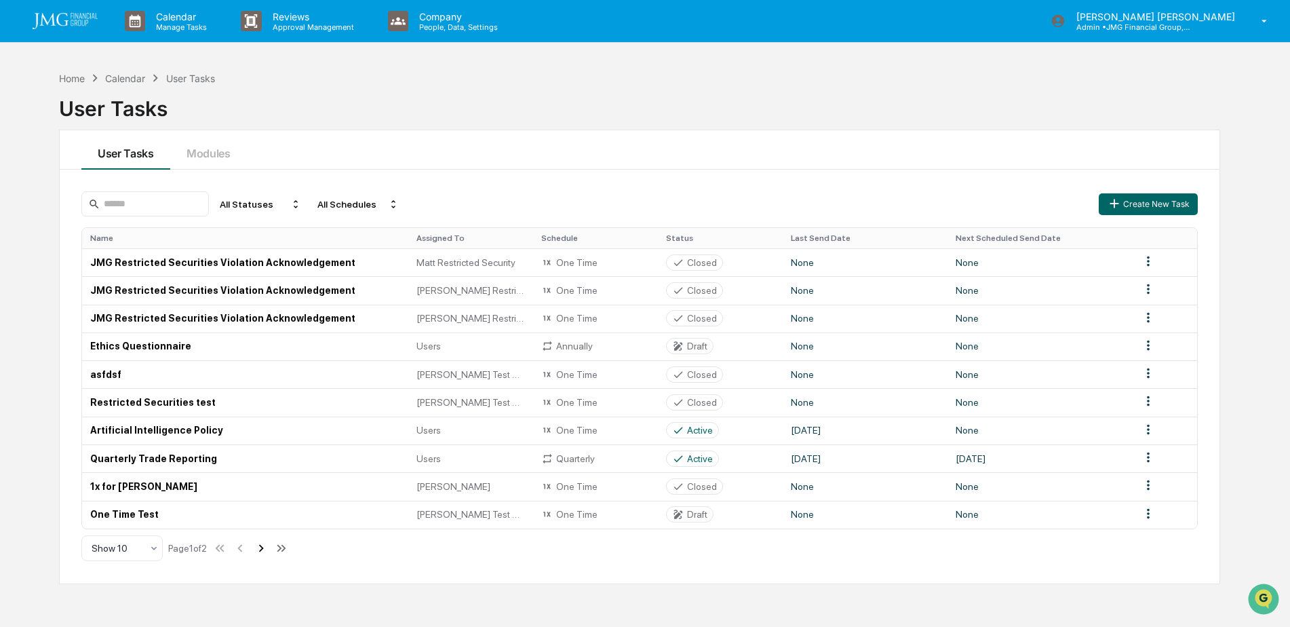
click at [264, 549] on icon at bounding box center [261, 548] width 15 height 15
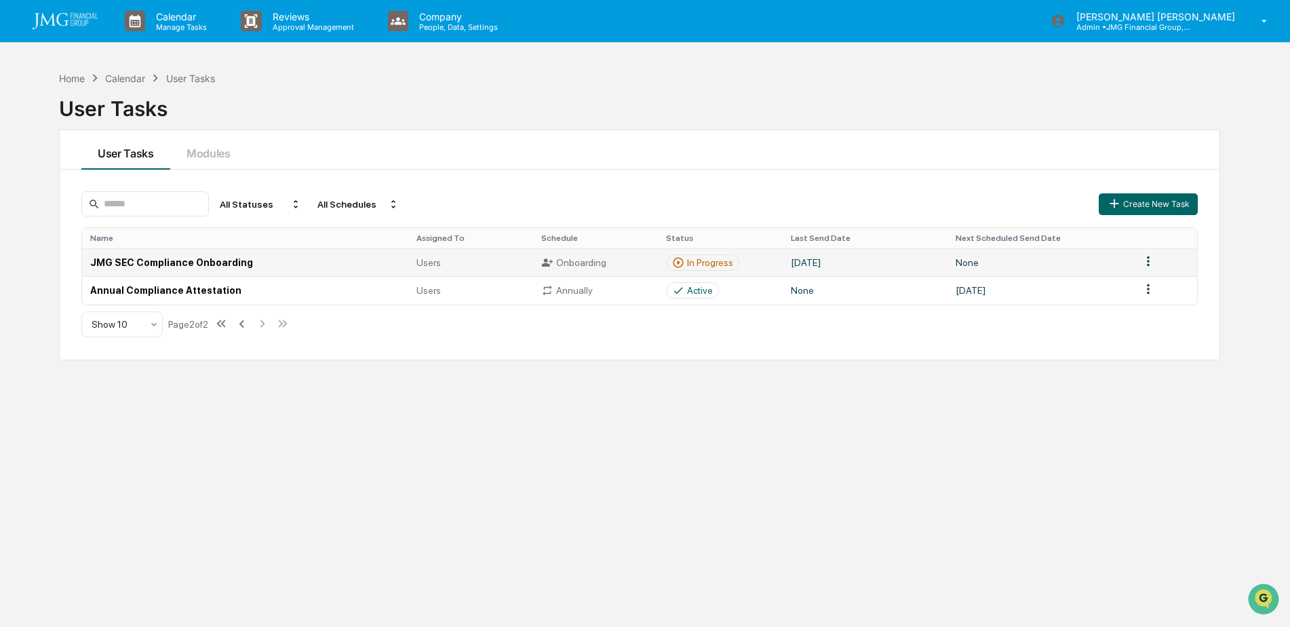
click at [239, 263] on td "JMG SEC Compliance Onboarding" at bounding box center [245, 262] width 326 height 28
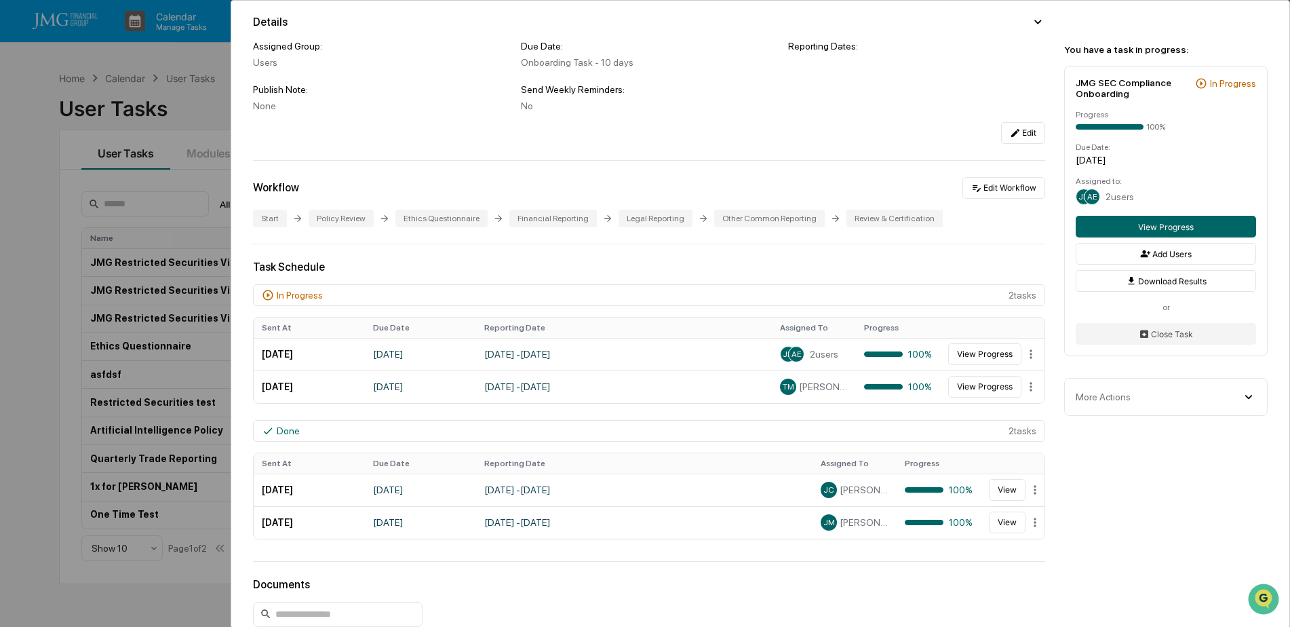
scroll to position [136, 0]
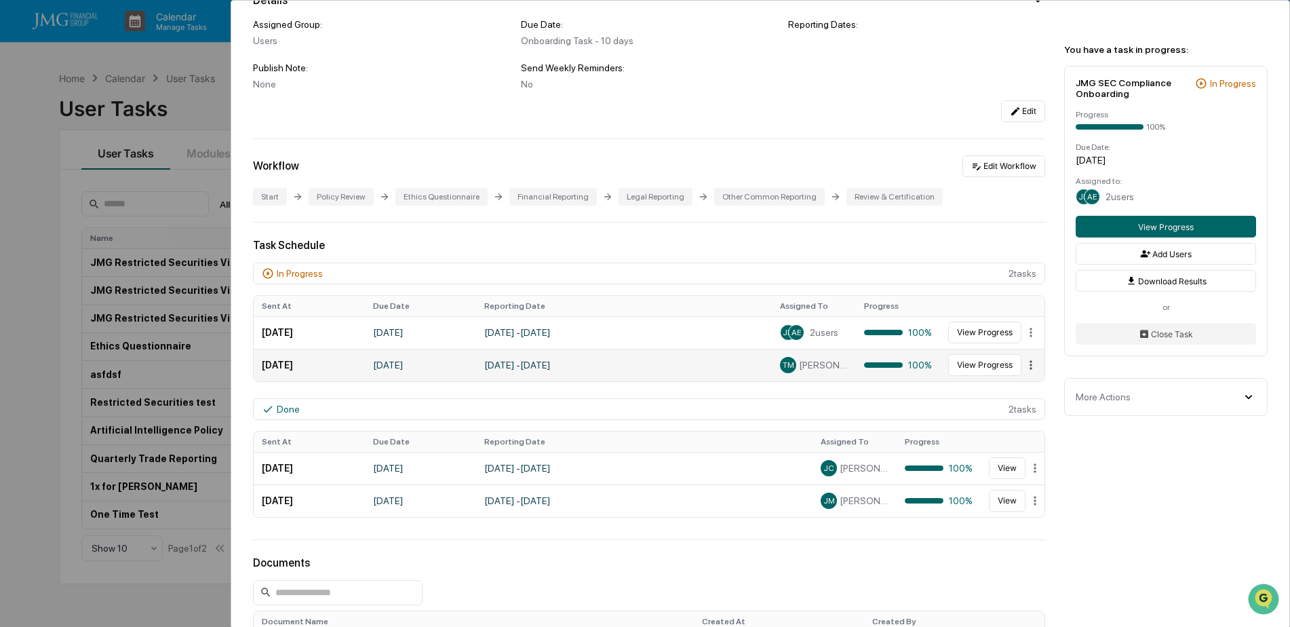
click at [1024, 361] on html "Calendar Manage Tasks Reviews Approval Management Company People, Data, Setting…" at bounding box center [645, 313] width 1290 height 627
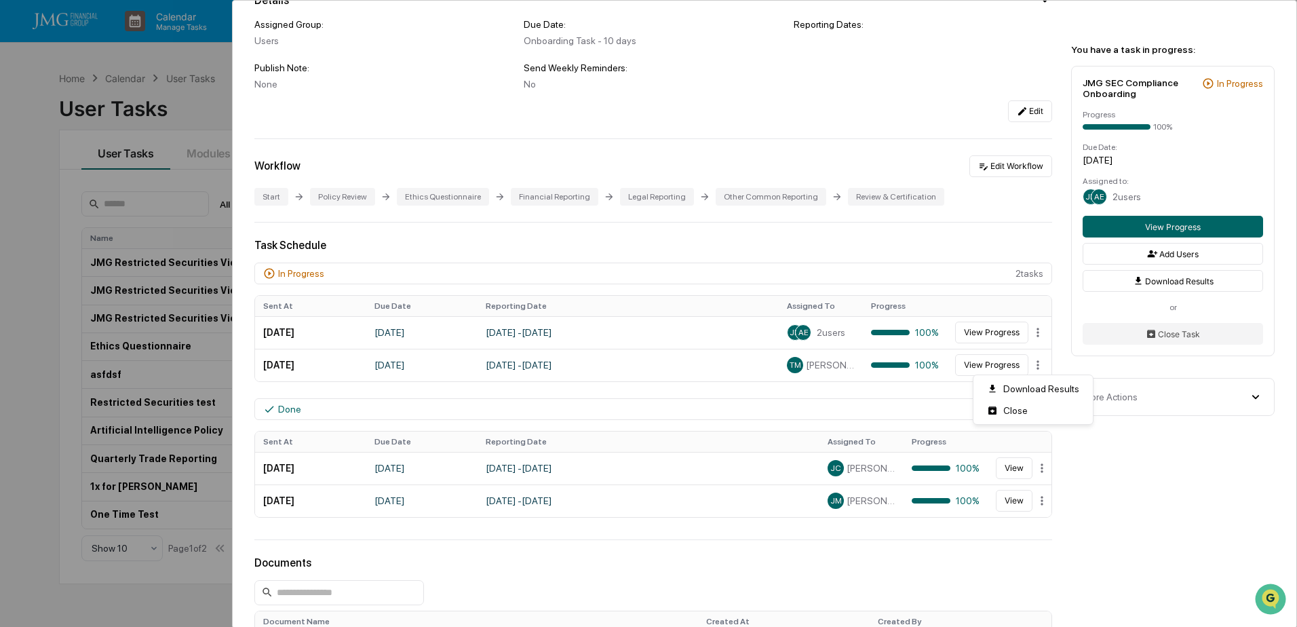
click at [663, 371] on html "Calendar Manage Tasks Reviews Approval Management Company People, Data, Setting…" at bounding box center [648, 313] width 1297 height 627
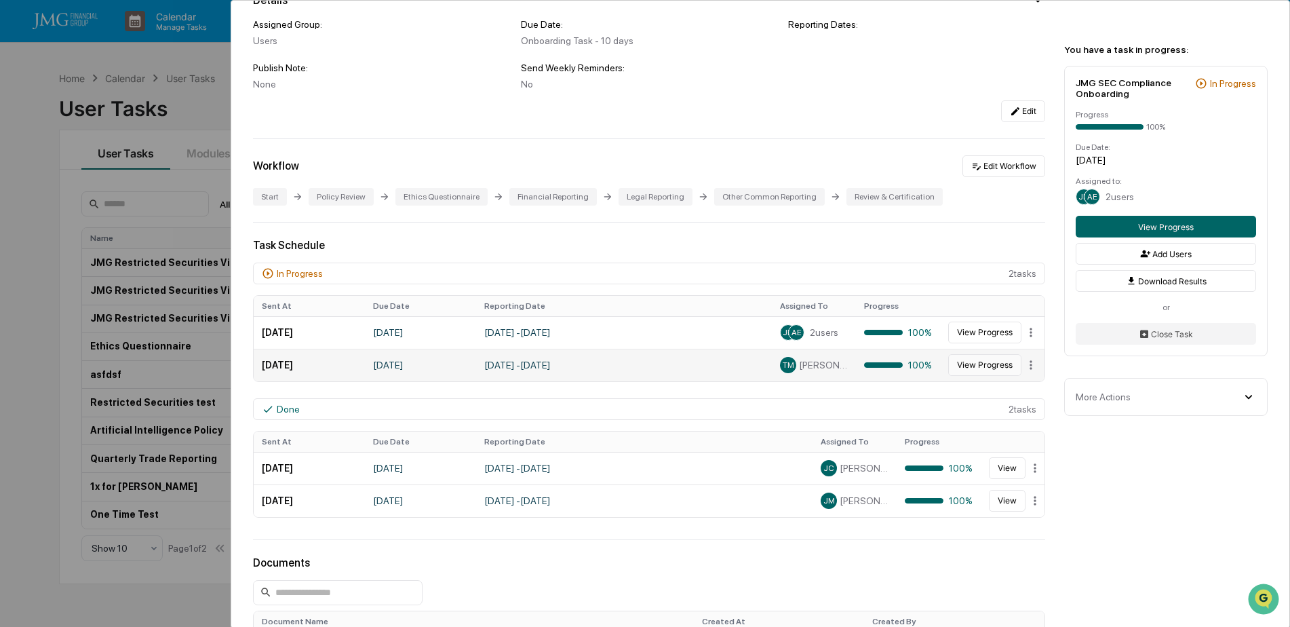
click at [992, 363] on button "View Progress" at bounding box center [984, 365] width 73 height 22
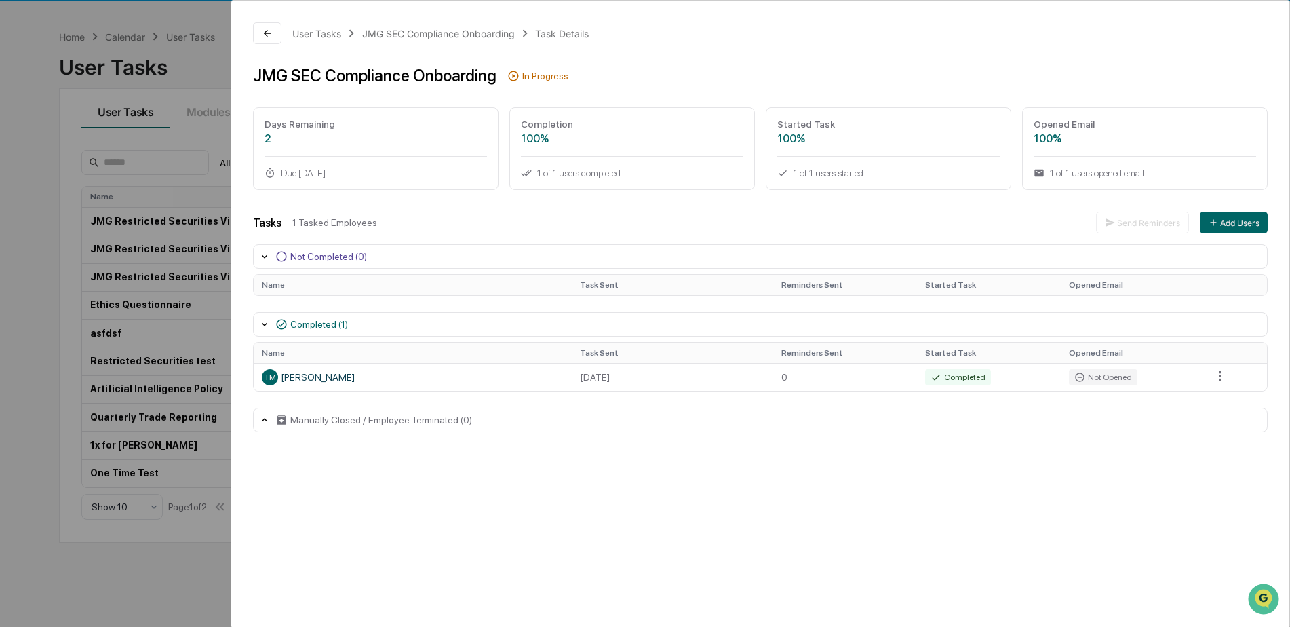
scroll to position [64, 0]
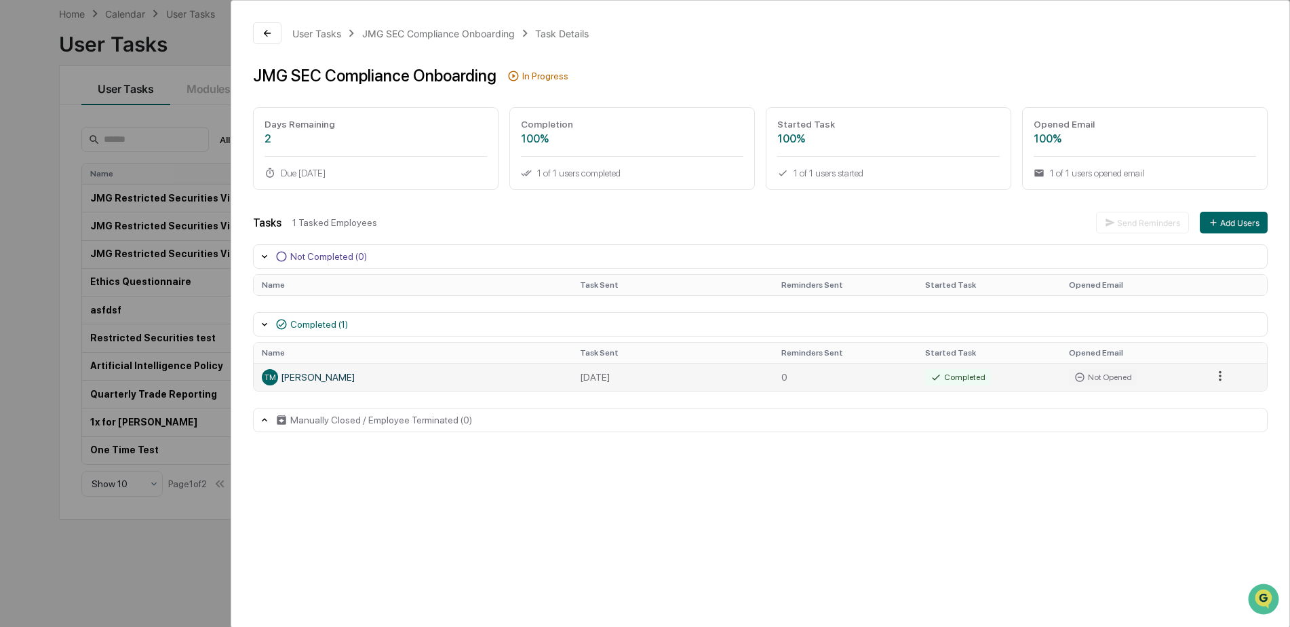
click at [1222, 373] on html "Calendar Manage Tasks Reviews Approval Management Company People, Data, Setting…" at bounding box center [645, 249] width 1290 height 627
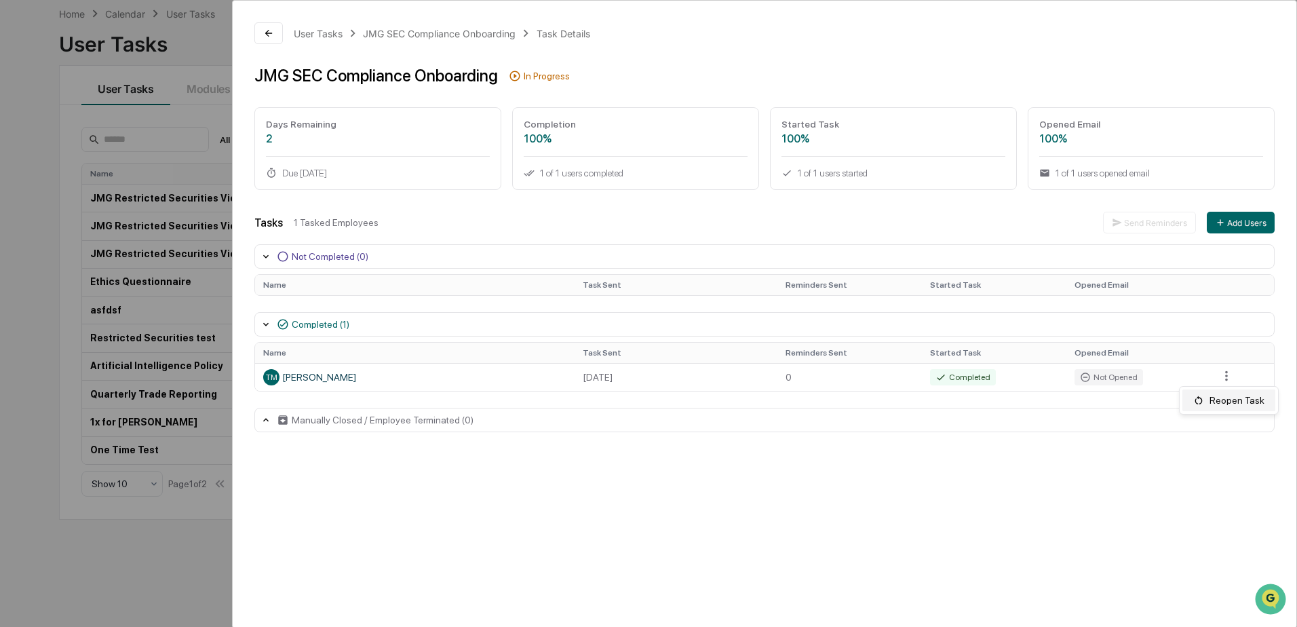
click at [1228, 395] on div "Reopen Task" at bounding box center [1228, 400] width 93 height 22
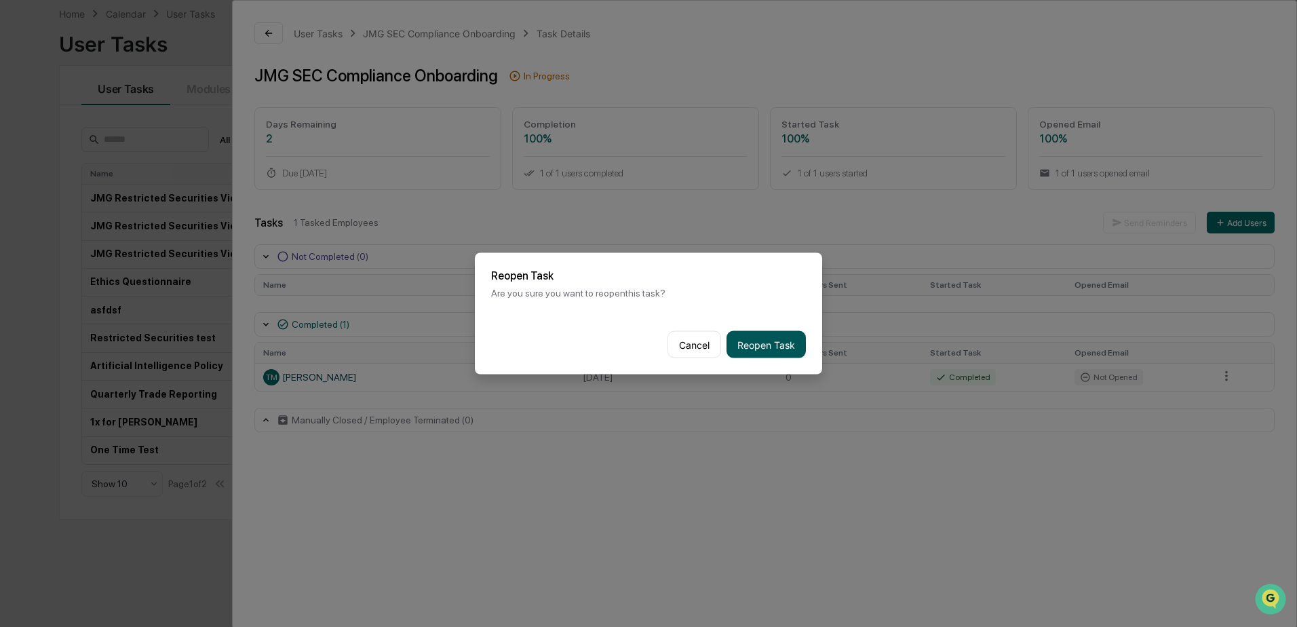
click at [772, 350] on button "Reopen Task" at bounding box center [765, 344] width 79 height 27
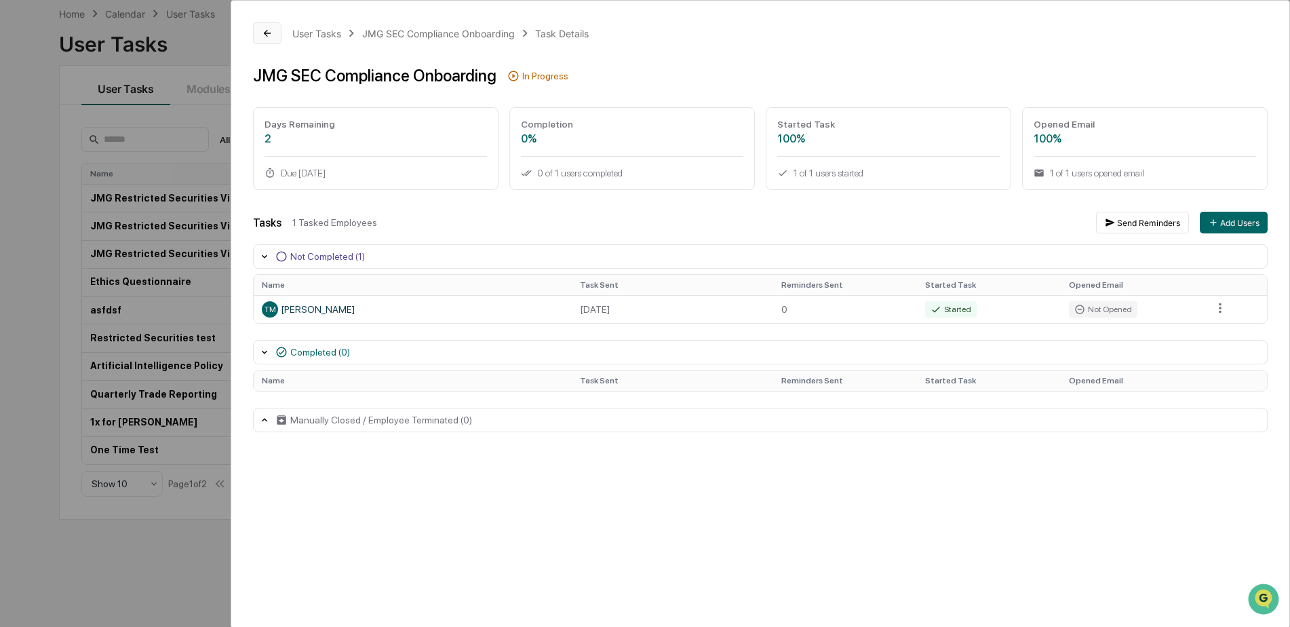
click at [265, 33] on icon at bounding box center [267, 33] width 11 height 11
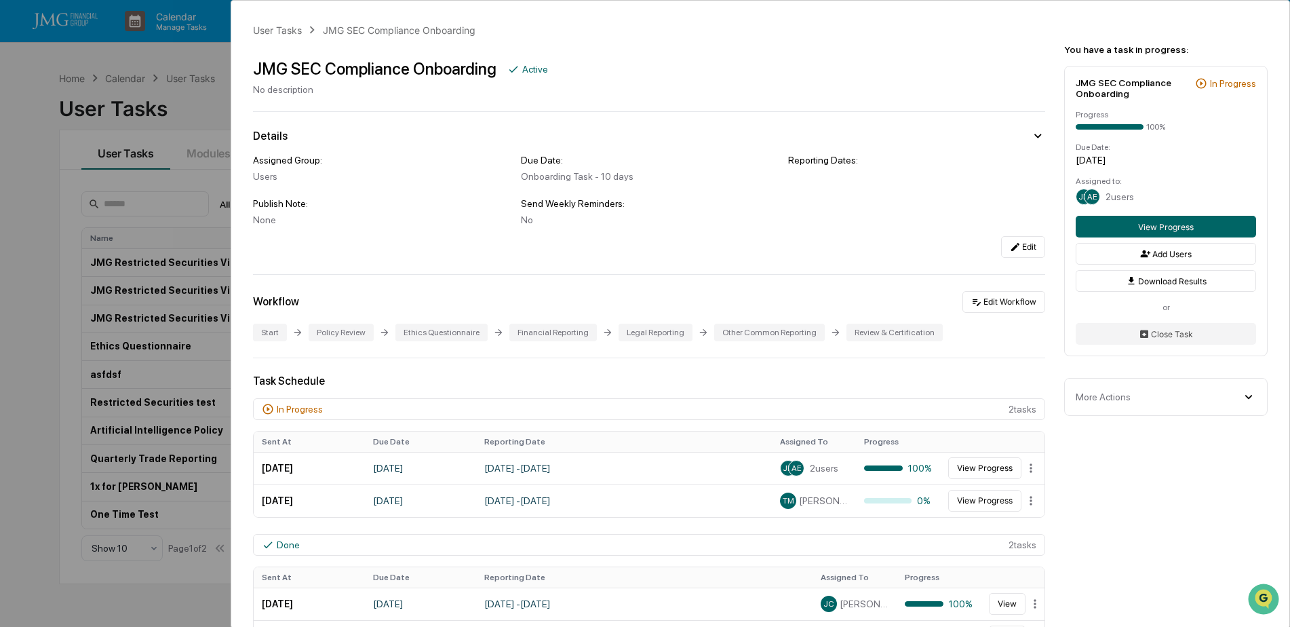
click at [210, 53] on div "User Tasks JMG SEC Compliance Onboarding JMG SEC Compliance Onboarding Active N…" at bounding box center [645, 313] width 1290 height 627
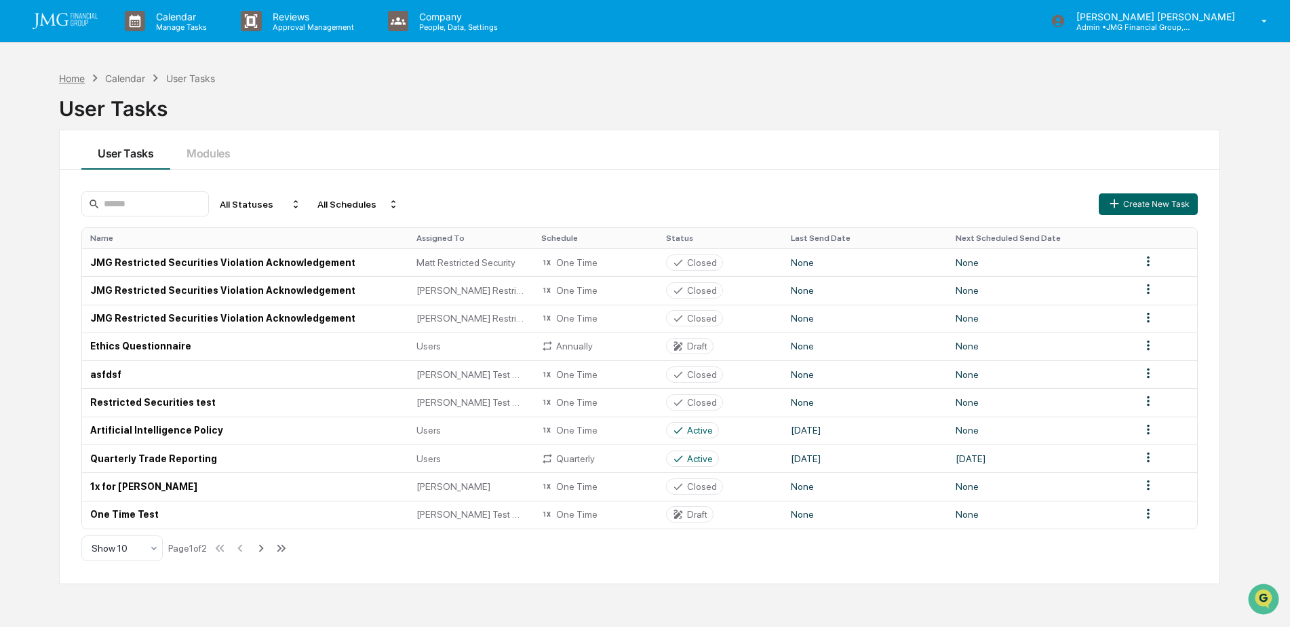
click at [80, 75] on div "Home" at bounding box center [72, 79] width 26 height 12
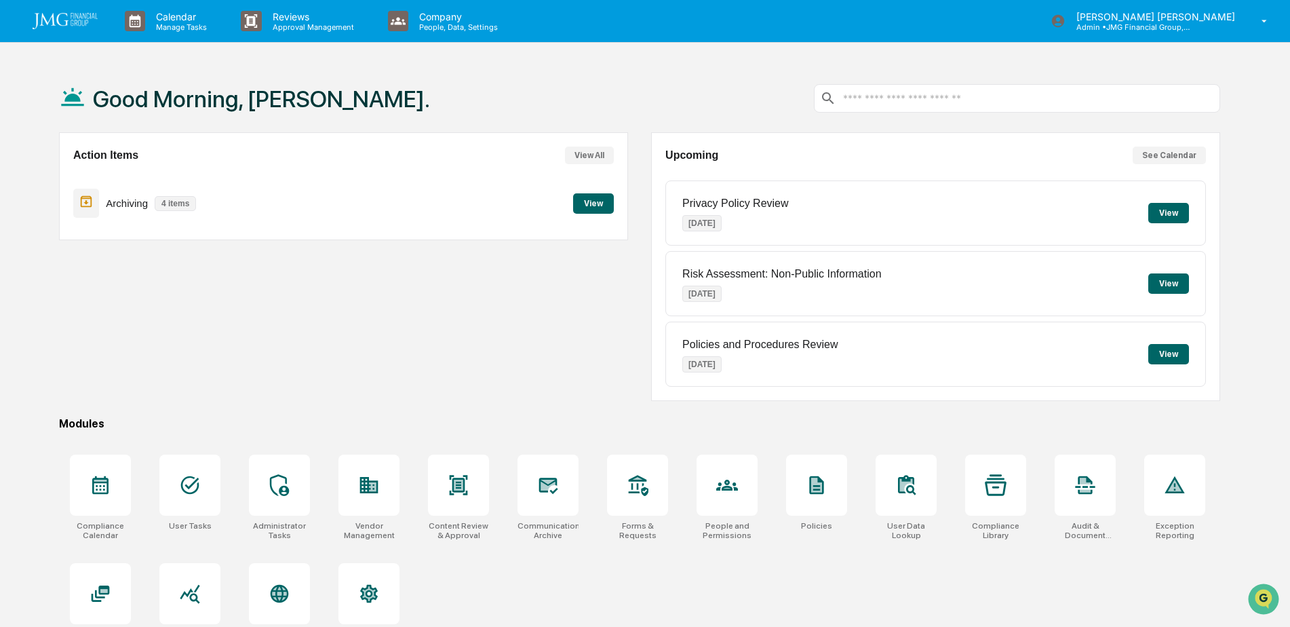
scroll to position [64, 0]
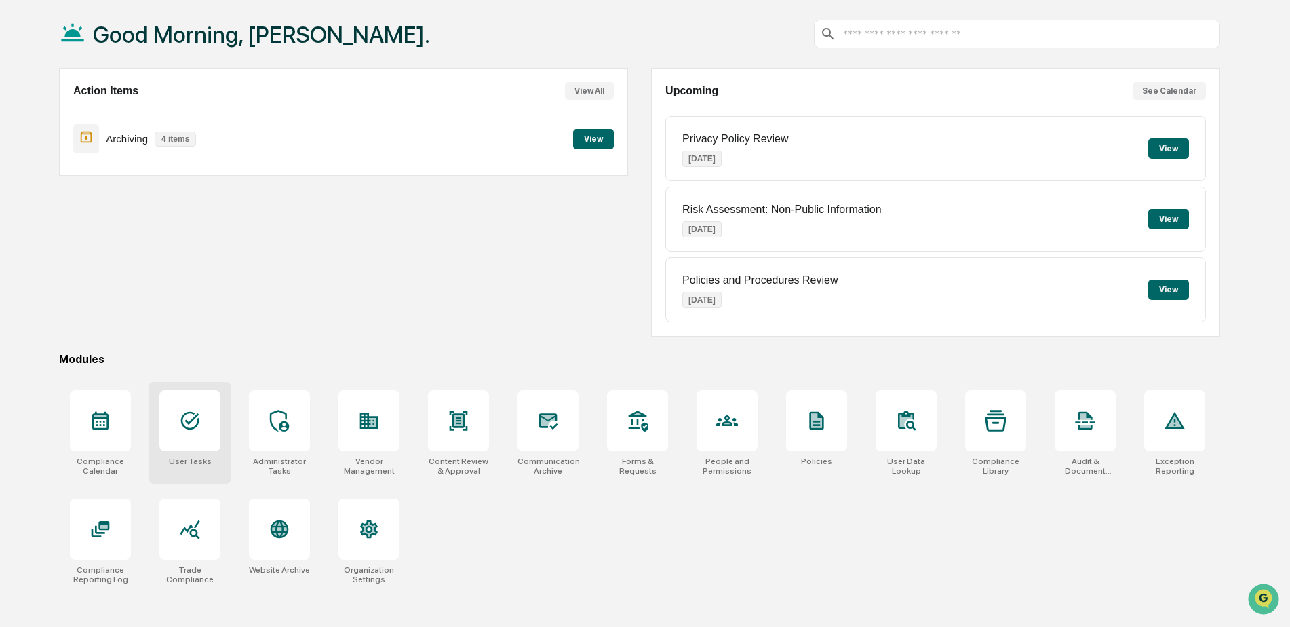
click at [195, 413] on icon at bounding box center [190, 421] width 18 height 18
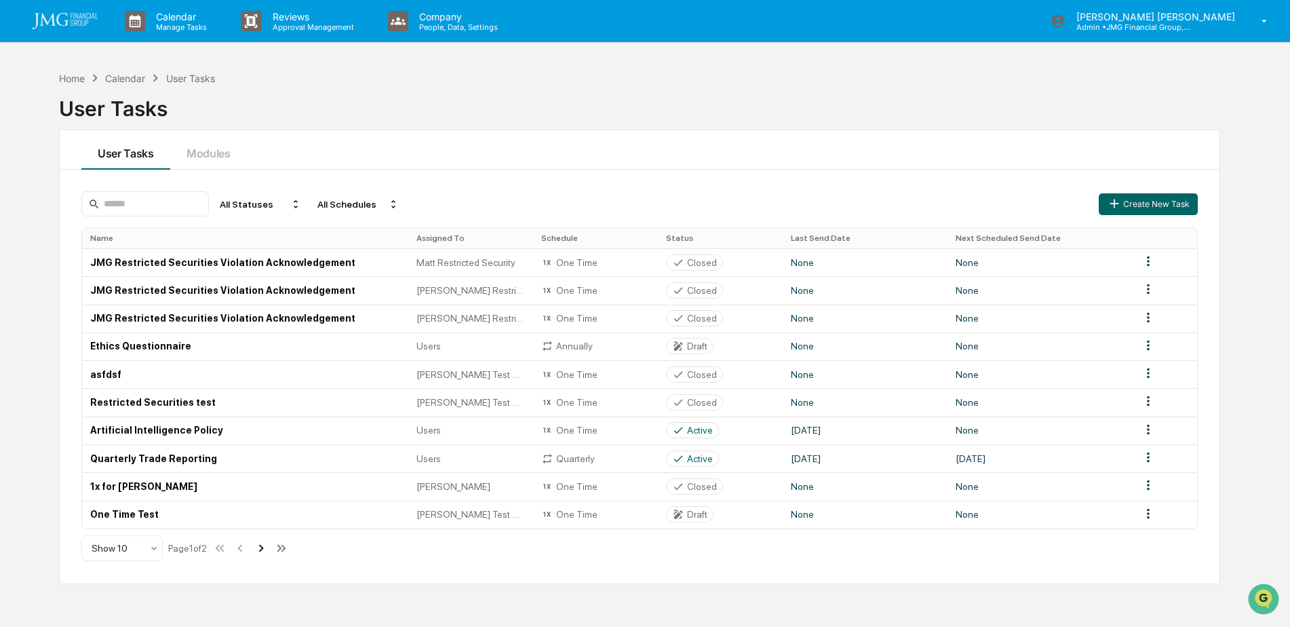
click at [262, 549] on icon at bounding box center [261, 548] width 15 height 15
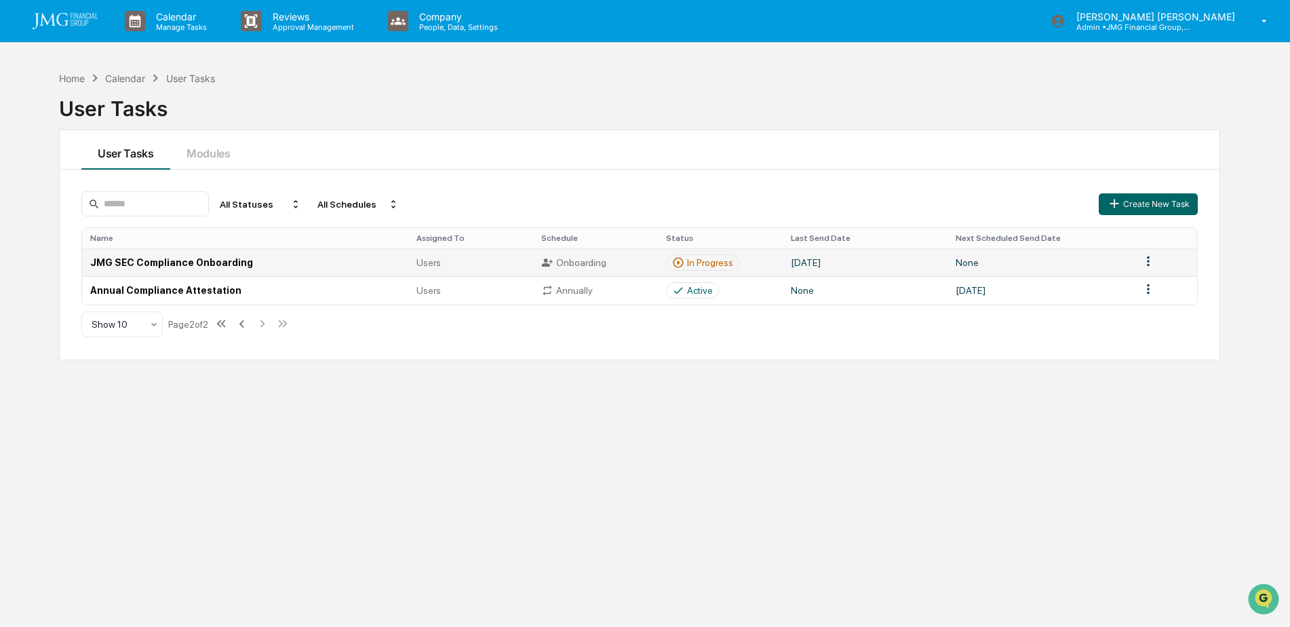
click at [727, 258] on div "In Progress" at bounding box center [710, 262] width 46 height 11
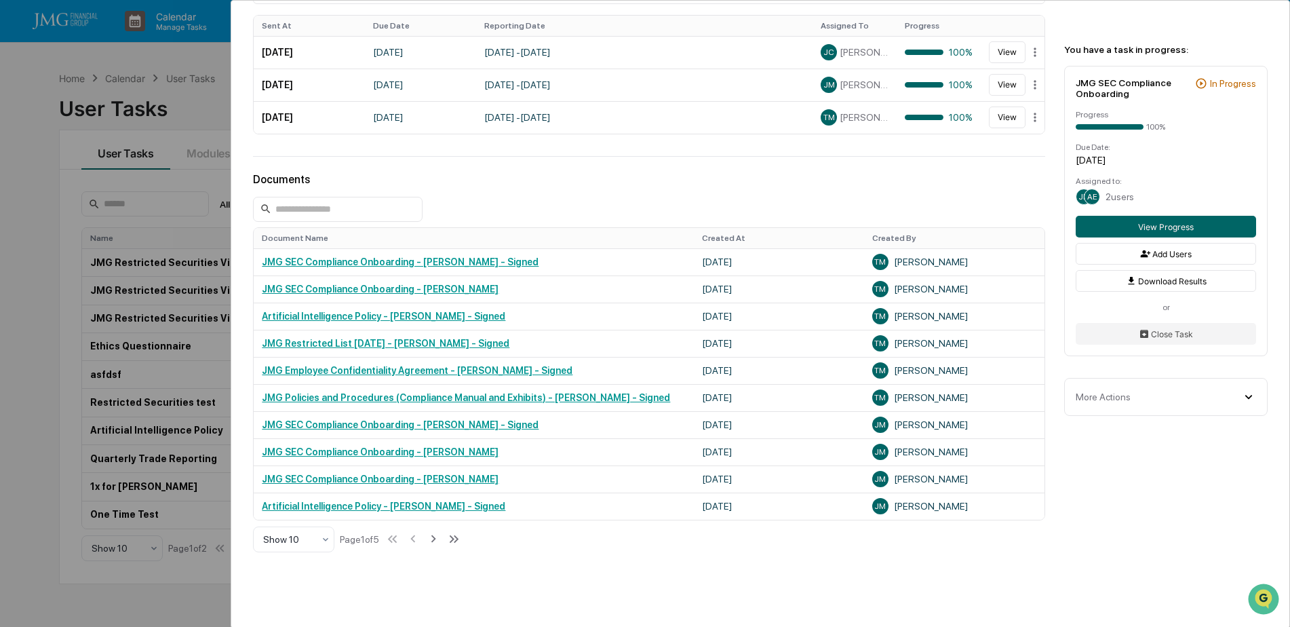
scroll to position [543, 0]
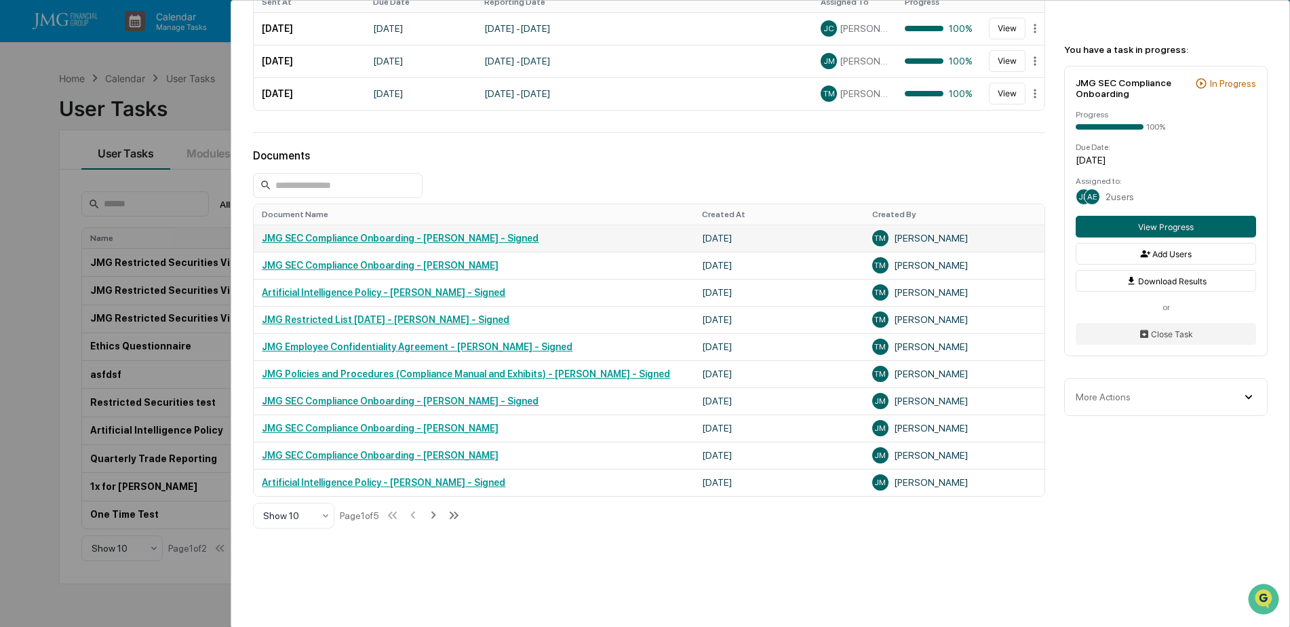
click at [516, 235] on link "JMG SEC Compliance Onboarding - [PERSON_NAME] - Signed" at bounding box center [400, 238] width 277 height 11
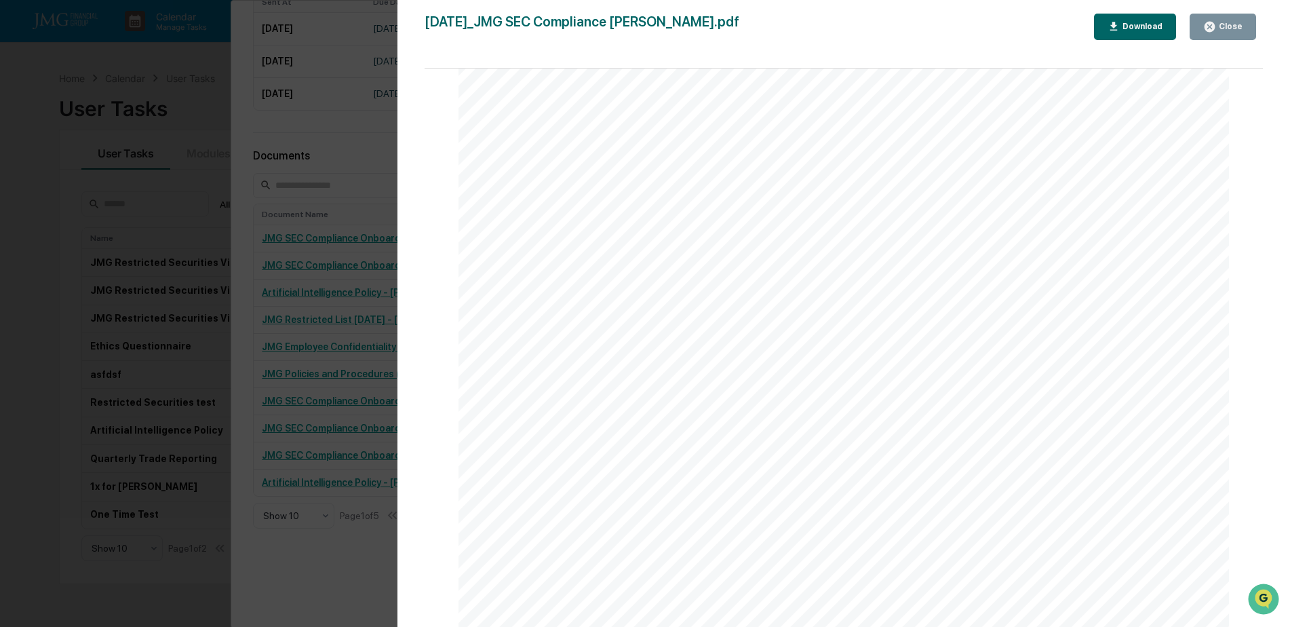
scroll to position [10312, 0]
click at [1216, 31] on icon "button" at bounding box center [1209, 26] width 13 height 13
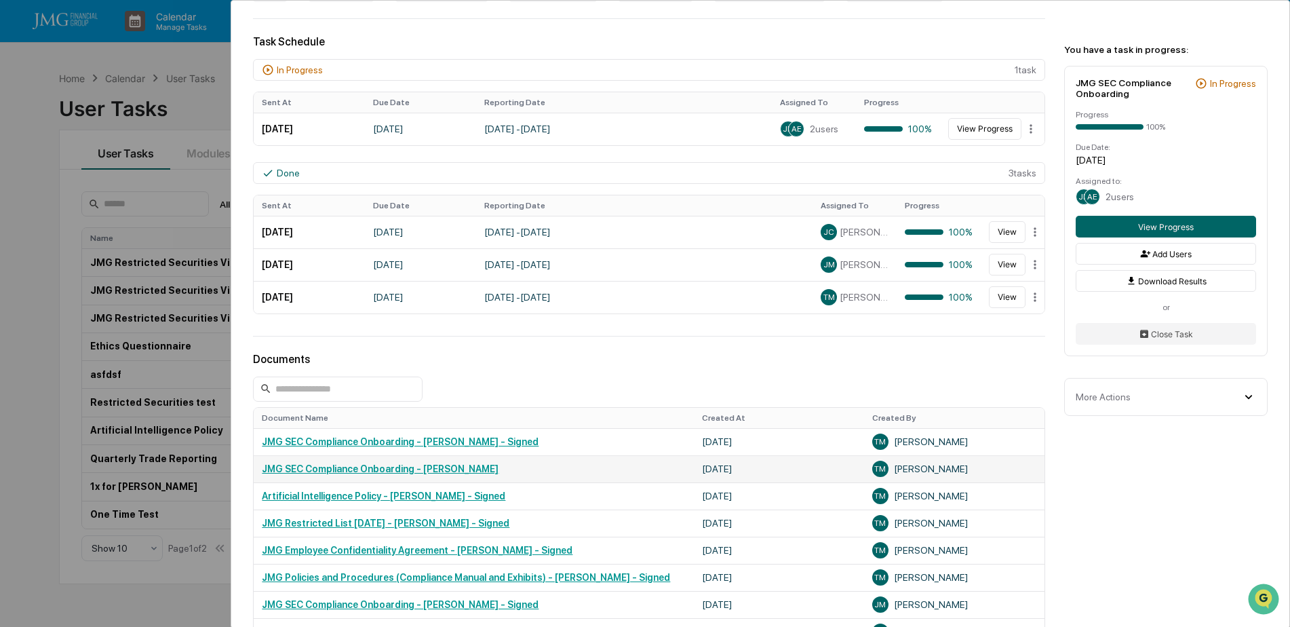
scroll to position [271, 0]
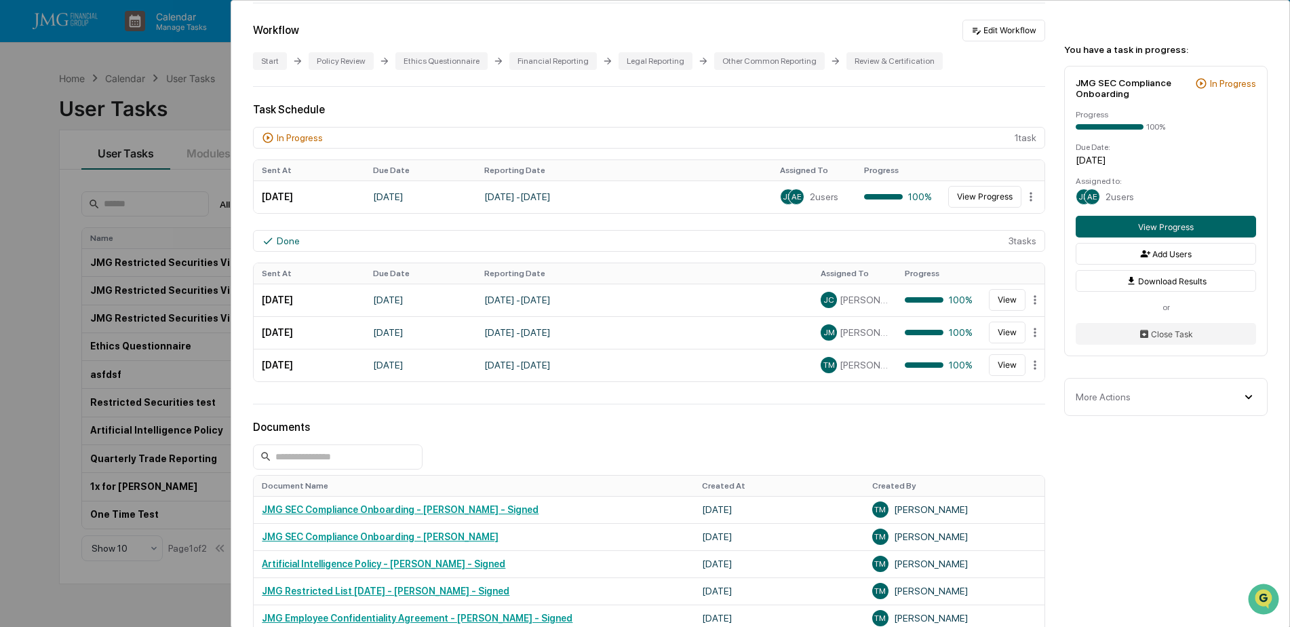
click at [210, 103] on div "User Tasks JMG SEC Compliance Onboarding JMG SEC Compliance Onboarding Active N…" at bounding box center [645, 313] width 1290 height 627
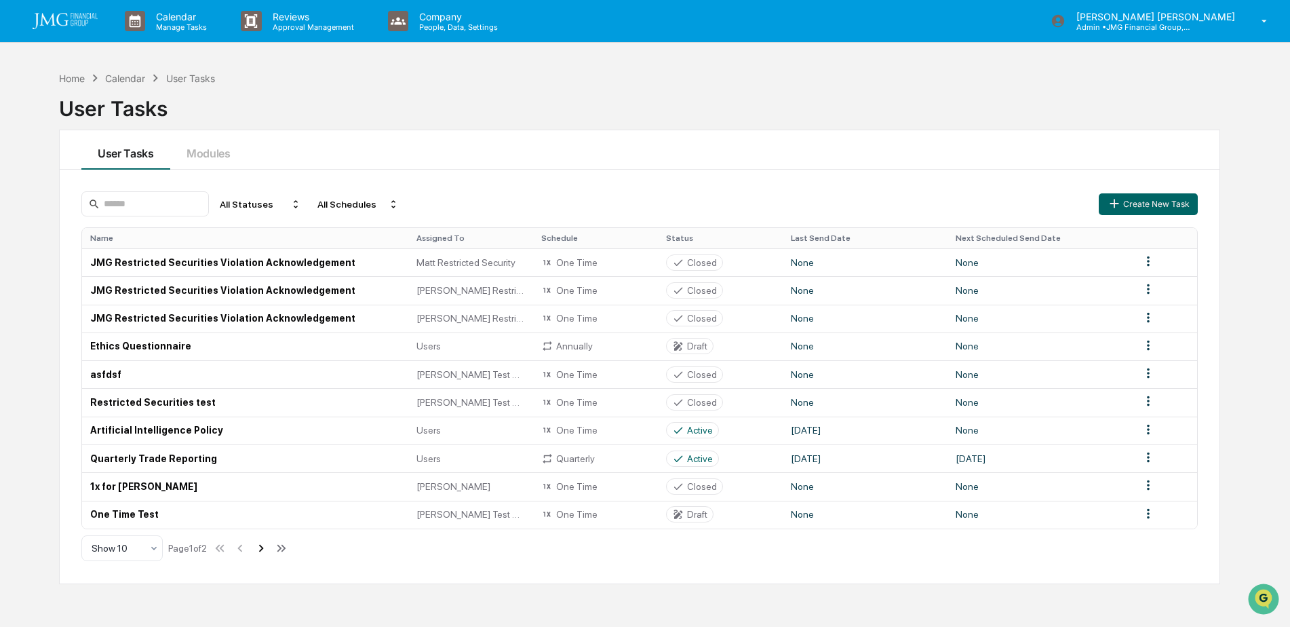
click at [265, 549] on icon at bounding box center [261, 548] width 15 height 15
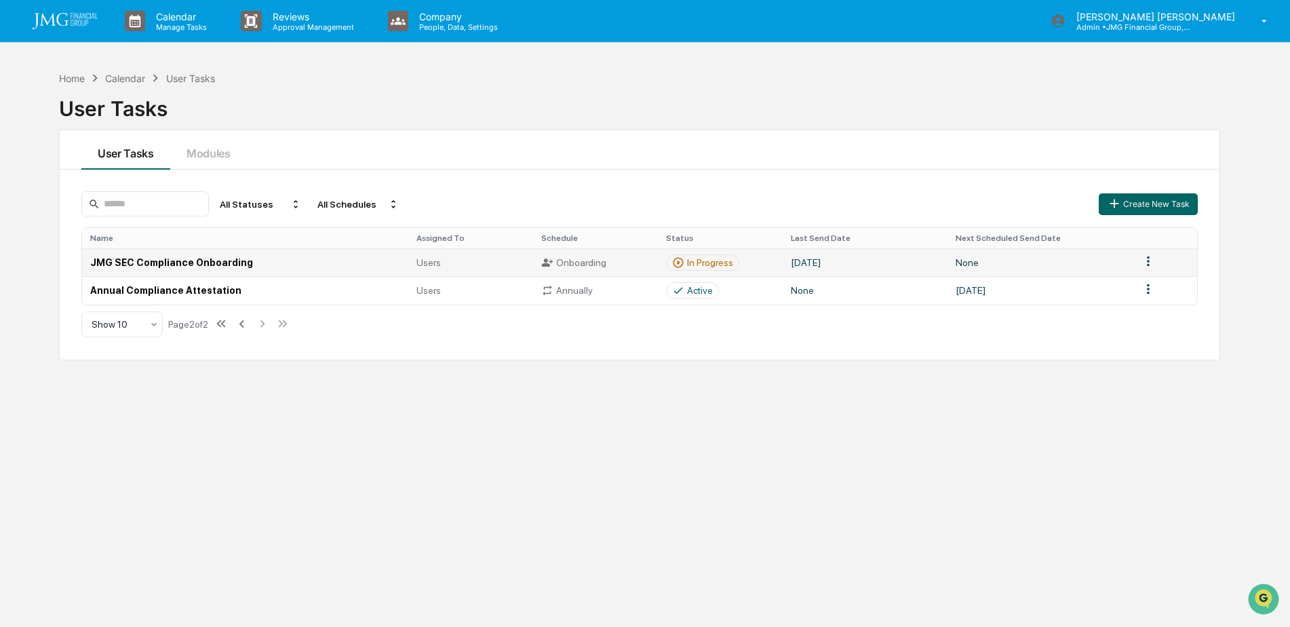
click at [721, 265] on div "In Progress" at bounding box center [710, 262] width 46 height 11
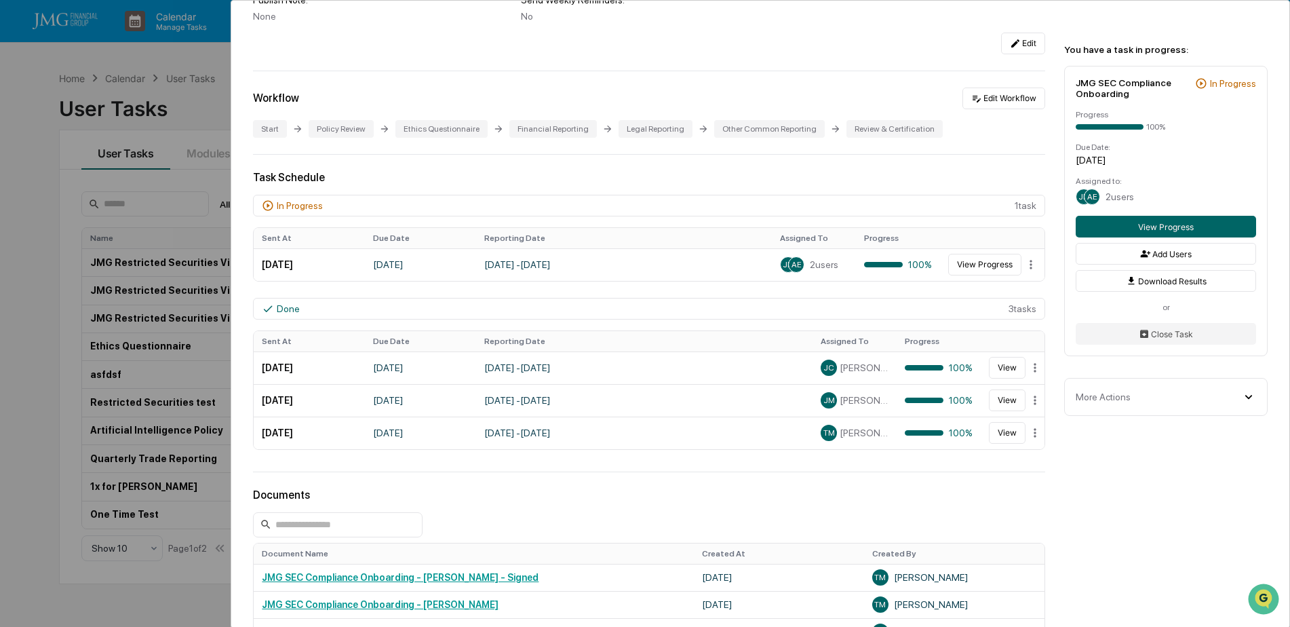
scroll to position [271, 0]
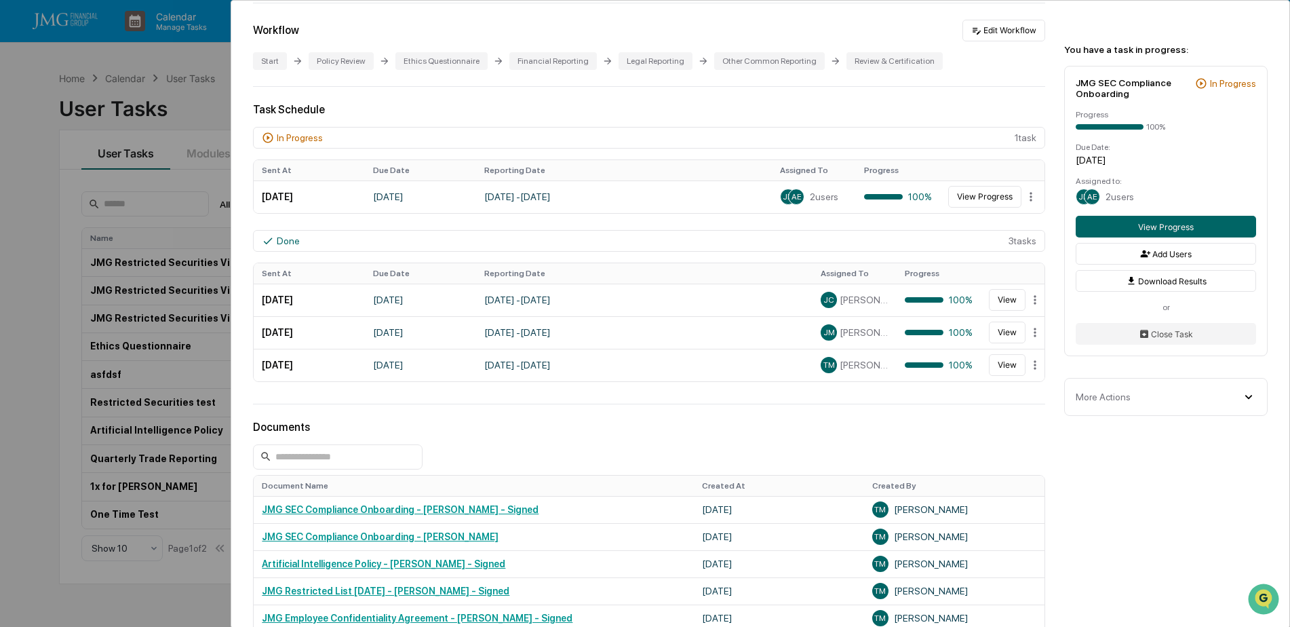
click at [984, 428] on div "Documents" at bounding box center [649, 427] width 792 height 13
click at [687, 370] on td "[DATE] - [DATE]" at bounding box center [644, 365] width 336 height 33
click at [996, 366] on button "View" at bounding box center [1007, 365] width 37 height 22
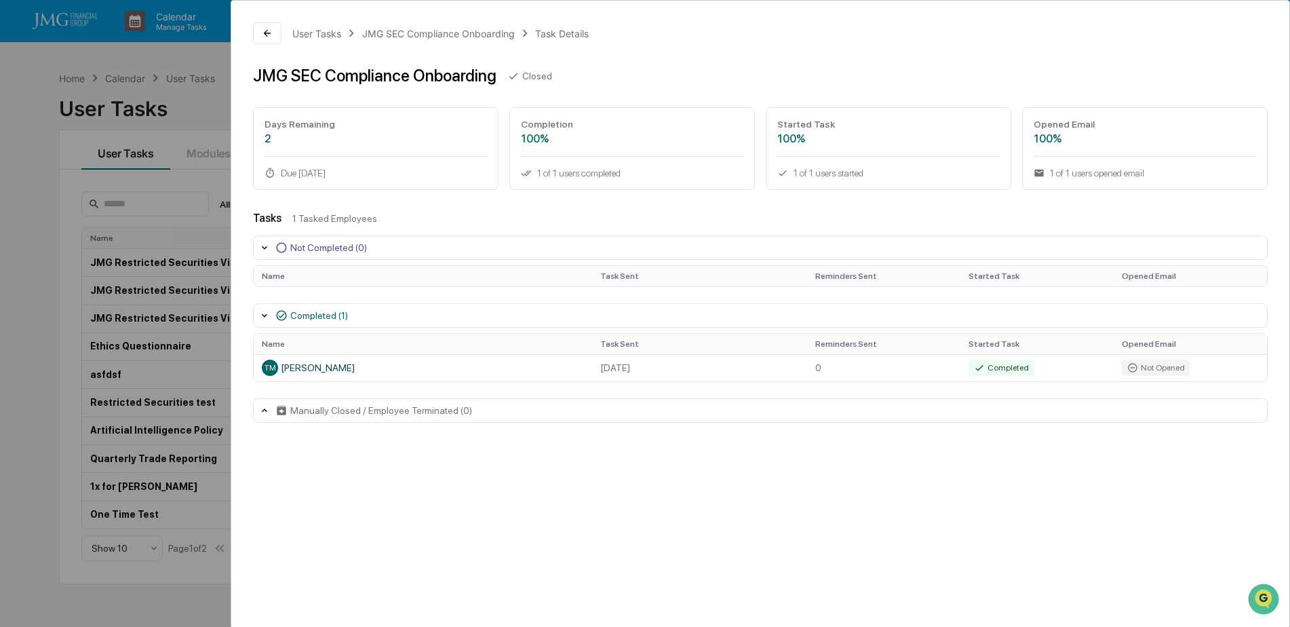
click at [28, 180] on div "User Tasks JMG SEC Compliance Onboarding Task Details JMG SEC Compliance Onboar…" at bounding box center [645, 313] width 1290 height 627
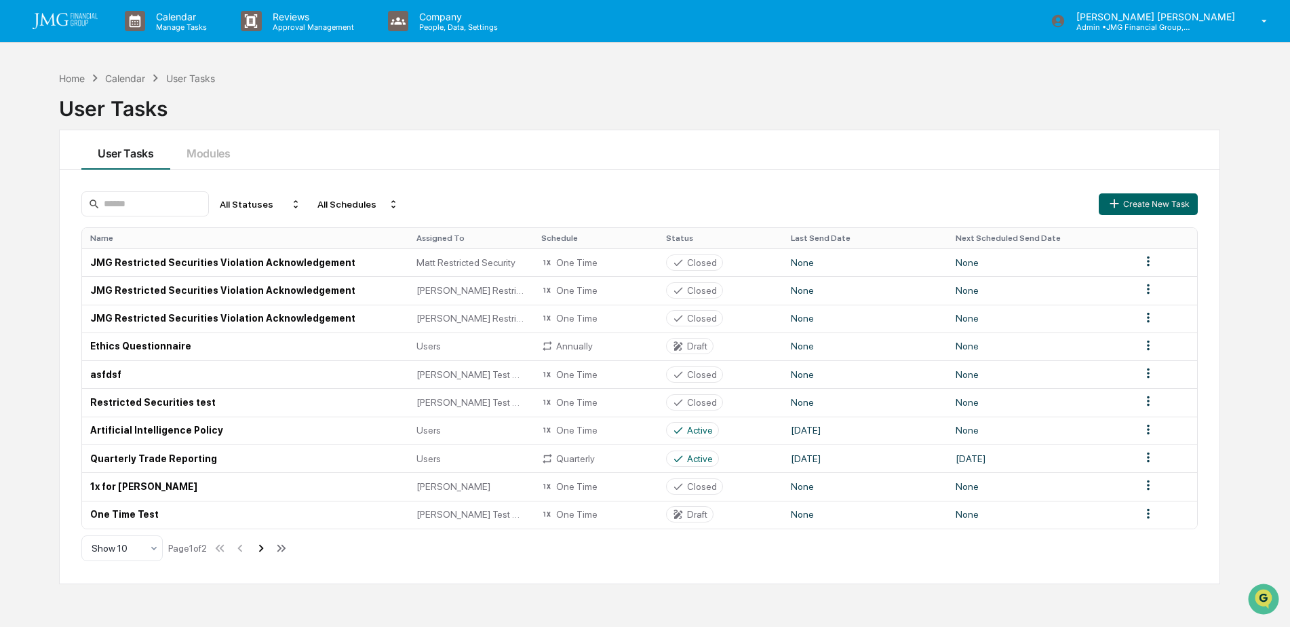
click at [264, 545] on icon at bounding box center [261, 547] width 5 height 7
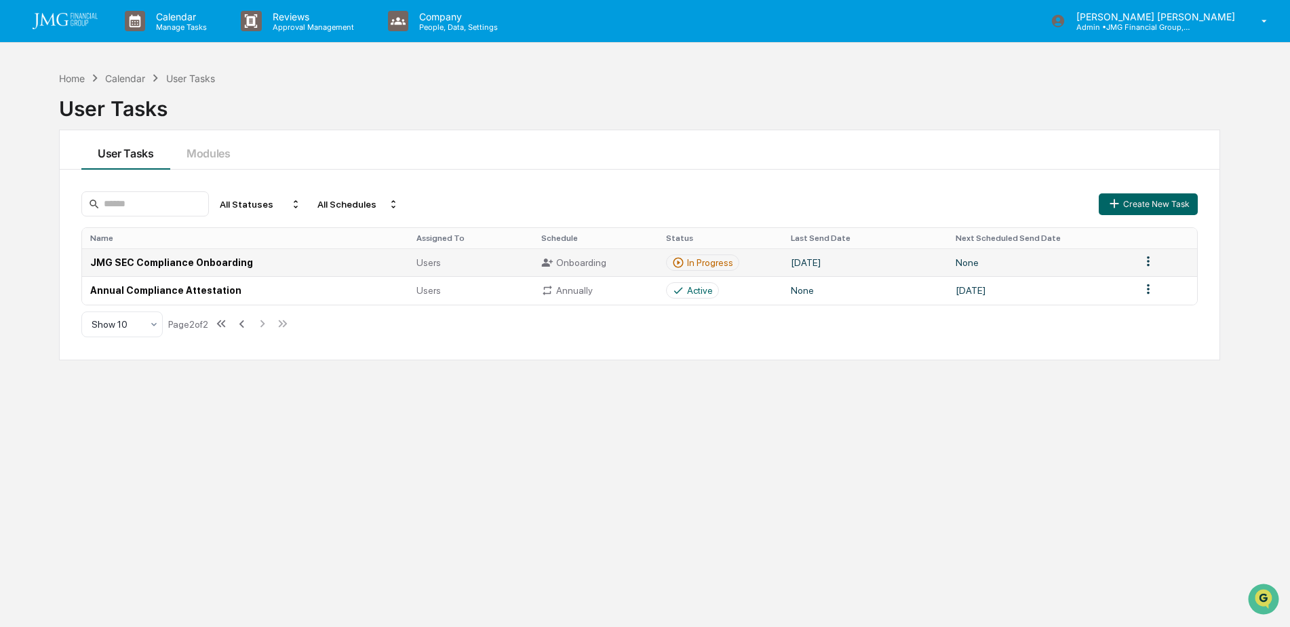
click at [576, 260] on div "Onboarding" at bounding box center [595, 262] width 109 height 12
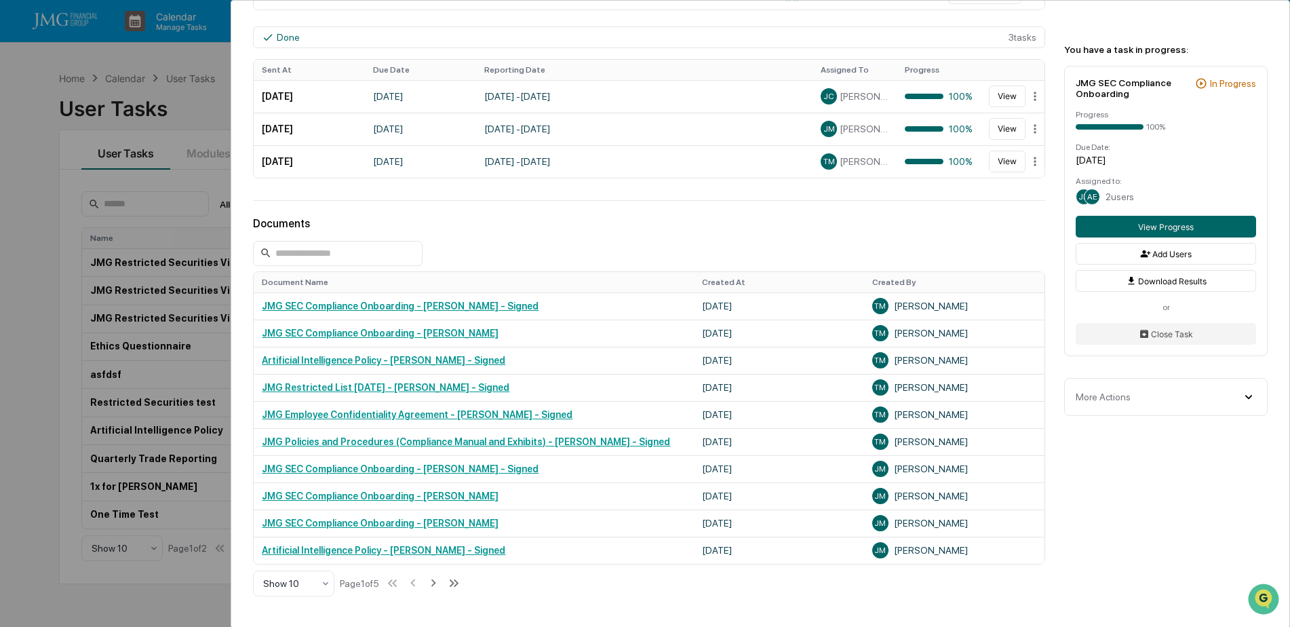
scroll to position [407, 0]
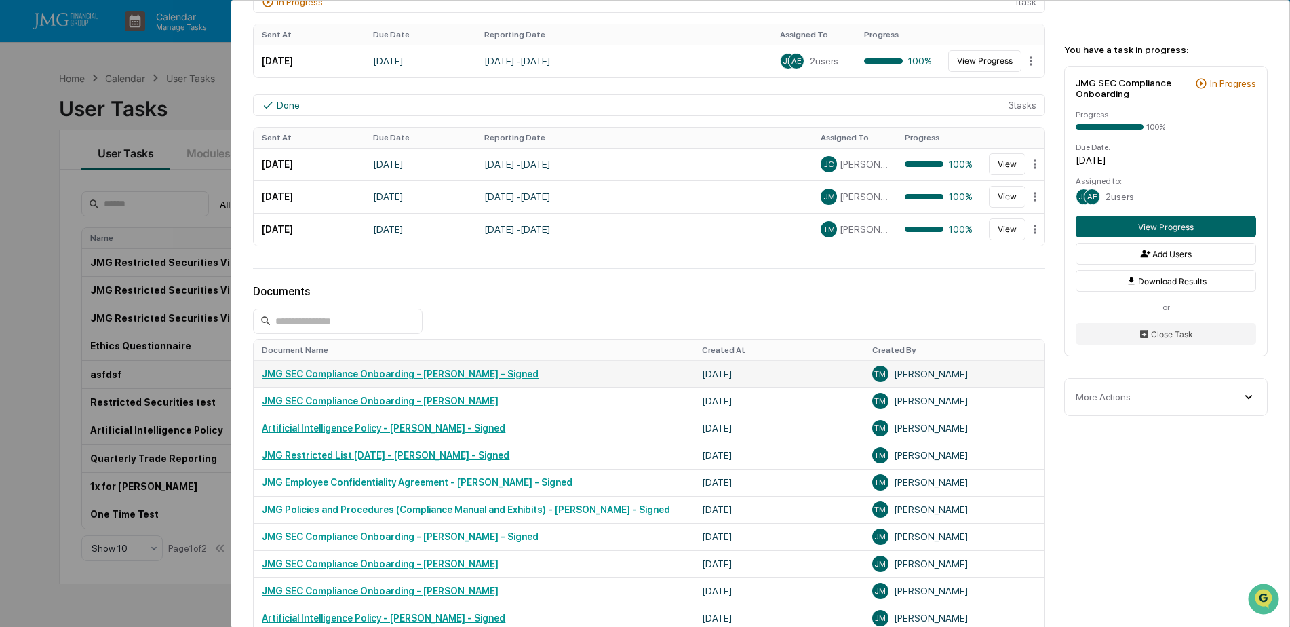
click at [522, 379] on link "JMG SEC Compliance Onboarding - [PERSON_NAME] - Signed" at bounding box center [400, 373] width 277 height 11
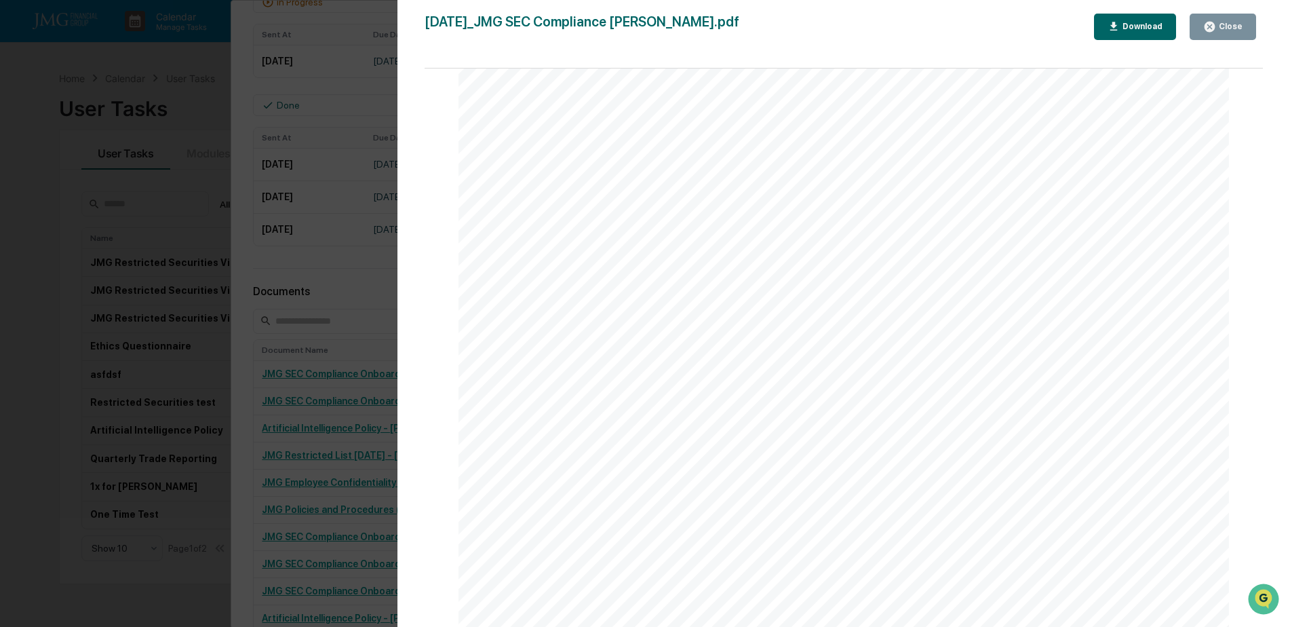
scroll to position [10312, 0]
click at [1239, 23] on div "Close" at bounding box center [1229, 26] width 26 height 9
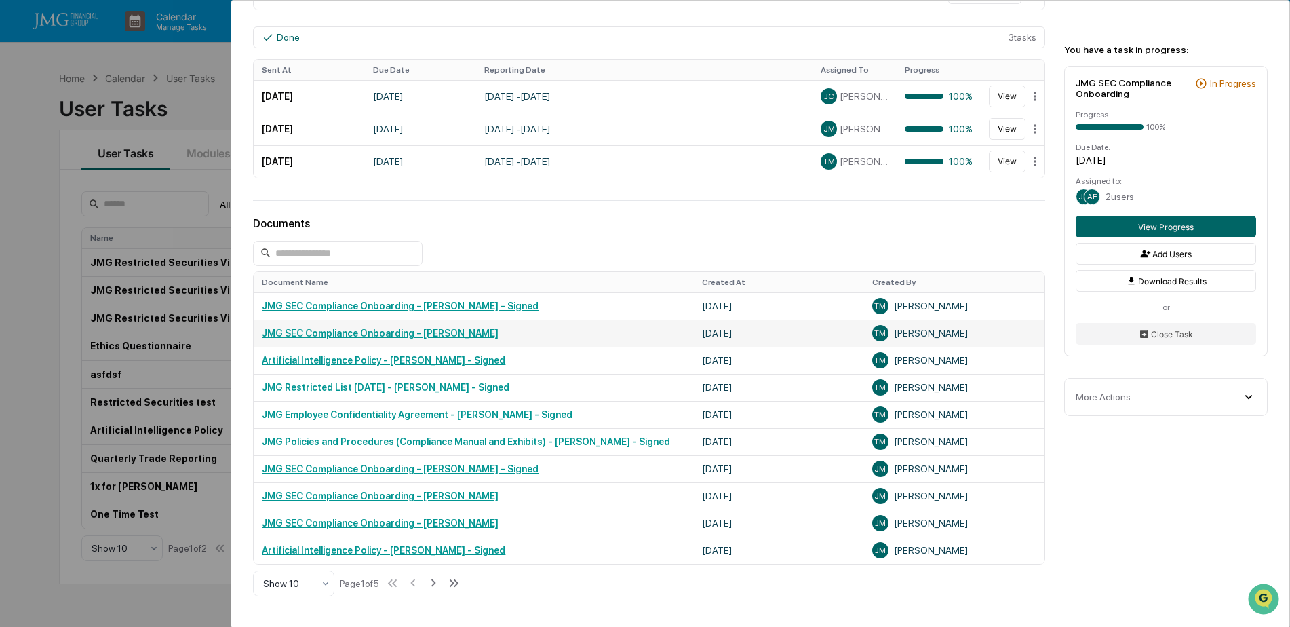
scroll to position [543, 0]
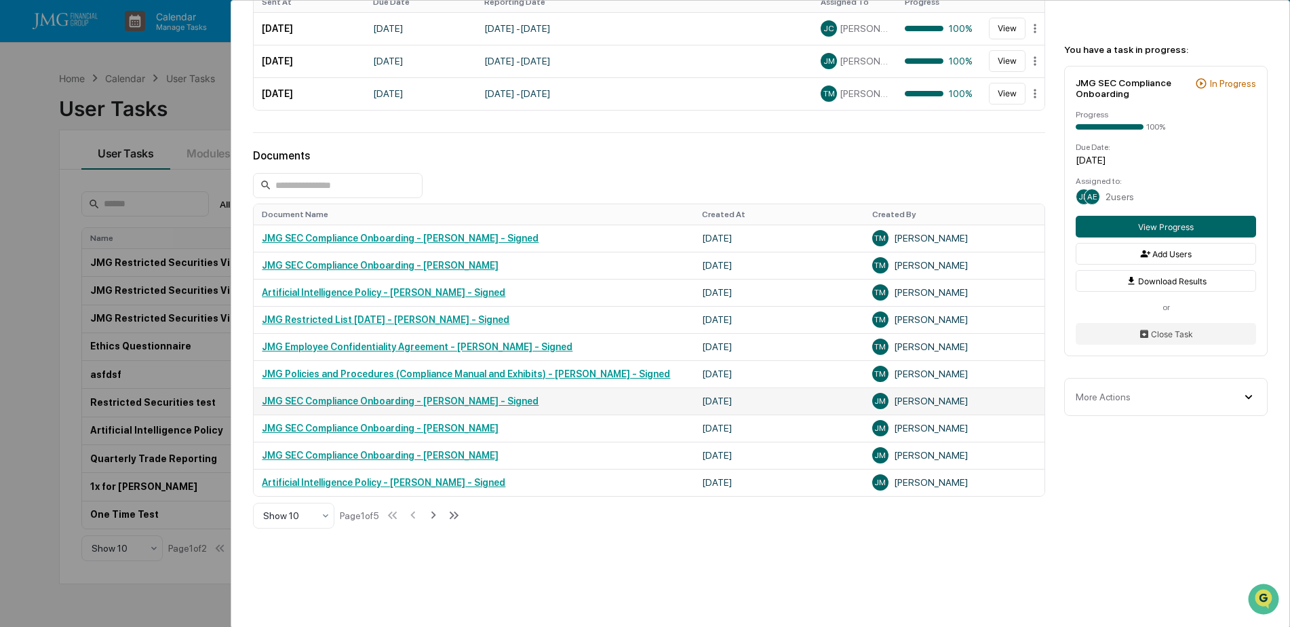
click at [509, 402] on link "JMG SEC Compliance Onboarding - [PERSON_NAME] - Signed" at bounding box center [400, 400] width 277 height 11
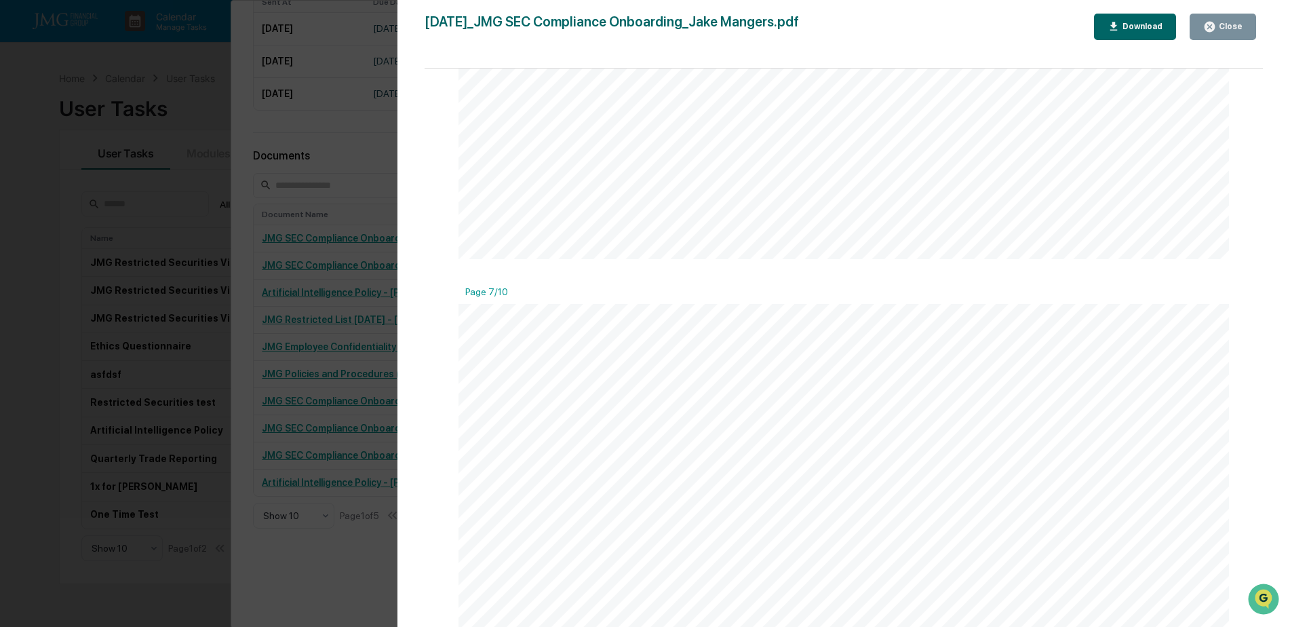
scroll to position [6919, 0]
click at [1226, 25] on div "Close" at bounding box center [1229, 26] width 26 height 9
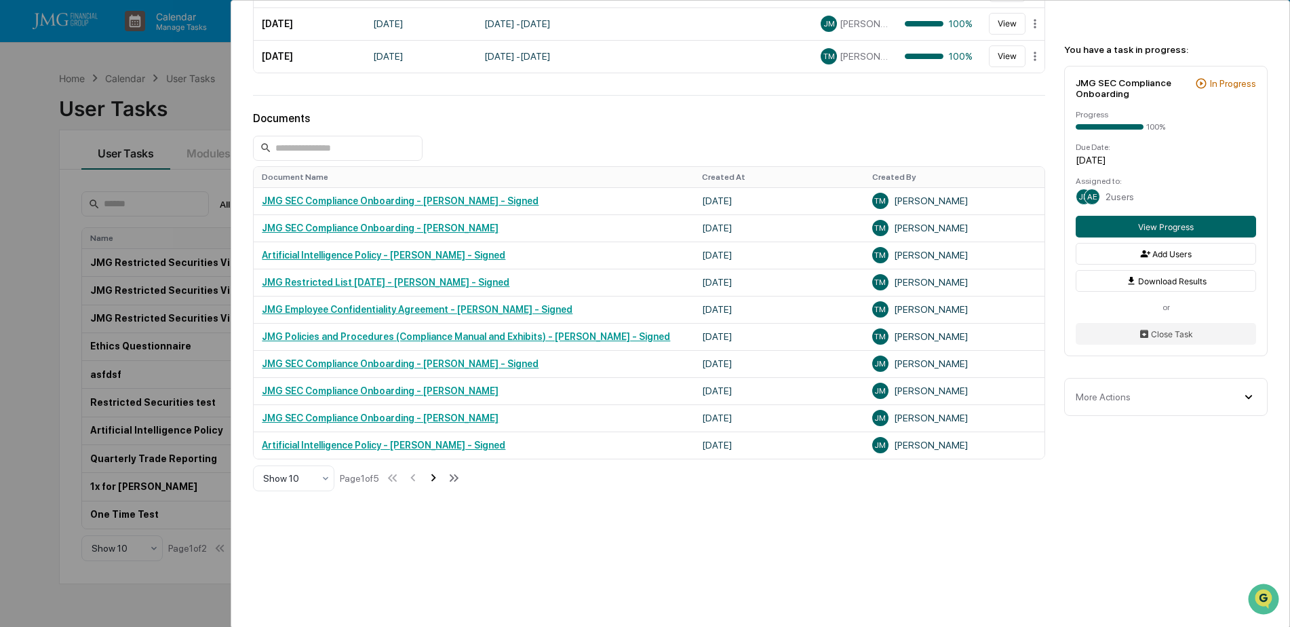
click at [436, 470] on icon at bounding box center [433, 477] width 15 height 15
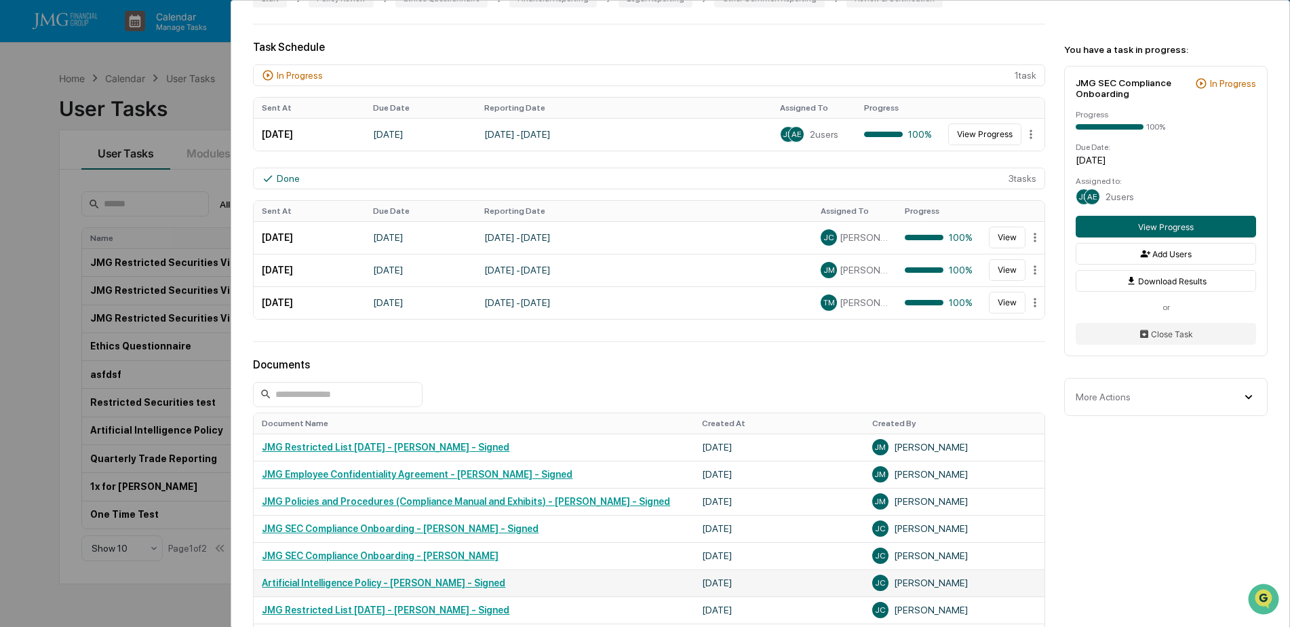
scroll to position [581, 0]
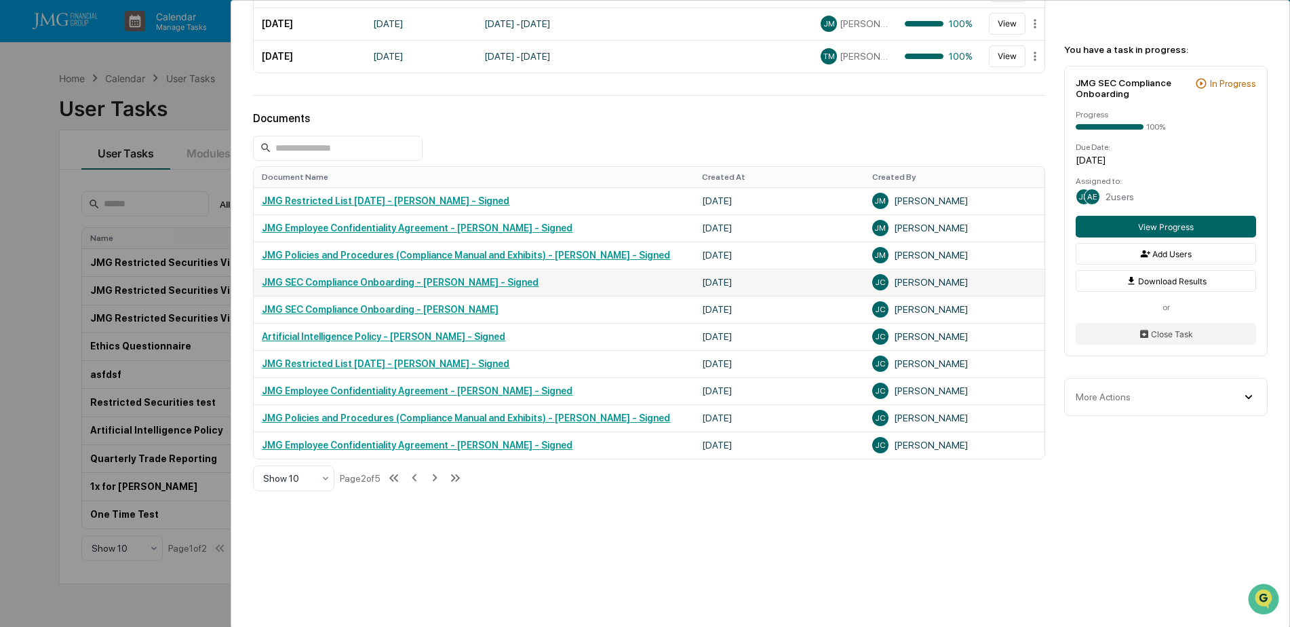
click at [488, 282] on link "JMG SEC Compliance Onboarding - [PERSON_NAME] - Signed" at bounding box center [400, 282] width 277 height 11
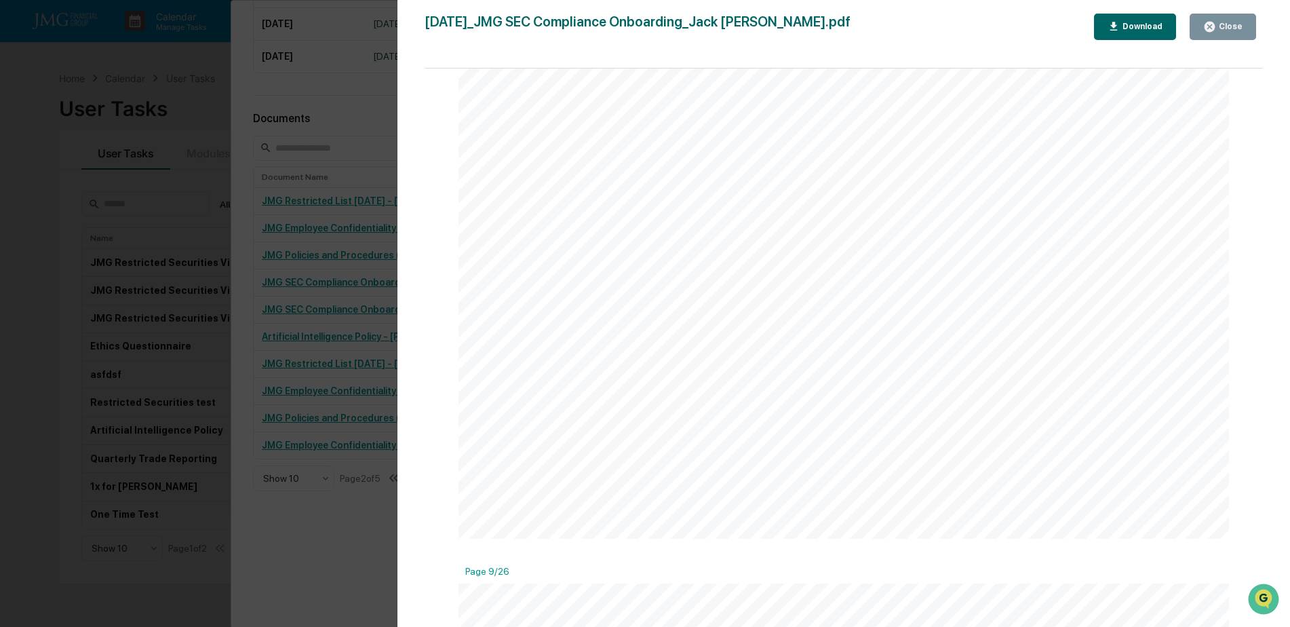
scroll to position [8682, 0]
click at [1204, 19] on button "Close" at bounding box center [1223, 27] width 66 height 26
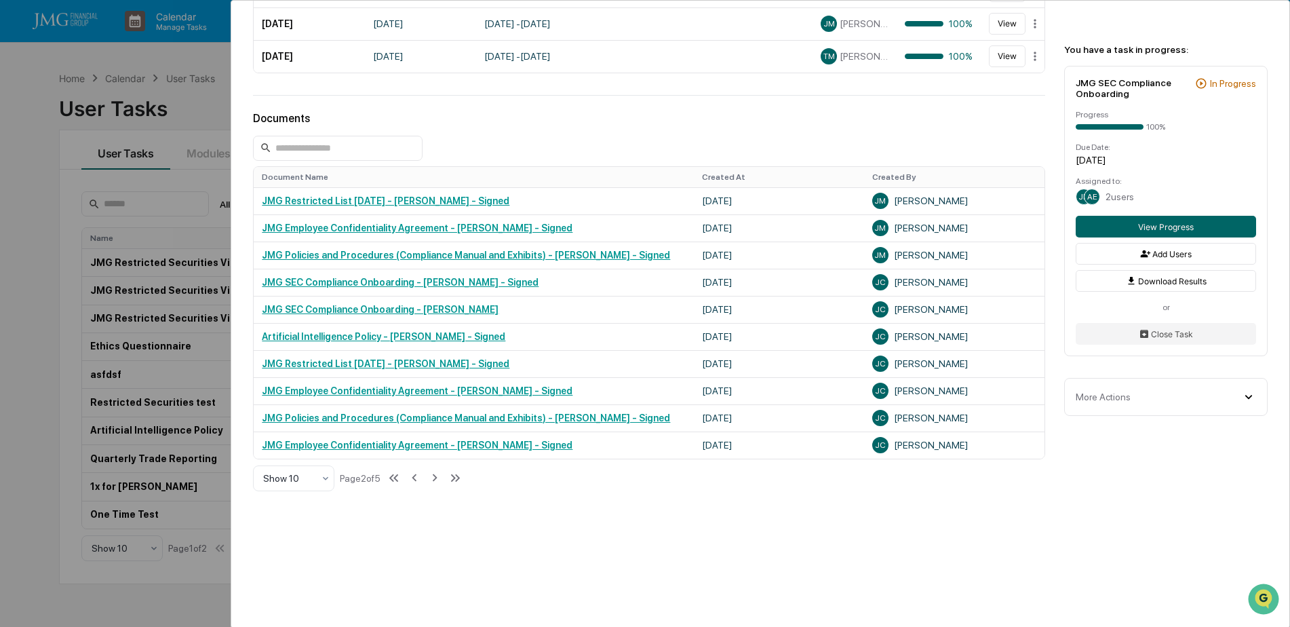
click at [174, 104] on div "User Tasks JMG SEC Compliance Onboarding JMG SEC Compliance Onboarding Active N…" at bounding box center [645, 313] width 1290 height 627
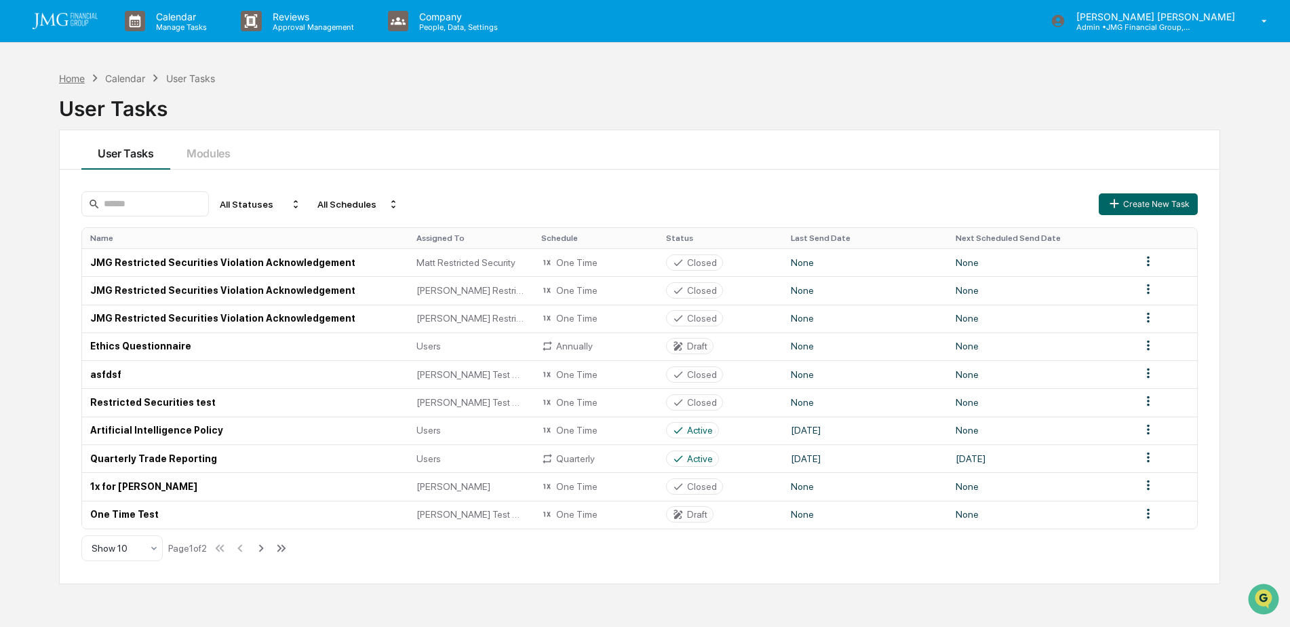
click at [71, 78] on div "Home" at bounding box center [72, 79] width 26 height 12
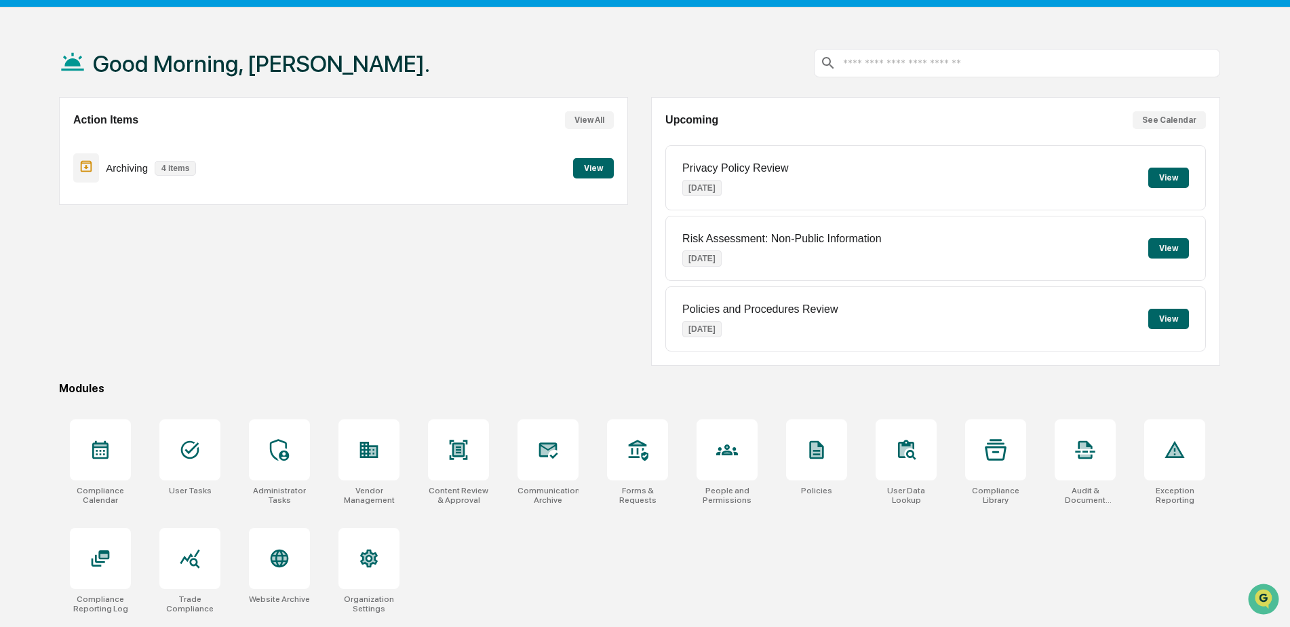
scroll to position [64, 0]
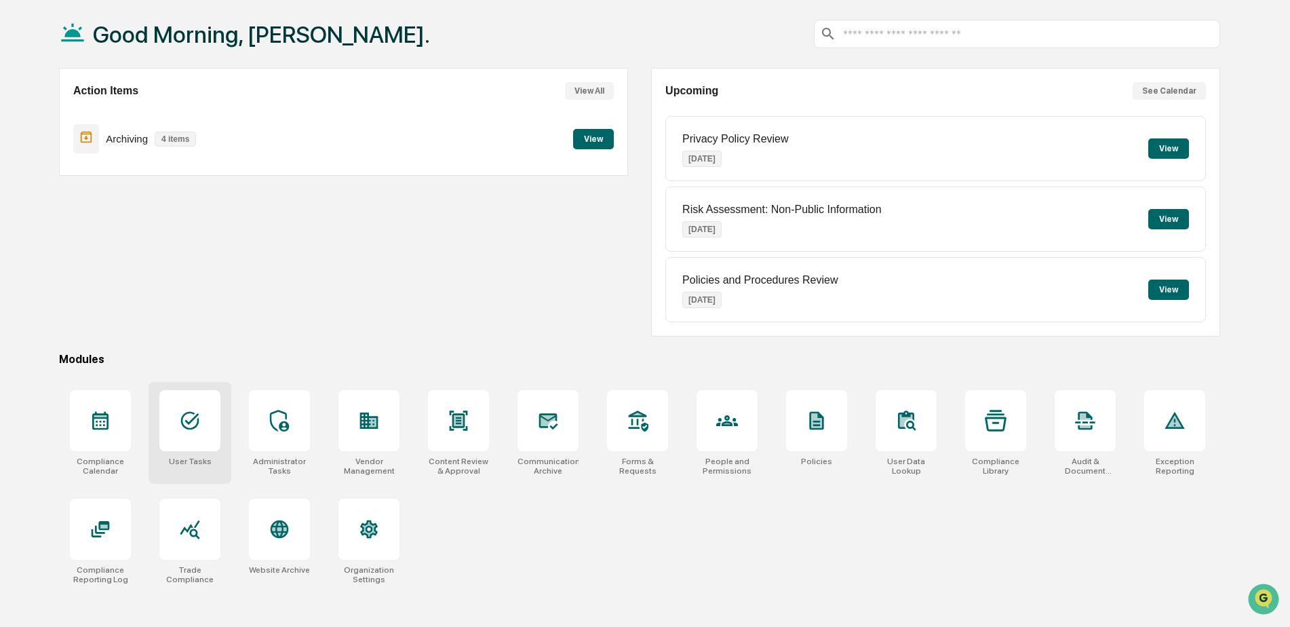
click at [190, 429] on icon at bounding box center [190, 421] width 18 height 18
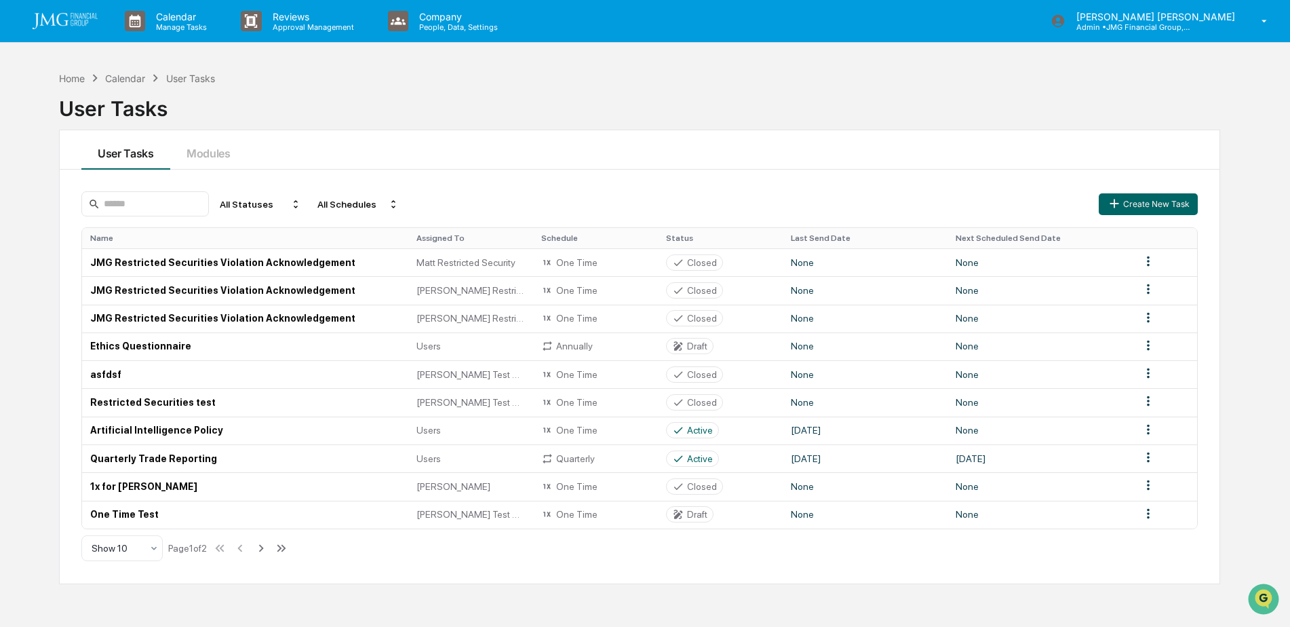
click at [86, 24] on img at bounding box center [65, 21] width 65 height 16
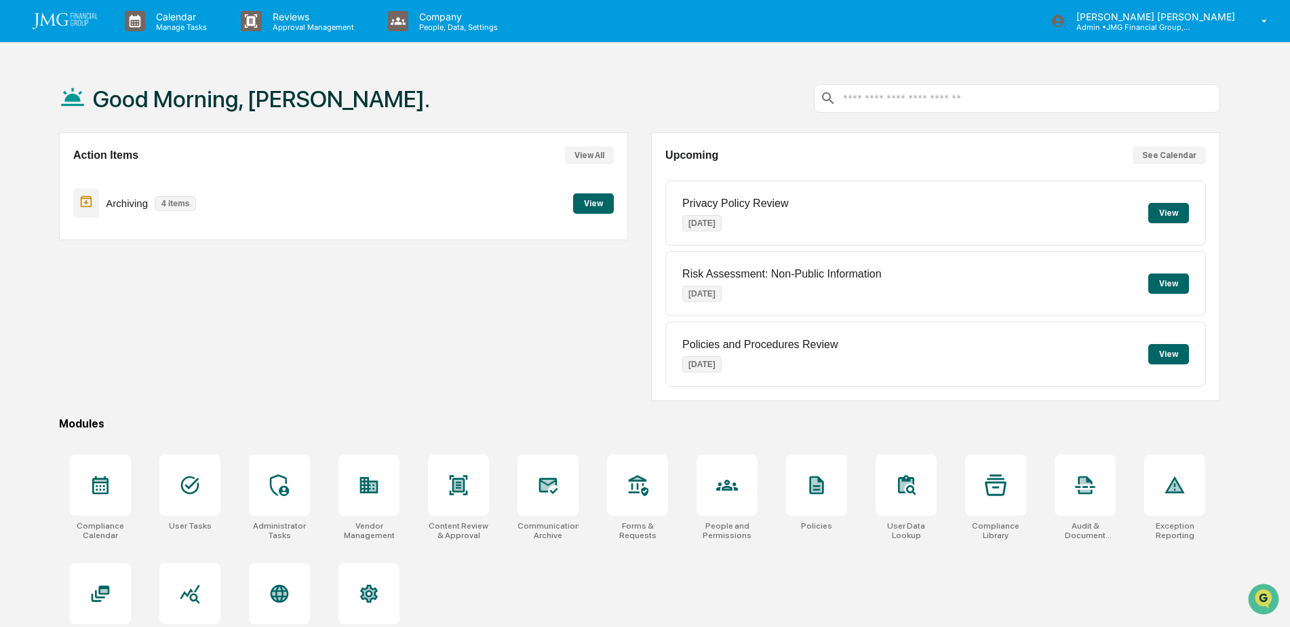
scroll to position [64, 0]
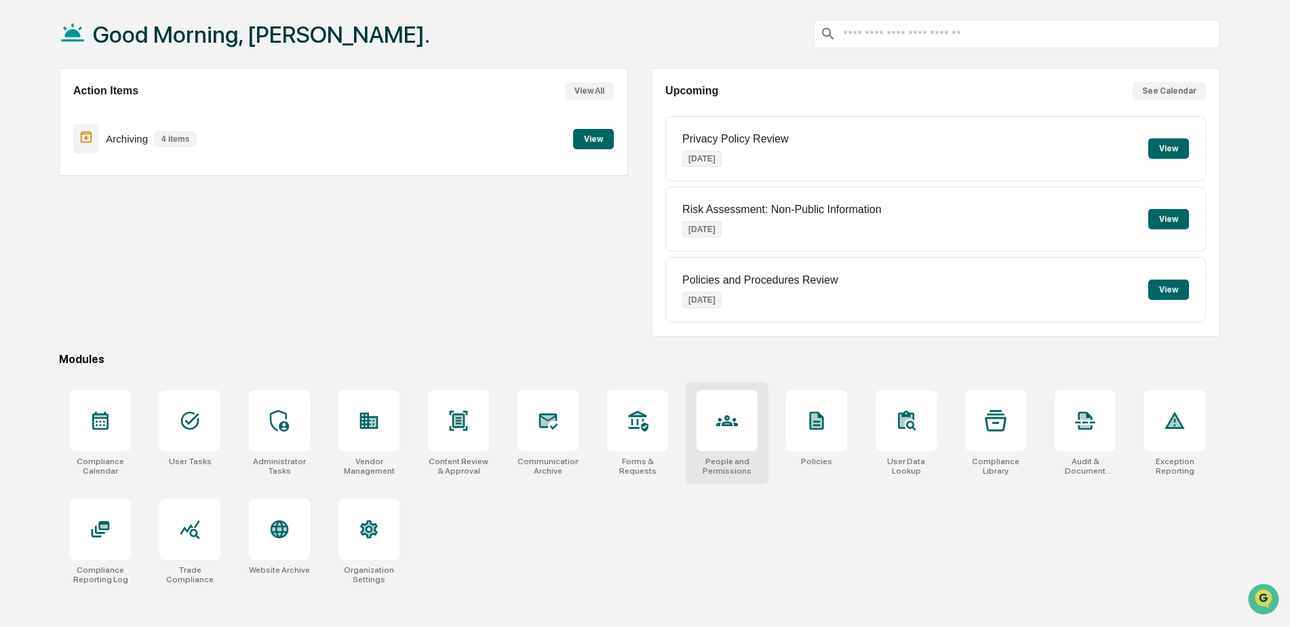
click at [701, 440] on div at bounding box center [727, 420] width 61 height 61
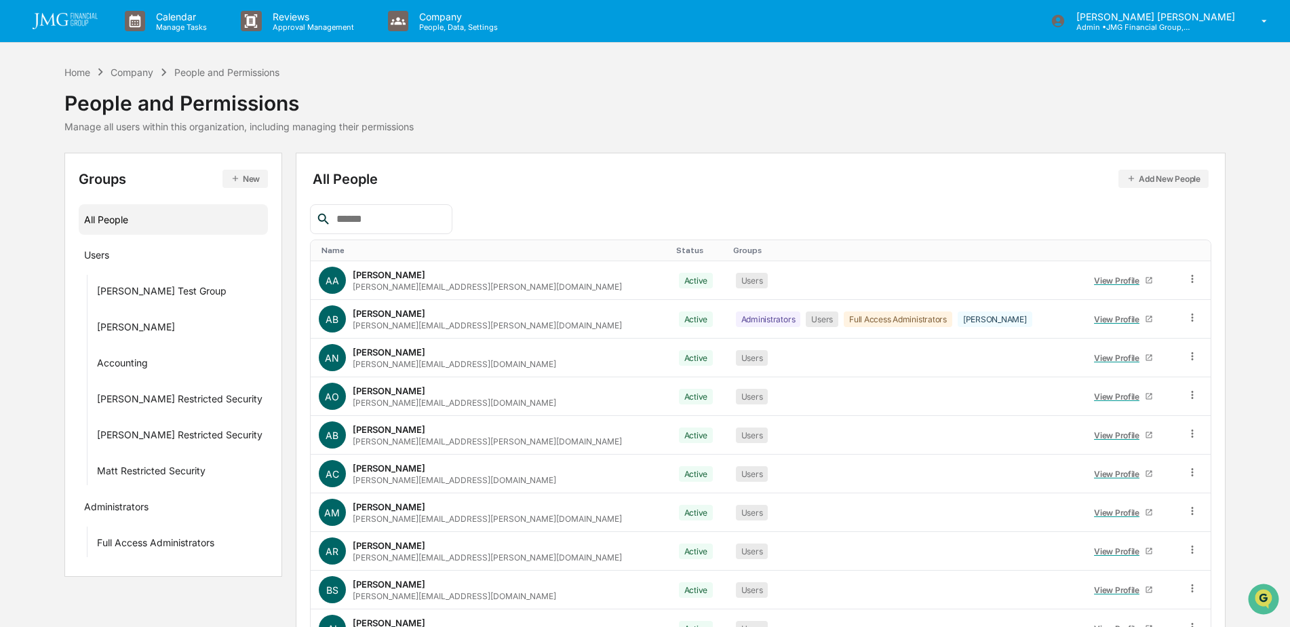
click at [416, 229] on div at bounding box center [381, 219] width 142 height 30
click at [423, 217] on input "text" at bounding box center [388, 219] width 115 height 18
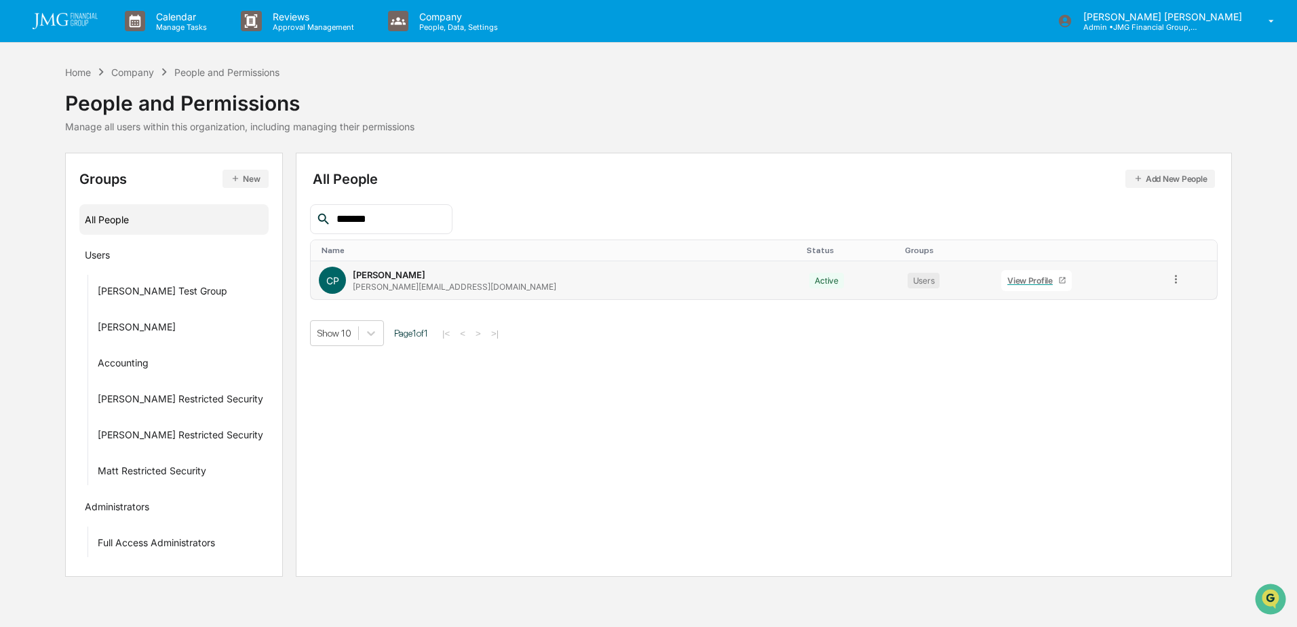
type input "*******"
click at [1007, 283] on div "View Profile" at bounding box center [1032, 280] width 51 height 10
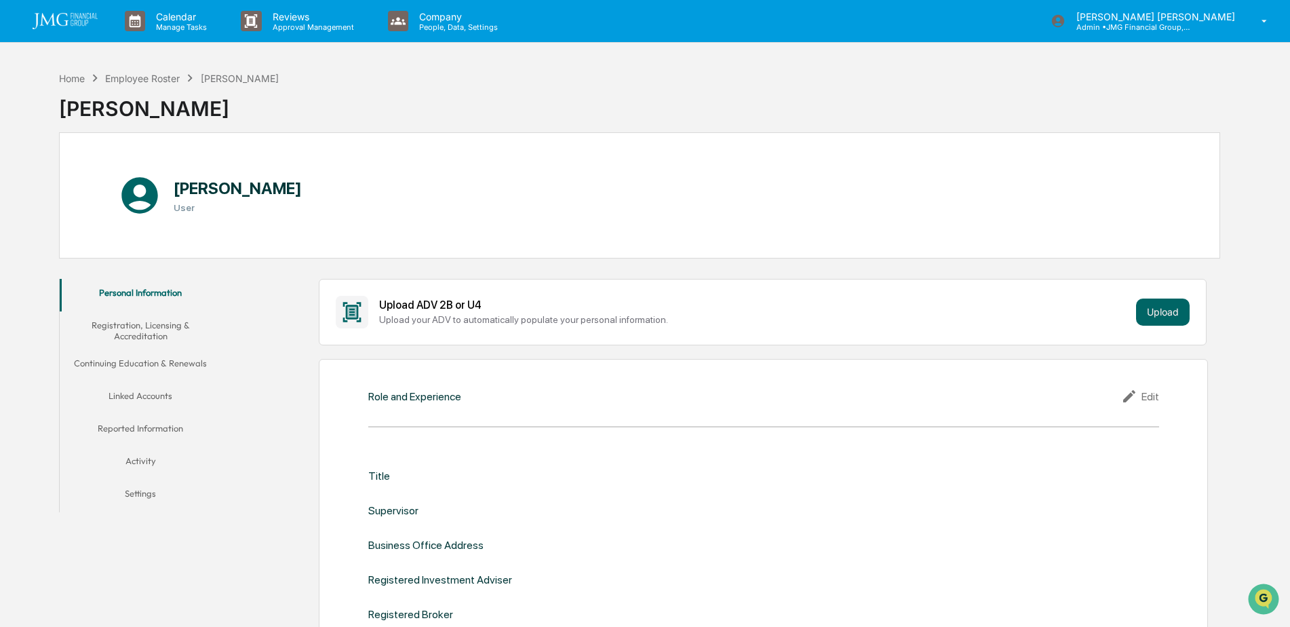
click at [168, 399] on button "Linked Accounts" at bounding box center [141, 398] width 162 height 33
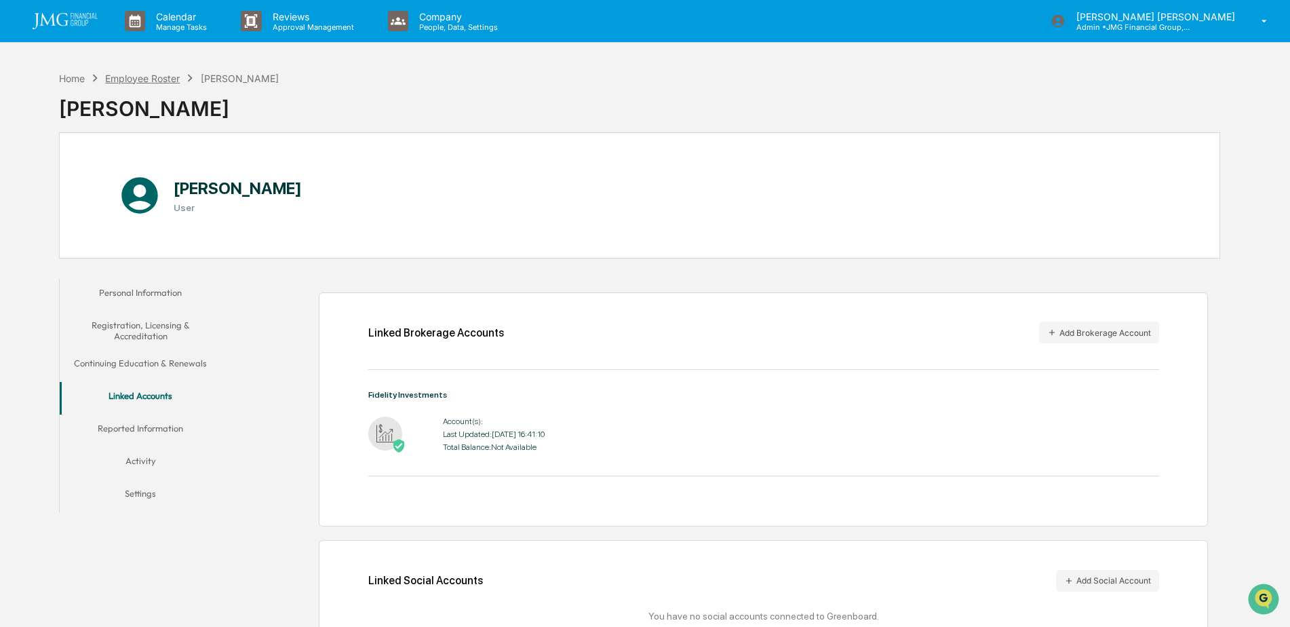
click at [163, 74] on div "Employee Roster" at bounding box center [142, 79] width 75 height 12
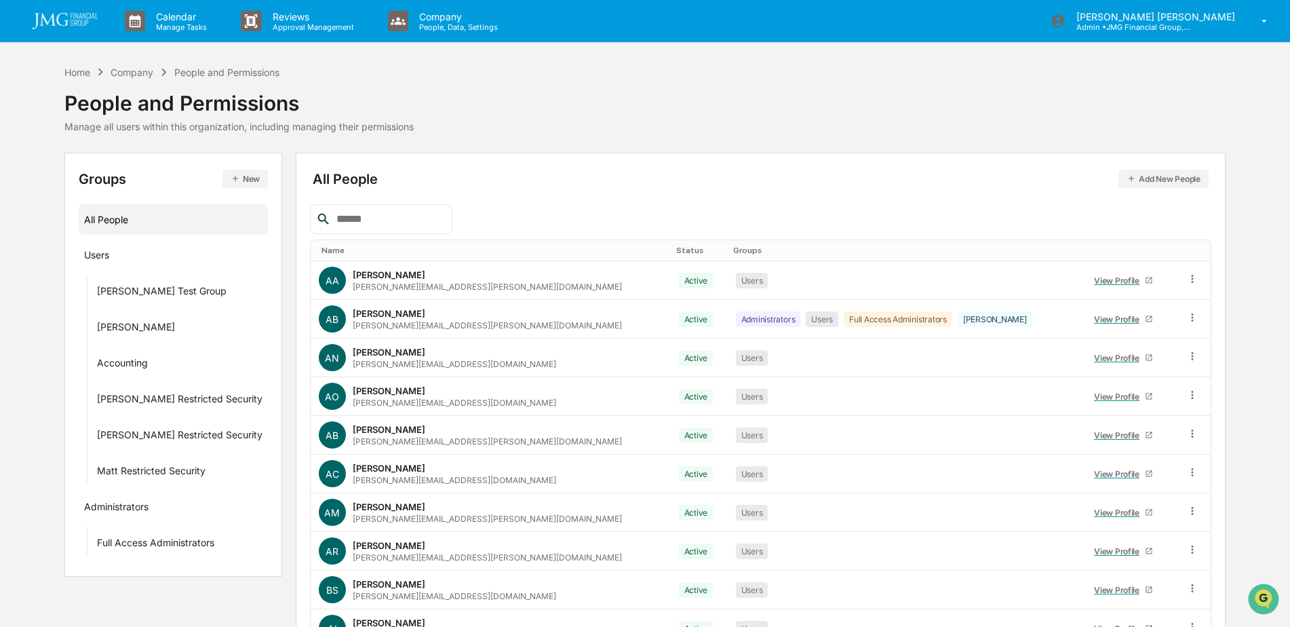
click at [406, 224] on input "text" at bounding box center [388, 219] width 115 height 18
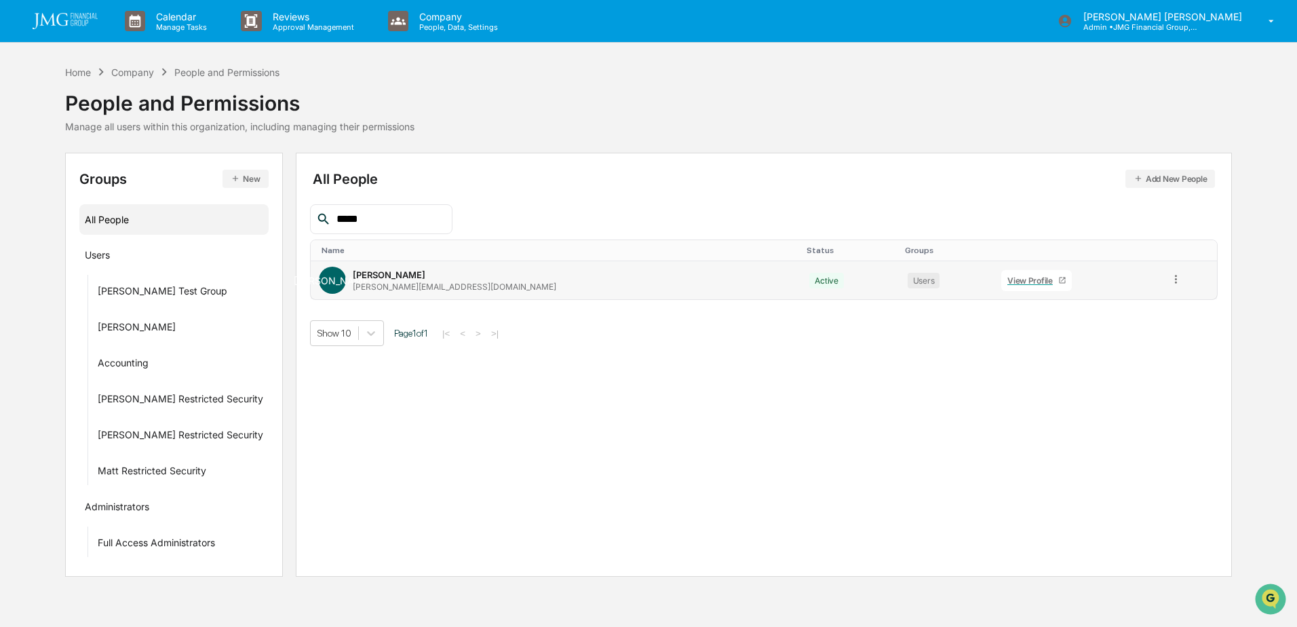
type input "*****"
click at [1001, 286] on link "View Profile" at bounding box center [1036, 280] width 71 height 21
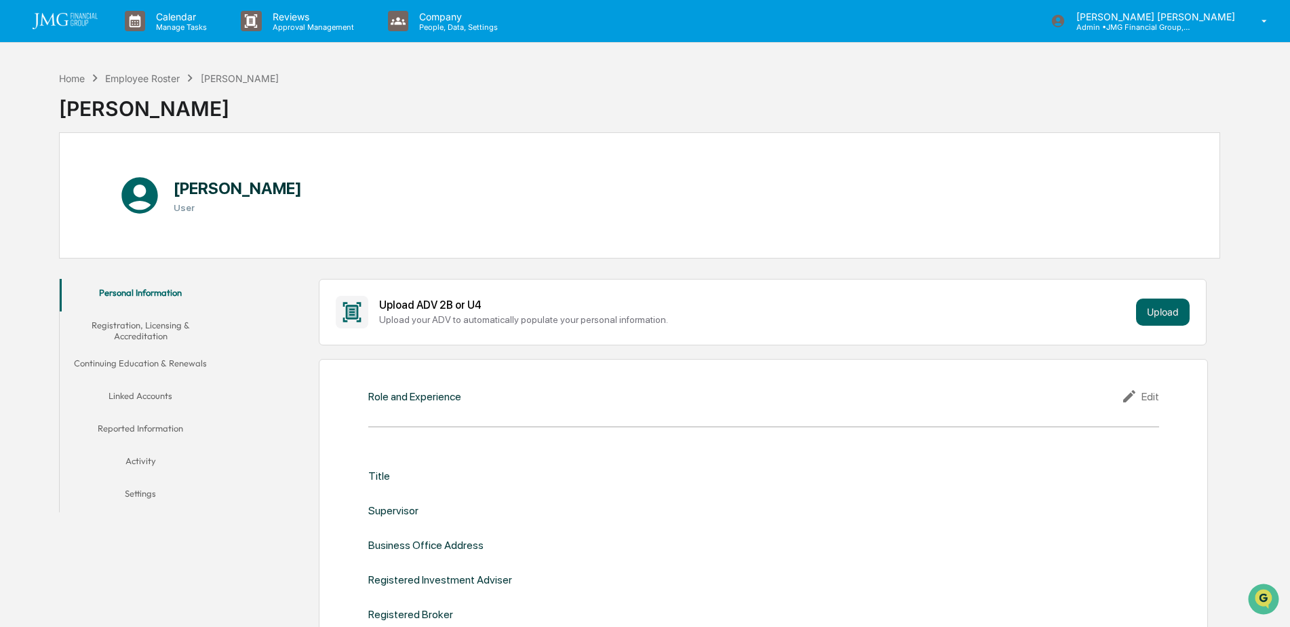
click at [151, 394] on button "Linked Accounts" at bounding box center [141, 398] width 162 height 33
